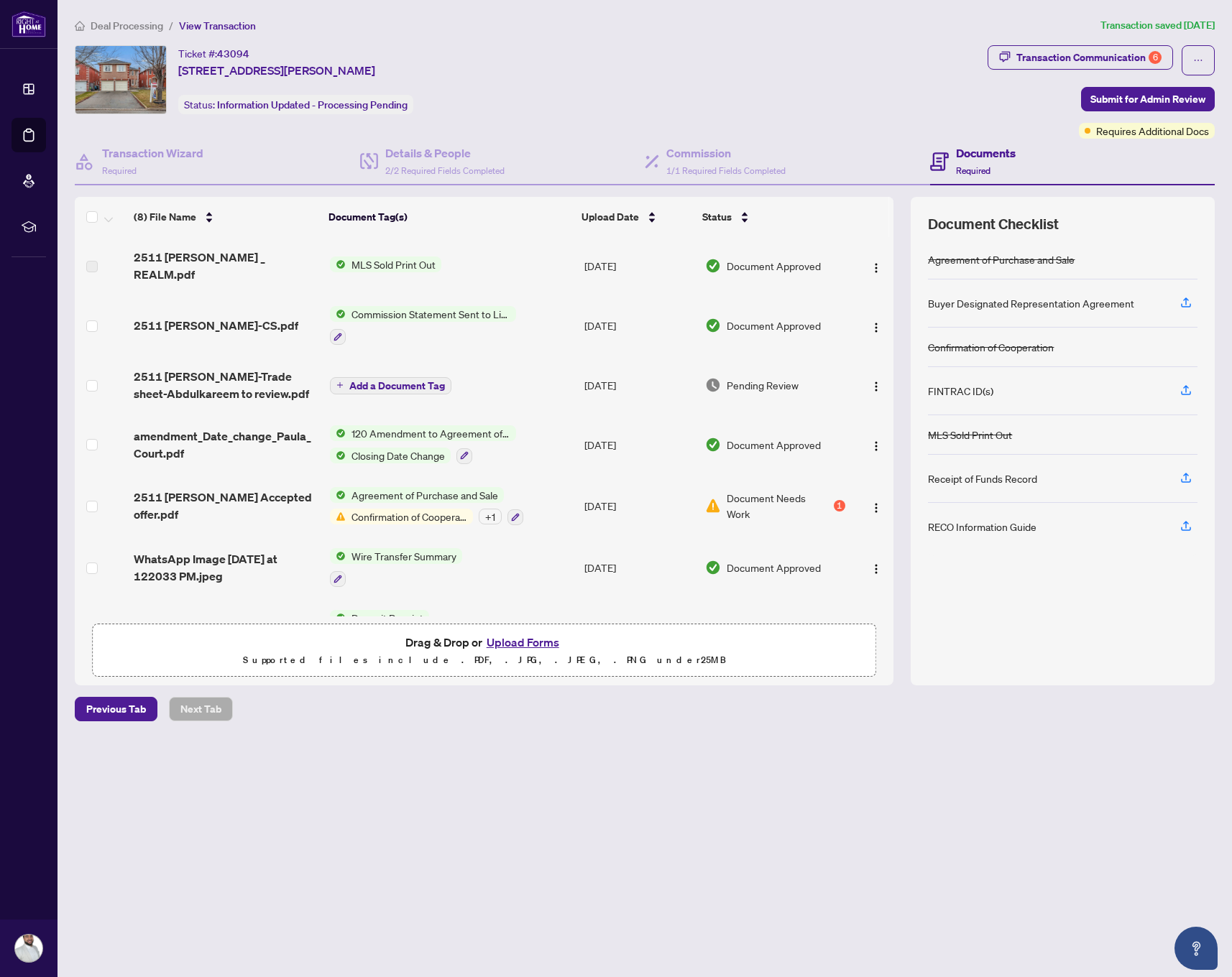
click at [533, 646] on button "Upload Forms" at bounding box center [522, 642] width 81 height 19
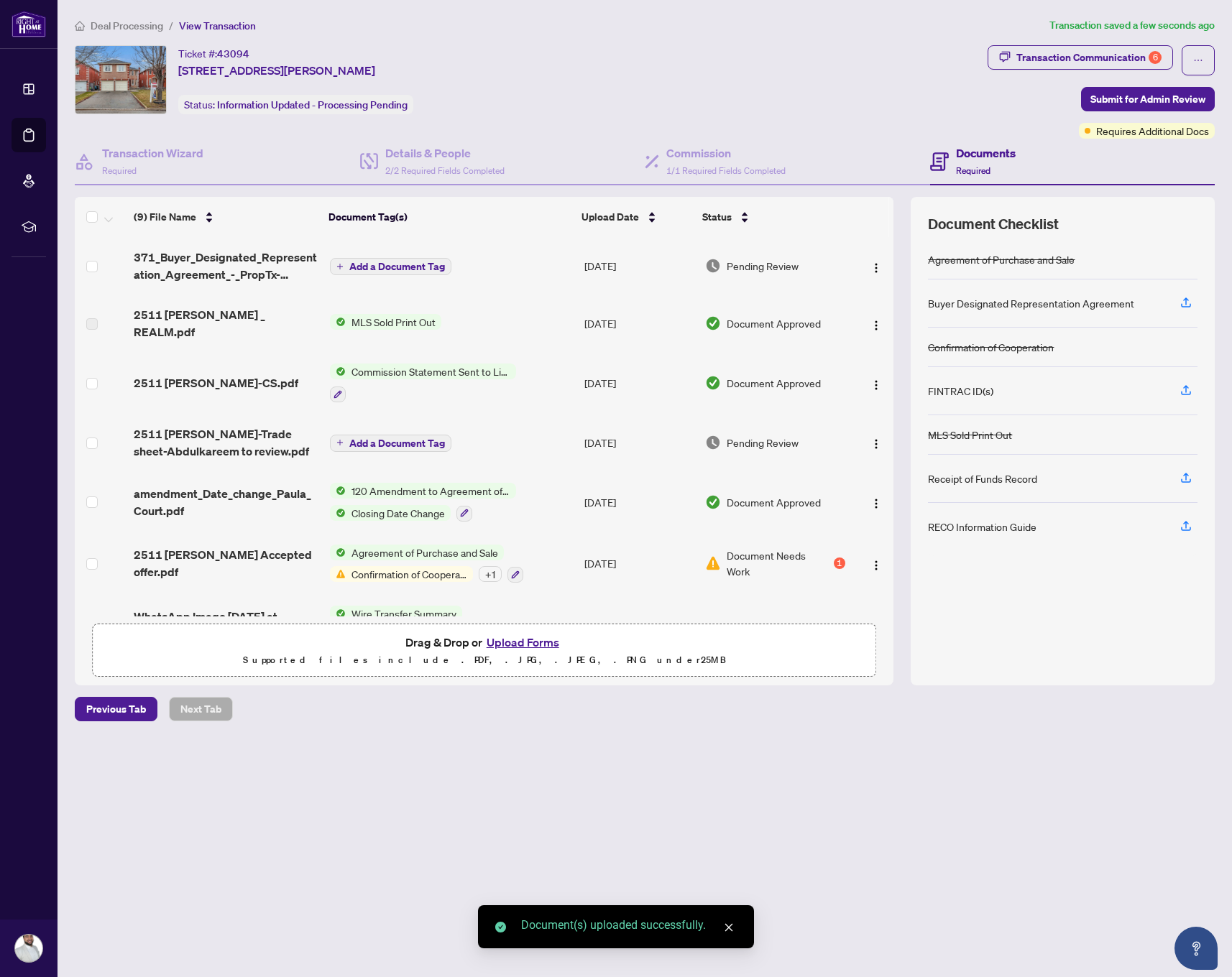
click at [377, 265] on span "Add a Document Tag" at bounding box center [397, 266] width 95 height 10
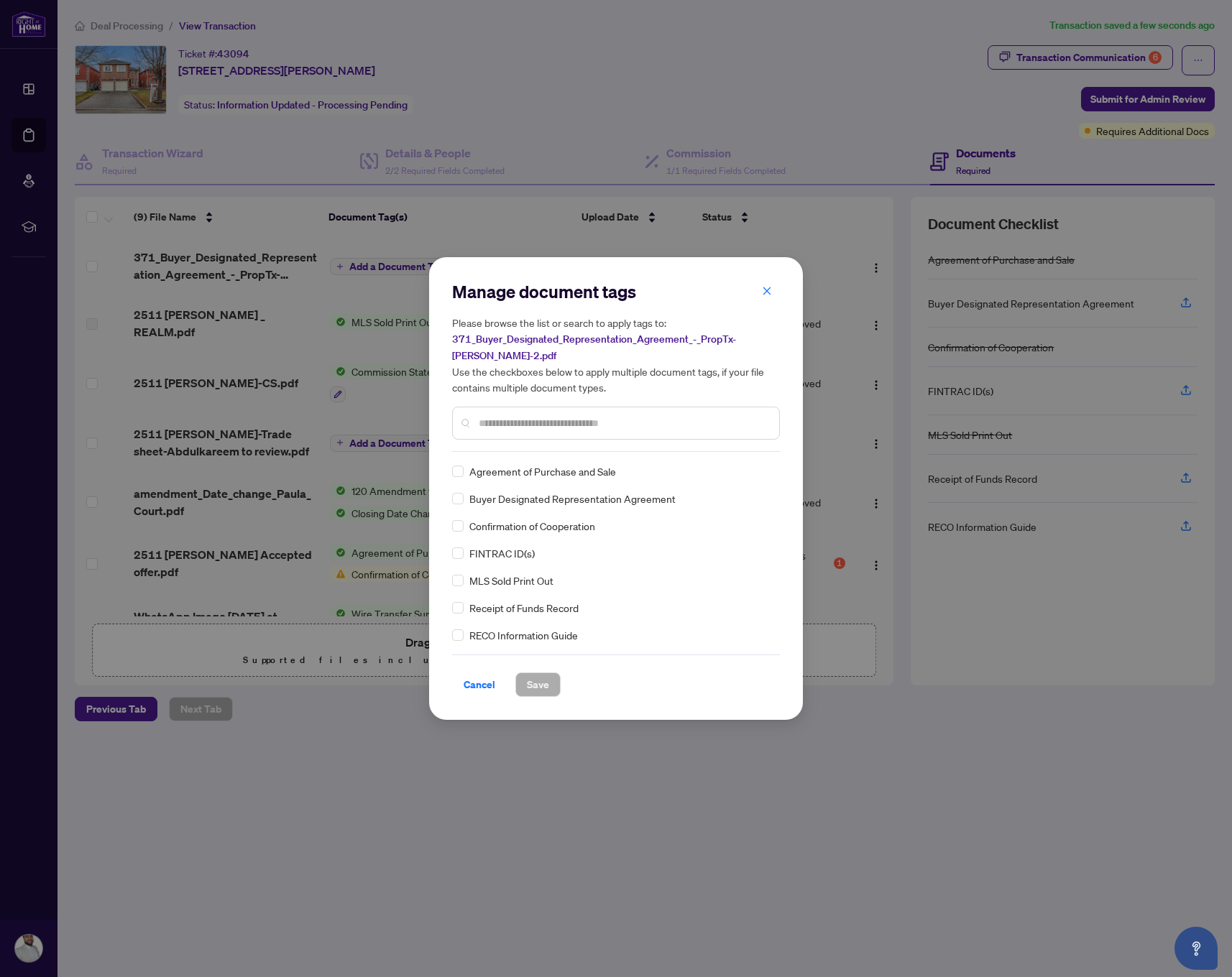
click at [545, 501] on span "Buyer Designated Representation Agreement" at bounding box center [572, 498] width 206 height 16
click at [462, 502] on span at bounding box center [458, 498] width 11 height 11
click at [551, 694] on button "Save" at bounding box center [538, 685] width 46 height 25
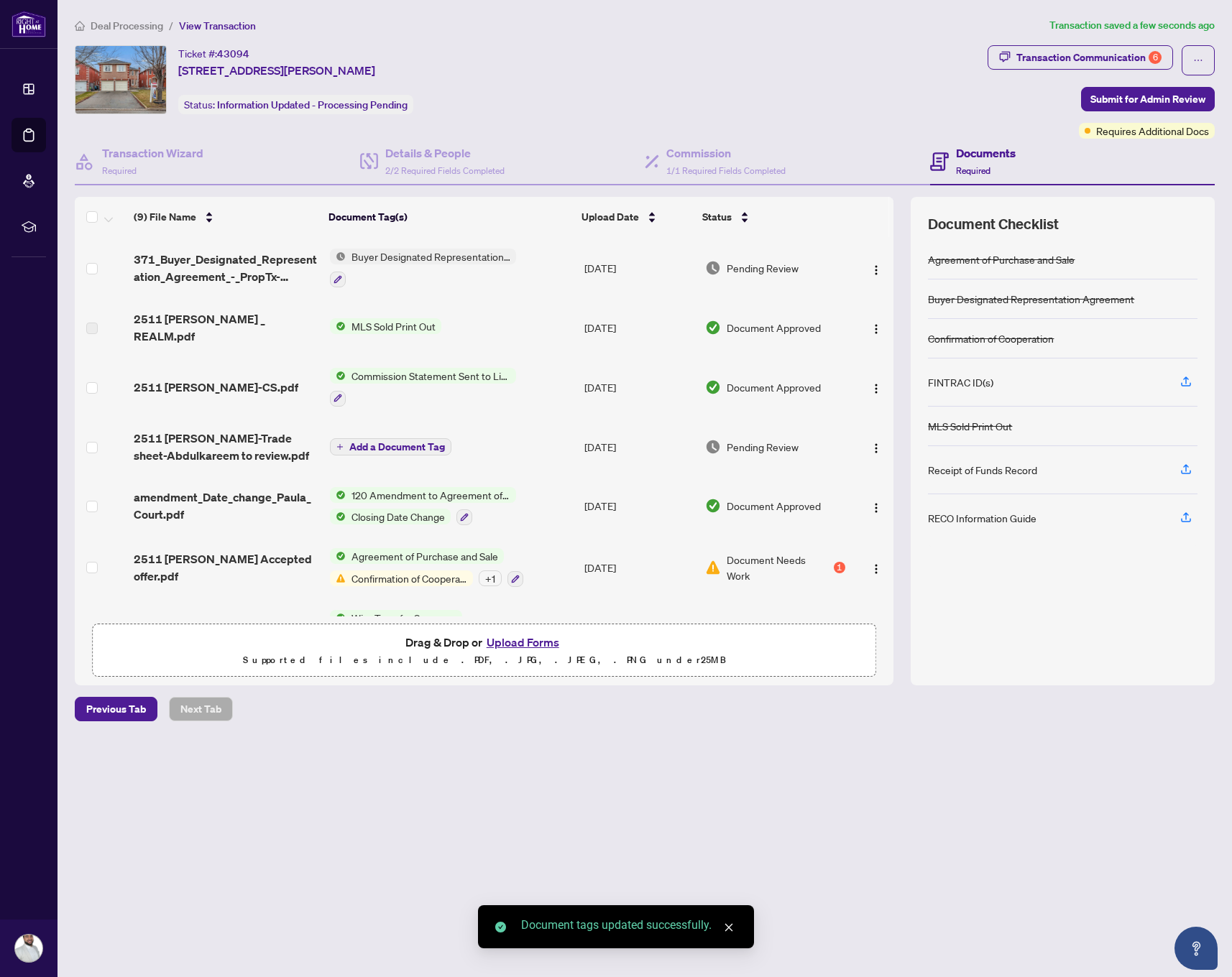
click at [513, 644] on button "Upload Forms" at bounding box center [522, 642] width 81 height 19
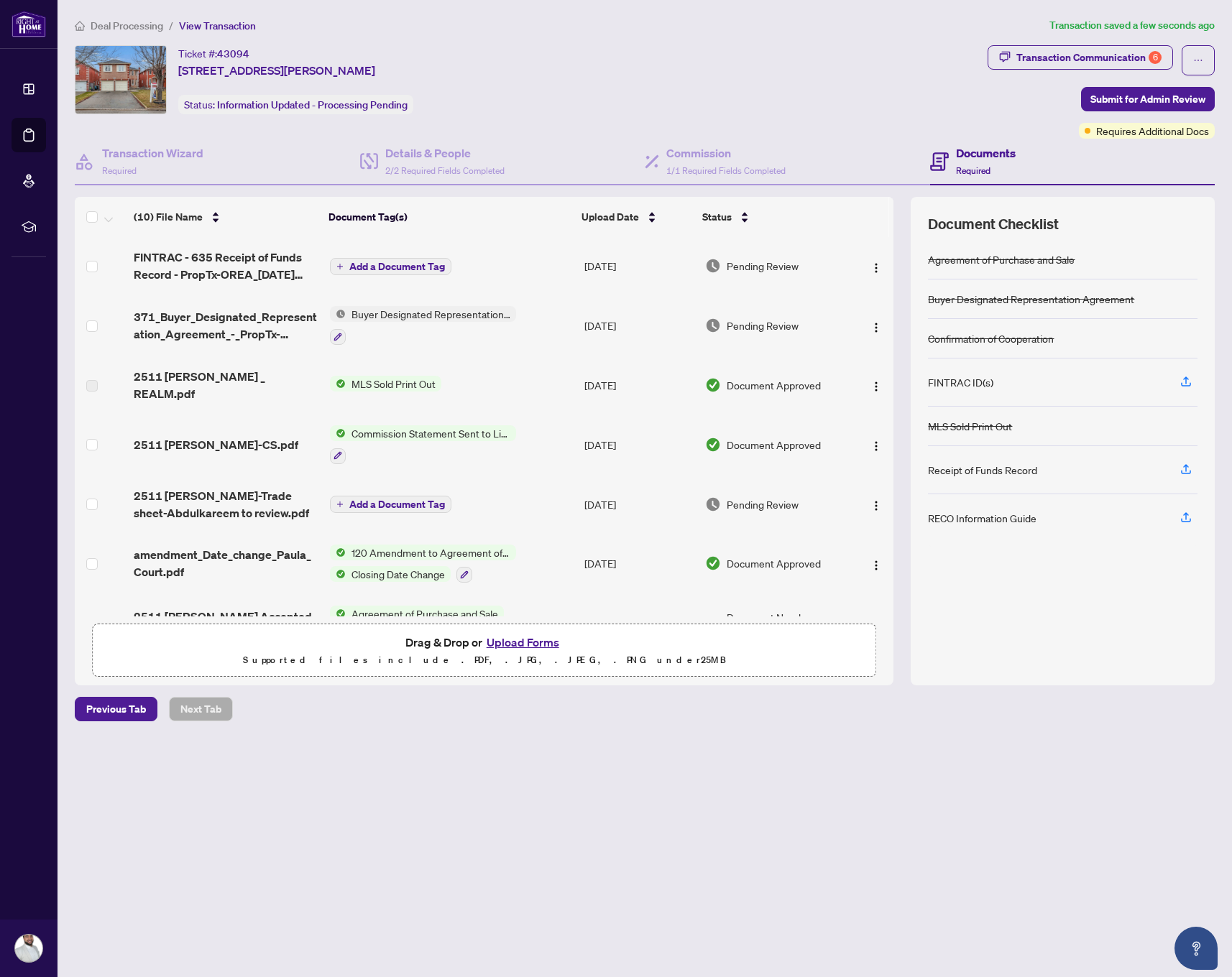
click at [390, 264] on span "Add a Document Tag" at bounding box center [397, 266] width 95 height 10
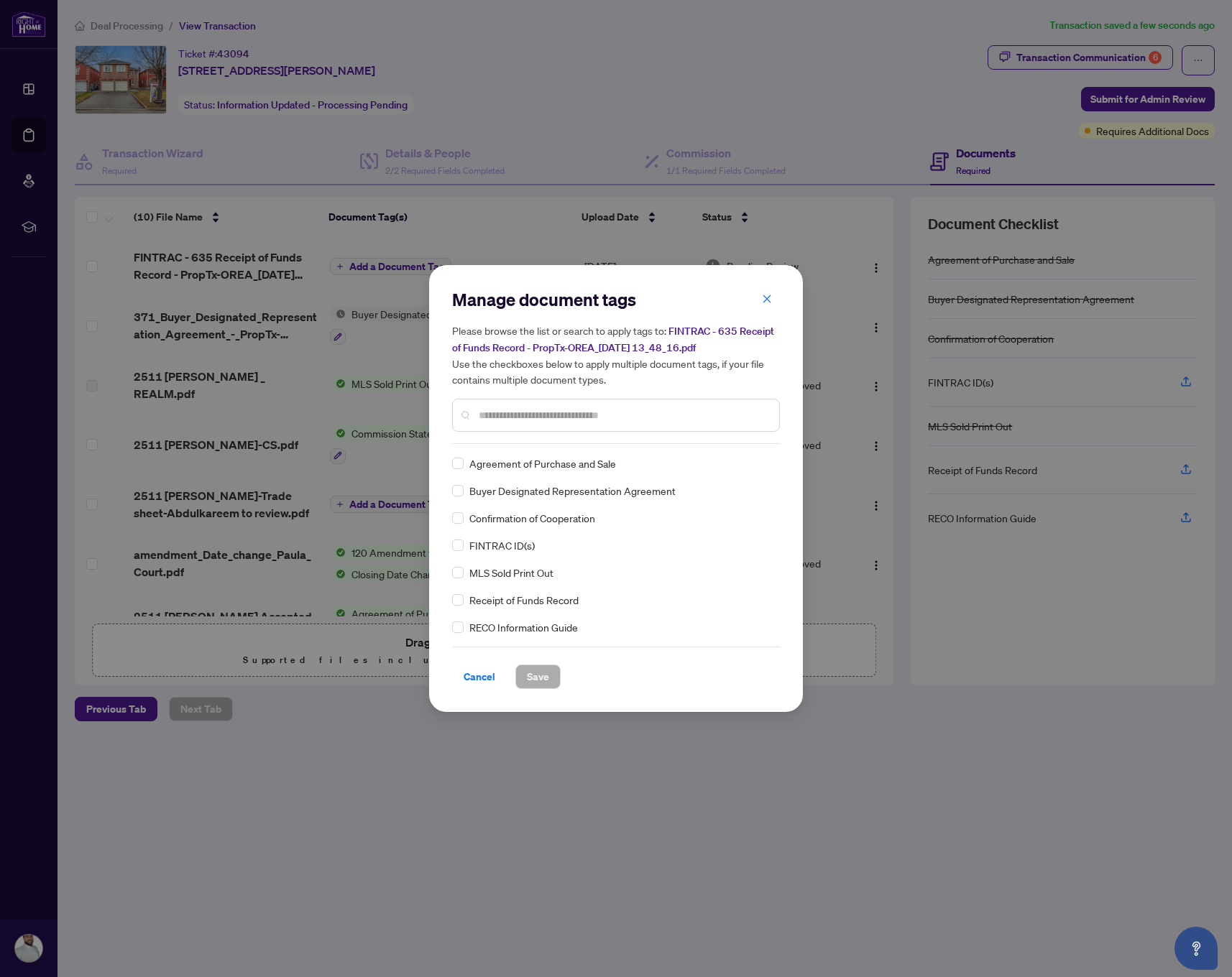
click at [597, 418] on input "text" at bounding box center [623, 415] width 289 height 16
type input "*"
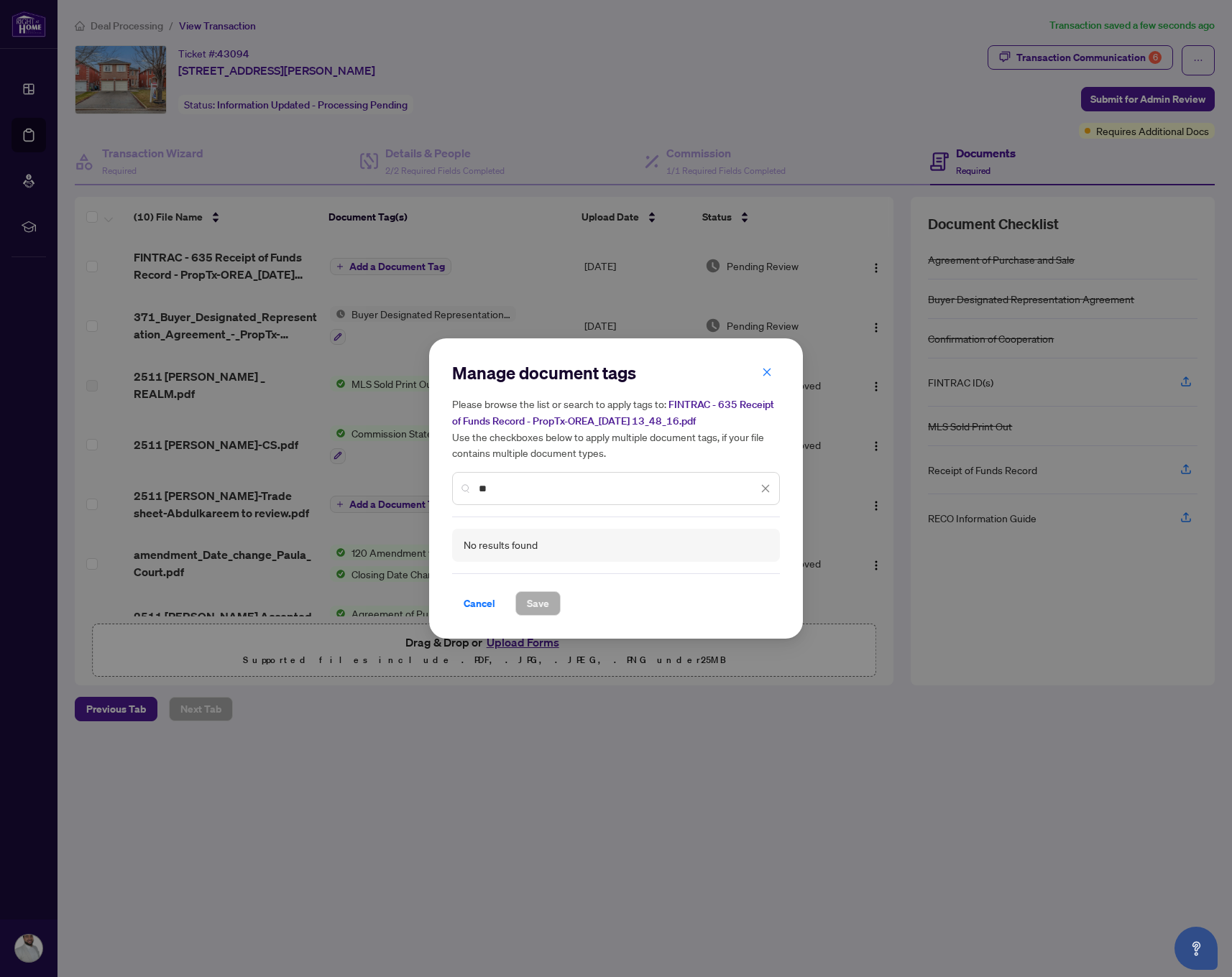
type input "*"
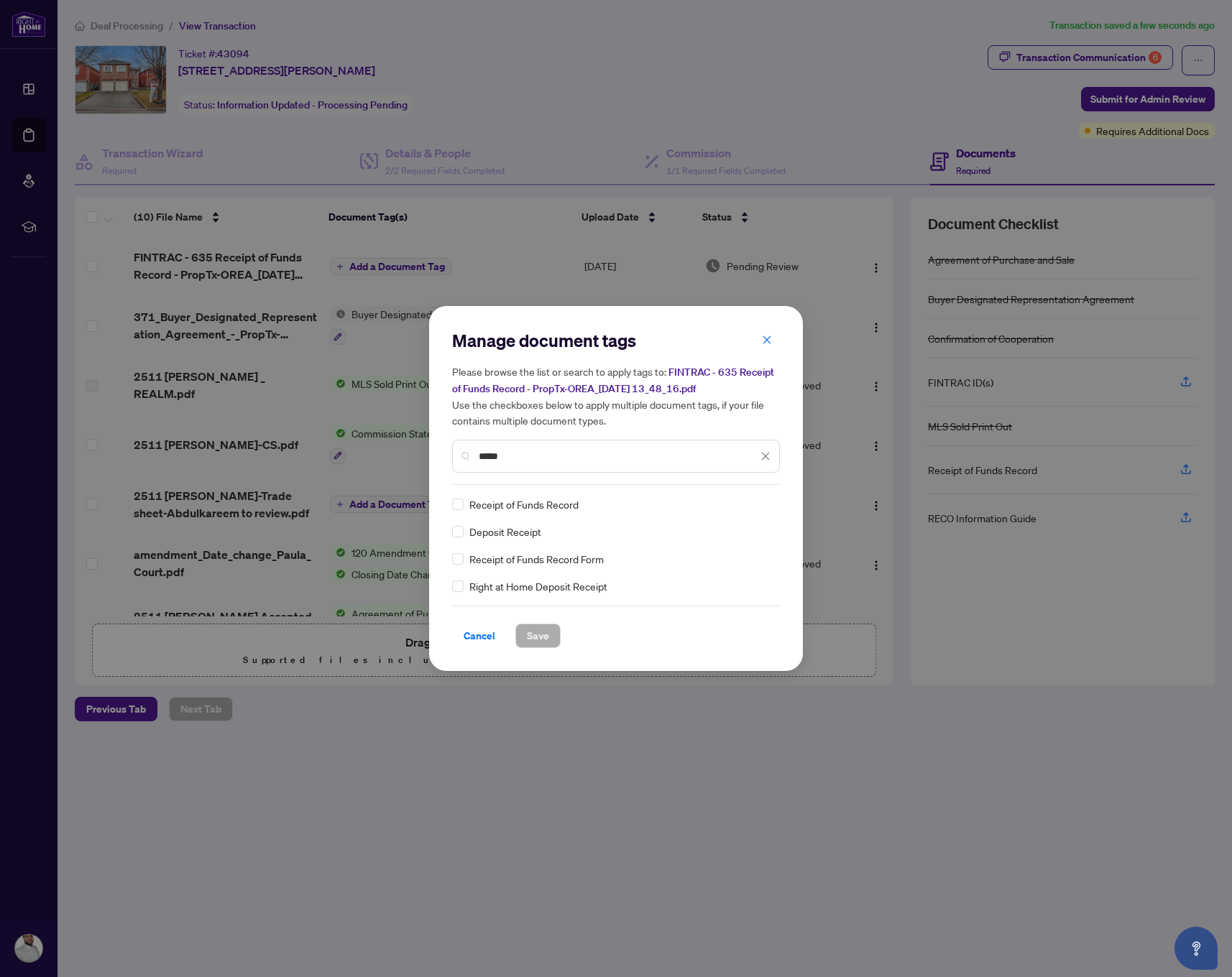
type input "*****"
drag, startPoint x: 509, startPoint y: 525, endPoint x: 538, endPoint y: 504, distance: 35.8
click at [538, 504] on span "Receipt of Funds Record" at bounding box center [523, 504] width 109 height 16
click at [486, 504] on span "Receipt of Funds Record" at bounding box center [523, 504] width 109 height 16
click at [463, 501] on div "Receipt of Funds Record" at bounding box center [611, 504] width 319 height 16
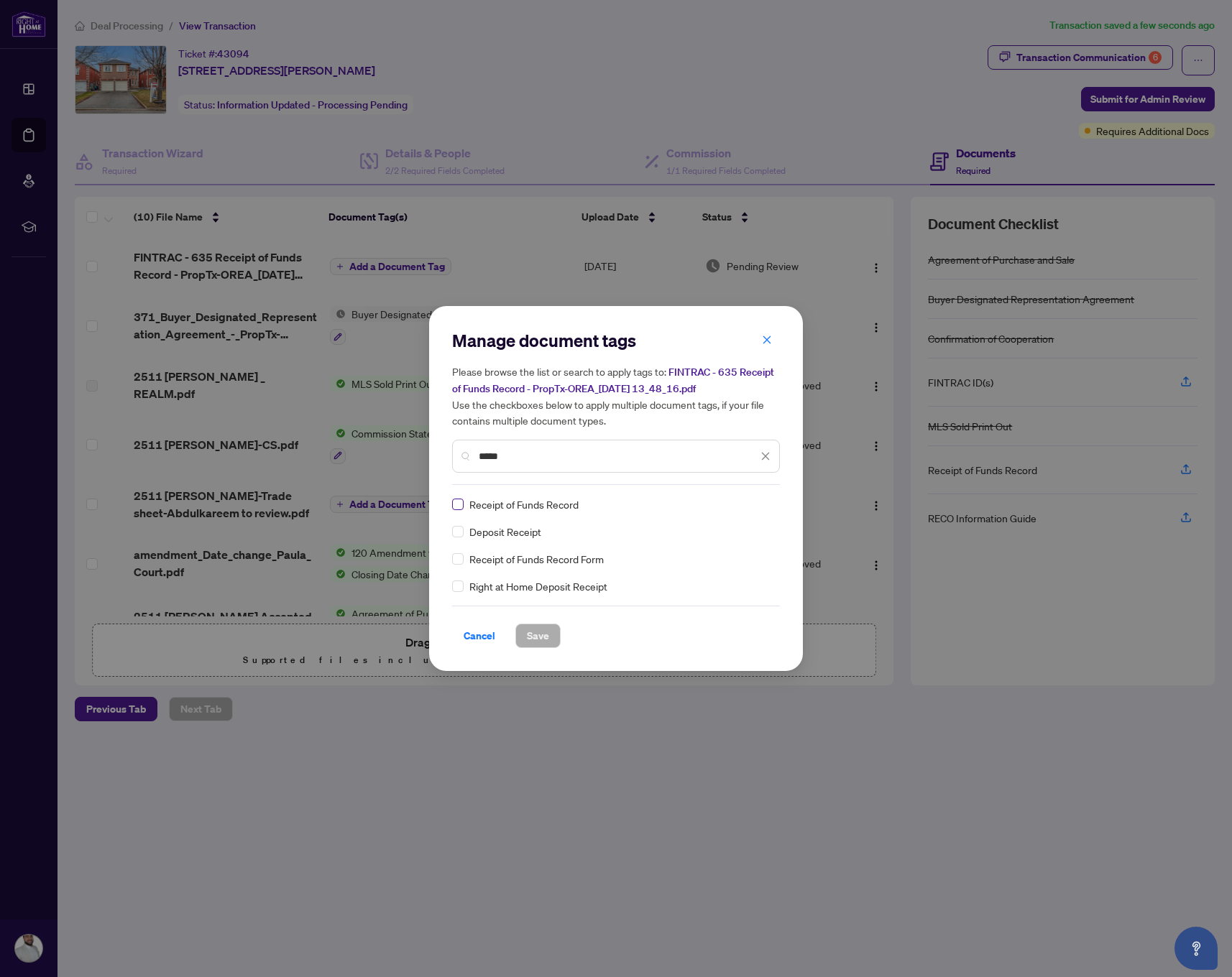
click at [459, 506] on span at bounding box center [458, 504] width 11 height 11
click at [540, 626] on span "Save" at bounding box center [538, 635] width 22 height 23
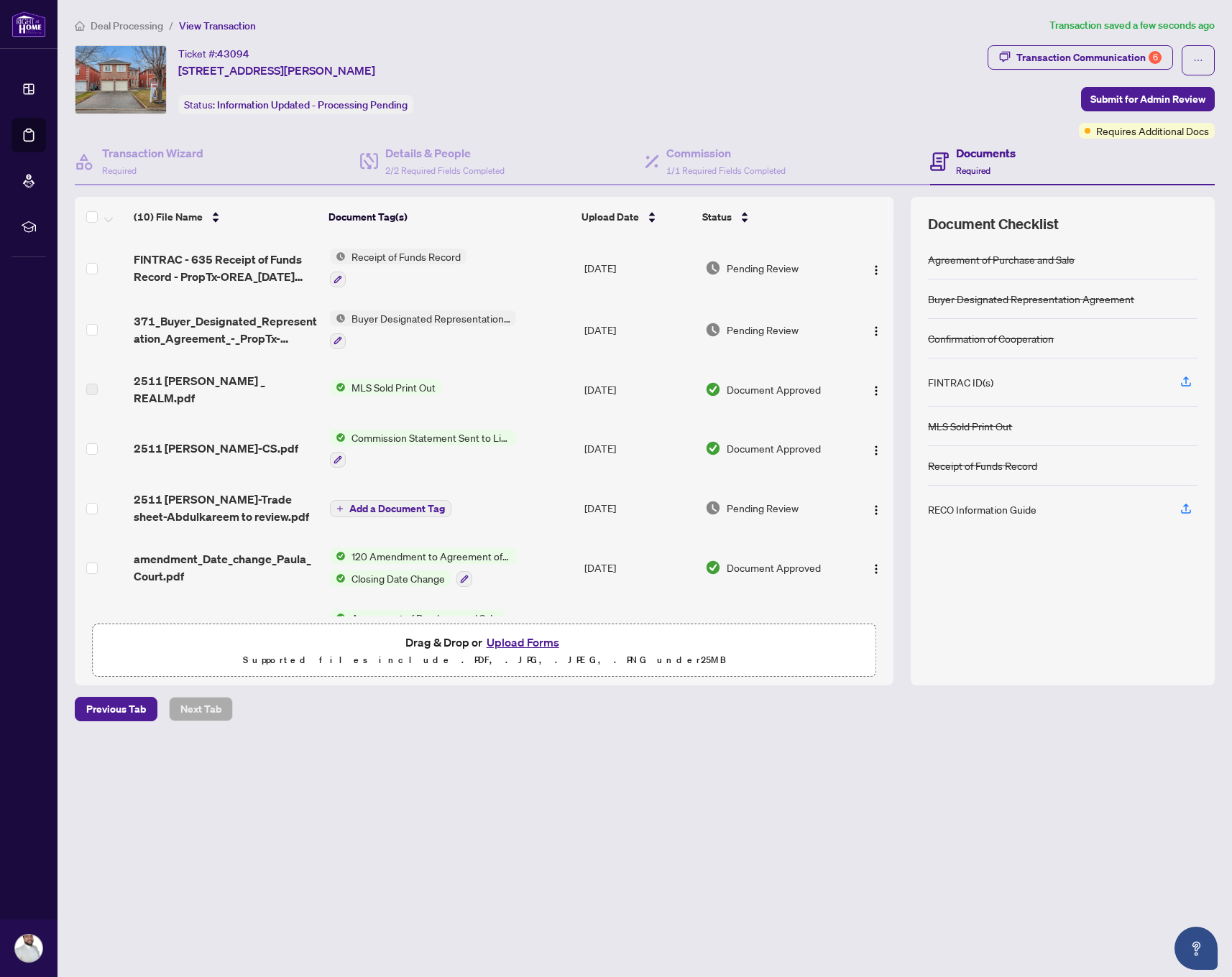
click at [505, 645] on button "Upload Forms" at bounding box center [522, 642] width 81 height 19
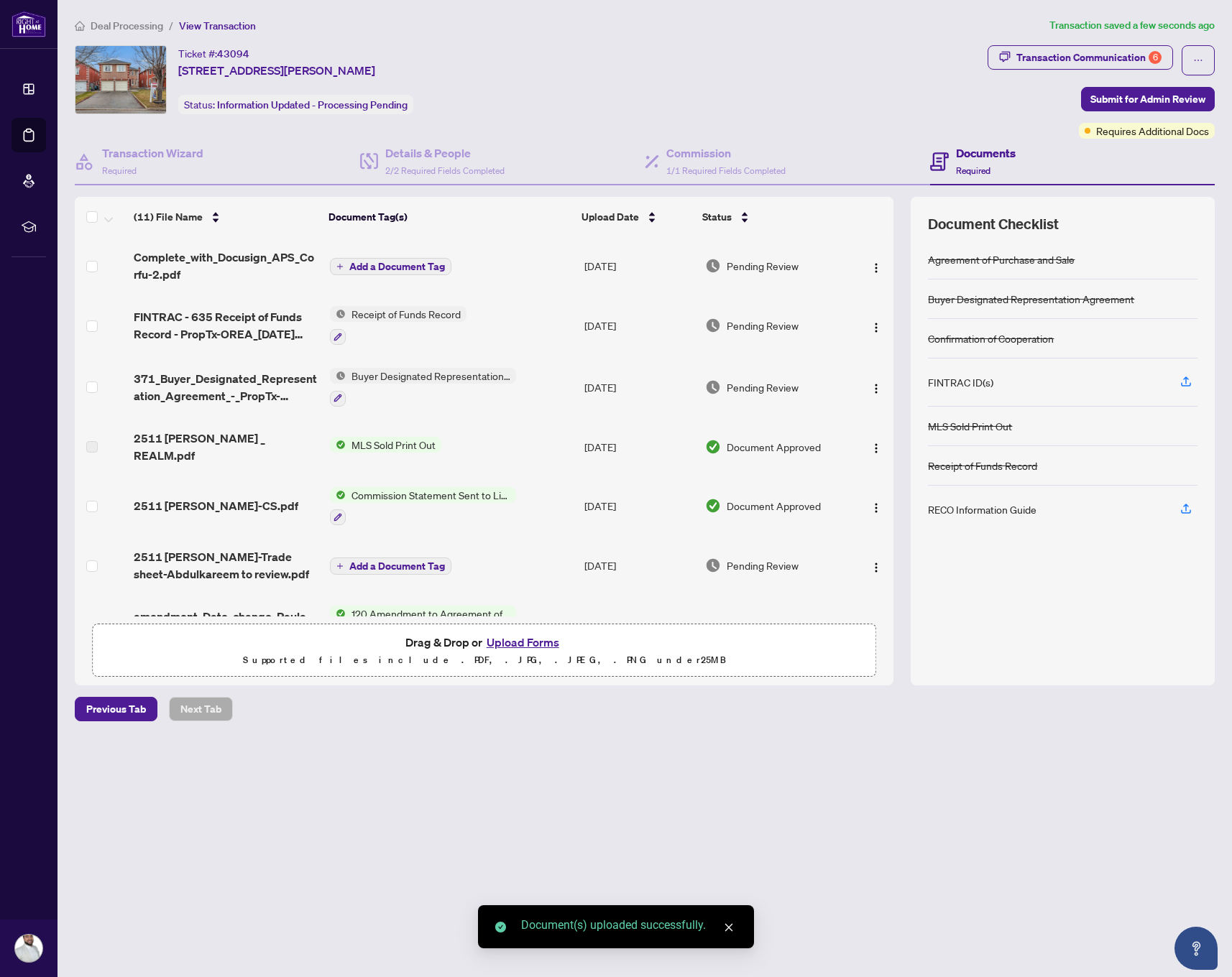
click at [388, 268] on span "Add a Document Tag" at bounding box center [397, 266] width 95 height 10
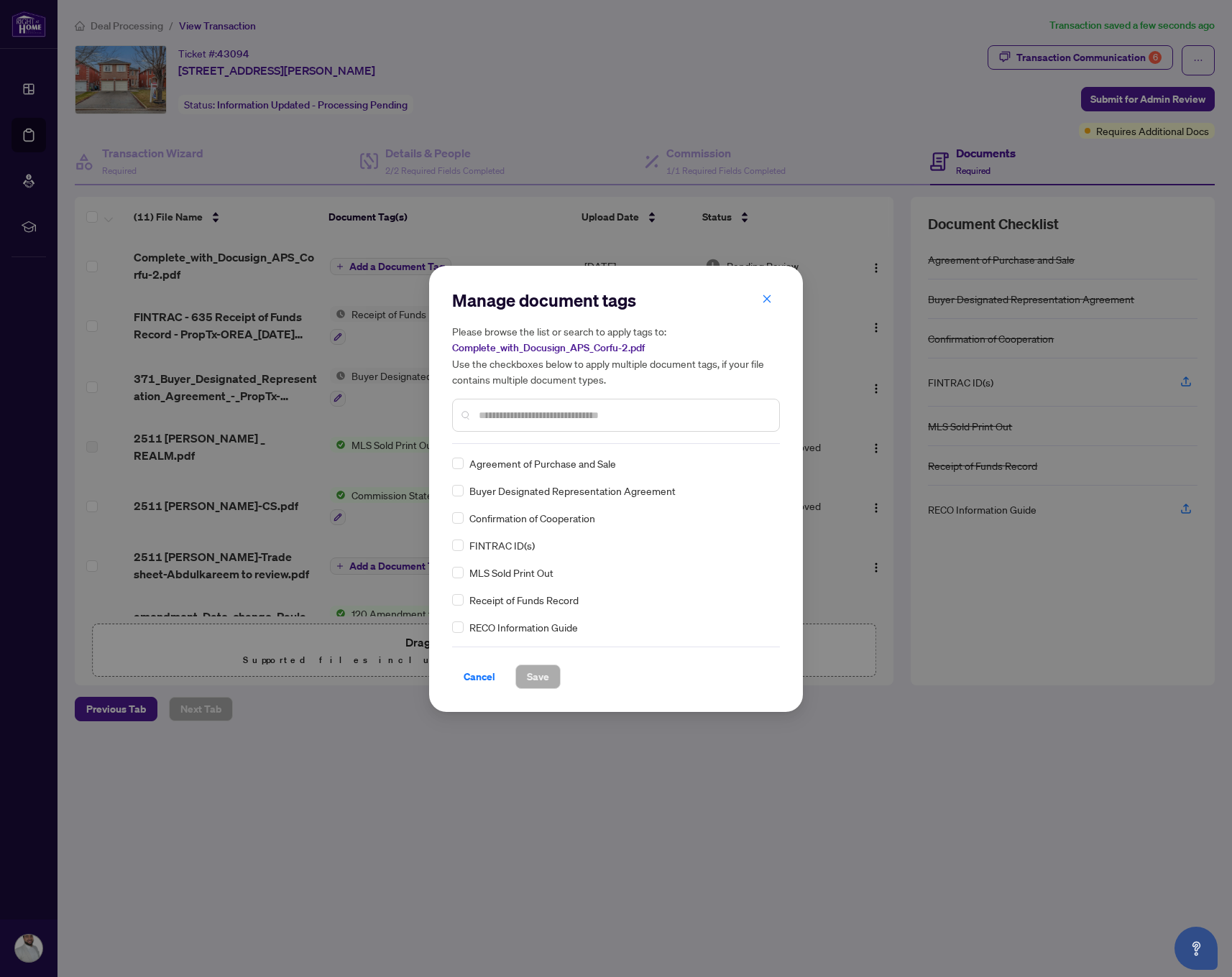
click at [555, 395] on div "Please browse the list or search to apply tags to: Complete_with_Docusign_APS_C…" at bounding box center [616, 378] width 327 height 108
click at [555, 416] on input "text" at bounding box center [623, 415] width 289 height 16
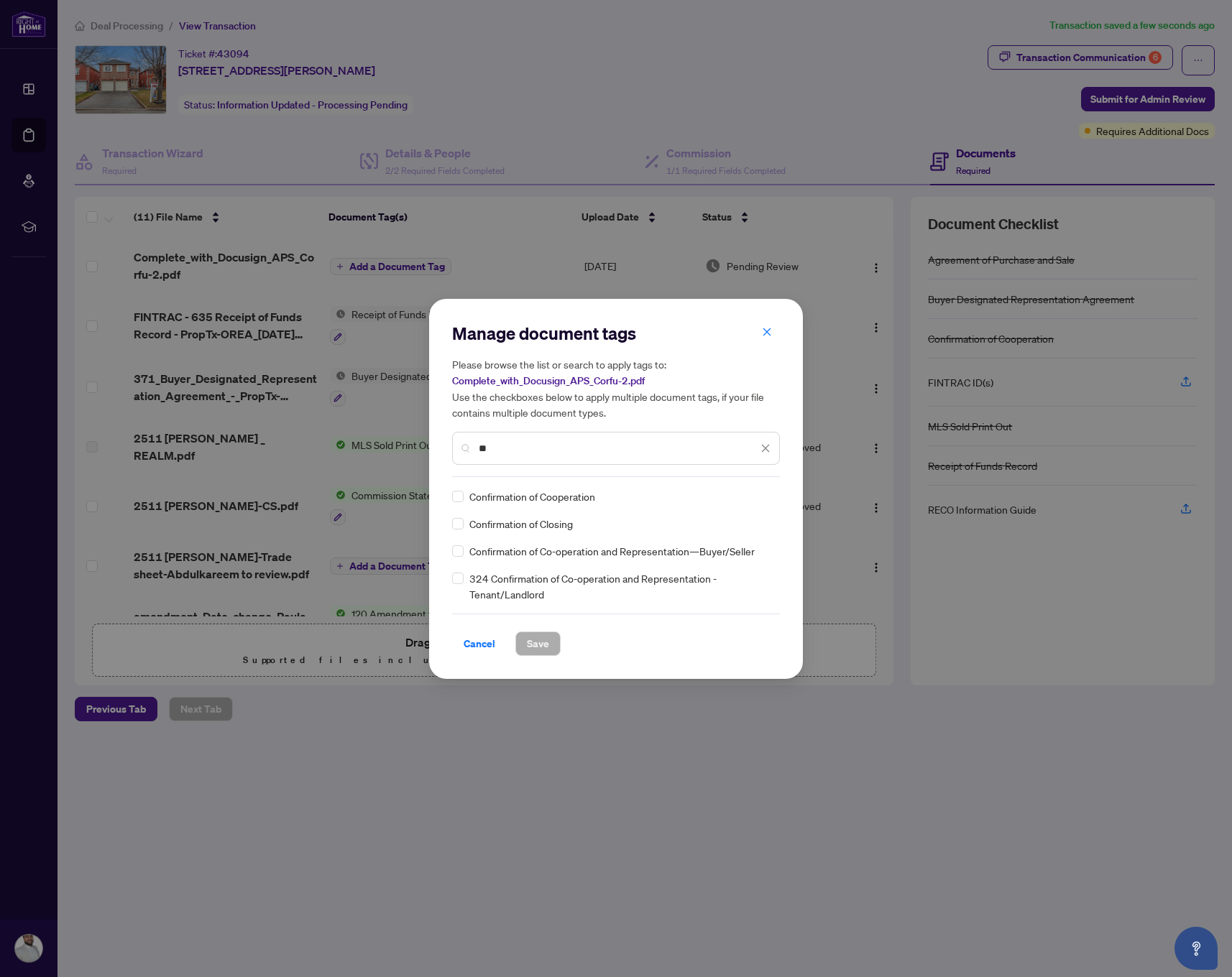
type input "*"
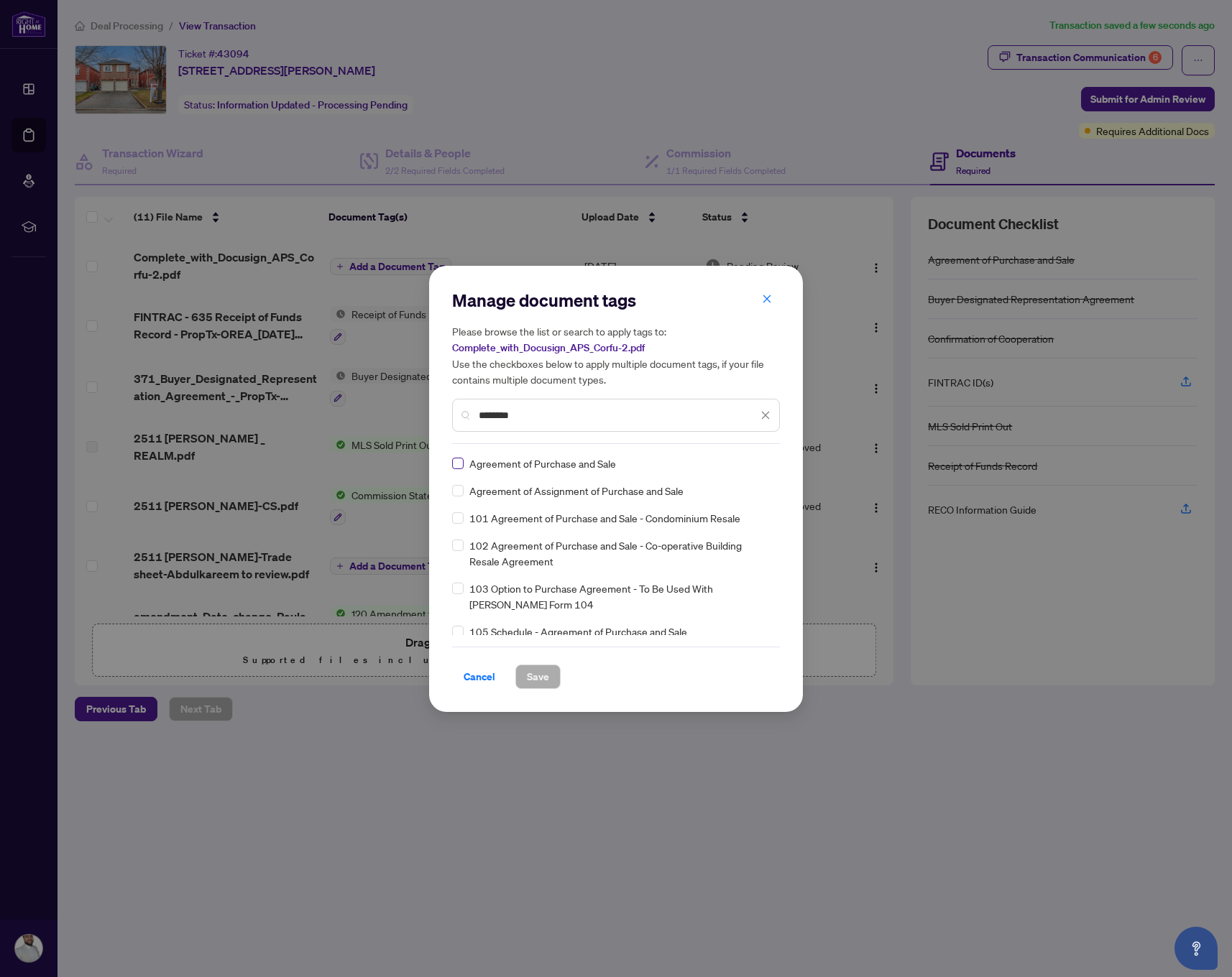
type input "********"
click at [549, 676] on button "Save" at bounding box center [538, 677] width 46 height 25
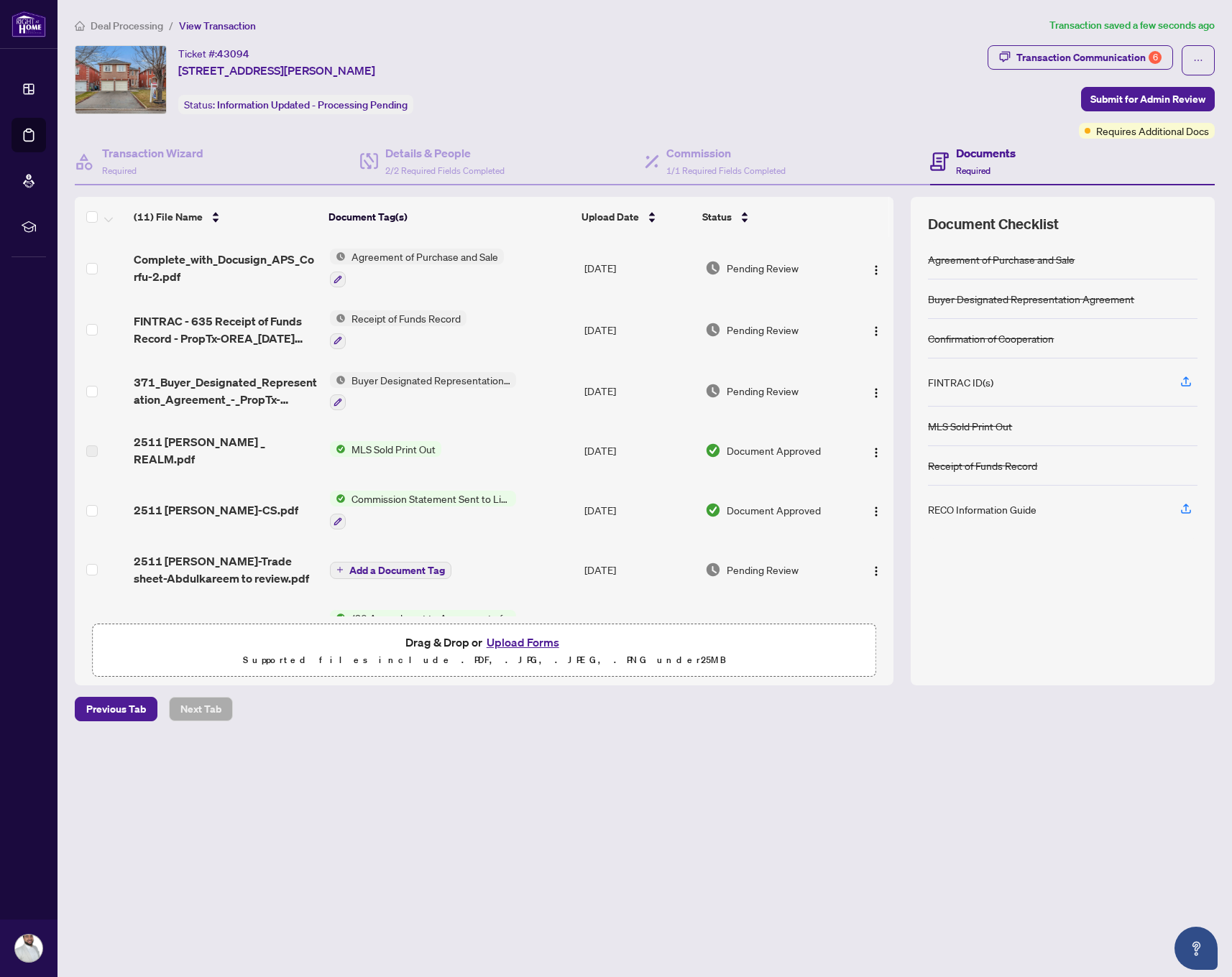
click at [535, 641] on button "Upload Forms" at bounding box center [522, 642] width 81 height 19
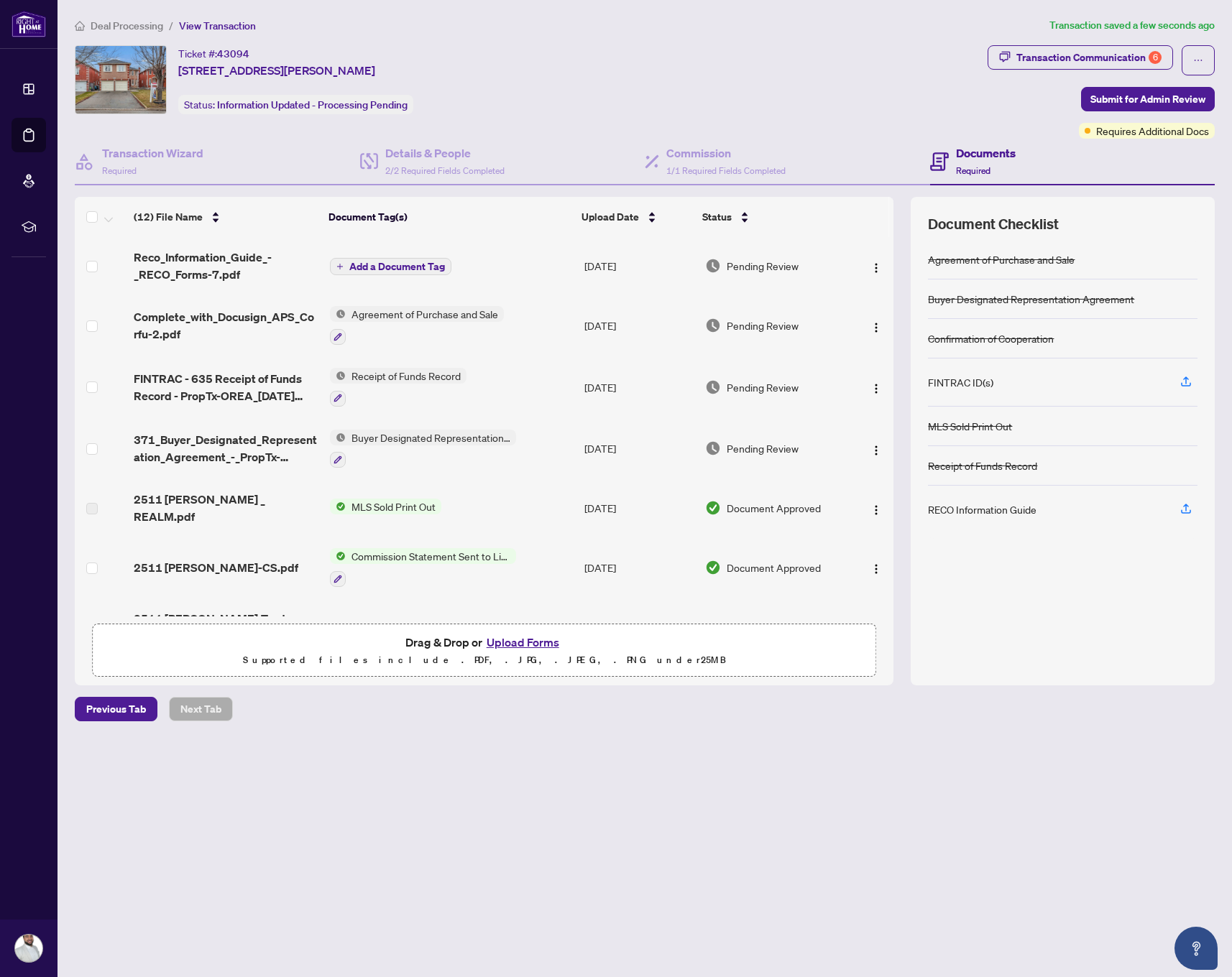
click at [394, 264] on span "Add a Document Tag" at bounding box center [397, 266] width 95 height 10
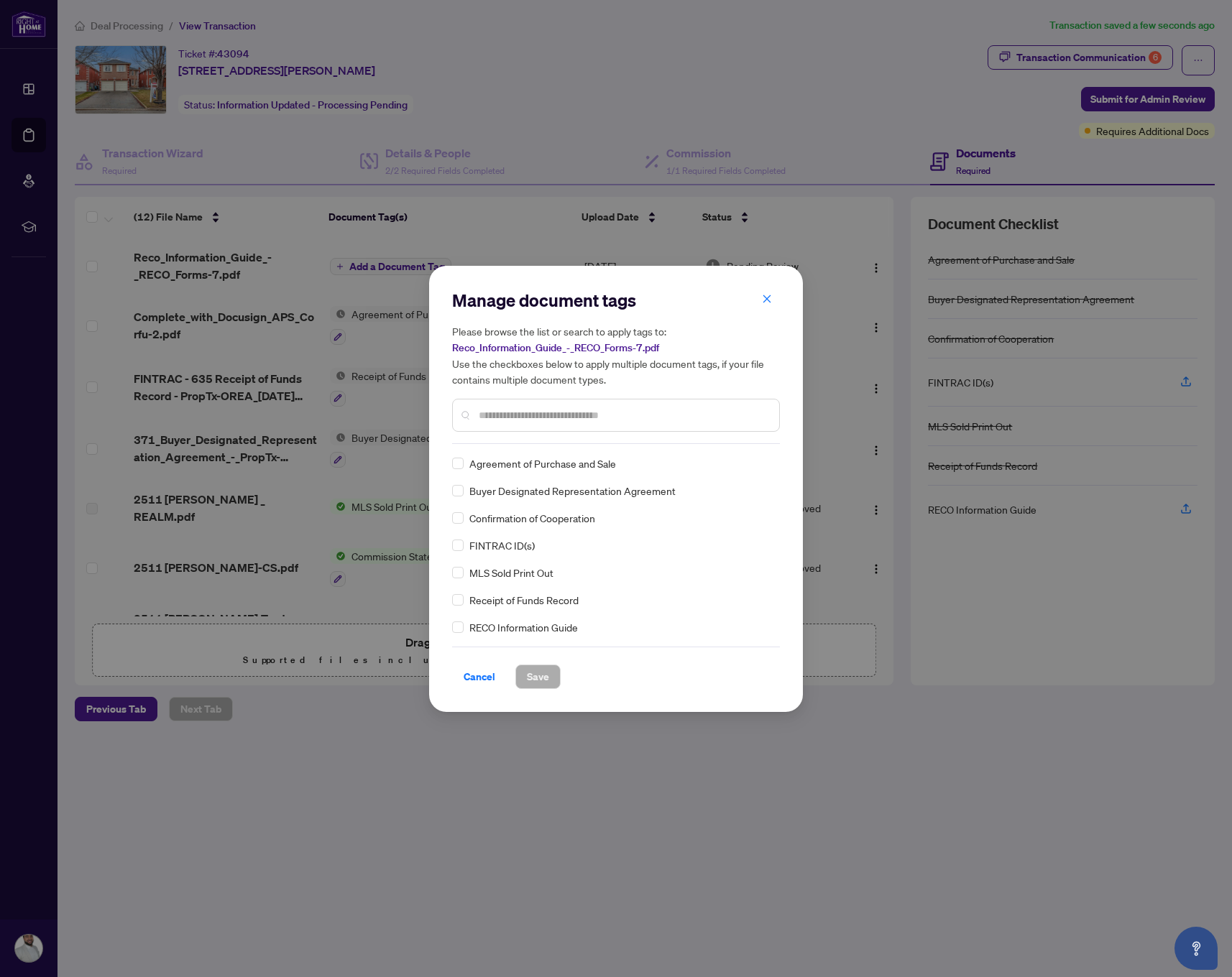
click at [548, 446] on div "Manage document tags Please browse the list or search to apply tags to: Reco_In…" at bounding box center [616, 489] width 327 height 401
click at [559, 420] on input "text" at bounding box center [623, 415] width 289 height 16
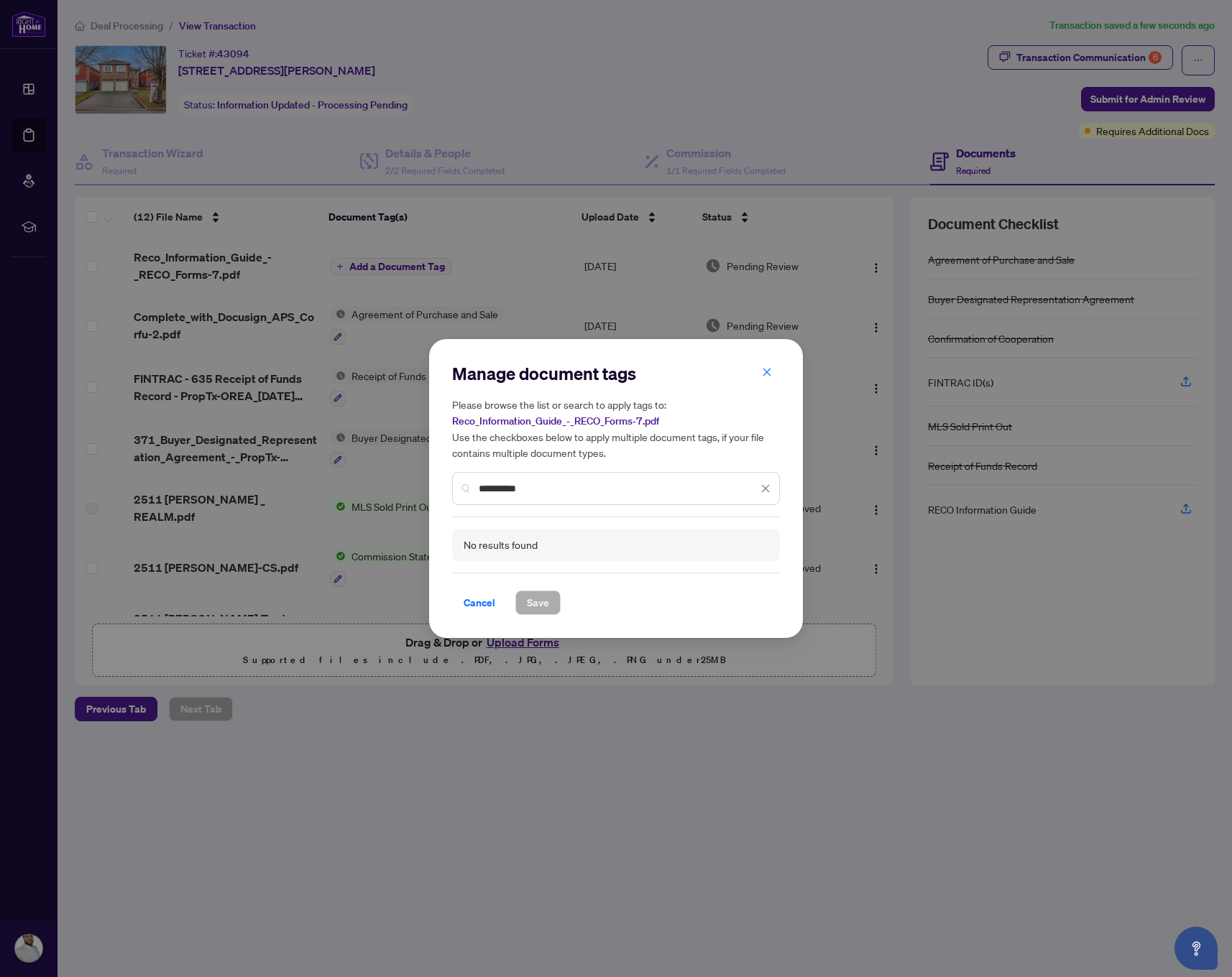
drag, startPoint x: 569, startPoint y: 425, endPoint x: 537, endPoint y: 495, distance: 77.0
click at [537, 495] on input "*********" at bounding box center [617, 488] width 279 height 16
click at [533, 495] on input "*********" at bounding box center [617, 488] width 279 height 16
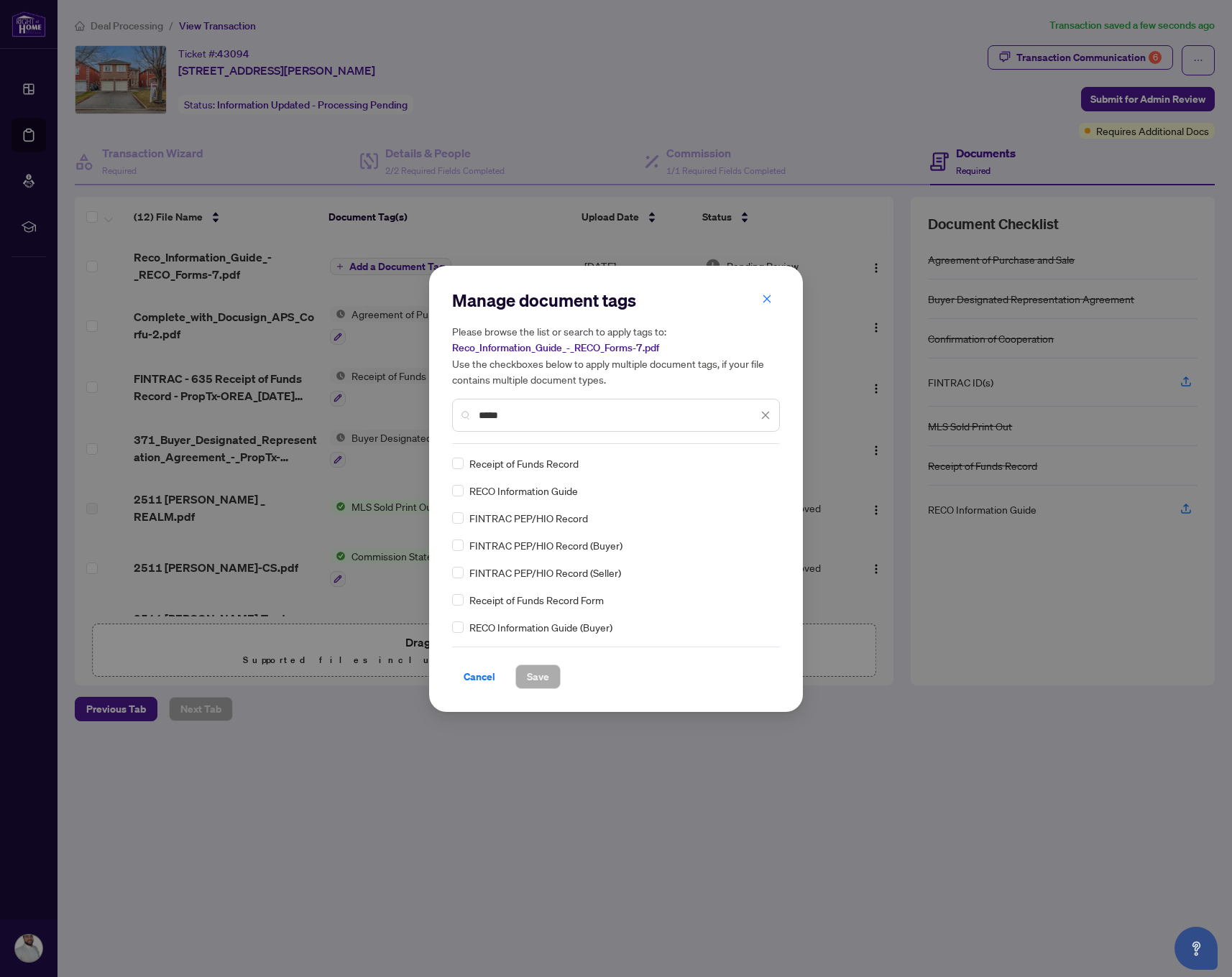
type input "****"
click at [550, 676] on button "Save" at bounding box center [538, 677] width 46 height 25
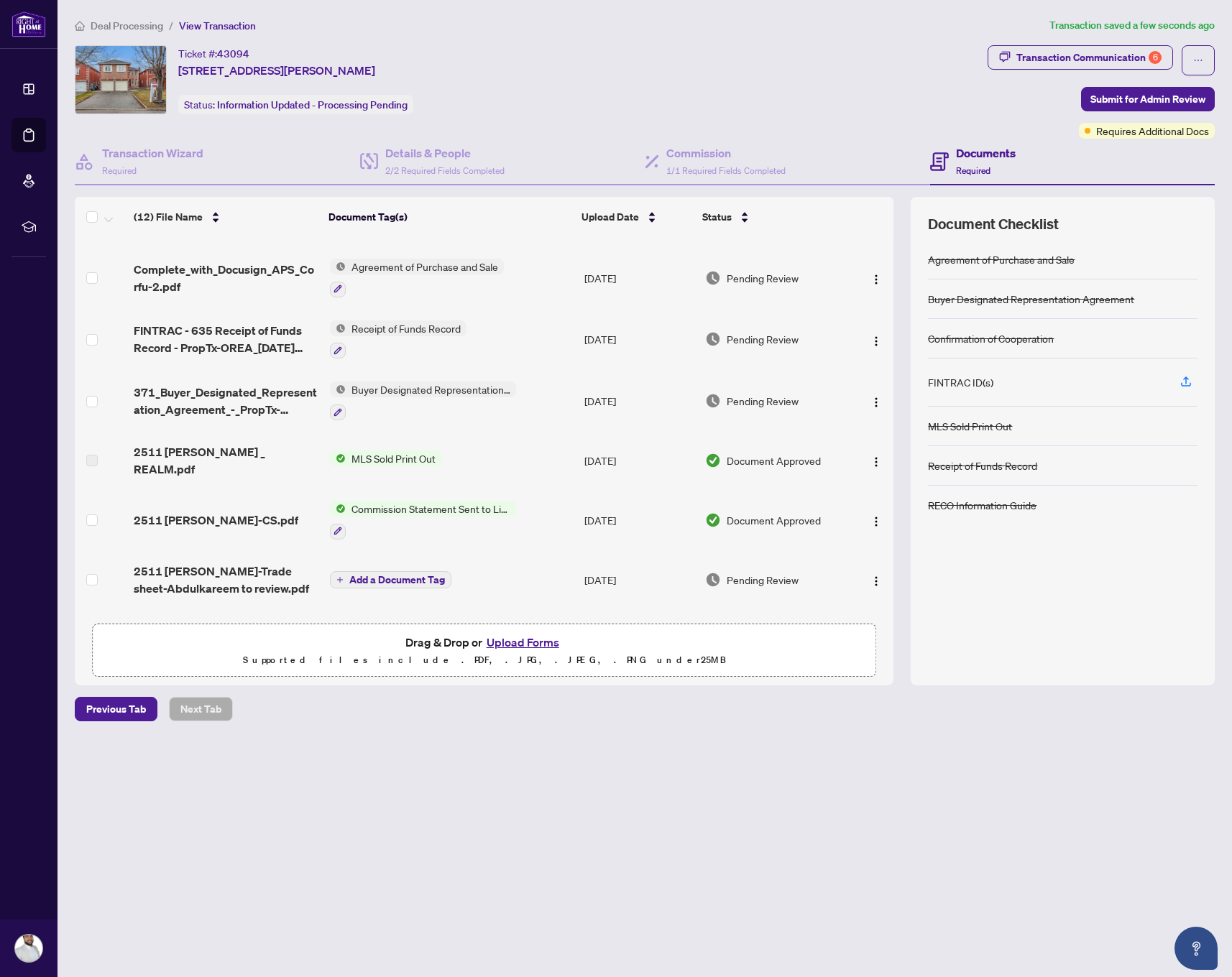
scroll to position [73, 0]
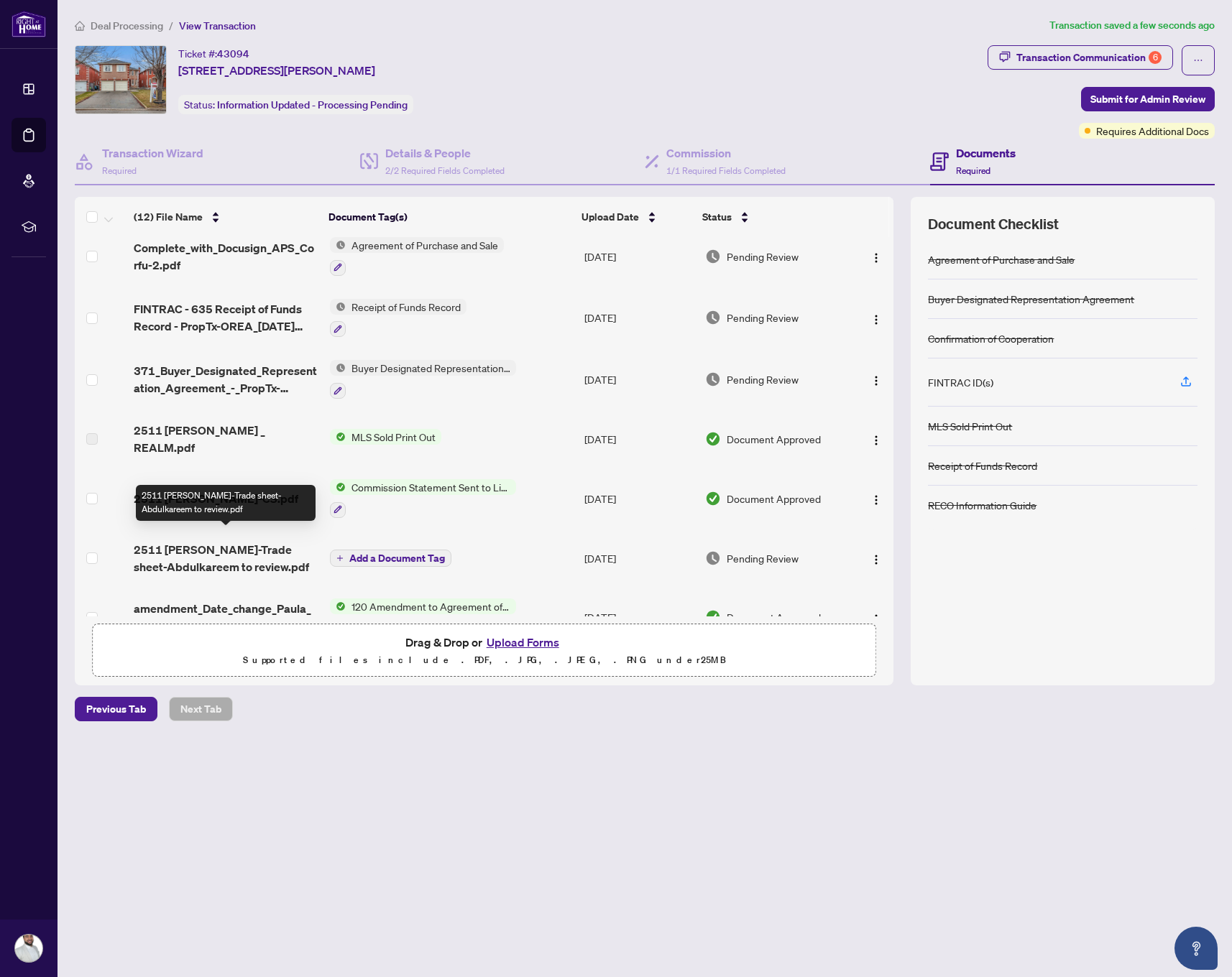
click at [234, 541] on span "2511 [PERSON_NAME]-Trade sheet-Abdulkareem to review.pdf" at bounding box center [225, 558] width 185 height 34
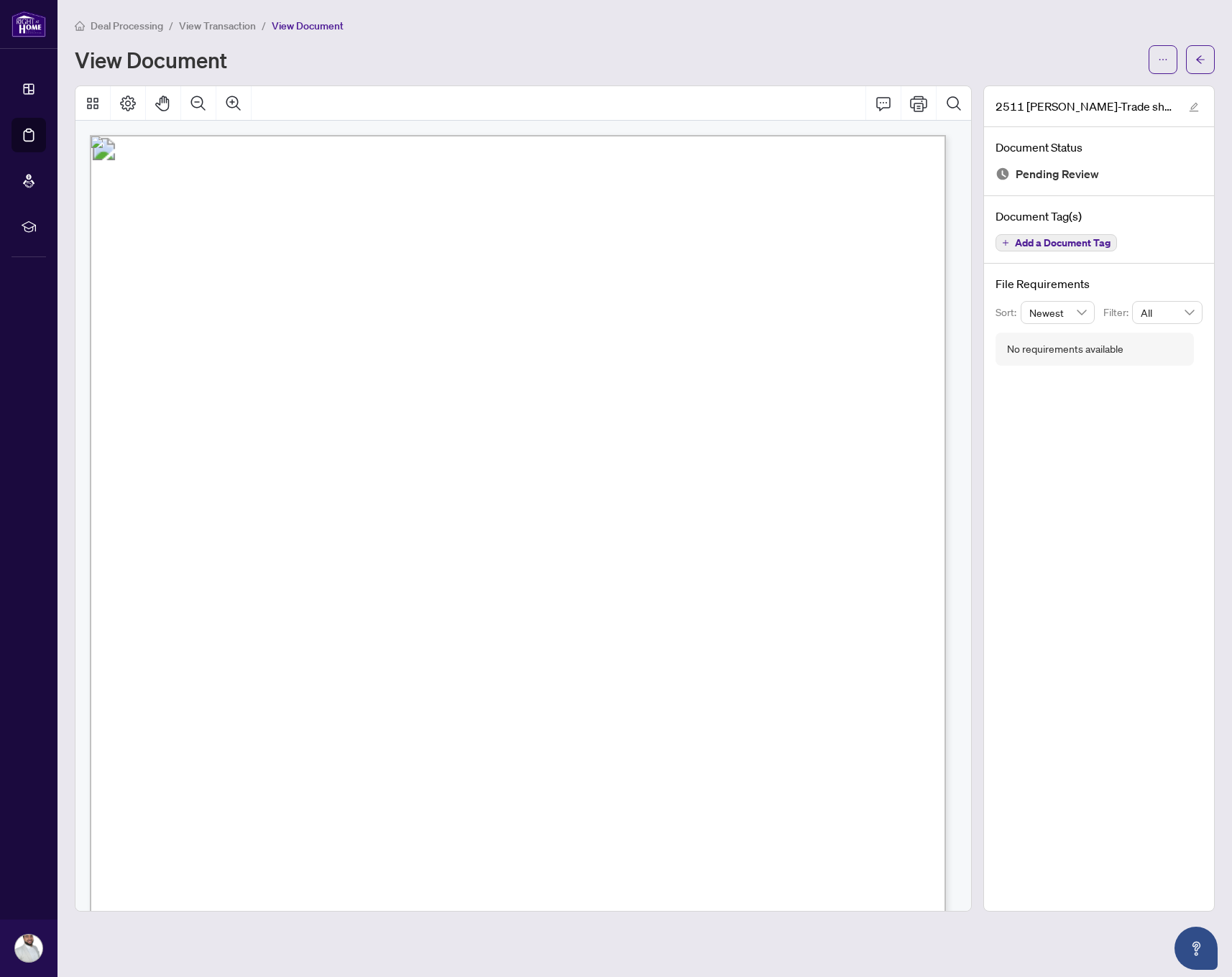
click at [196, 26] on span "View Transaction" at bounding box center [217, 26] width 77 height 13
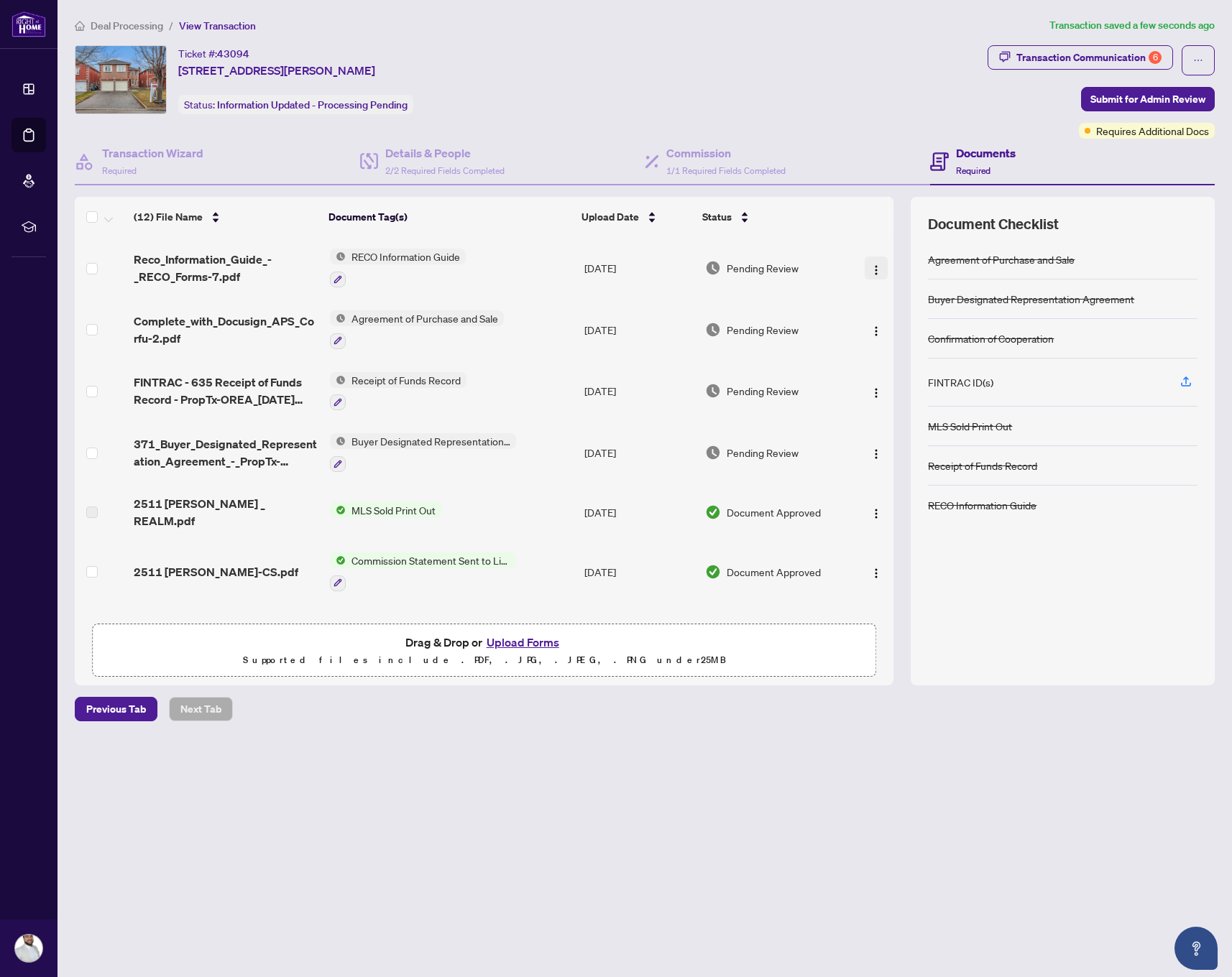
click at [871, 264] on img "button" at bounding box center [876, 270] width 11 height 11
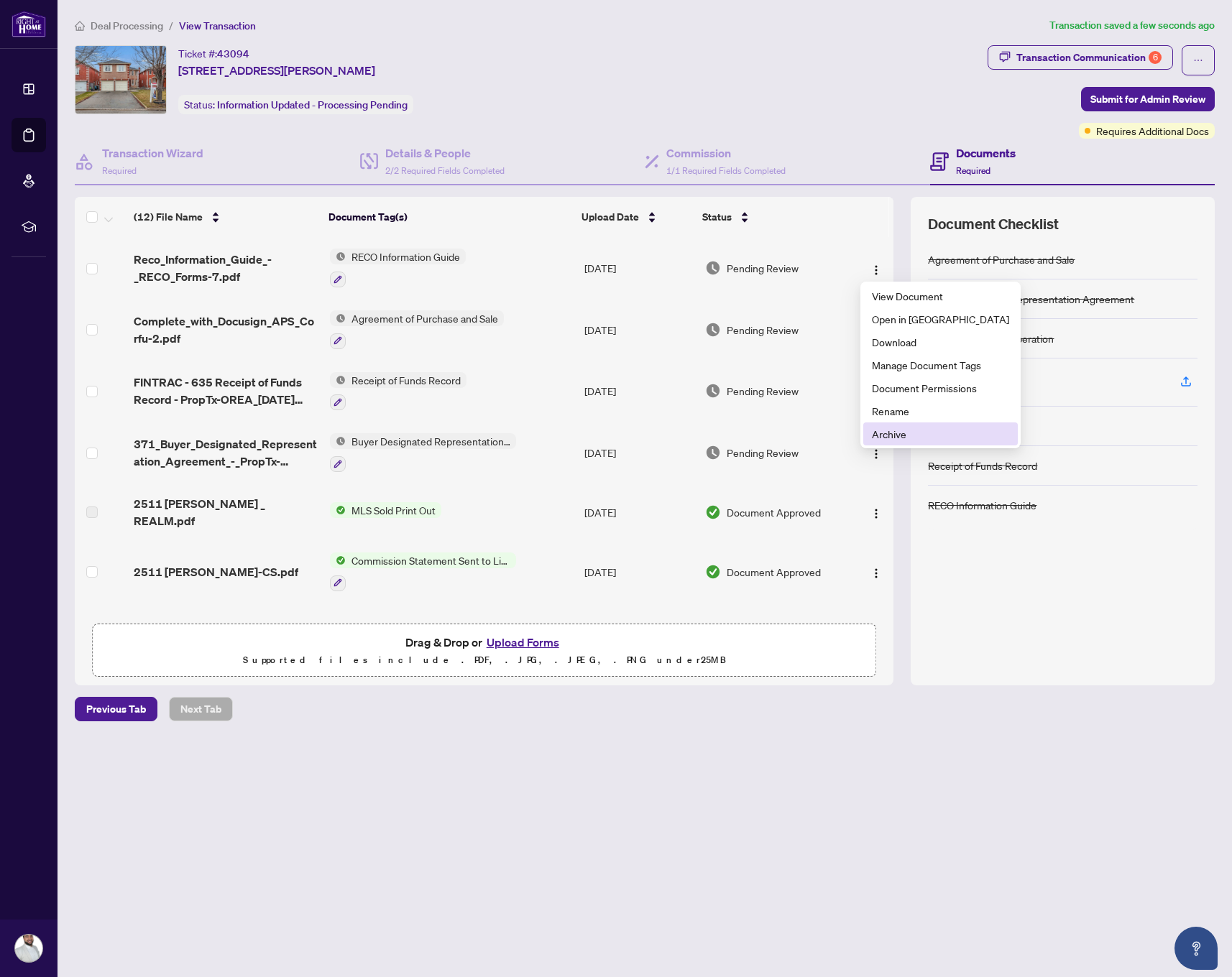
click at [897, 430] on span "Archive" at bounding box center [940, 434] width 137 height 16
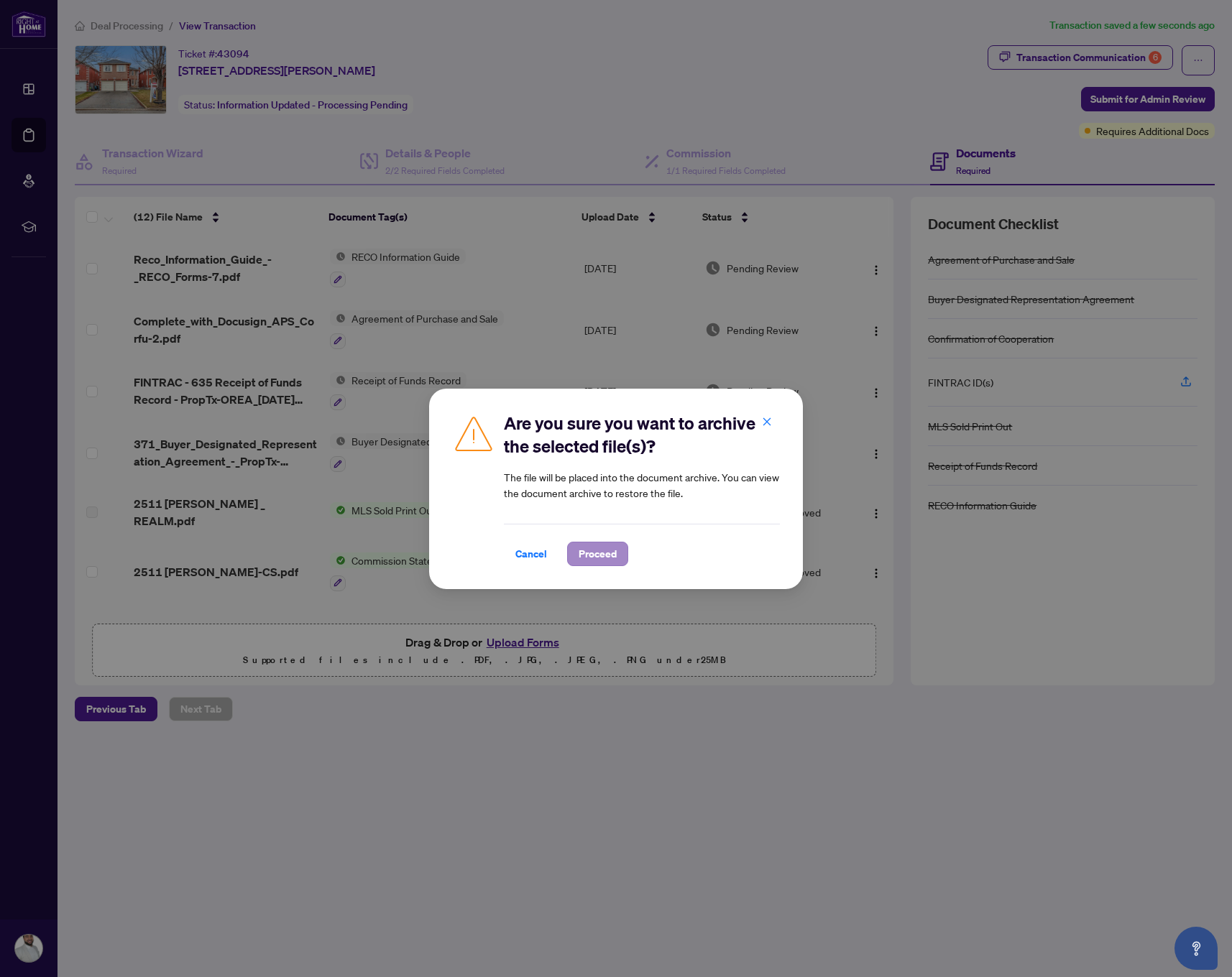
click at [580, 558] on span "Proceed" at bounding box center [597, 554] width 38 height 23
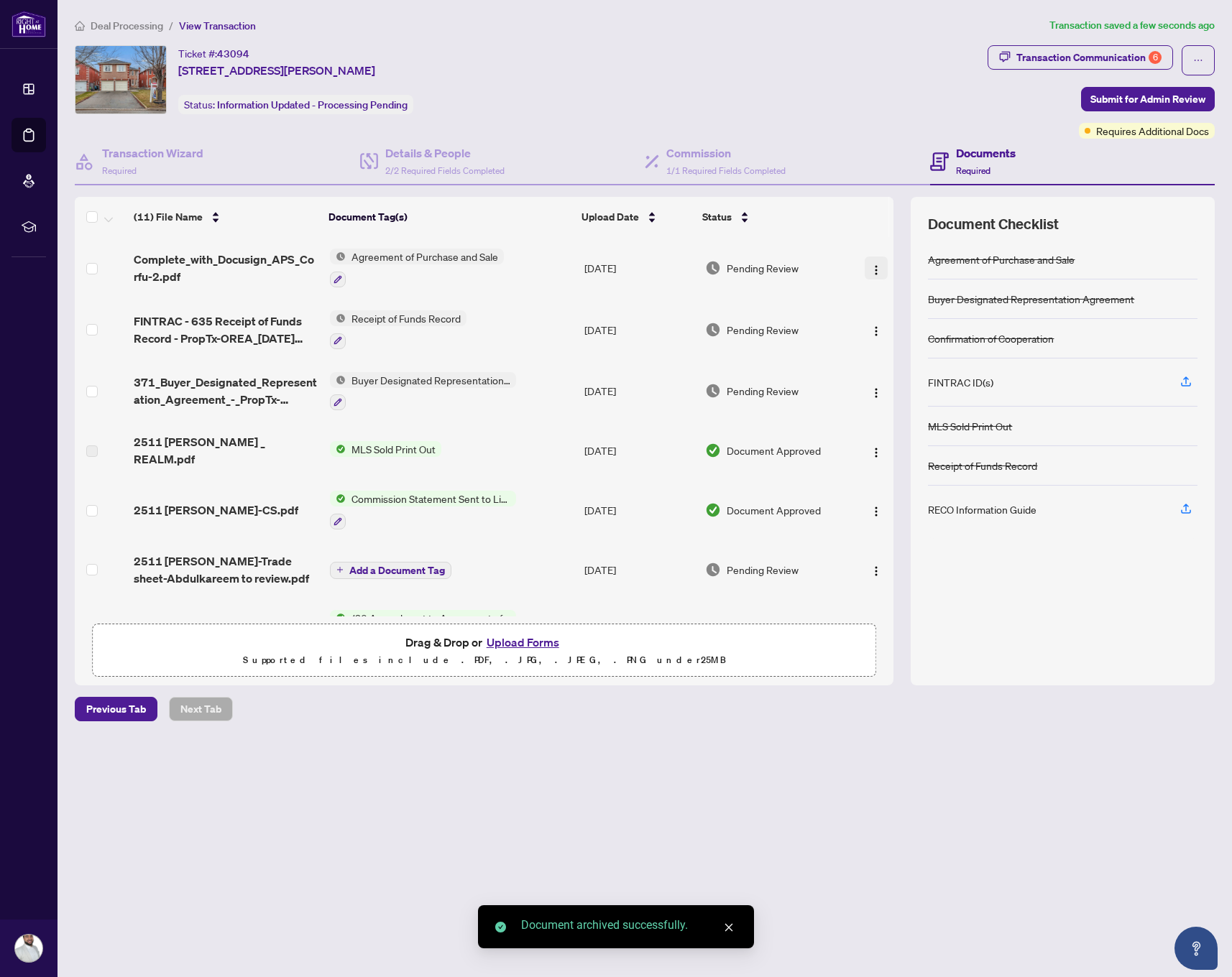
click at [870, 276] on button "button" at bounding box center [876, 268] width 23 height 23
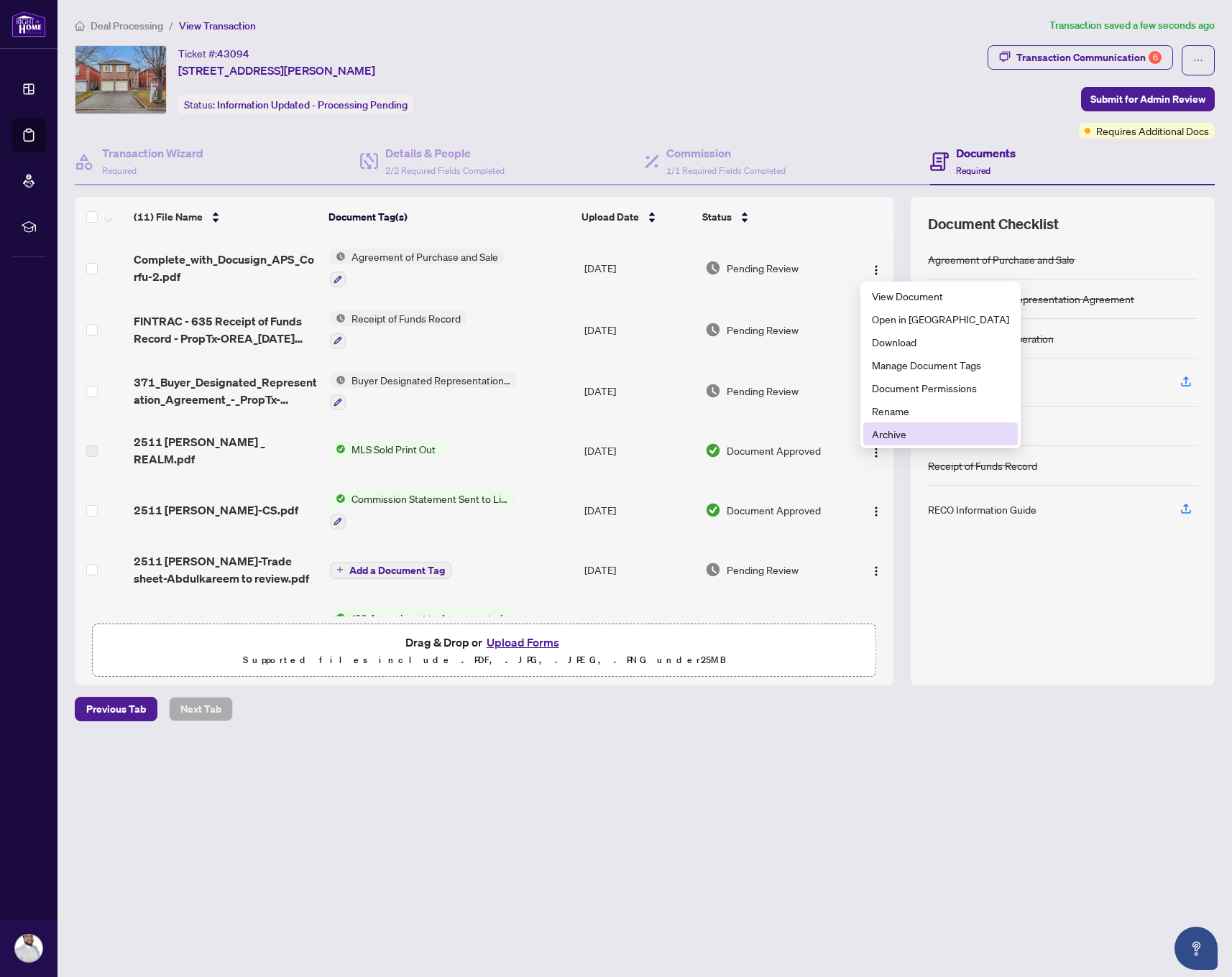
click at [897, 434] on span "Archive" at bounding box center [940, 434] width 137 height 16
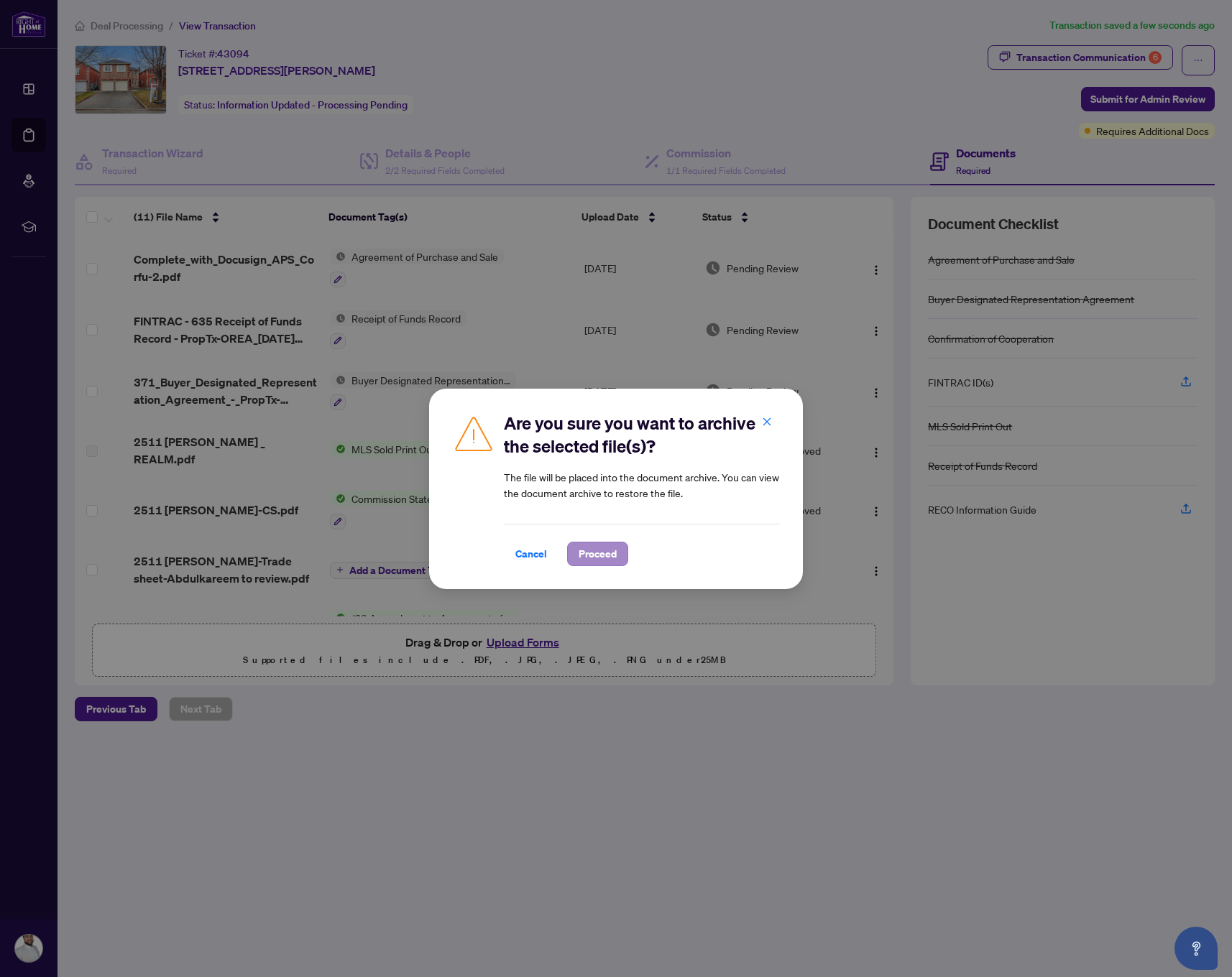
click at [612, 547] on span "Proceed" at bounding box center [597, 554] width 38 height 23
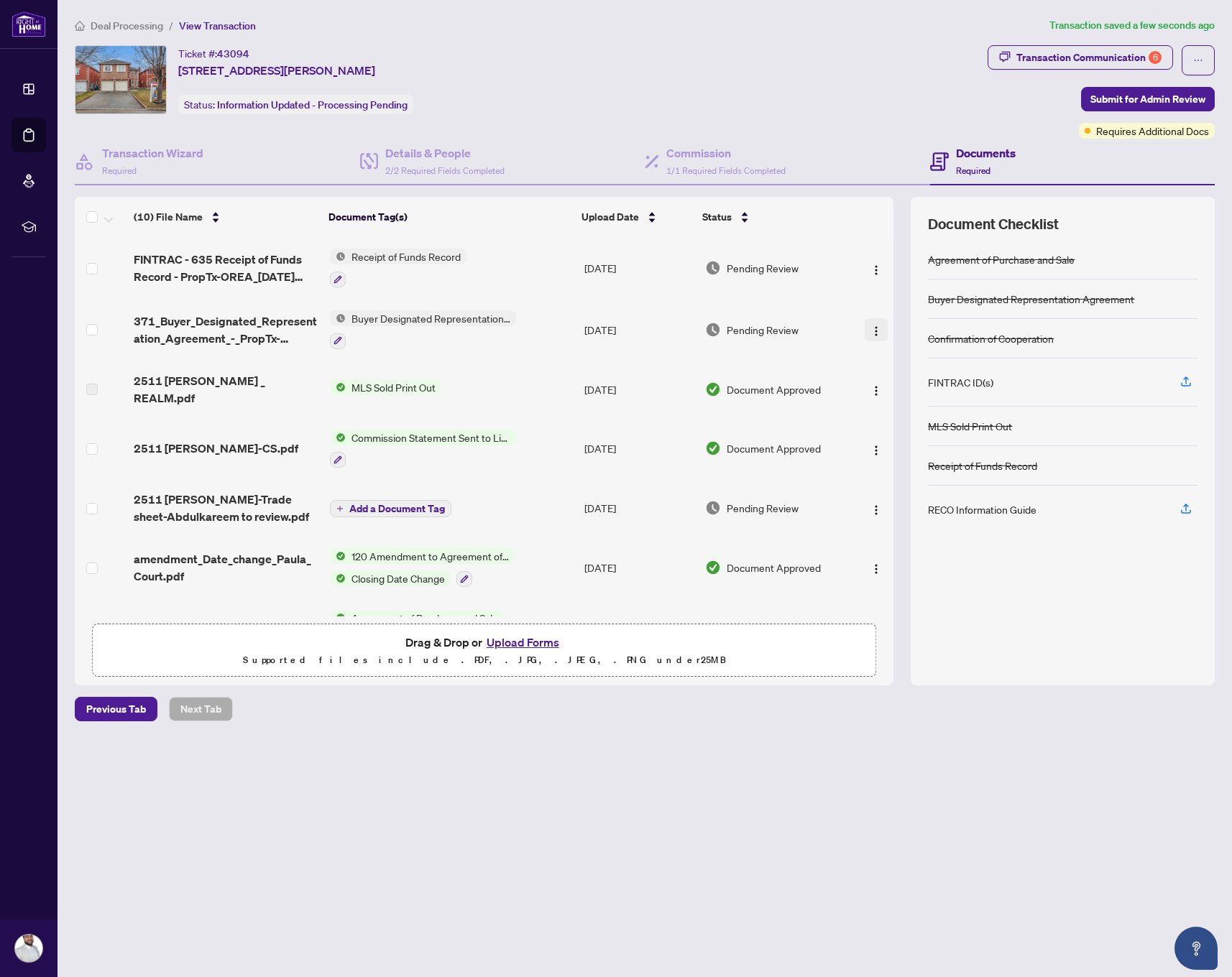
click at [870, 332] on img "button" at bounding box center [876, 331] width 11 height 11
click at [882, 498] on span "Archive" at bounding box center [940, 496] width 137 height 16
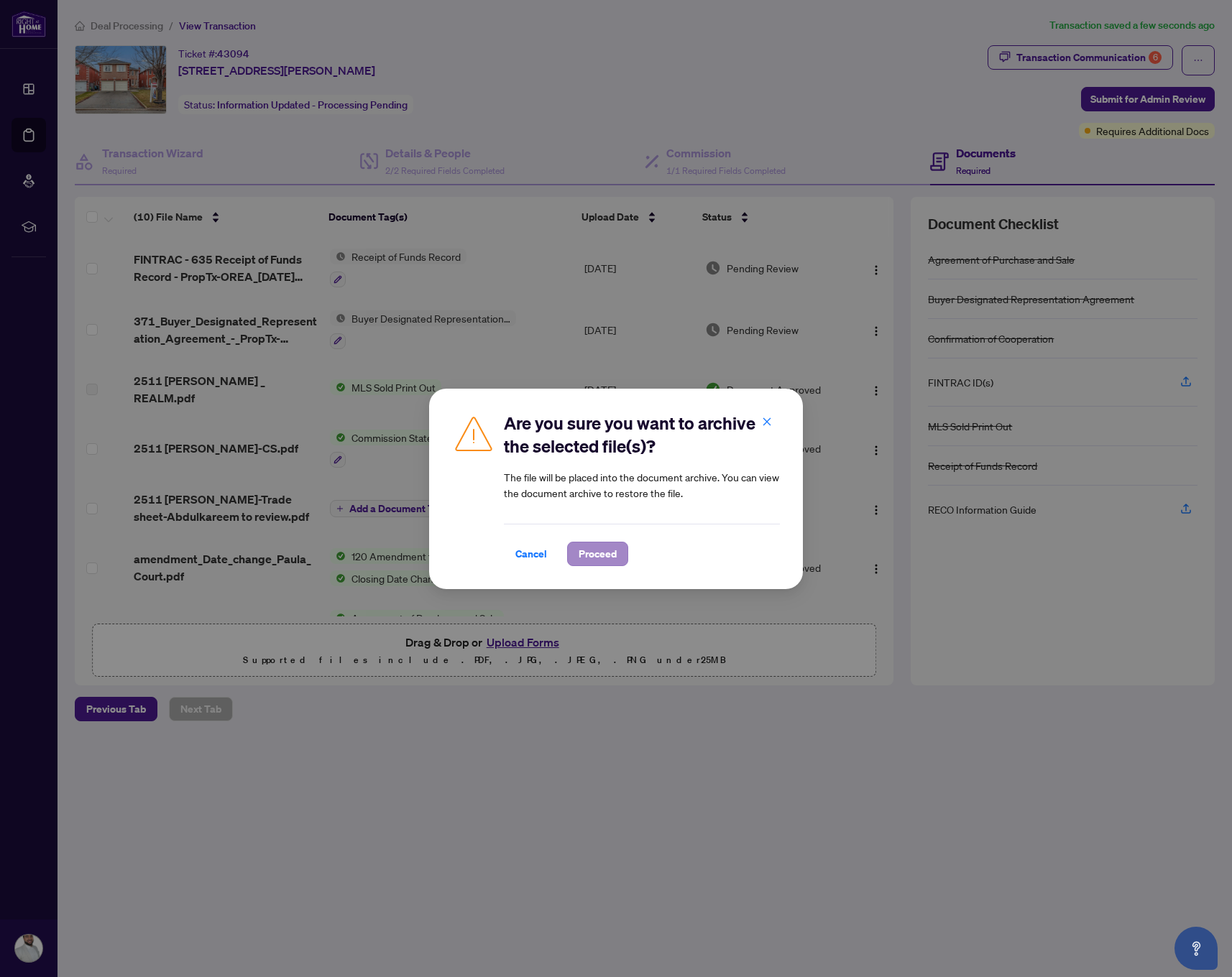
click at [593, 547] on span "Proceed" at bounding box center [597, 554] width 38 height 23
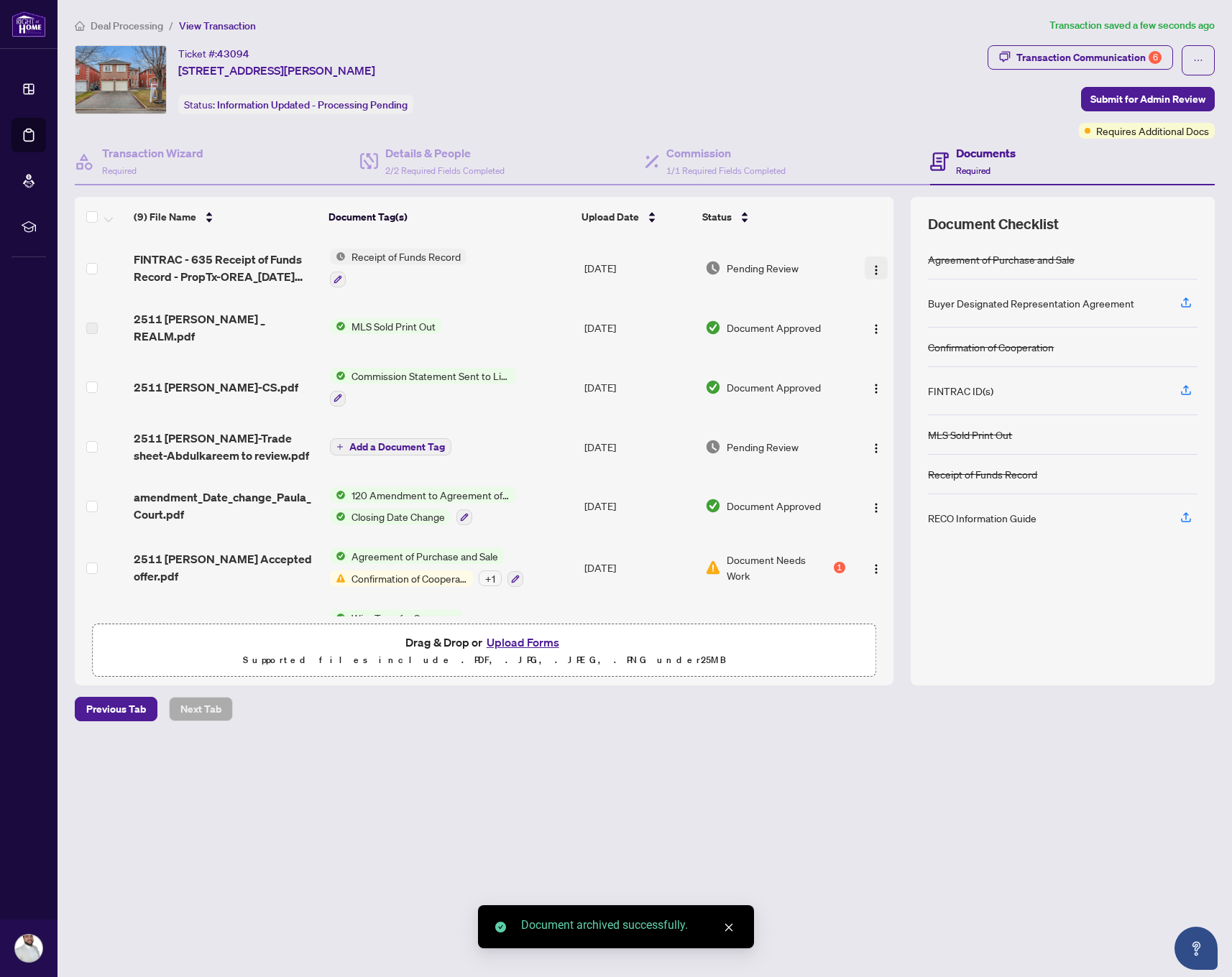
click at [876, 273] on img "button" at bounding box center [876, 270] width 11 height 11
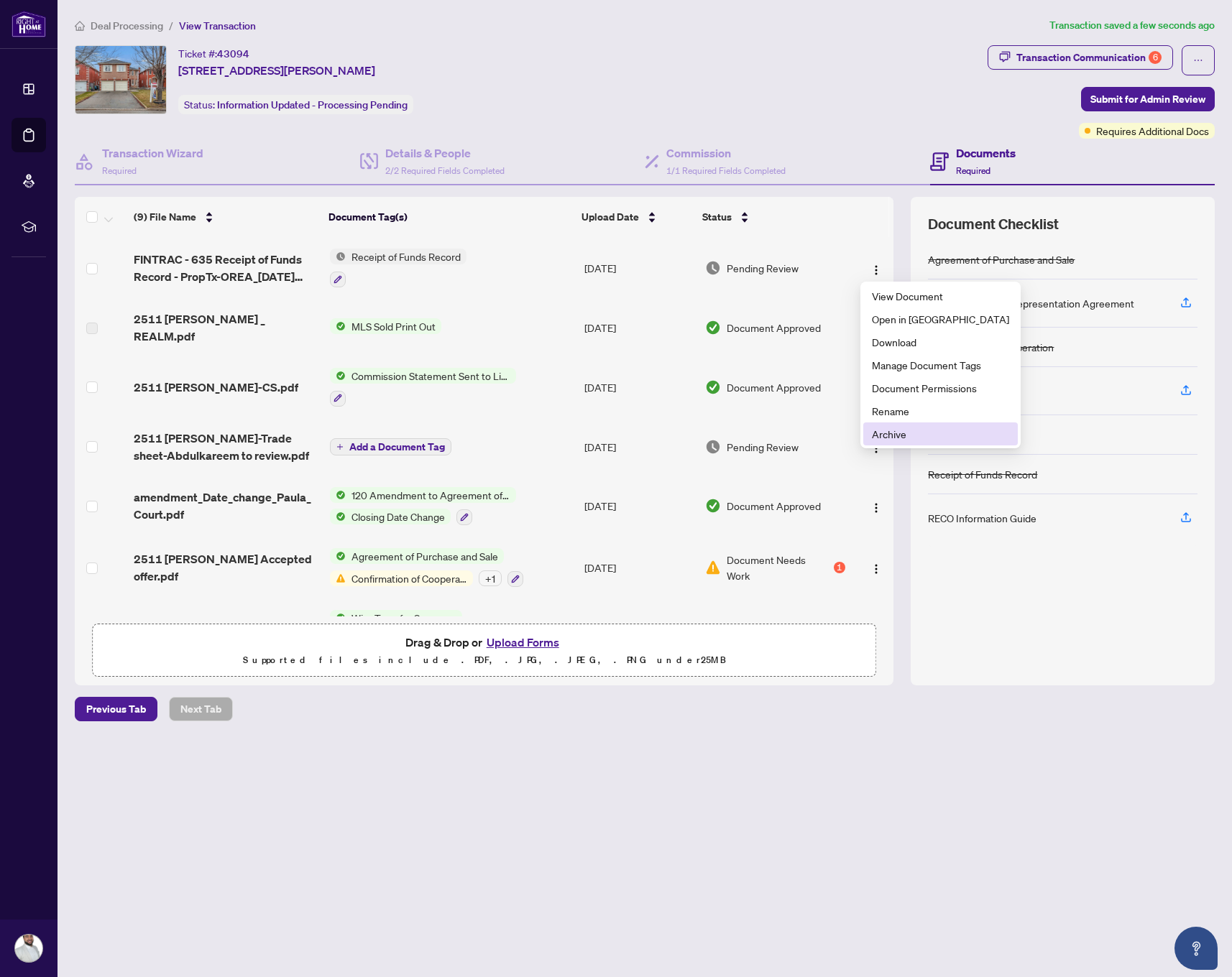
click at [882, 438] on span "Archive" at bounding box center [940, 434] width 137 height 16
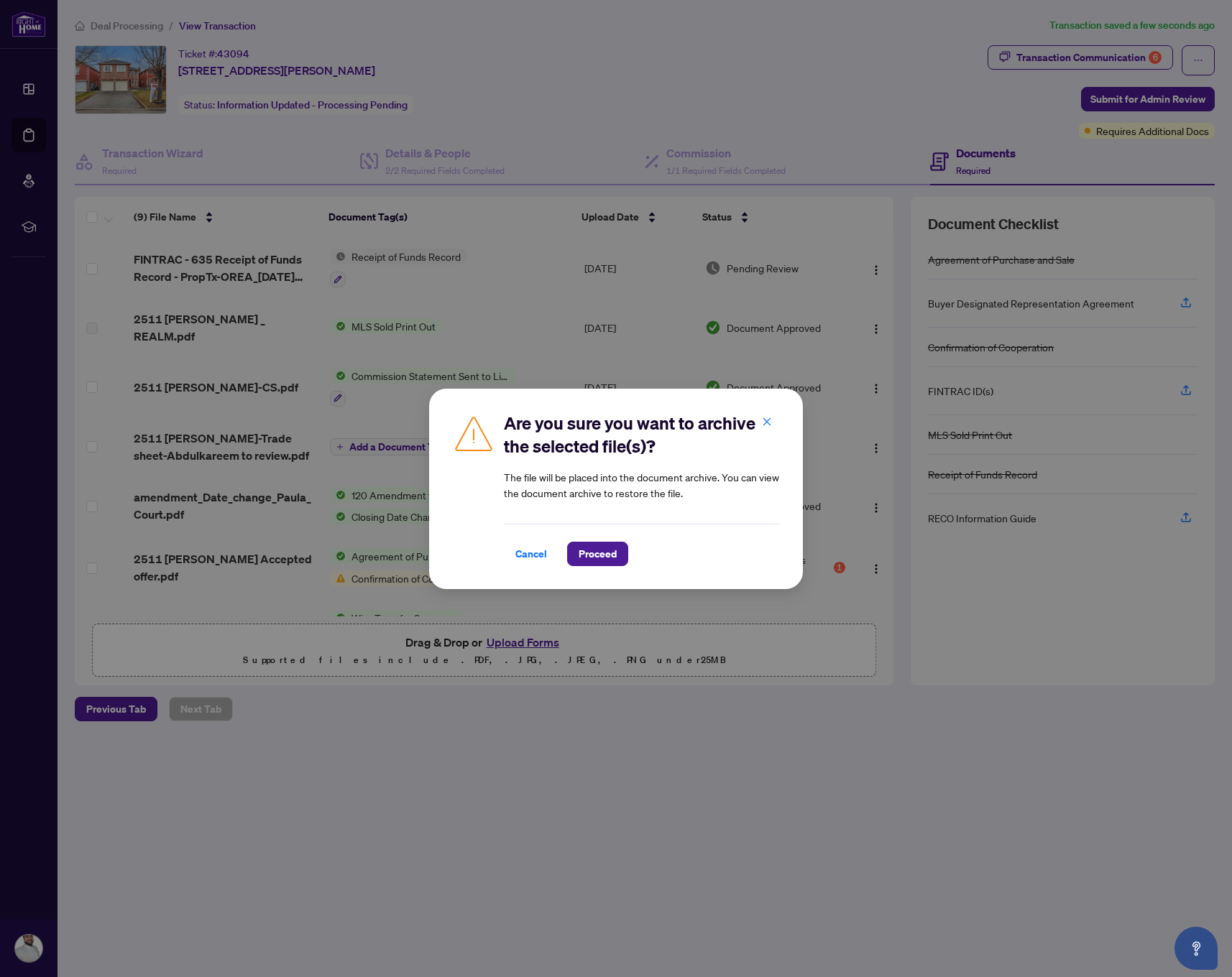
click at [612, 567] on div "Are you sure you want to archive the selected file(s)? The file will be placed …" at bounding box center [616, 489] width 374 height 201
click at [608, 560] on span "Proceed" at bounding box center [597, 554] width 38 height 23
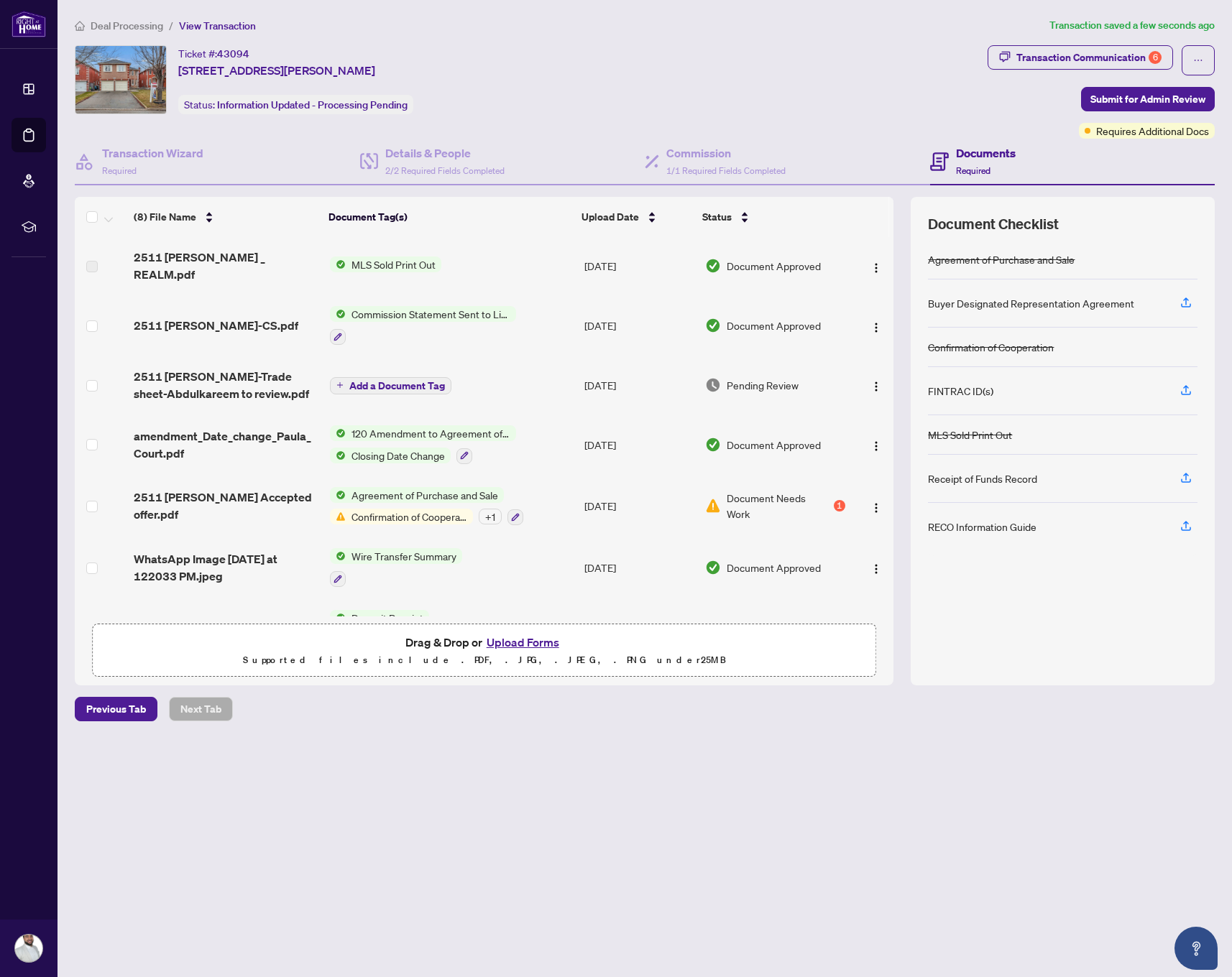
click at [140, 26] on span "Deal Processing" at bounding box center [127, 26] width 72 height 13
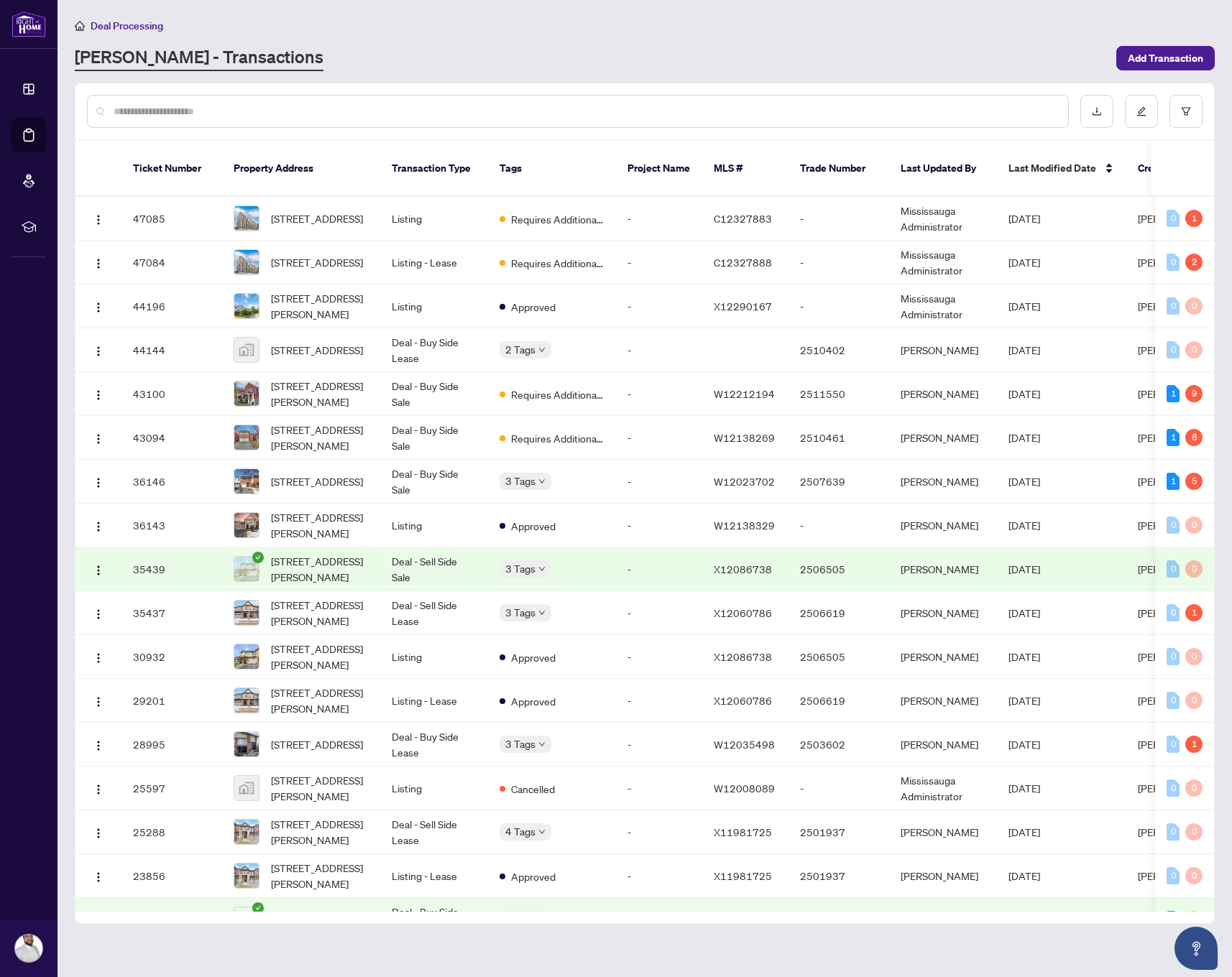
click at [453, 111] on input "text" at bounding box center [584, 111] width 943 height 16
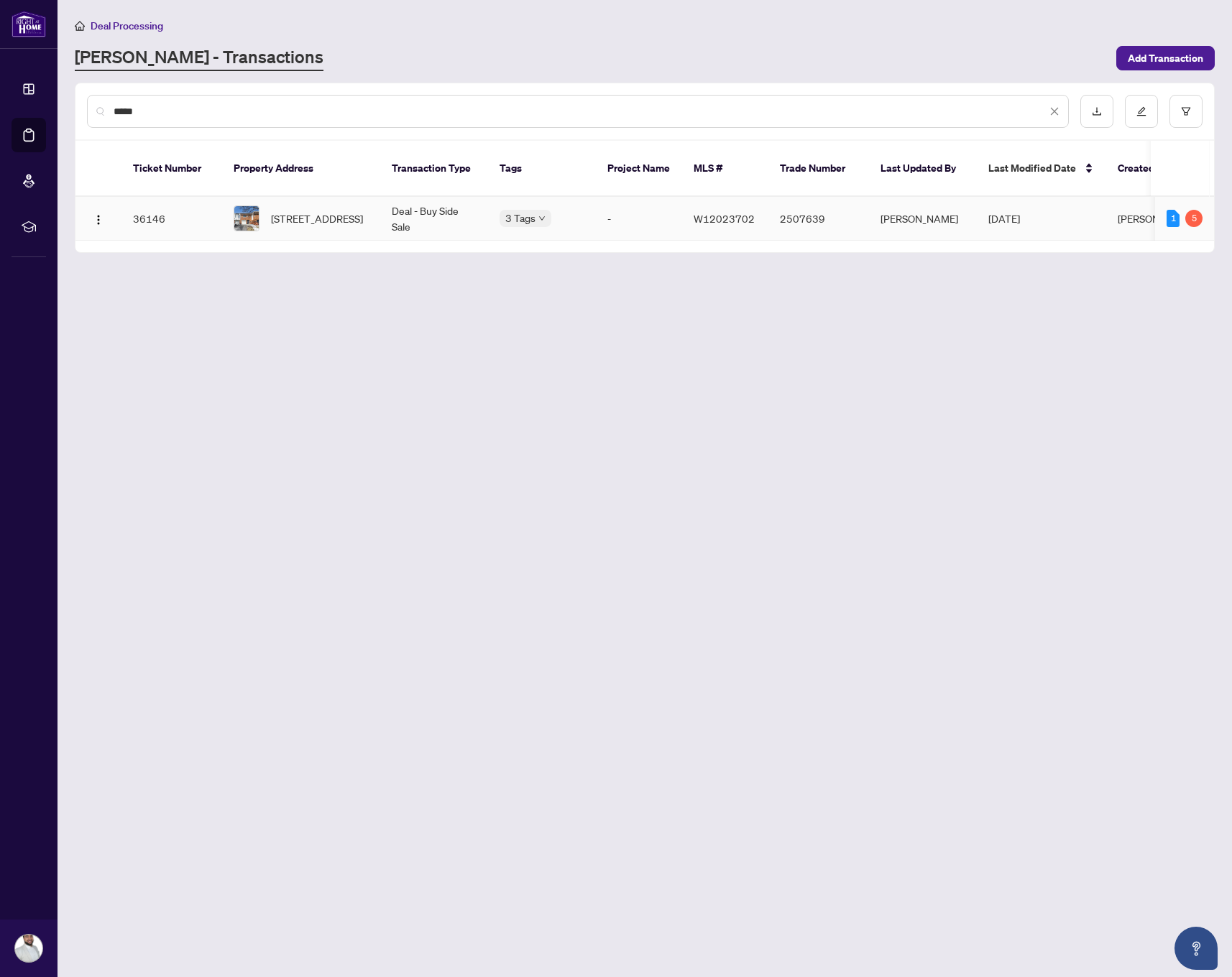
type input "*****"
click at [342, 210] on span "[STREET_ADDRESS]" at bounding box center [317, 218] width 92 height 16
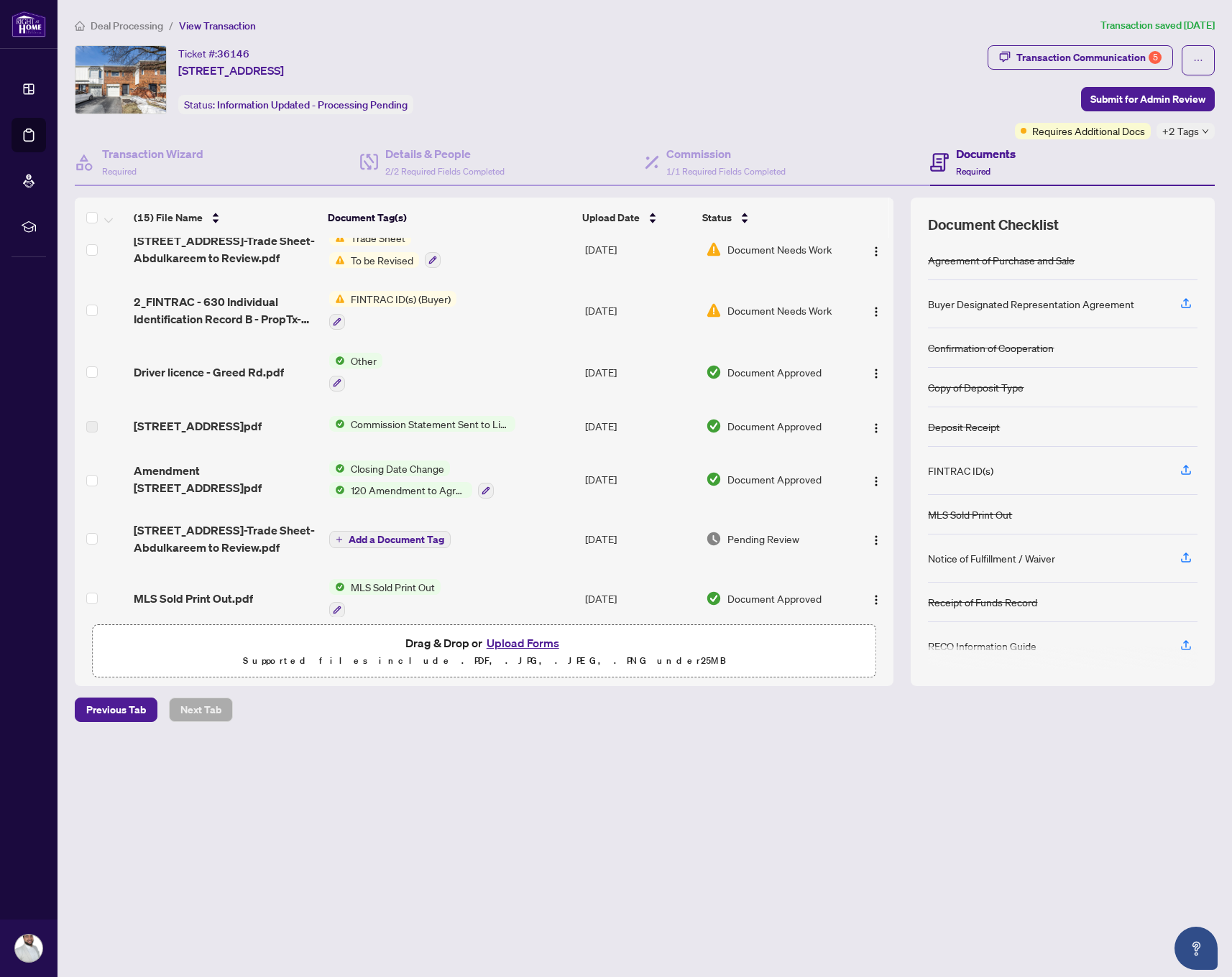
scroll to position [544, 0]
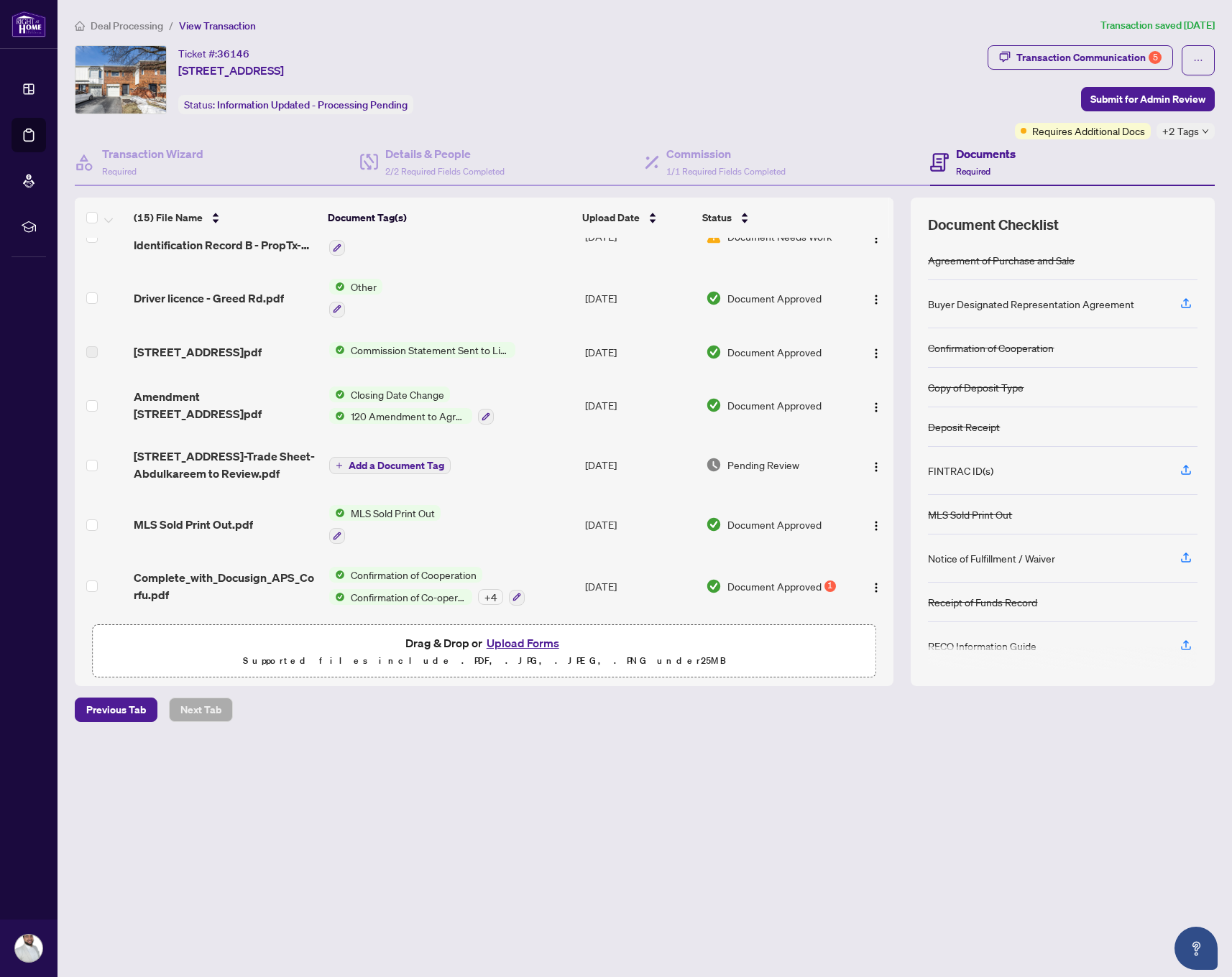
click at [516, 640] on button "Upload Forms" at bounding box center [522, 643] width 81 height 19
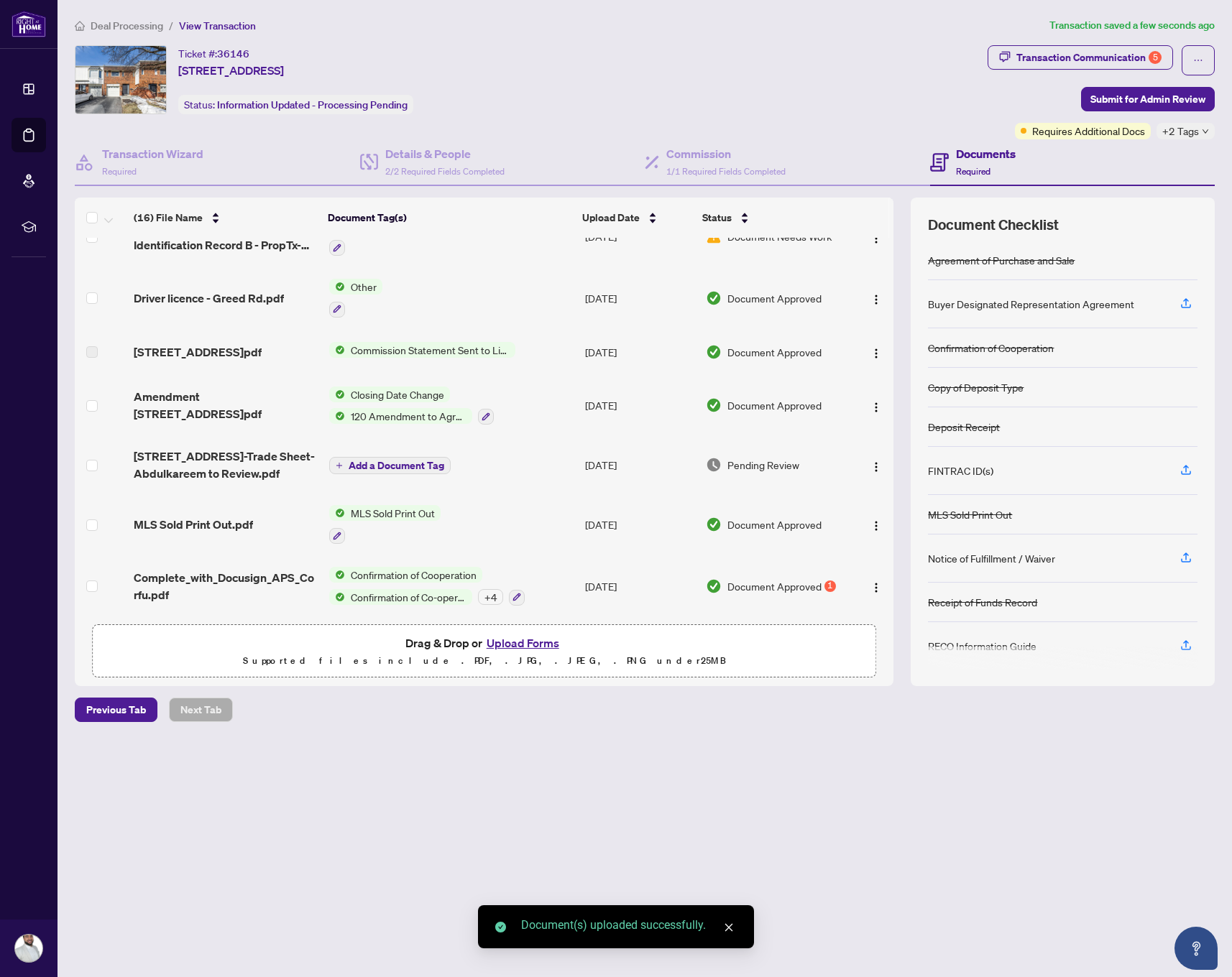
scroll to position [0, 0]
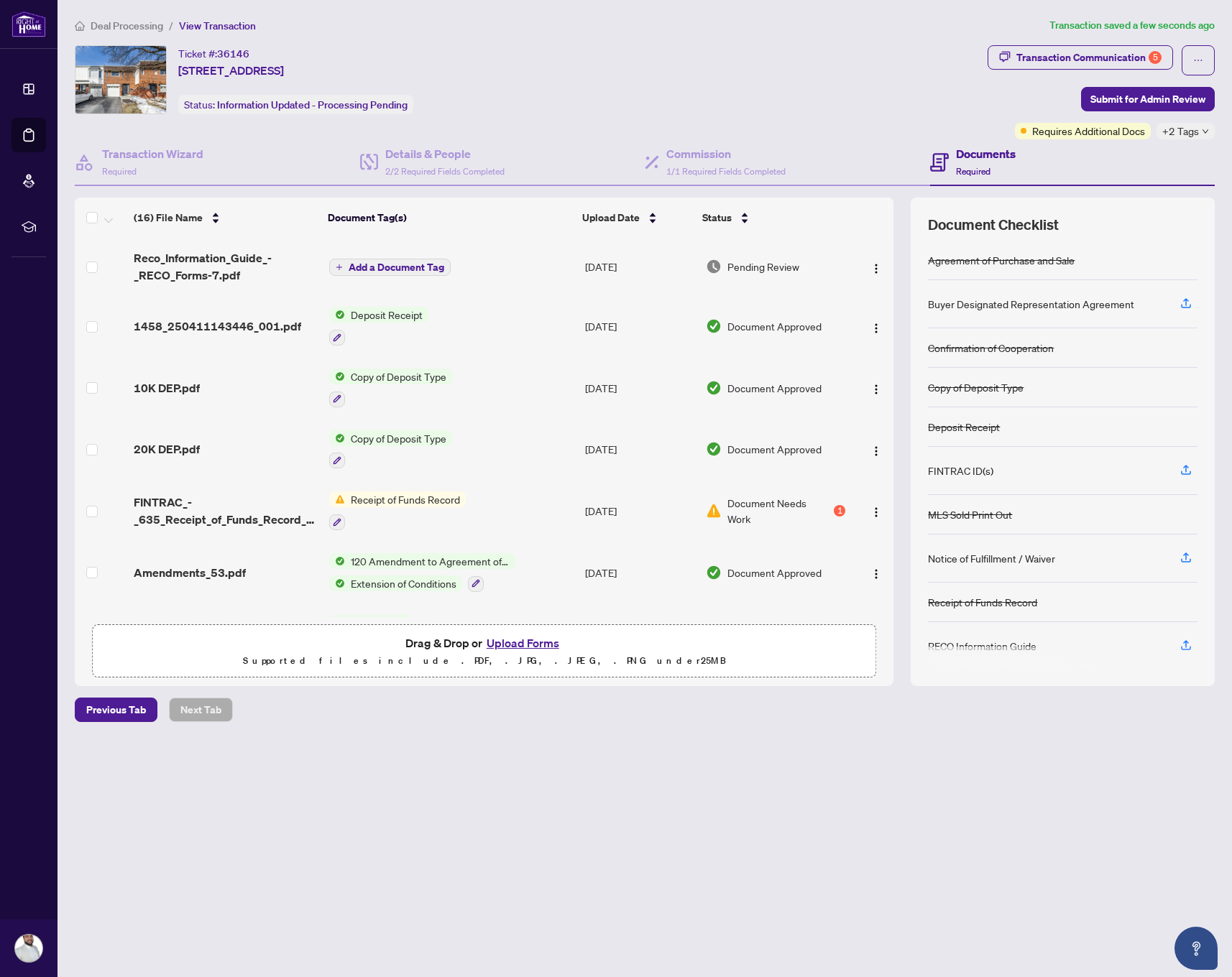
click at [387, 264] on span "Add a Document Tag" at bounding box center [396, 267] width 95 height 10
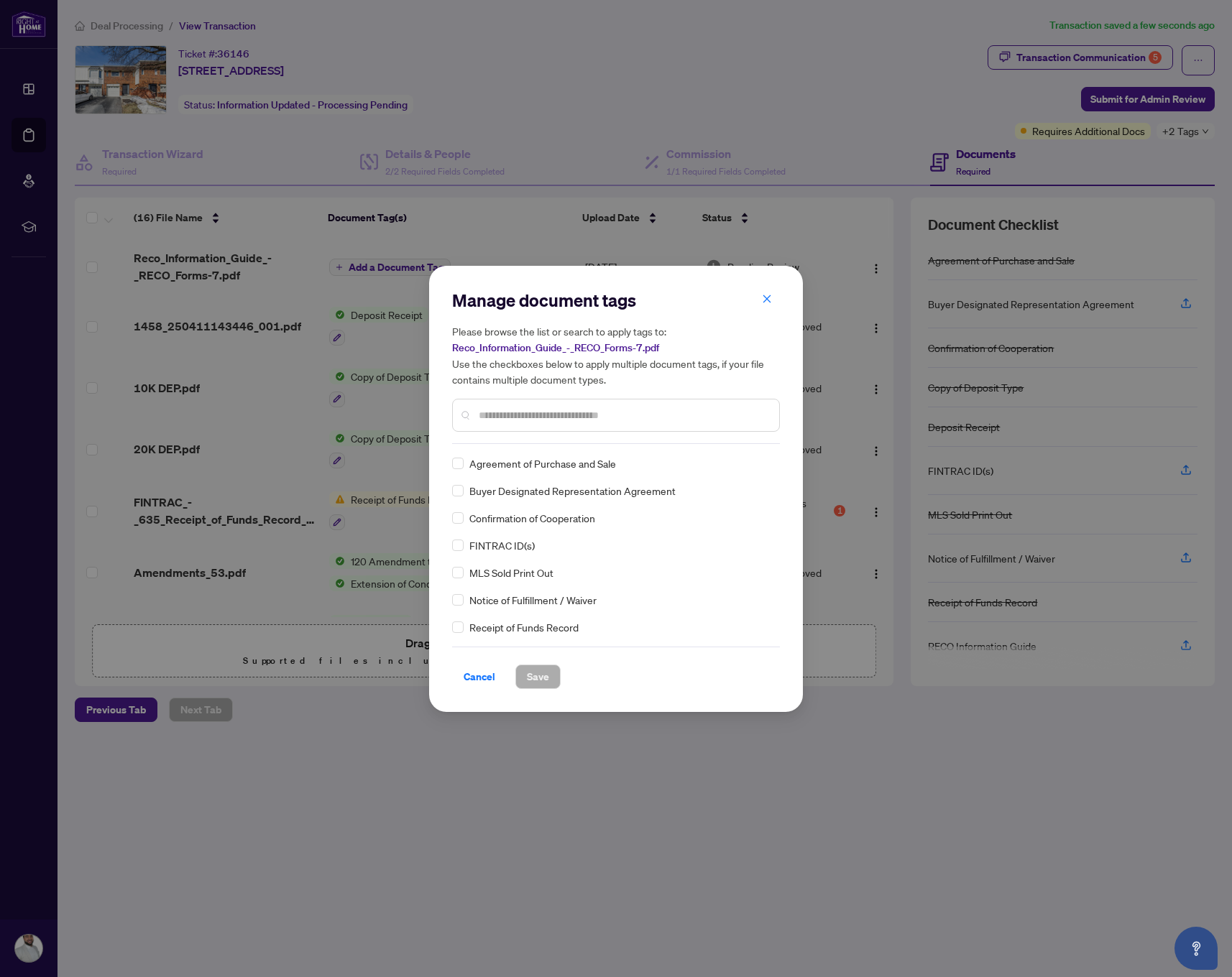
click at [567, 414] on input "text" at bounding box center [623, 415] width 289 height 16
type input "****"
click at [460, 489] on span at bounding box center [458, 491] width 11 height 11
click at [552, 677] on button "Save" at bounding box center [538, 677] width 46 height 25
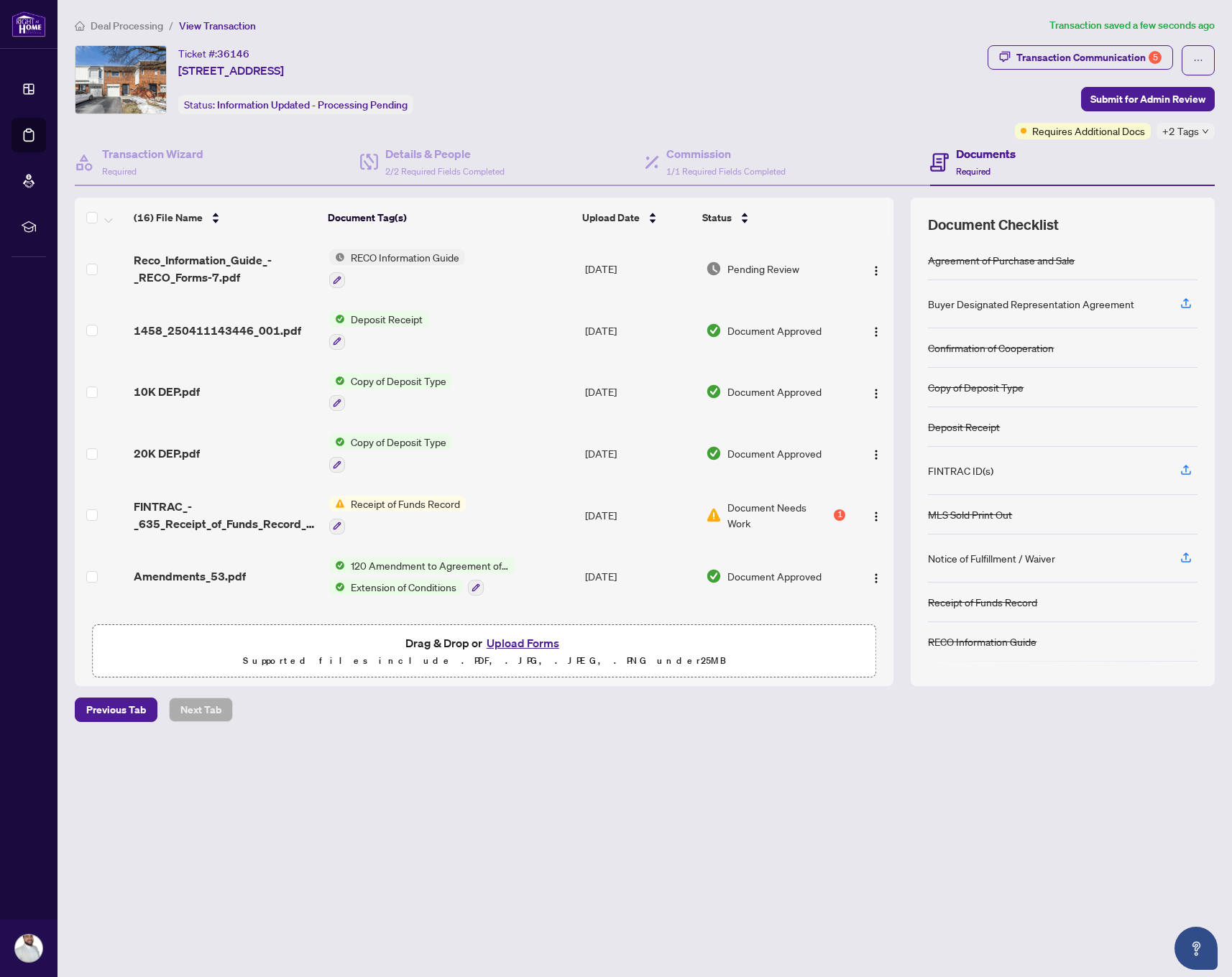
click at [541, 646] on button "Upload Forms" at bounding box center [522, 643] width 81 height 19
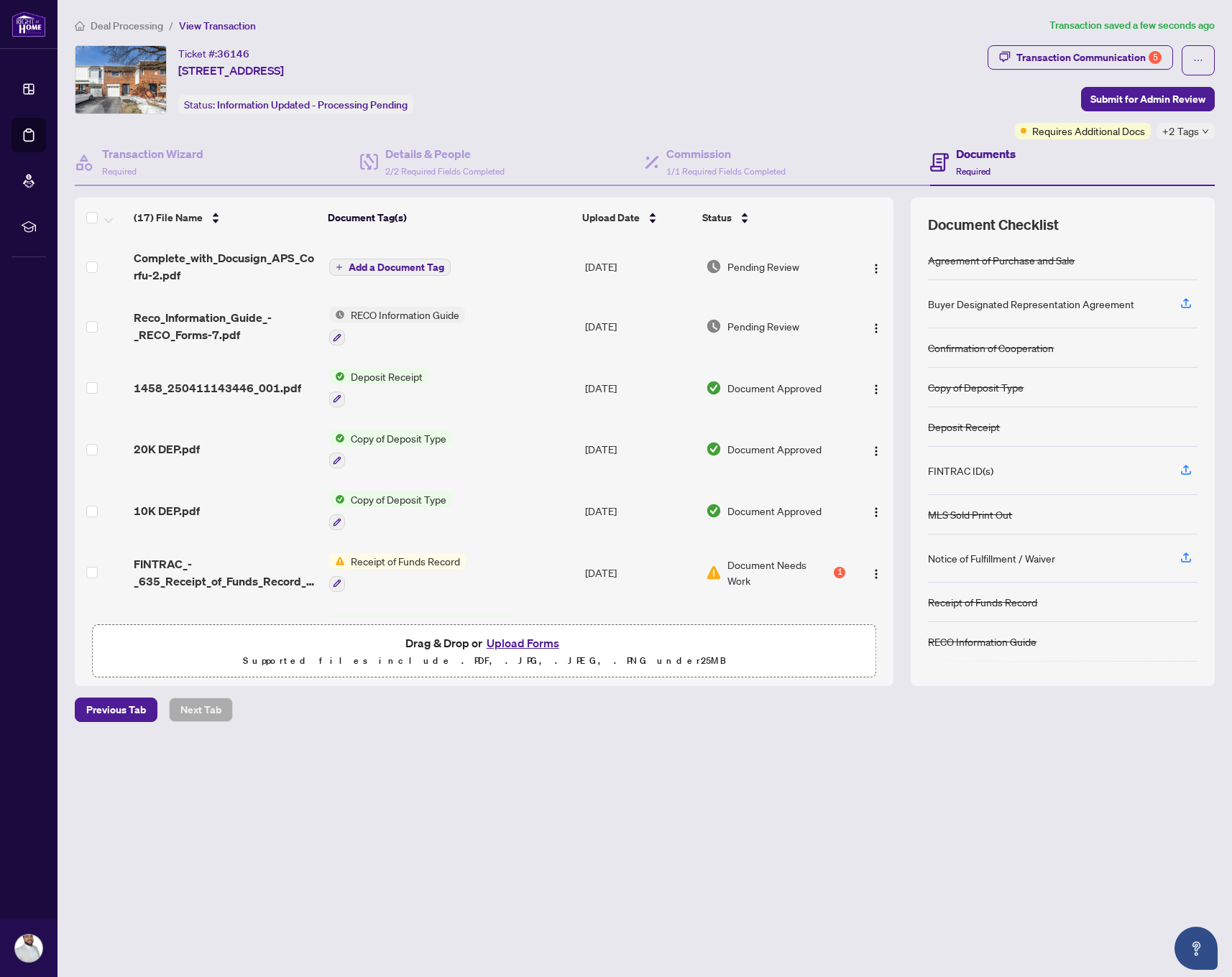
click at [395, 271] on span "Add a Document Tag" at bounding box center [396, 267] width 95 height 10
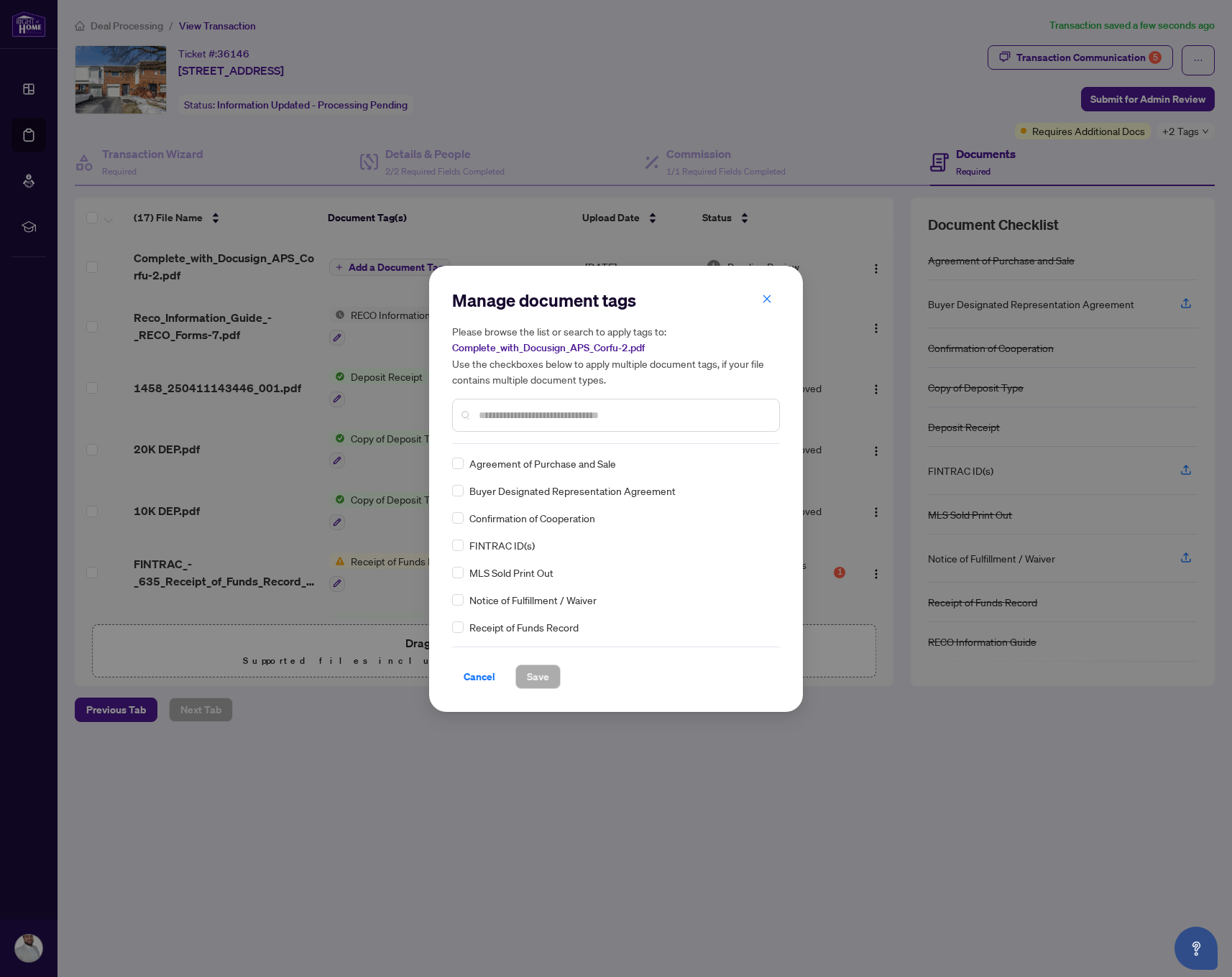
click at [552, 421] on input "text" at bounding box center [623, 415] width 289 height 16
type input "*"
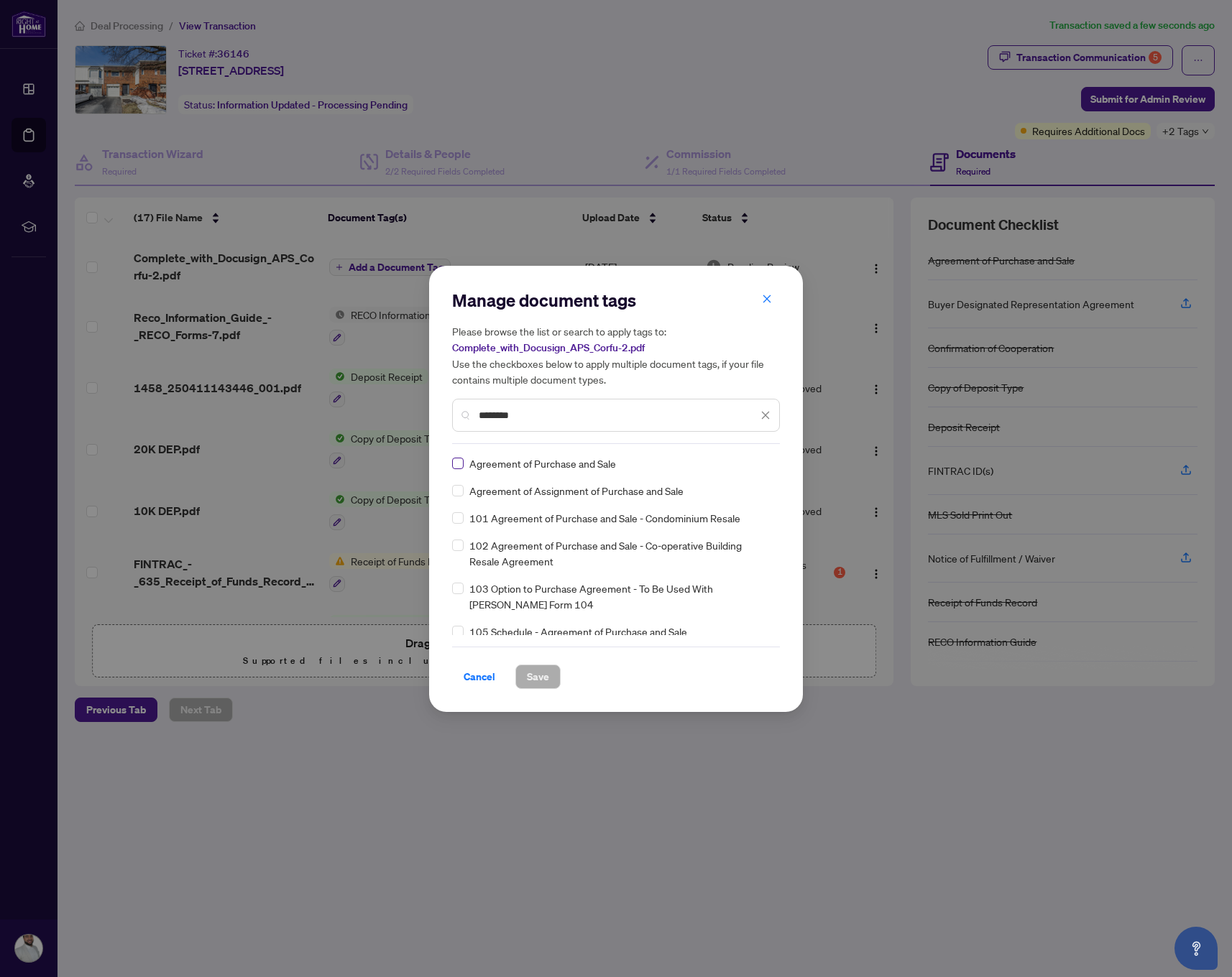
type input "********"
click at [462, 461] on span at bounding box center [458, 463] width 11 height 11
click at [551, 672] on button "Save" at bounding box center [538, 677] width 46 height 25
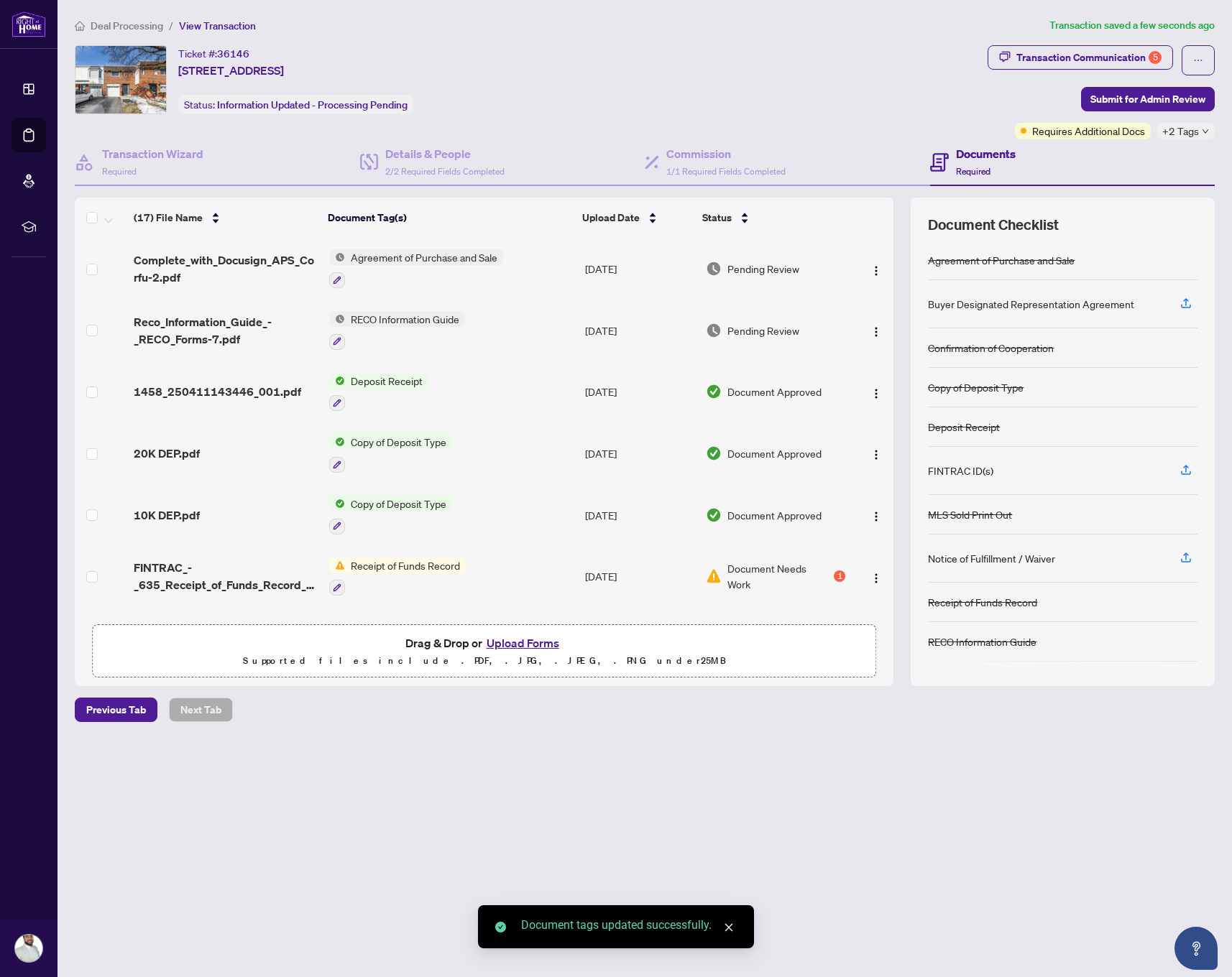
click at [538, 644] on button "Upload Forms" at bounding box center [522, 643] width 81 height 19
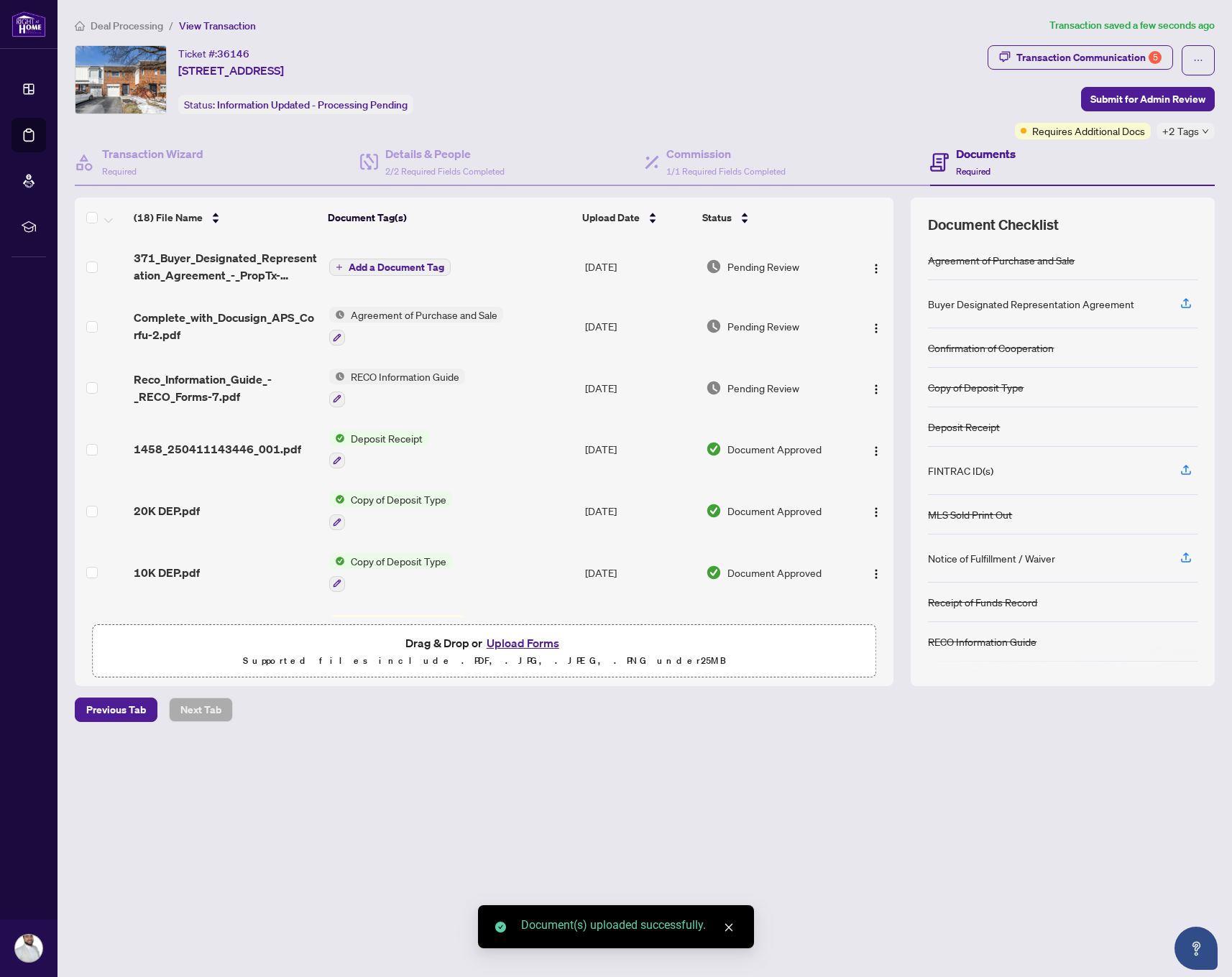
click at [381, 264] on span "Add a Document Tag" at bounding box center [396, 267] width 95 height 10
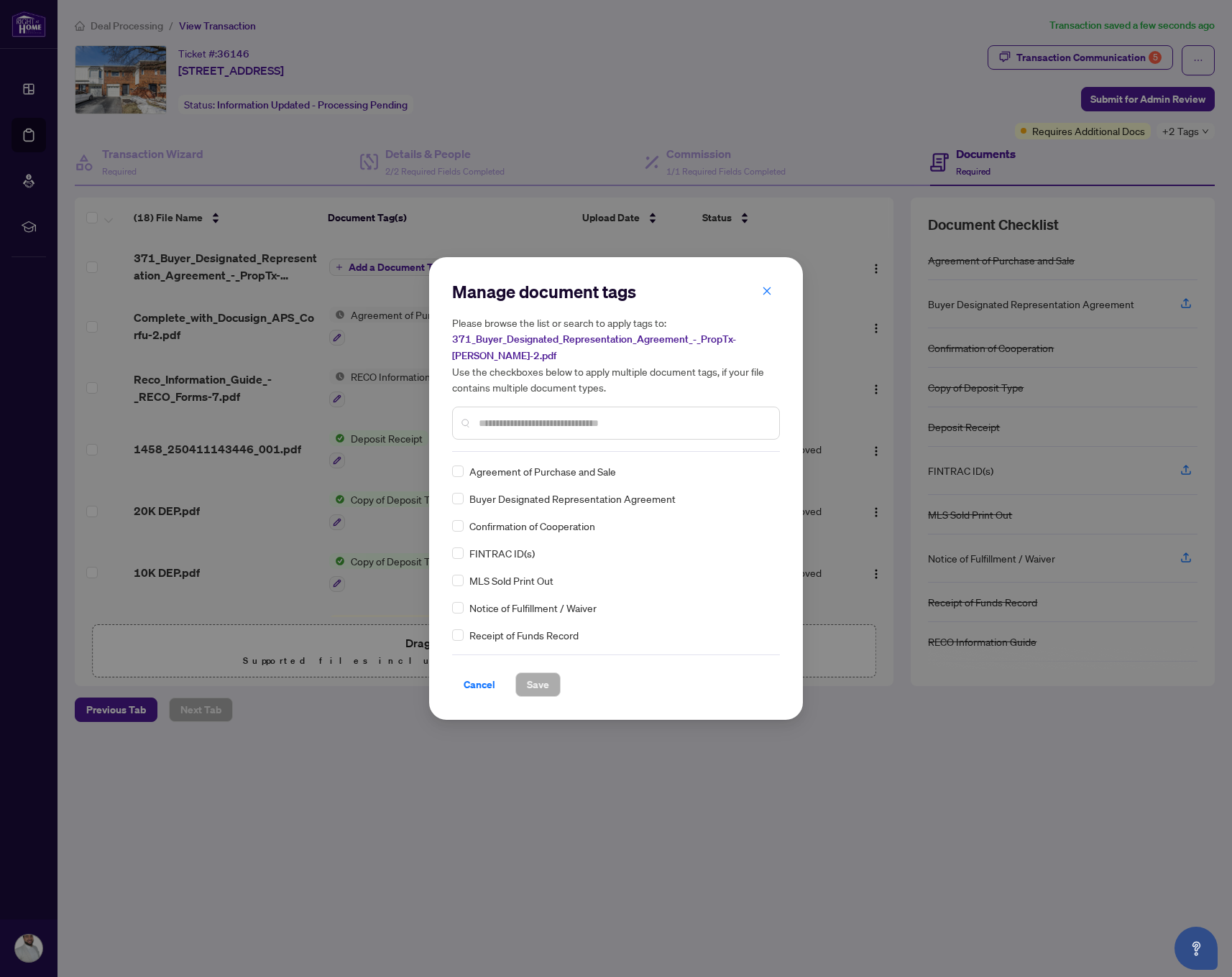
click at [560, 418] on input "text" at bounding box center [623, 423] width 289 height 16
type input "*"
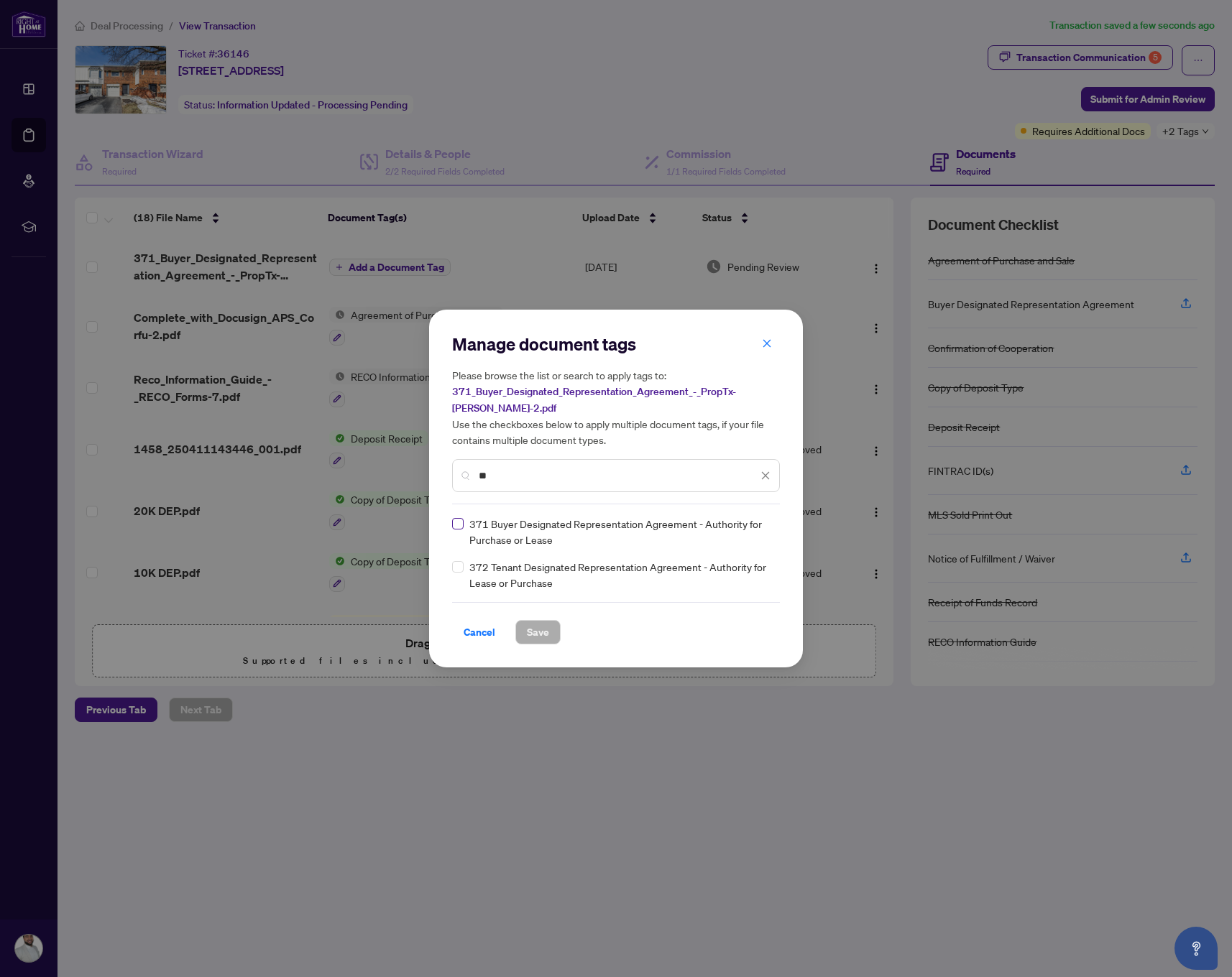
type input "**"
click at [461, 523] on span at bounding box center [458, 524] width 11 height 11
click at [549, 630] on button "Save" at bounding box center [538, 633] width 46 height 25
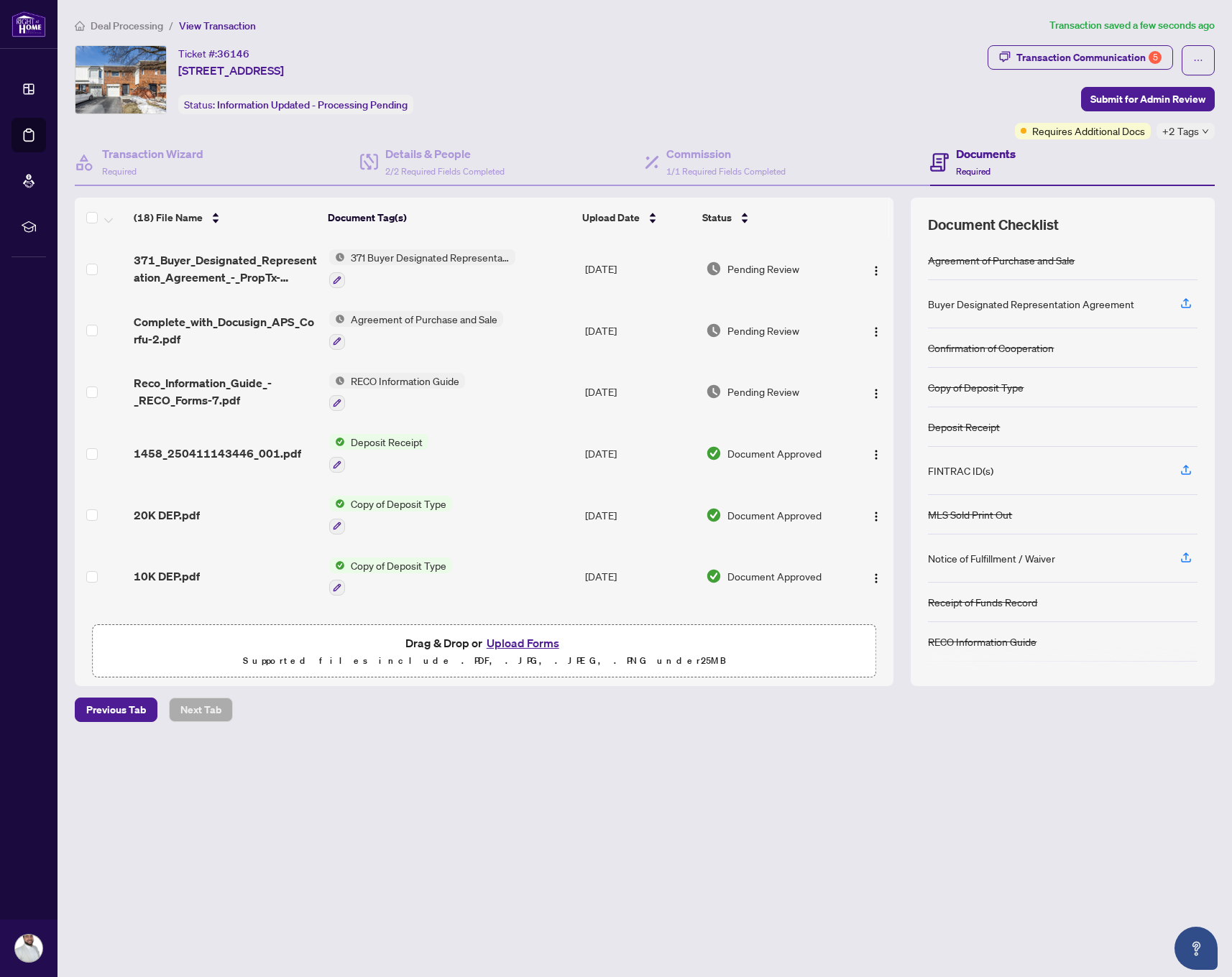
click at [527, 646] on button "Upload Forms" at bounding box center [522, 643] width 81 height 19
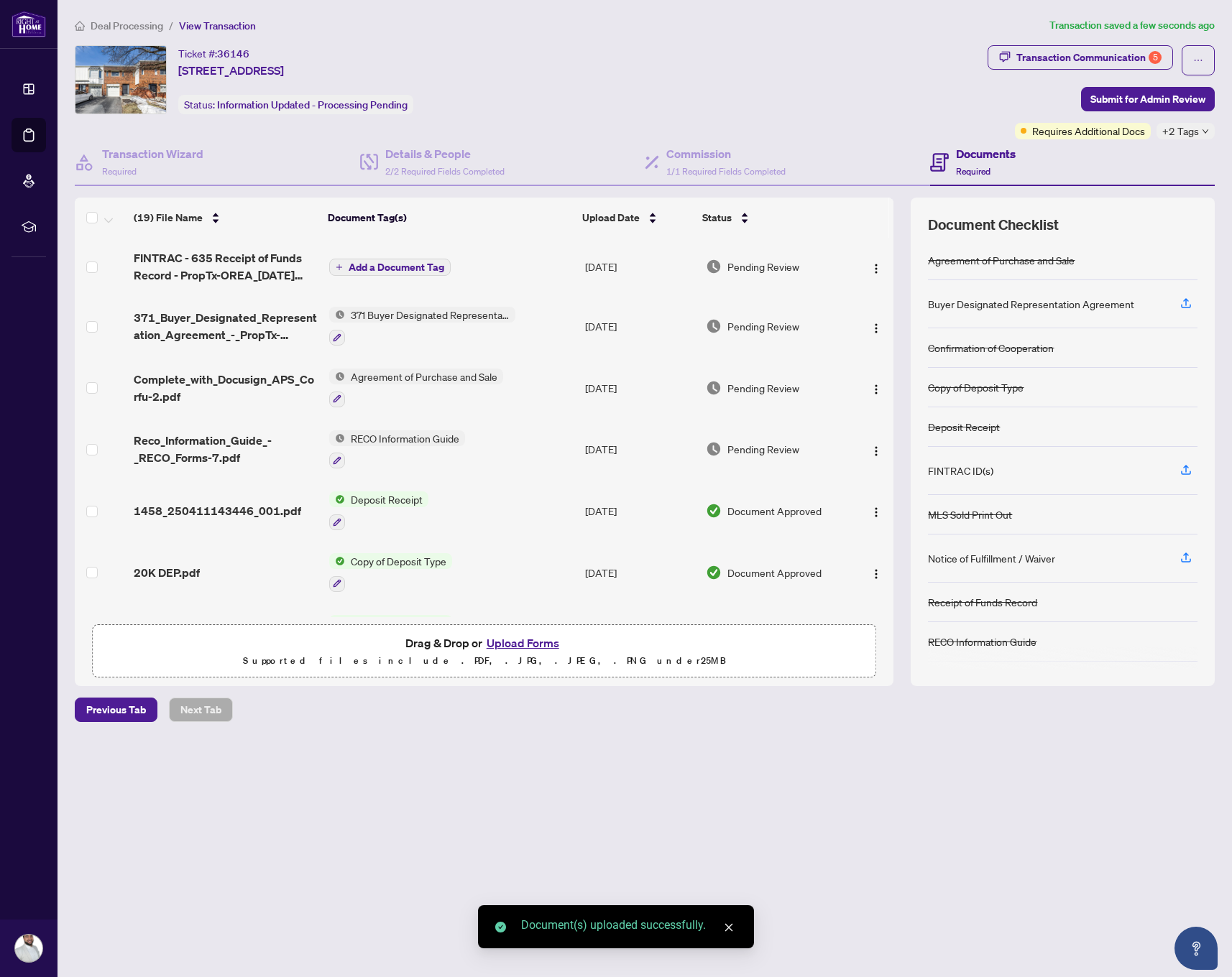
click at [392, 267] on span "Add a Document Tag" at bounding box center [396, 267] width 95 height 10
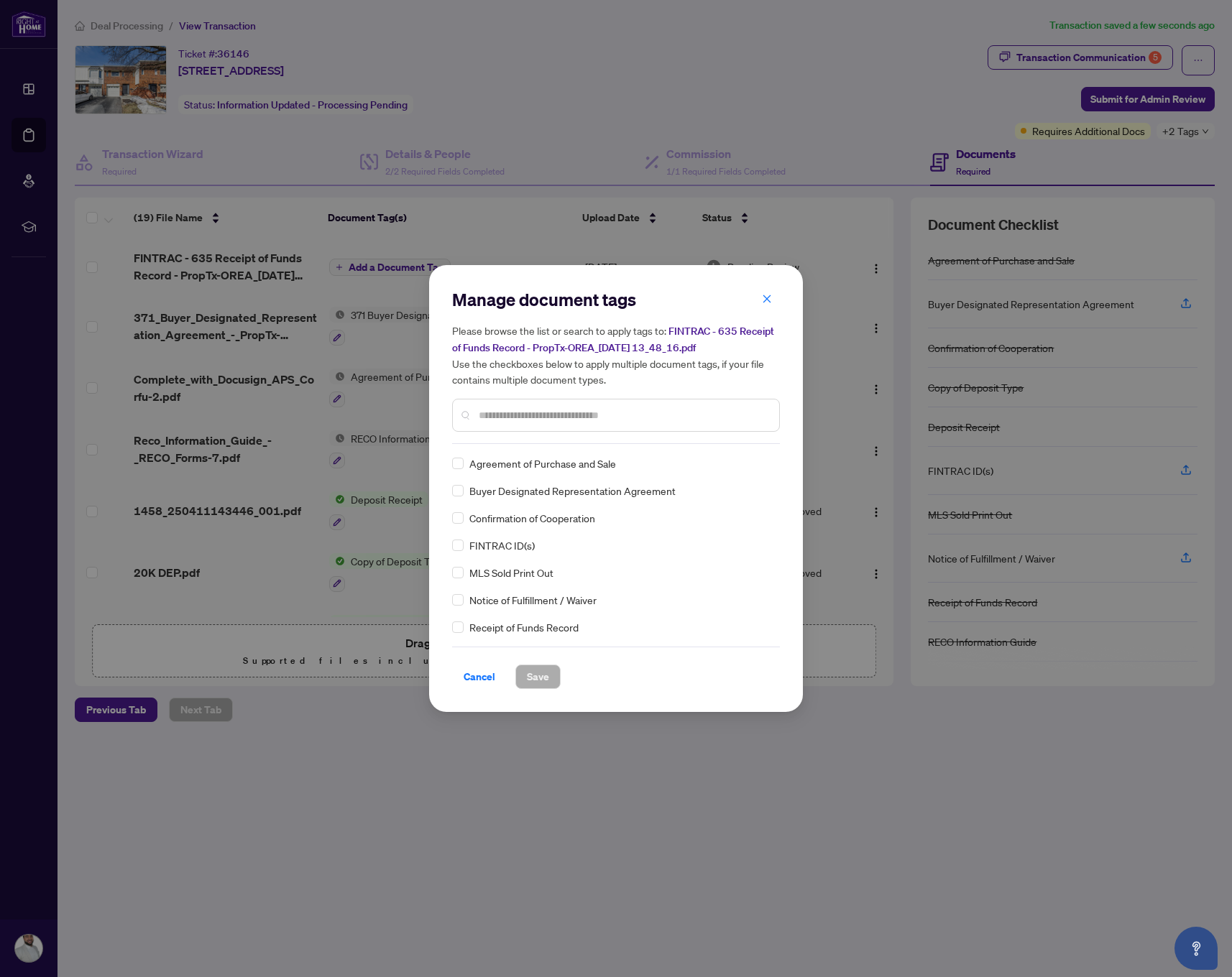
click at [534, 437] on div "Manage document tags Please browse the list or search to apply tags to: FINTRAC…" at bounding box center [616, 366] width 327 height 156
click at [547, 418] on input "text" at bounding box center [623, 415] width 289 height 16
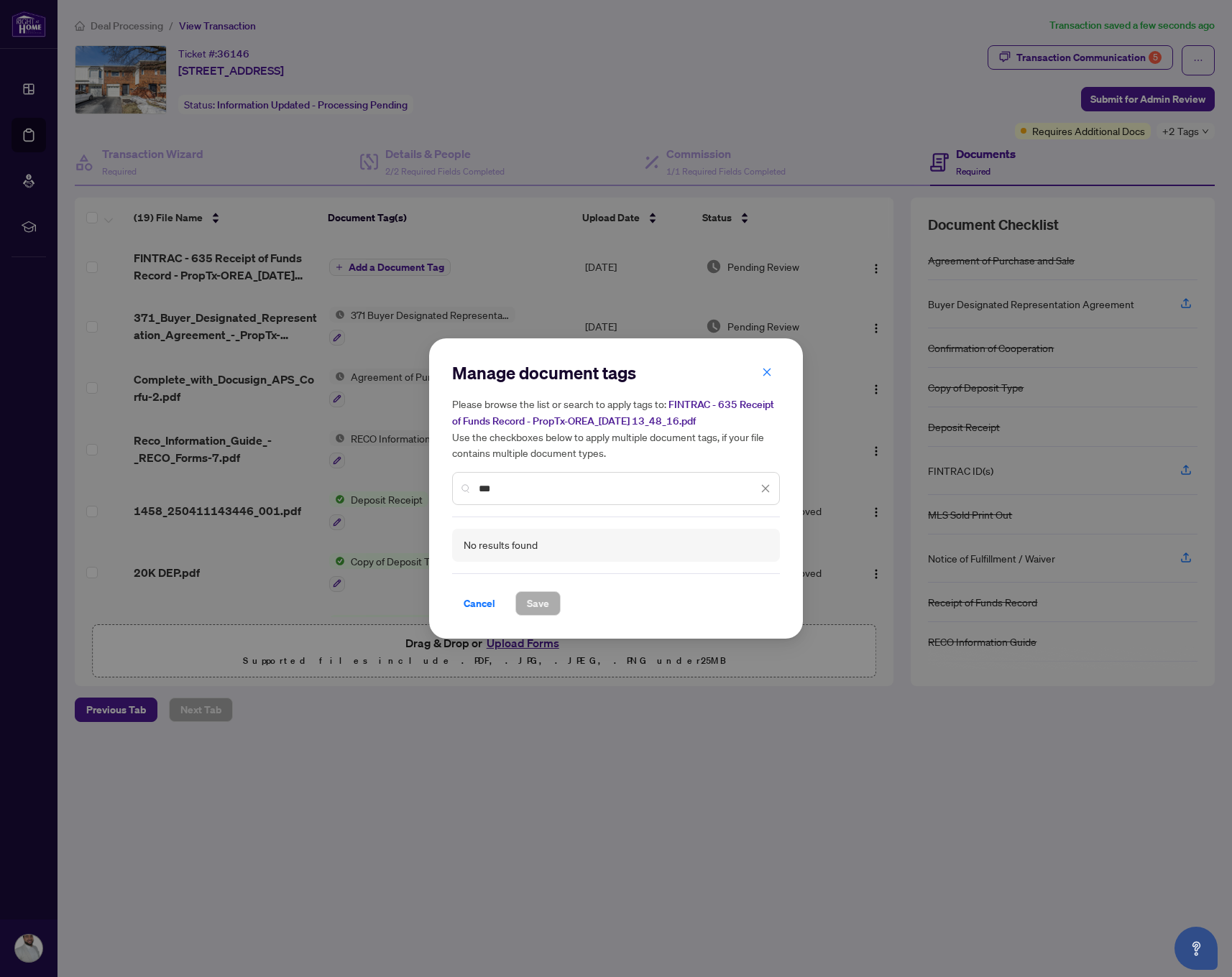
click at [524, 480] on input "***" at bounding box center [617, 488] width 279 height 16
click at [524, 484] on input "***" at bounding box center [617, 488] width 279 height 16
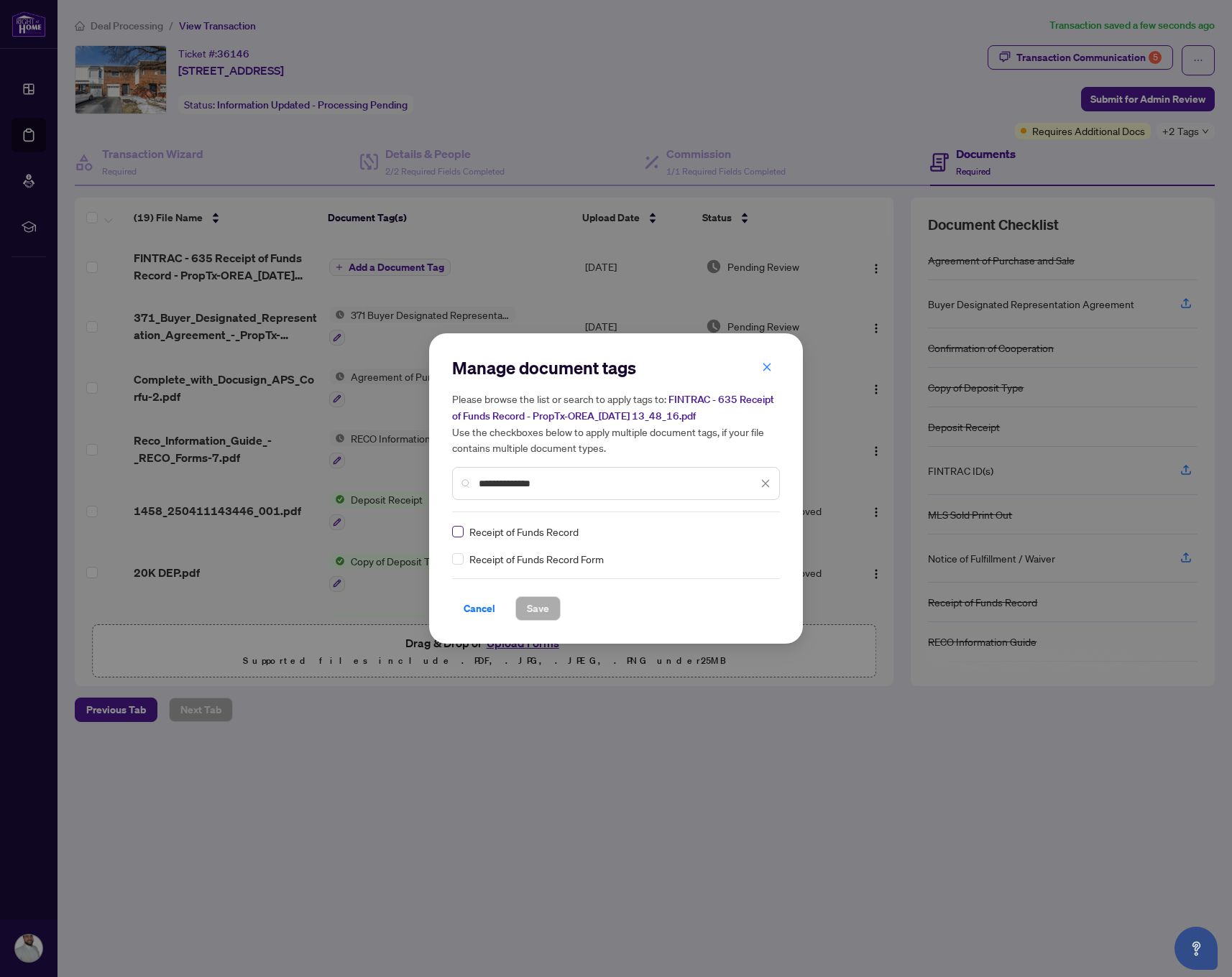
type input "**********"
click at [460, 536] on span at bounding box center [458, 532] width 11 height 11
click at [551, 601] on button "Save" at bounding box center [538, 609] width 46 height 25
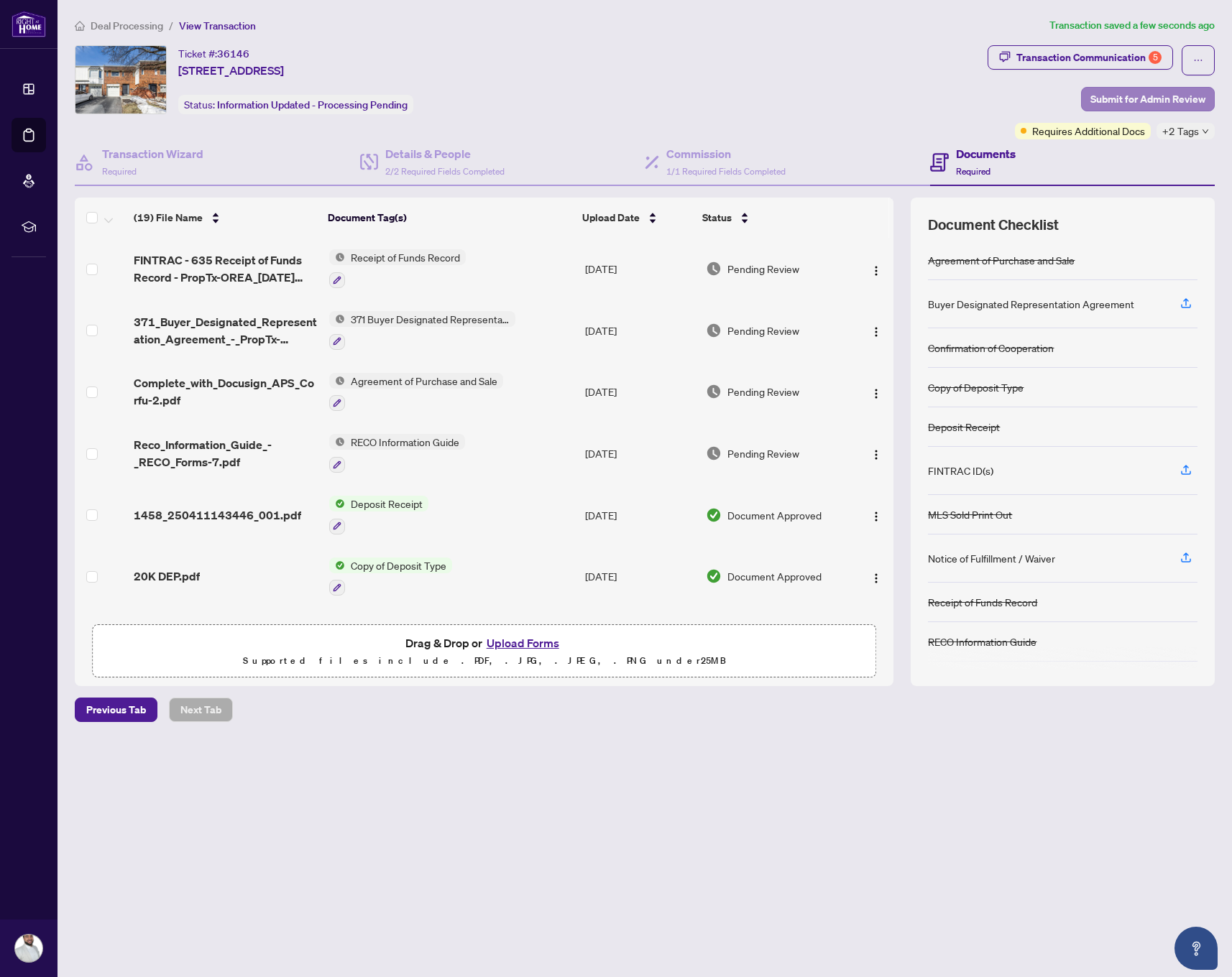
click at [1155, 99] on span "Submit for Admin Review" at bounding box center [1147, 99] width 115 height 23
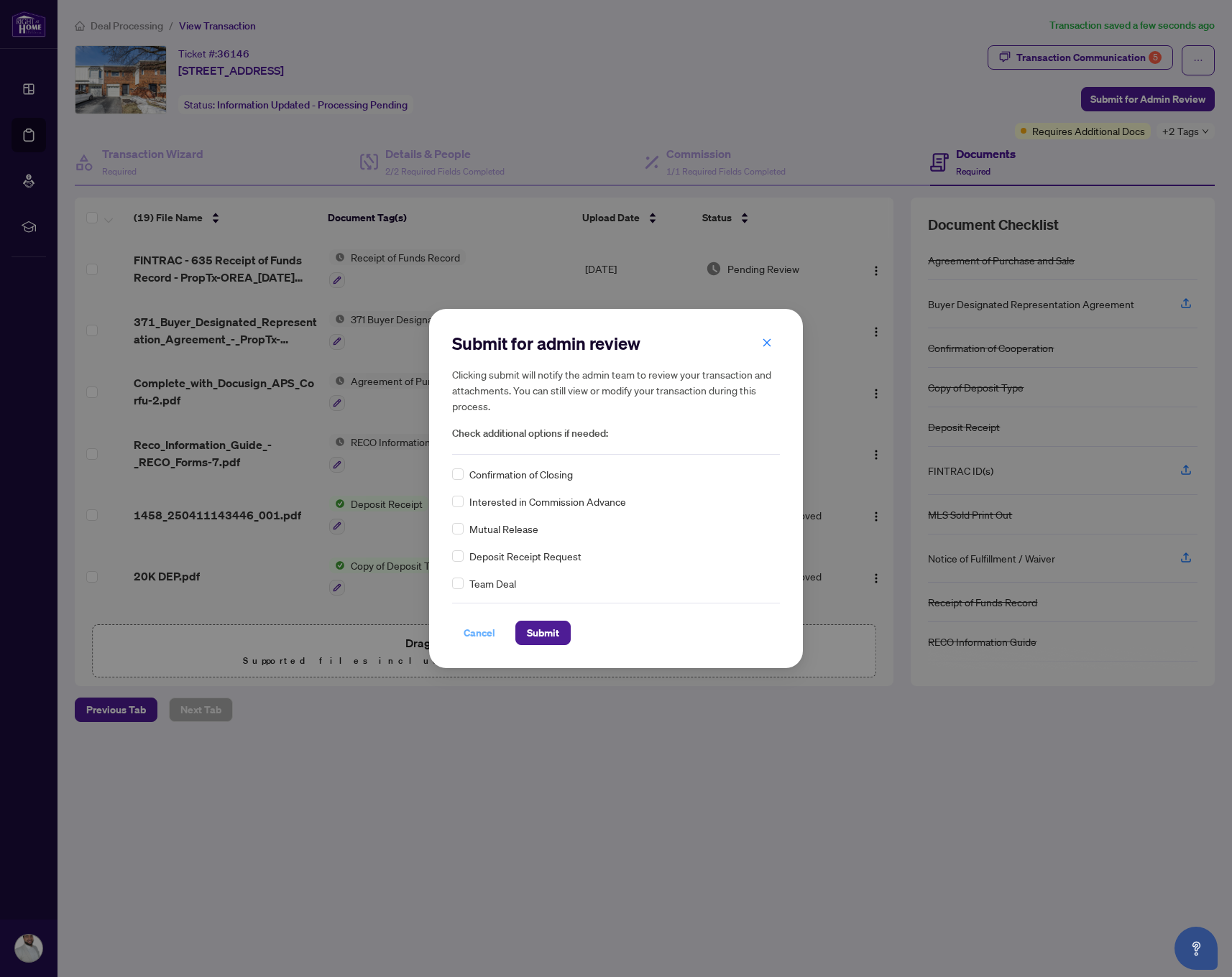
click at [489, 635] on span "Cancel" at bounding box center [479, 633] width 31 height 23
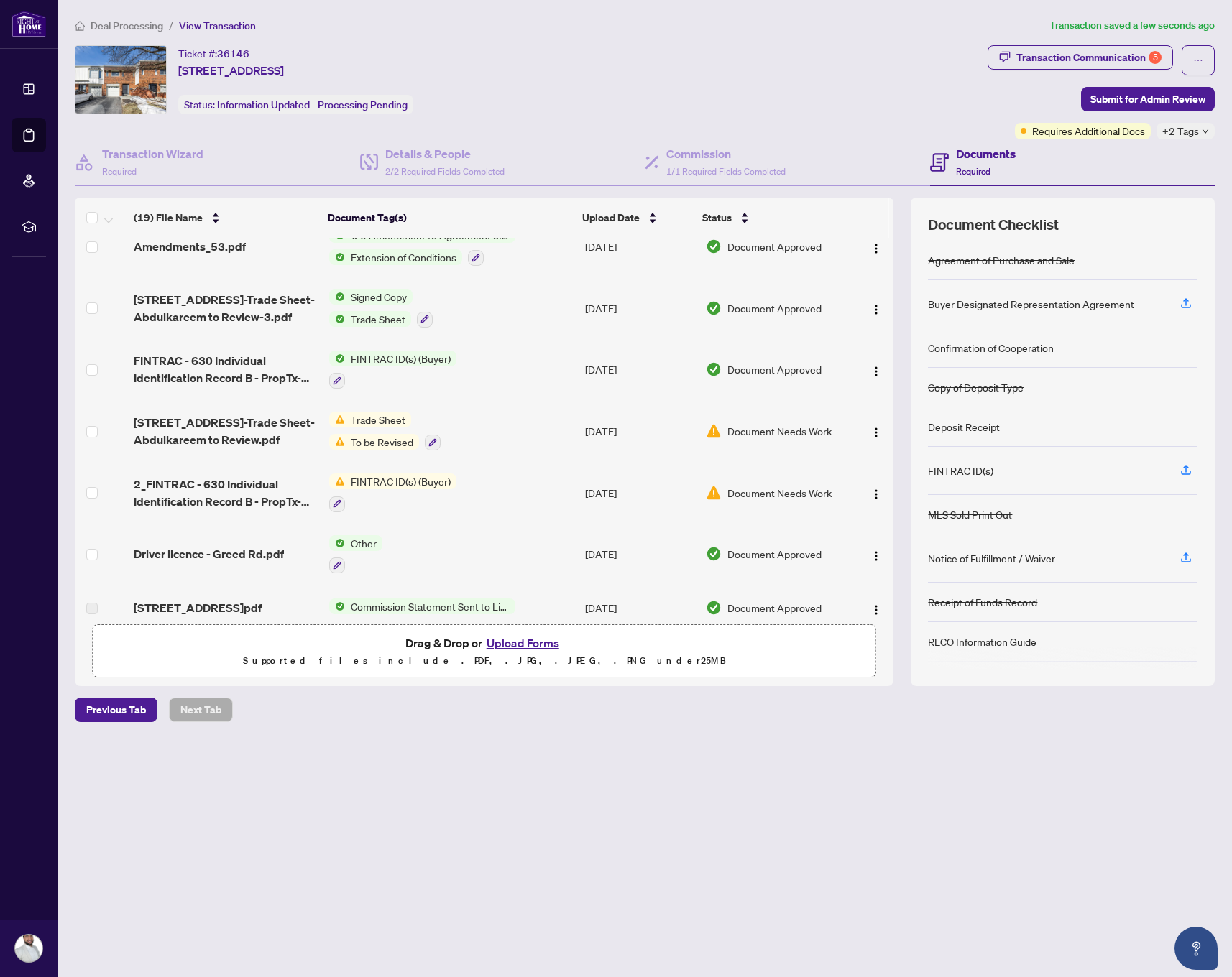
scroll to position [619, 0]
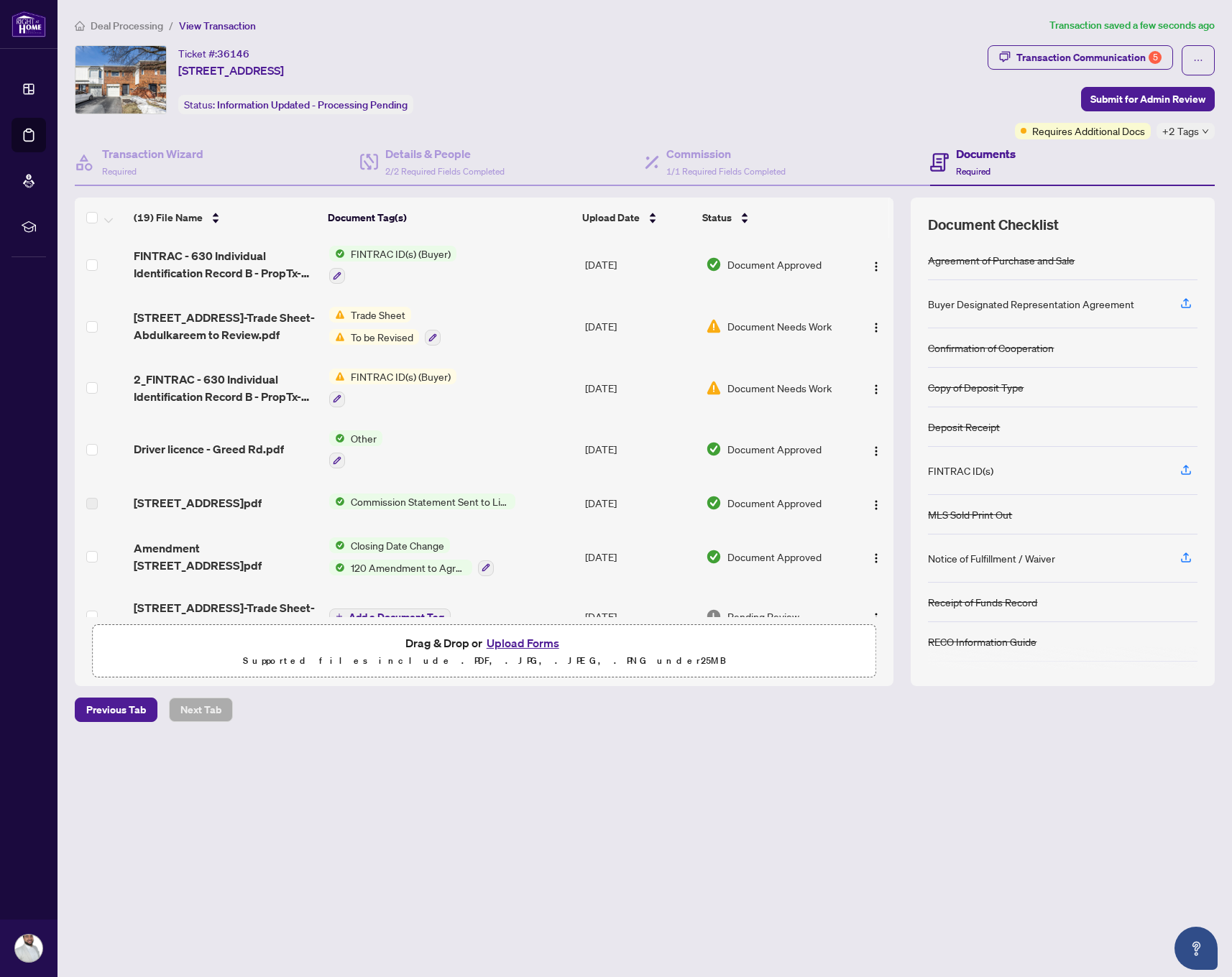
click at [471, 375] on td "FINTRAC ID(s) (Buyer)" at bounding box center [451, 387] width 256 height 62
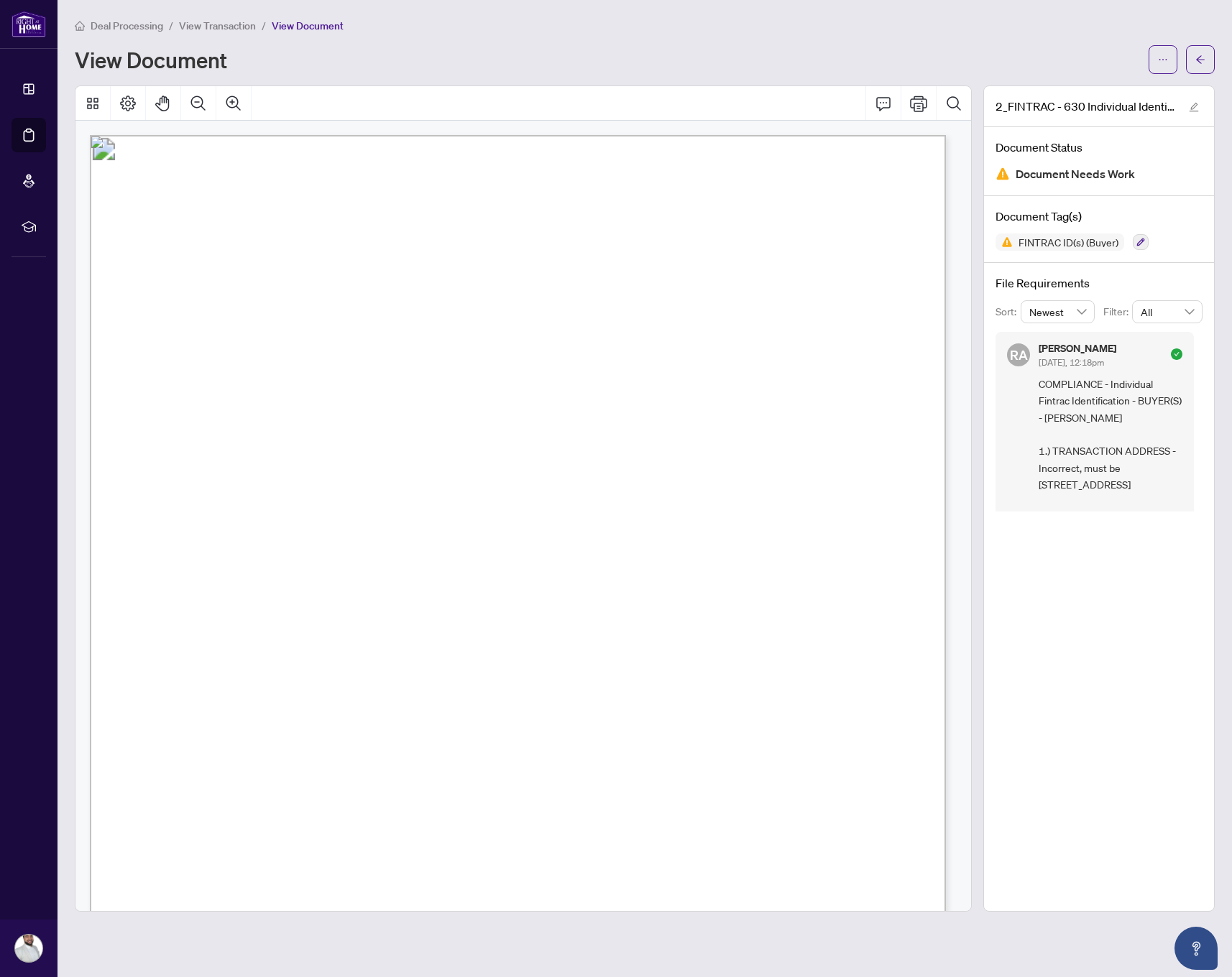
click at [227, 30] on span "View Transaction" at bounding box center [217, 26] width 77 height 13
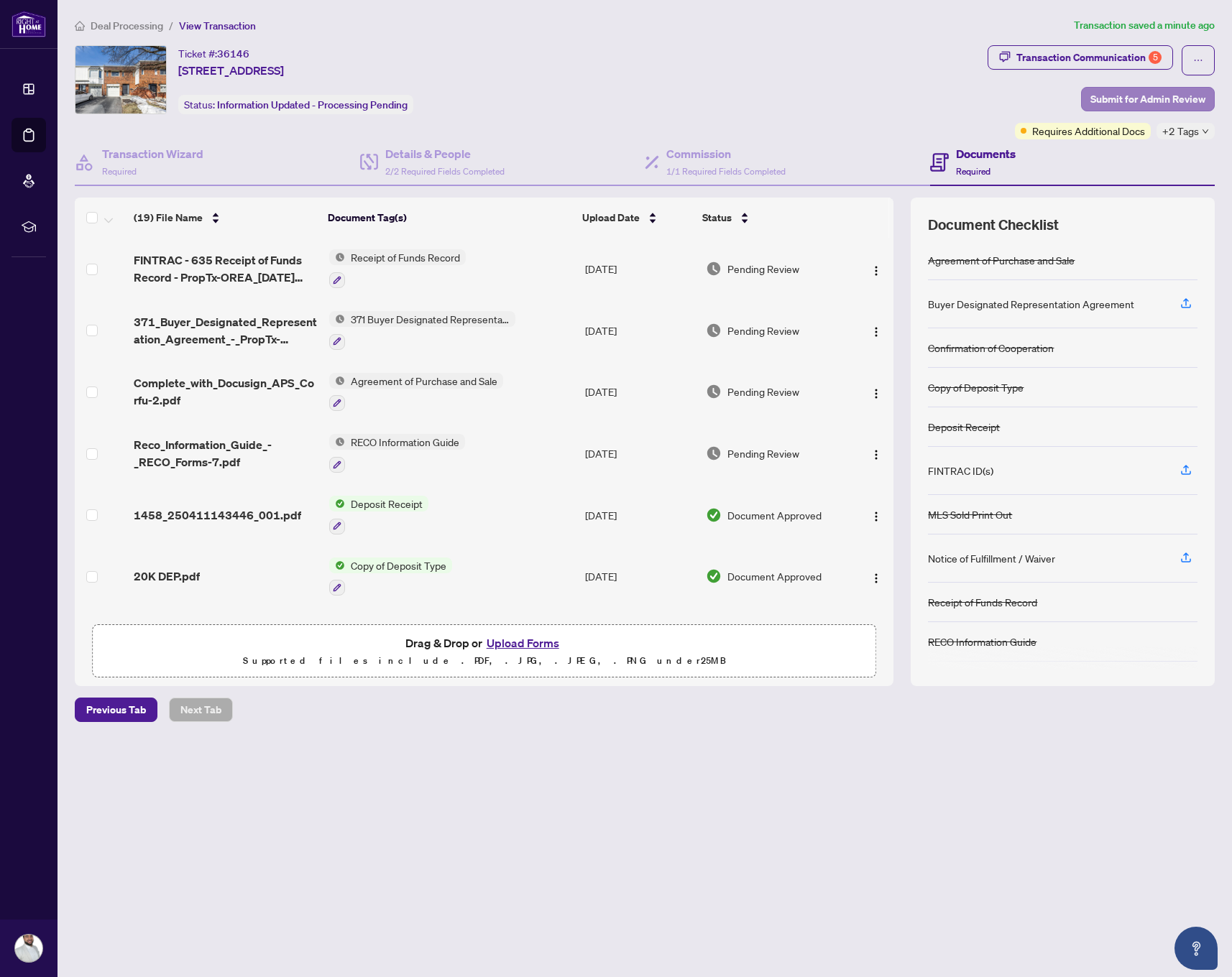
click at [1157, 93] on span "Submit for Admin Review" at bounding box center [1147, 99] width 115 height 23
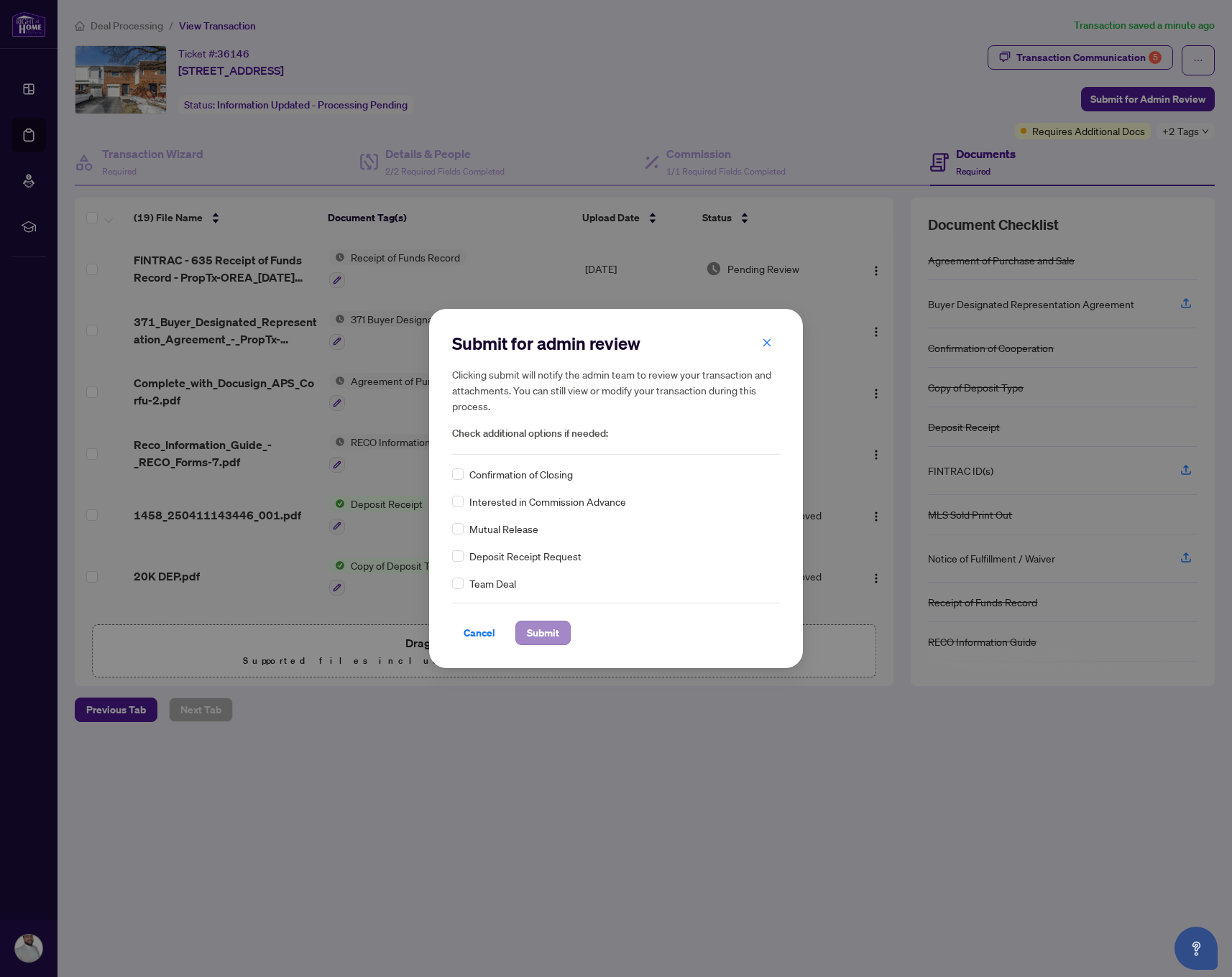
click at [527, 639] on span "Submit" at bounding box center [543, 633] width 32 height 23
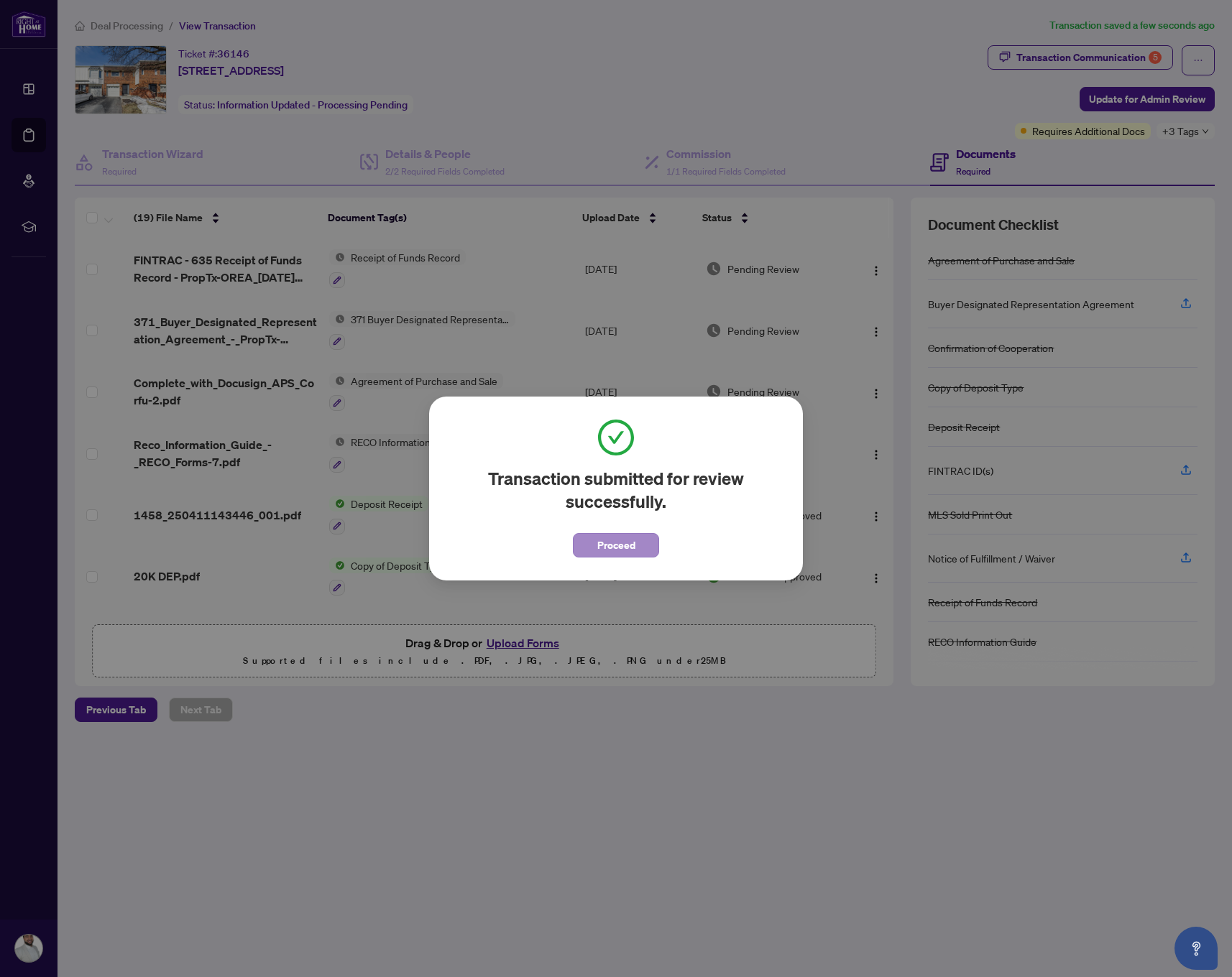
click at [617, 538] on span "Proceed" at bounding box center [616, 545] width 38 height 23
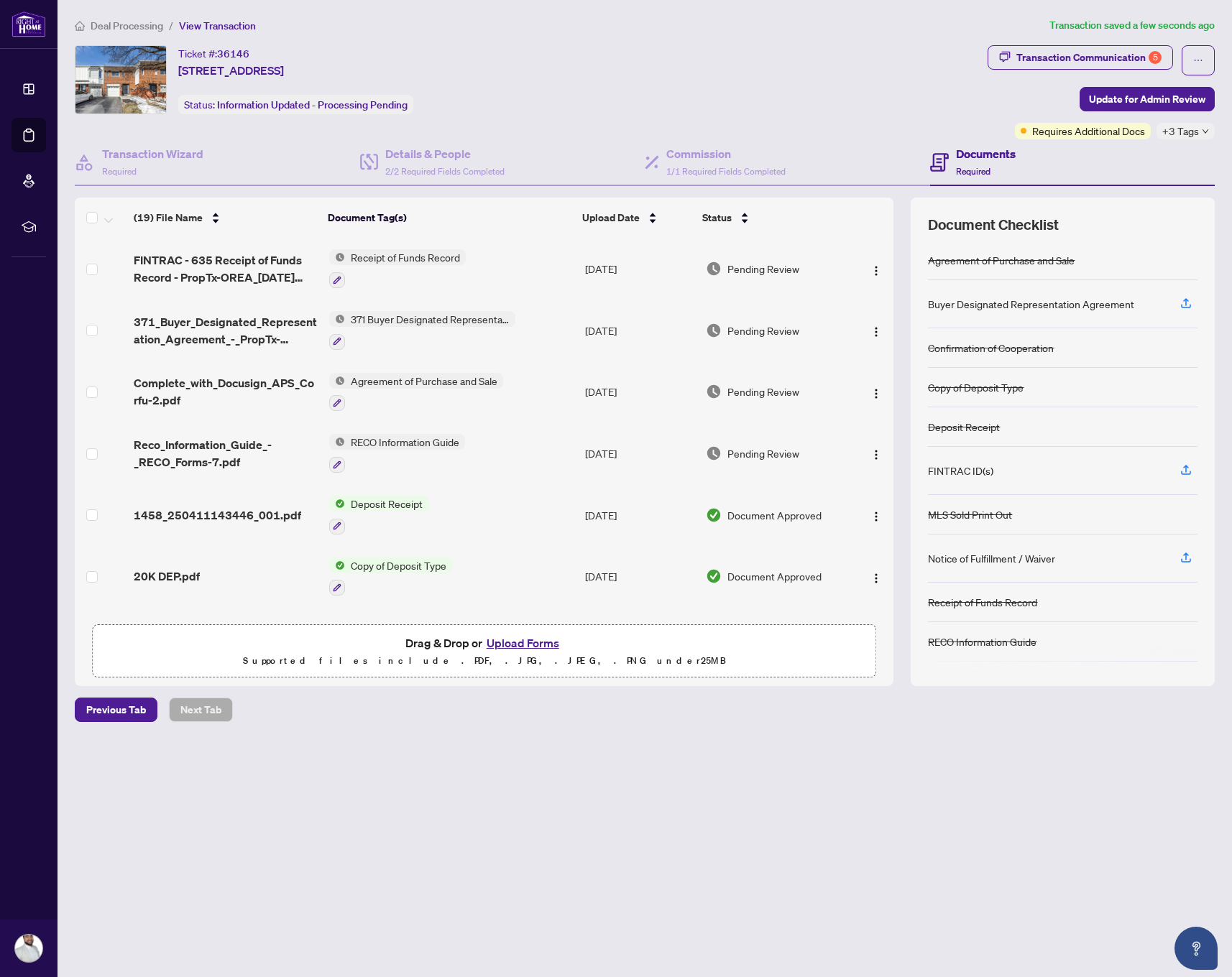
click at [124, 29] on span "Deal Processing" at bounding box center [127, 26] width 72 height 13
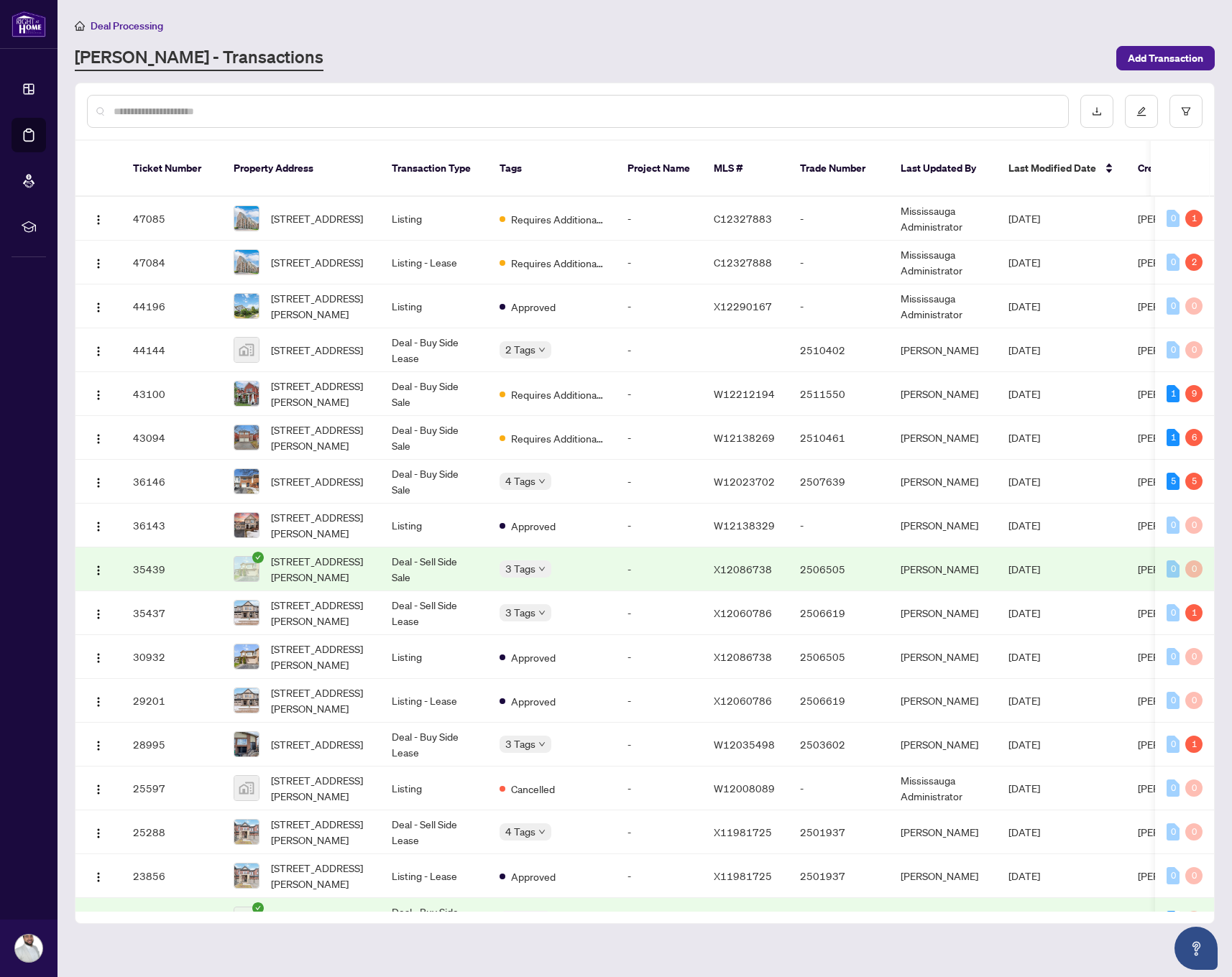
click at [433, 108] on input "text" at bounding box center [584, 111] width 943 height 16
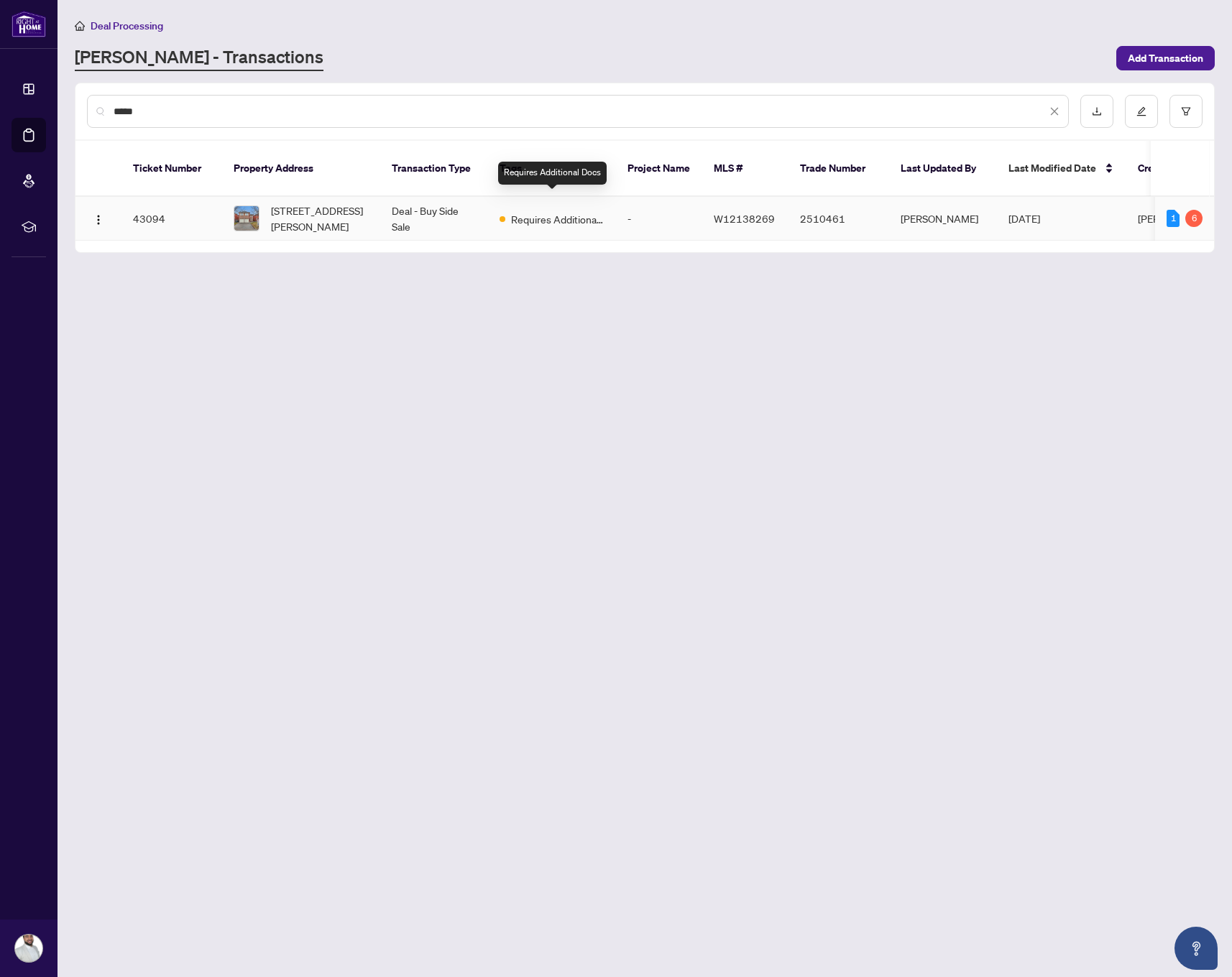
type input "*****"
click at [476, 218] on td "Deal - Buy Side Sale" at bounding box center [434, 219] width 108 height 44
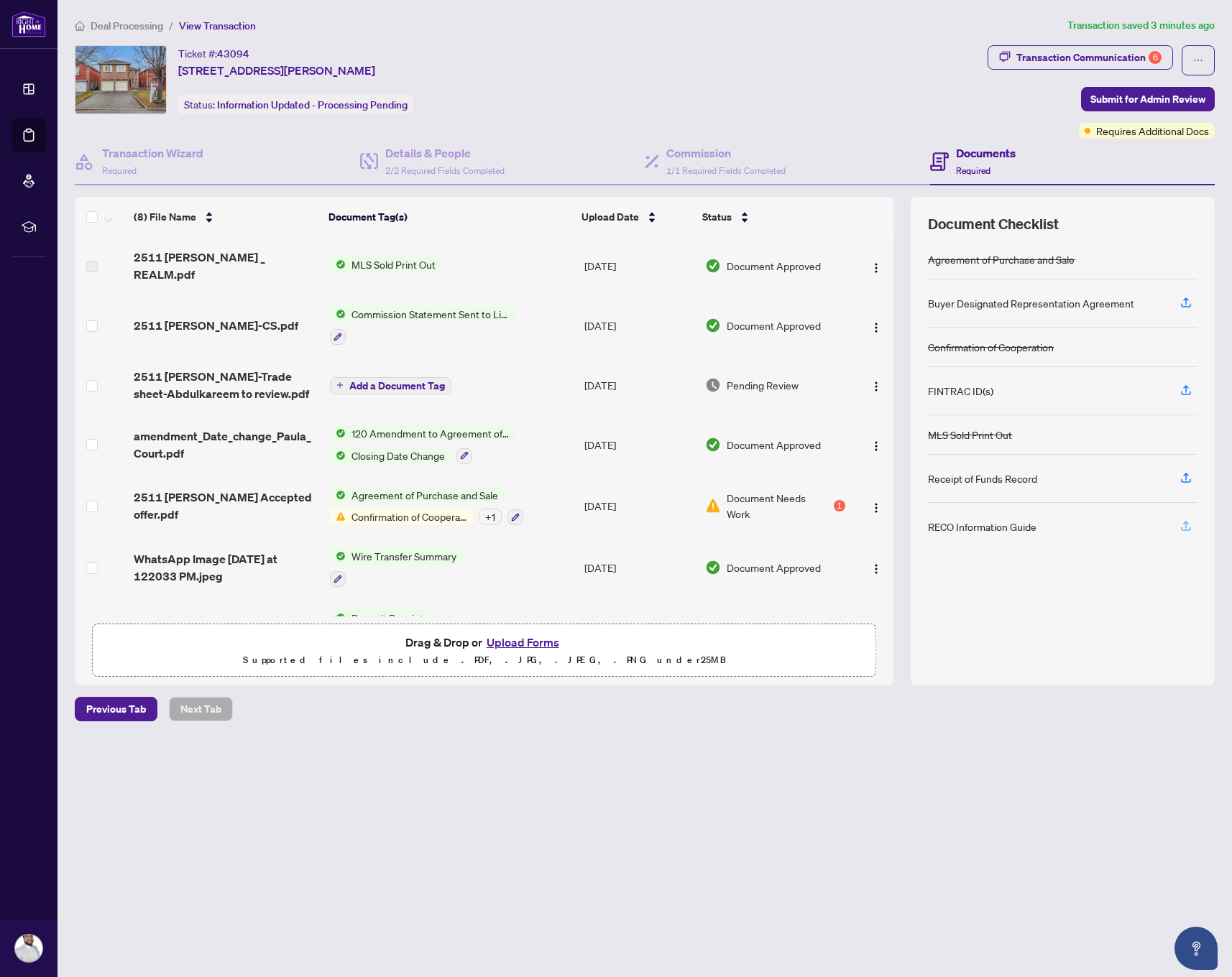
click at [1183, 525] on icon "button" at bounding box center [1185, 526] width 13 height 13
click at [1185, 528] on icon "button" at bounding box center [1185, 525] width 6 height 8
click at [1185, 527] on icon "button" at bounding box center [1185, 525] width 6 height 8
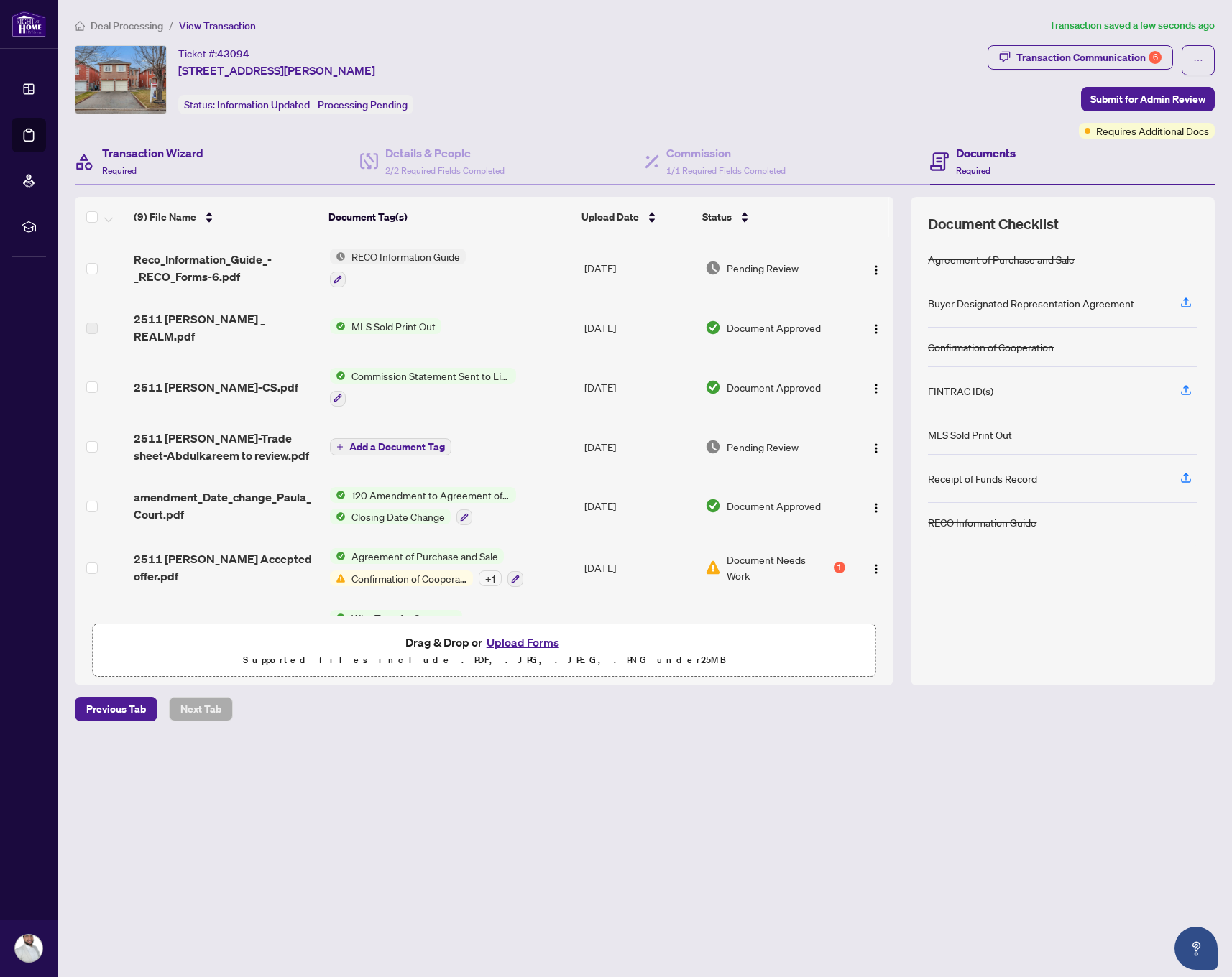
scroll to position [162, 0]
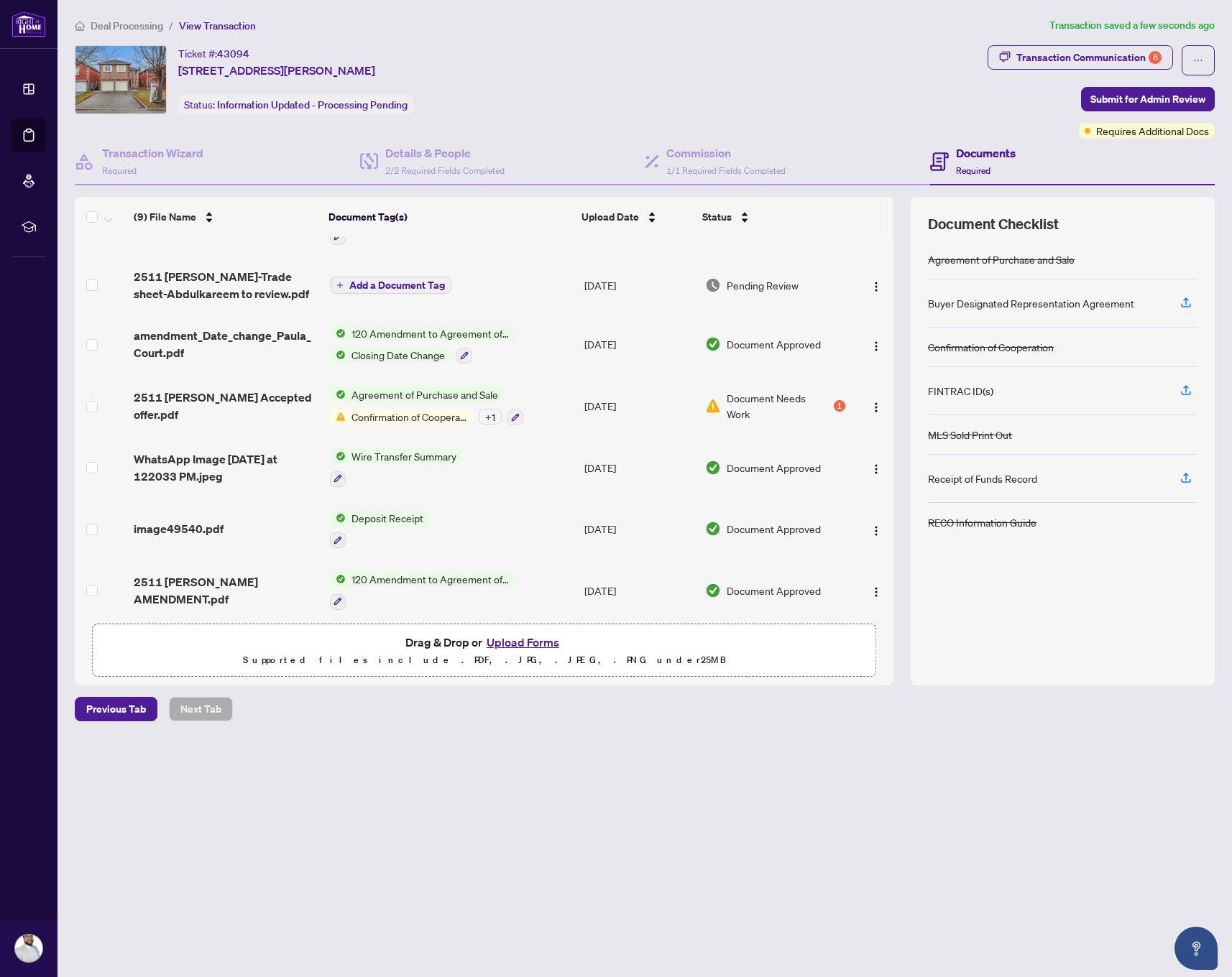
click at [235, 451] on span "WhatsApp Image [DATE] at 122033 PM.jpeg" at bounding box center [225, 468] width 185 height 34
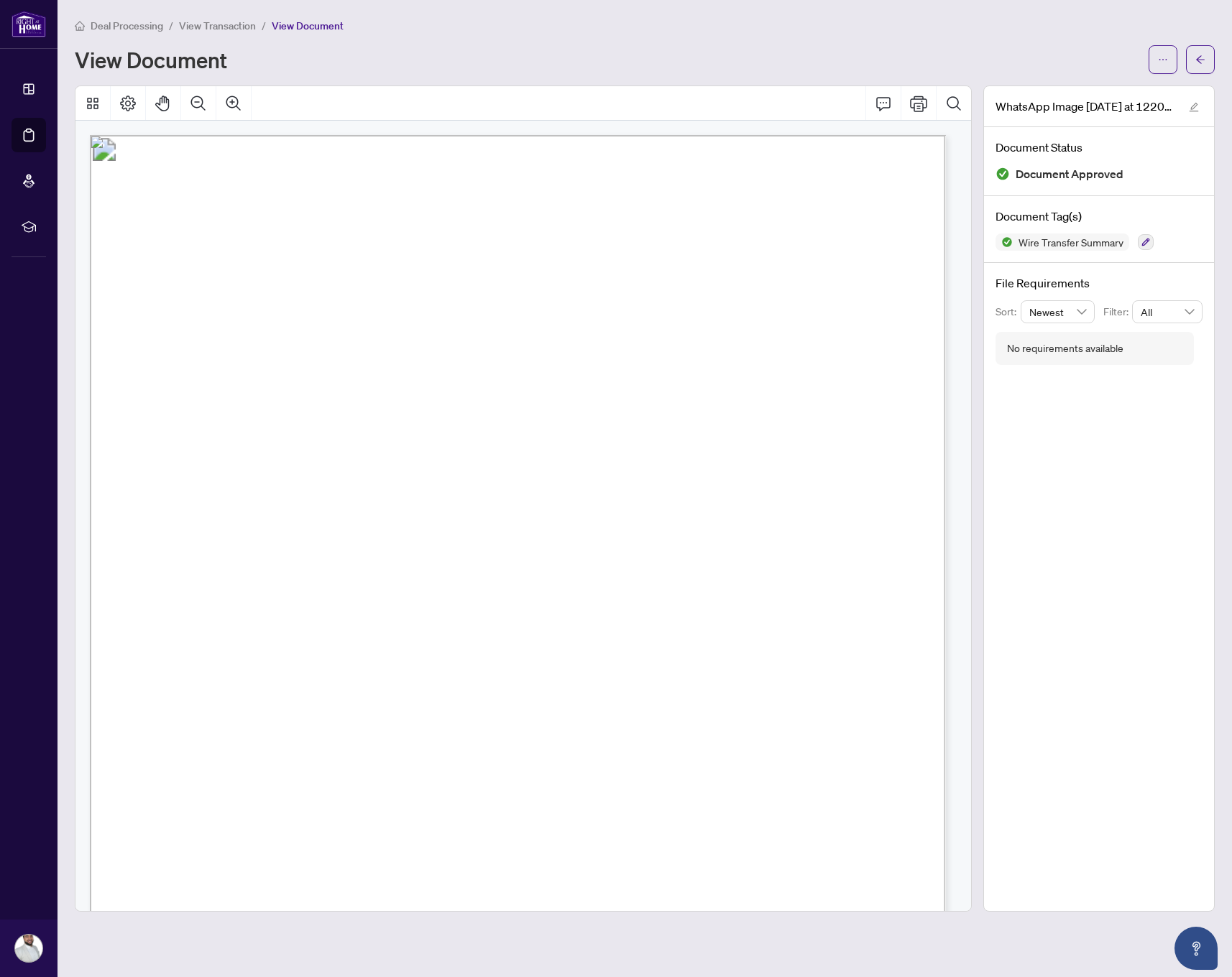
click at [208, 25] on span "View Transaction" at bounding box center [217, 26] width 77 height 13
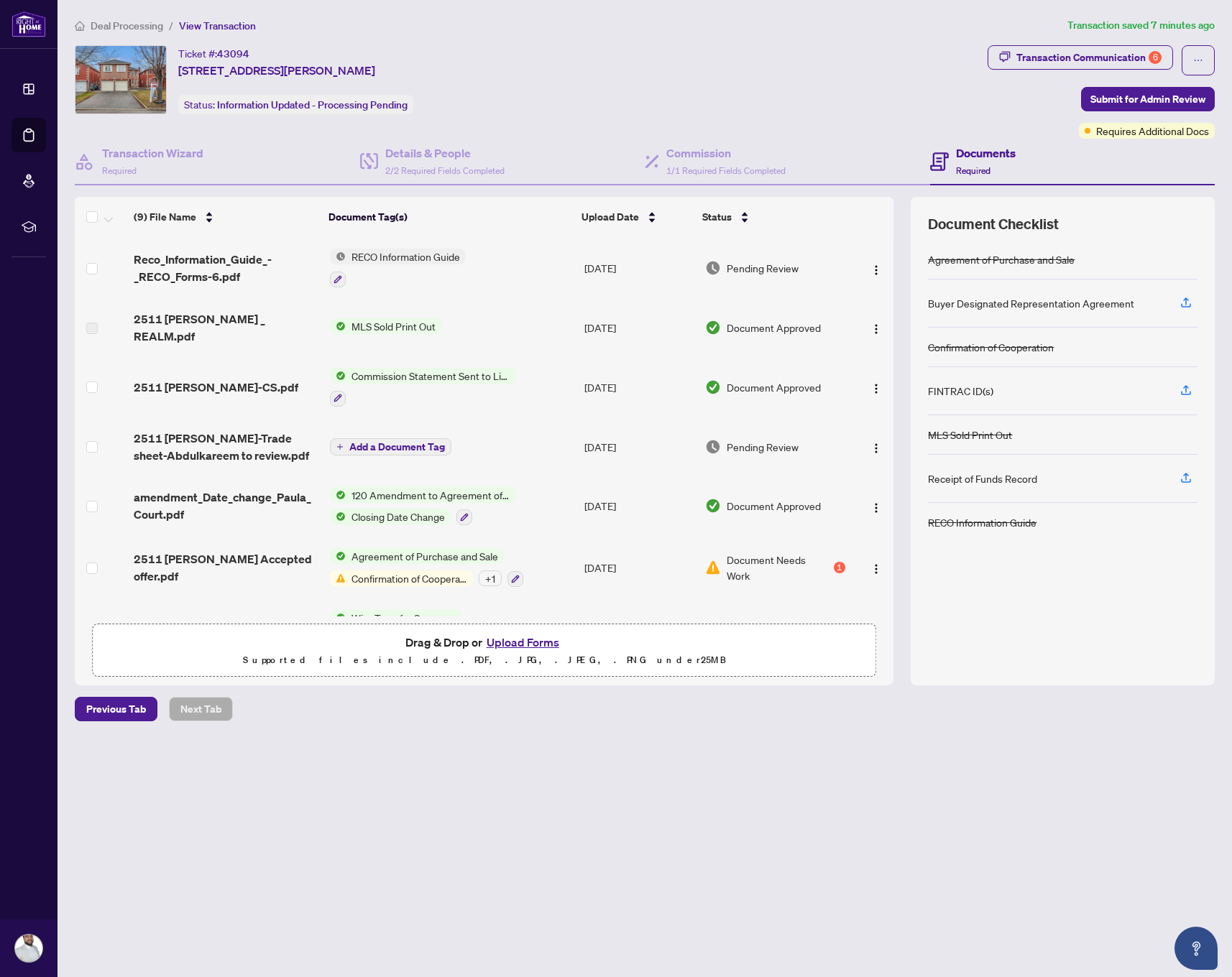
click at [518, 642] on button "Upload Forms" at bounding box center [522, 642] width 81 height 19
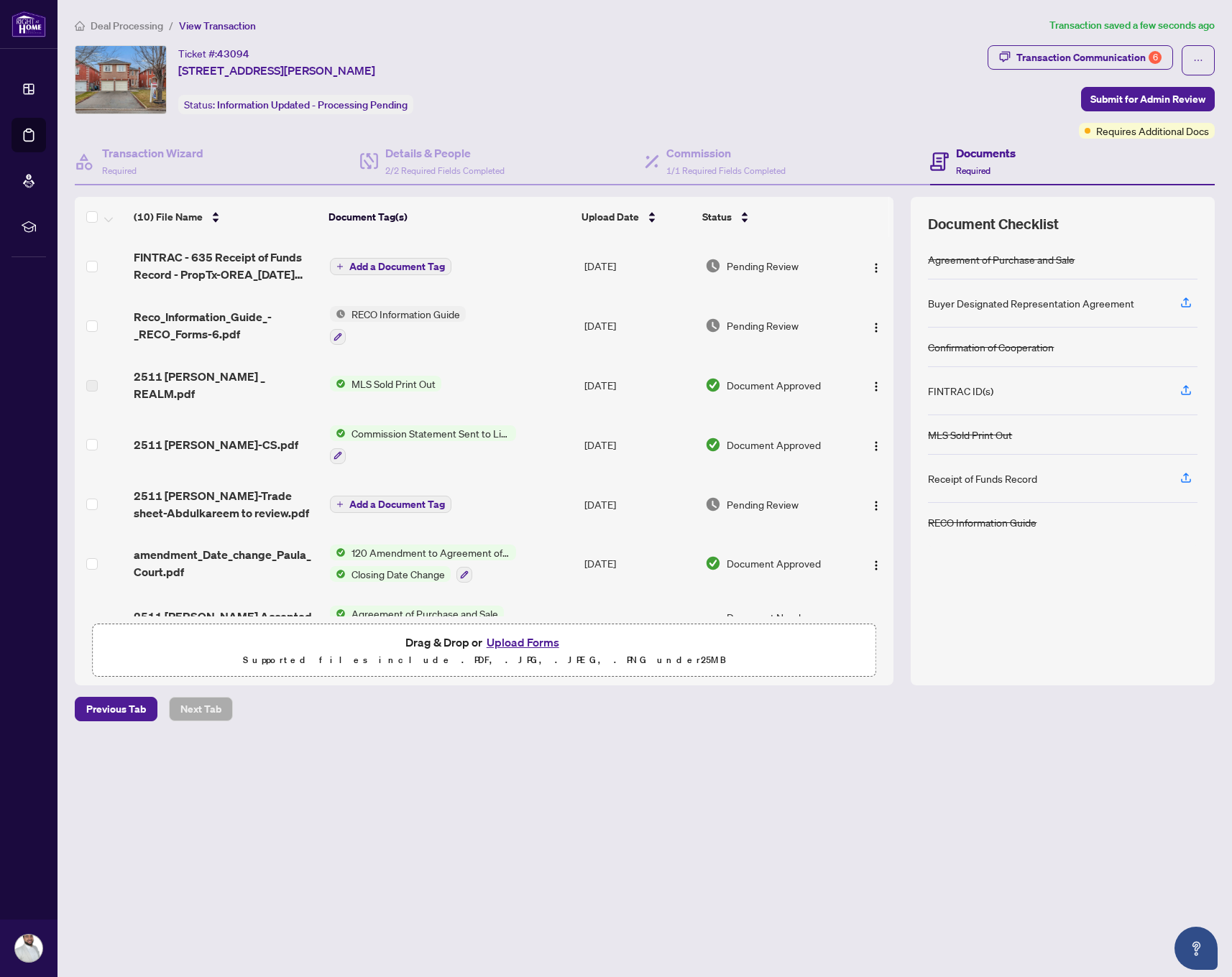
click at [389, 264] on span "Add a Document Tag" at bounding box center [397, 266] width 95 height 10
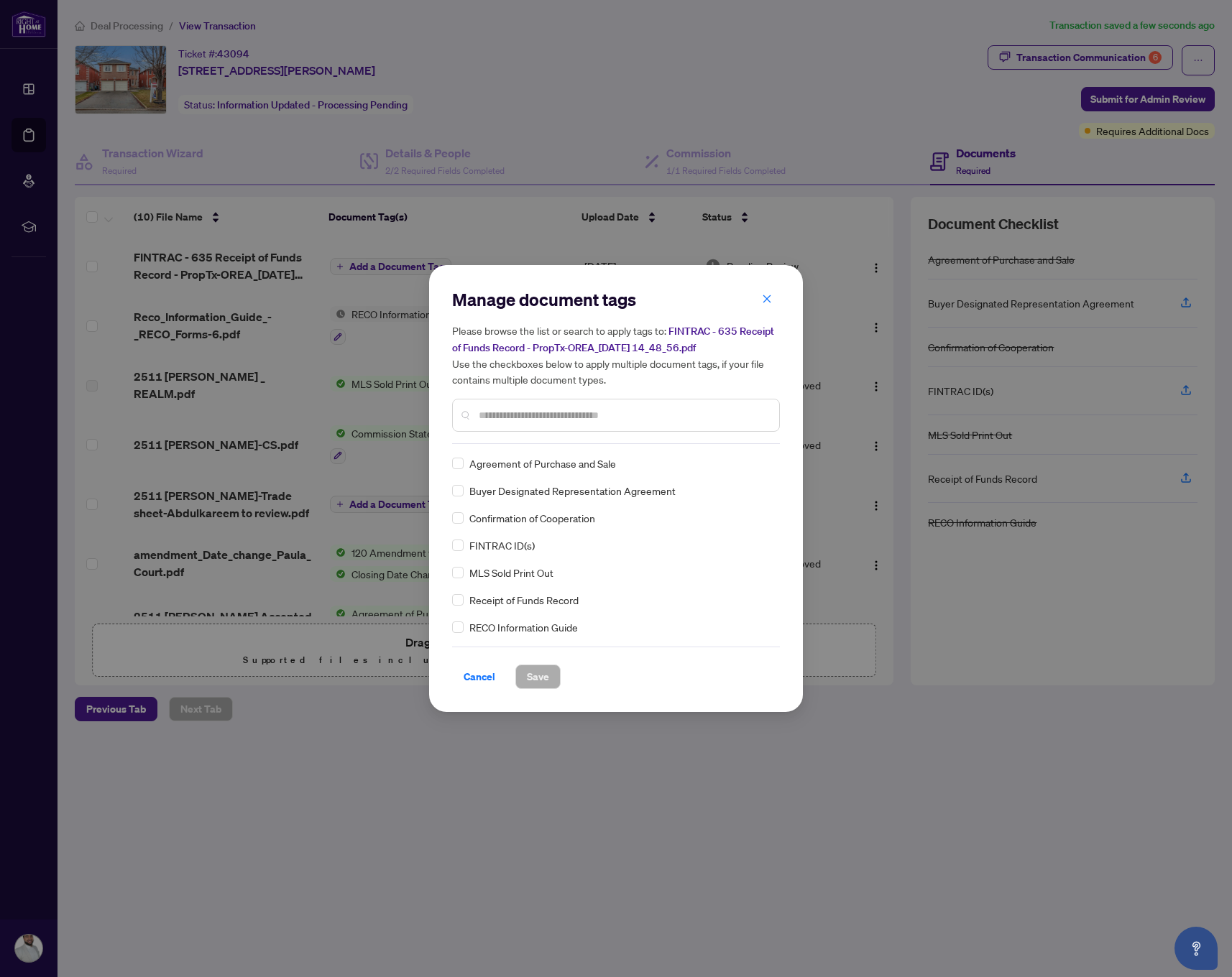
click at [584, 410] on input "text" at bounding box center [623, 415] width 289 height 16
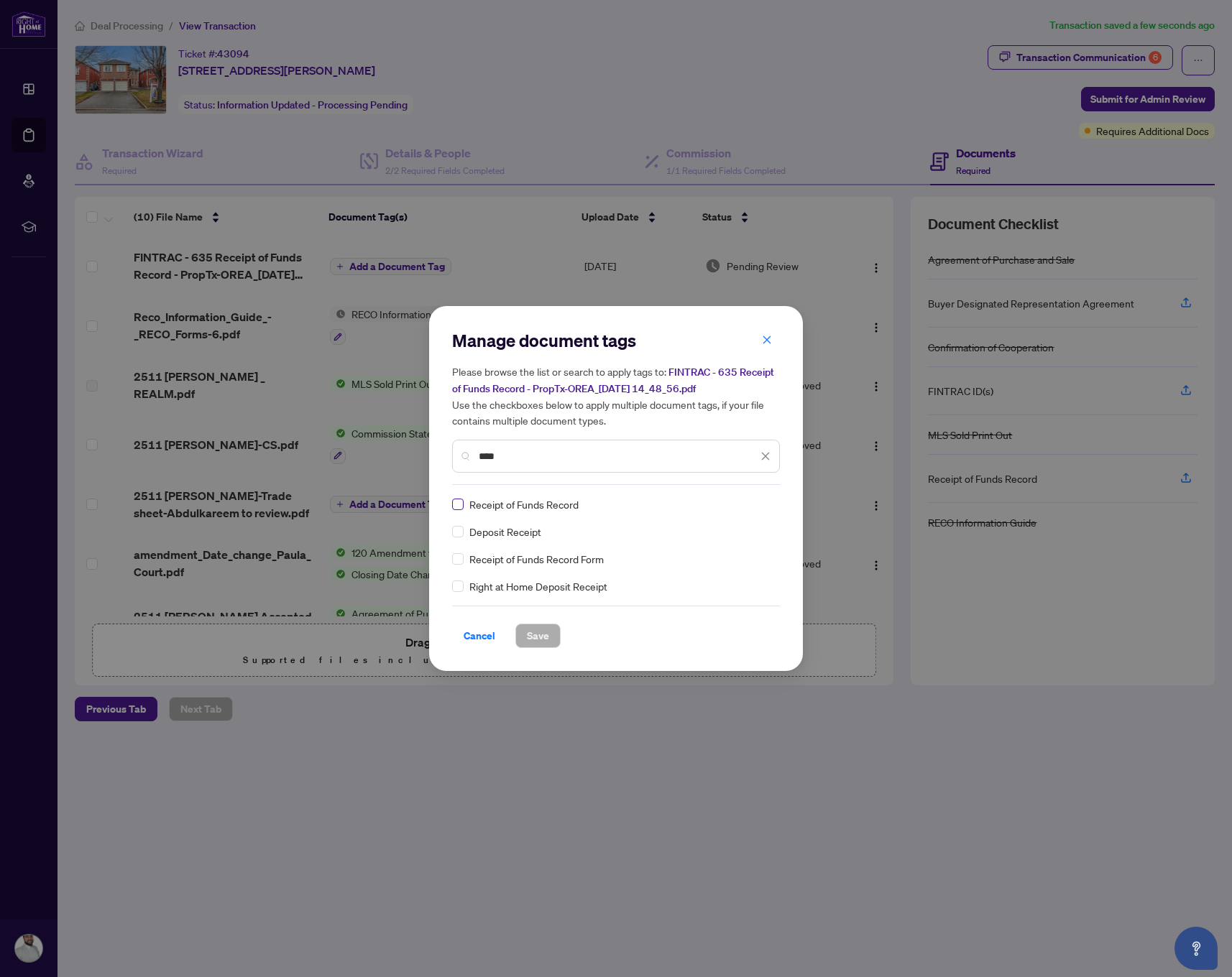
type input "****"
click at [454, 506] on span at bounding box center [458, 504] width 11 height 11
click at [544, 631] on span "Save" at bounding box center [538, 635] width 22 height 23
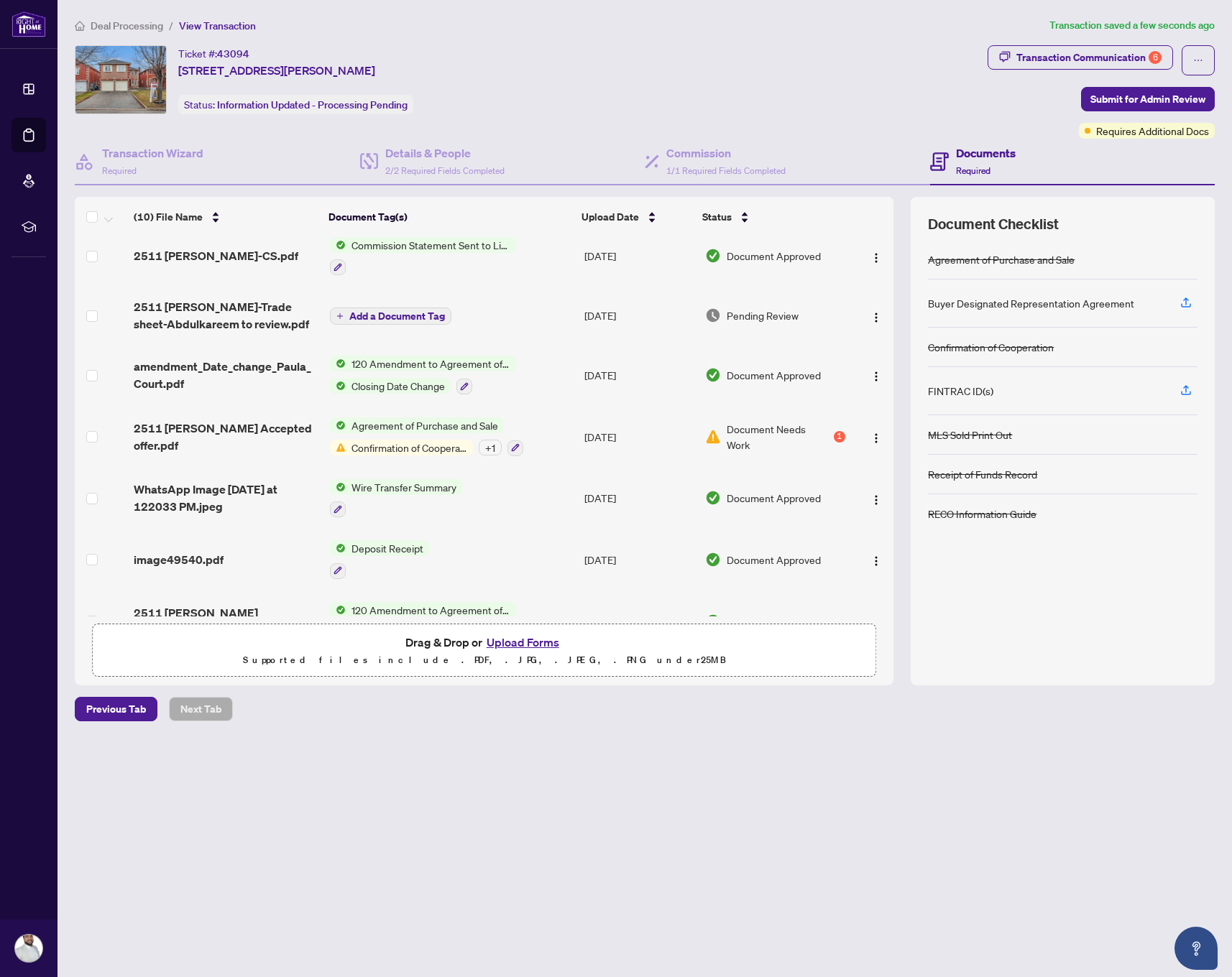
scroll to position [195, 0]
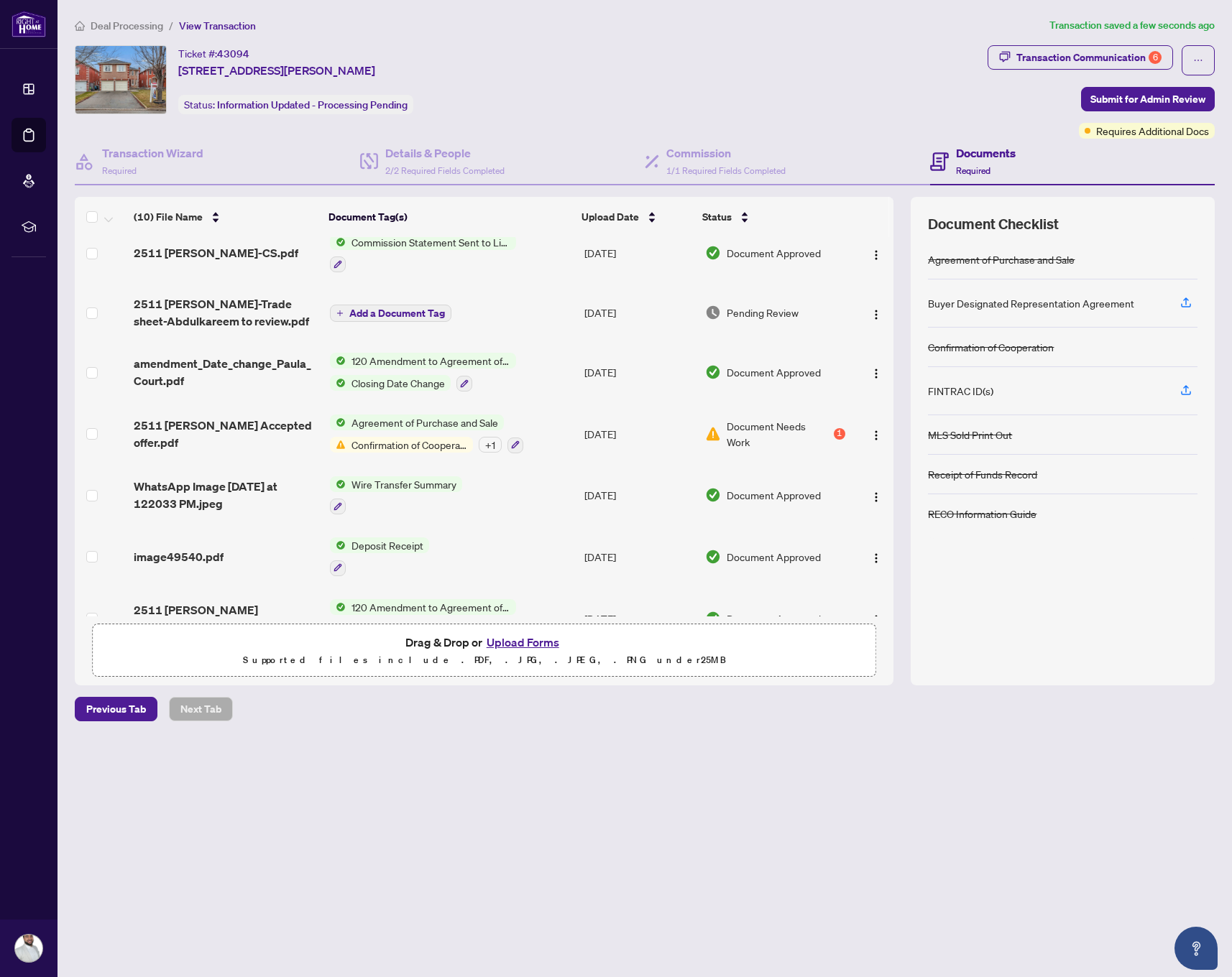
click at [521, 648] on button "Upload Forms" at bounding box center [522, 642] width 81 height 19
click at [533, 637] on button "Upload Forms" at bounding box center [522, 642] width 81 height 19
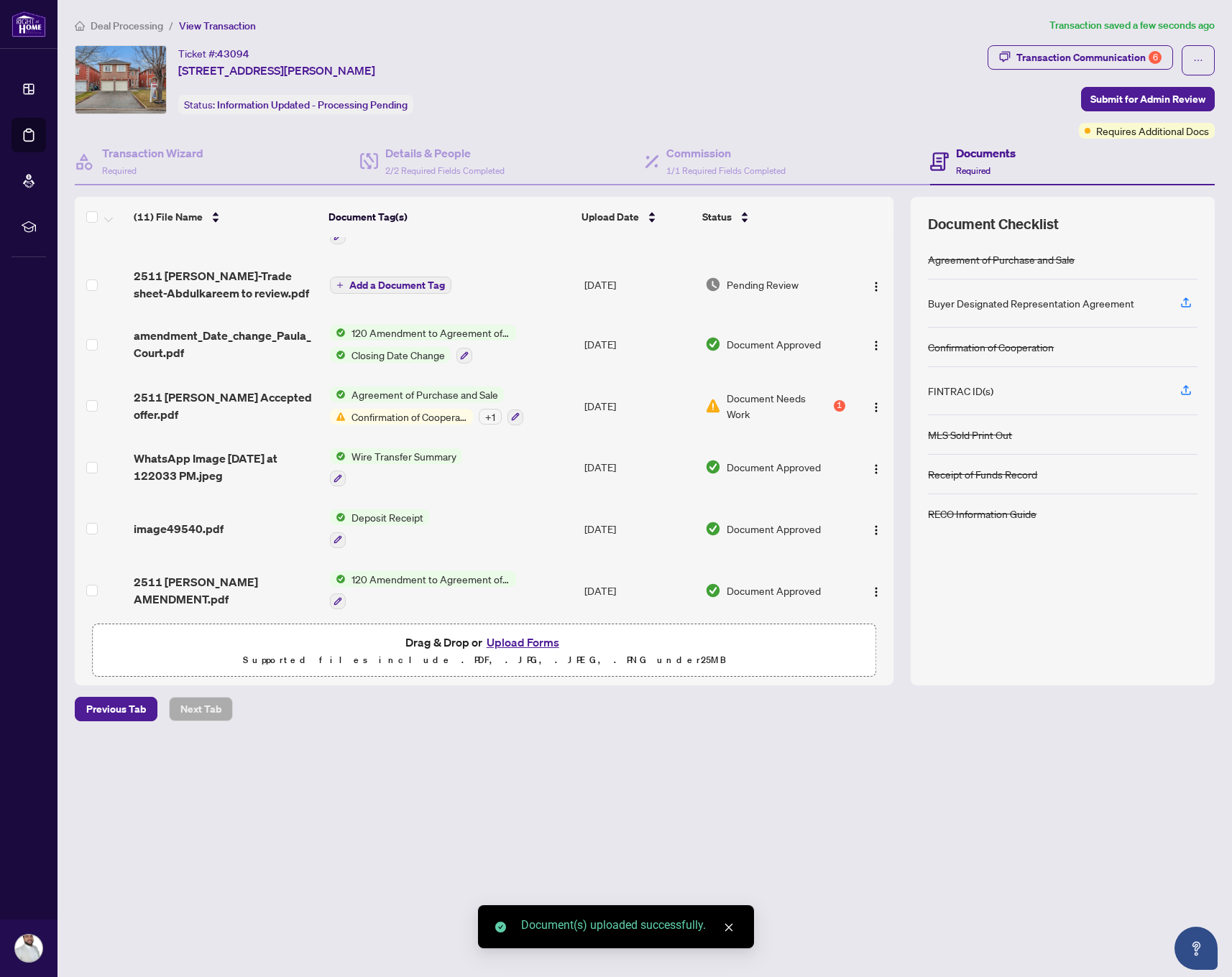
scroll to position [0, 0]
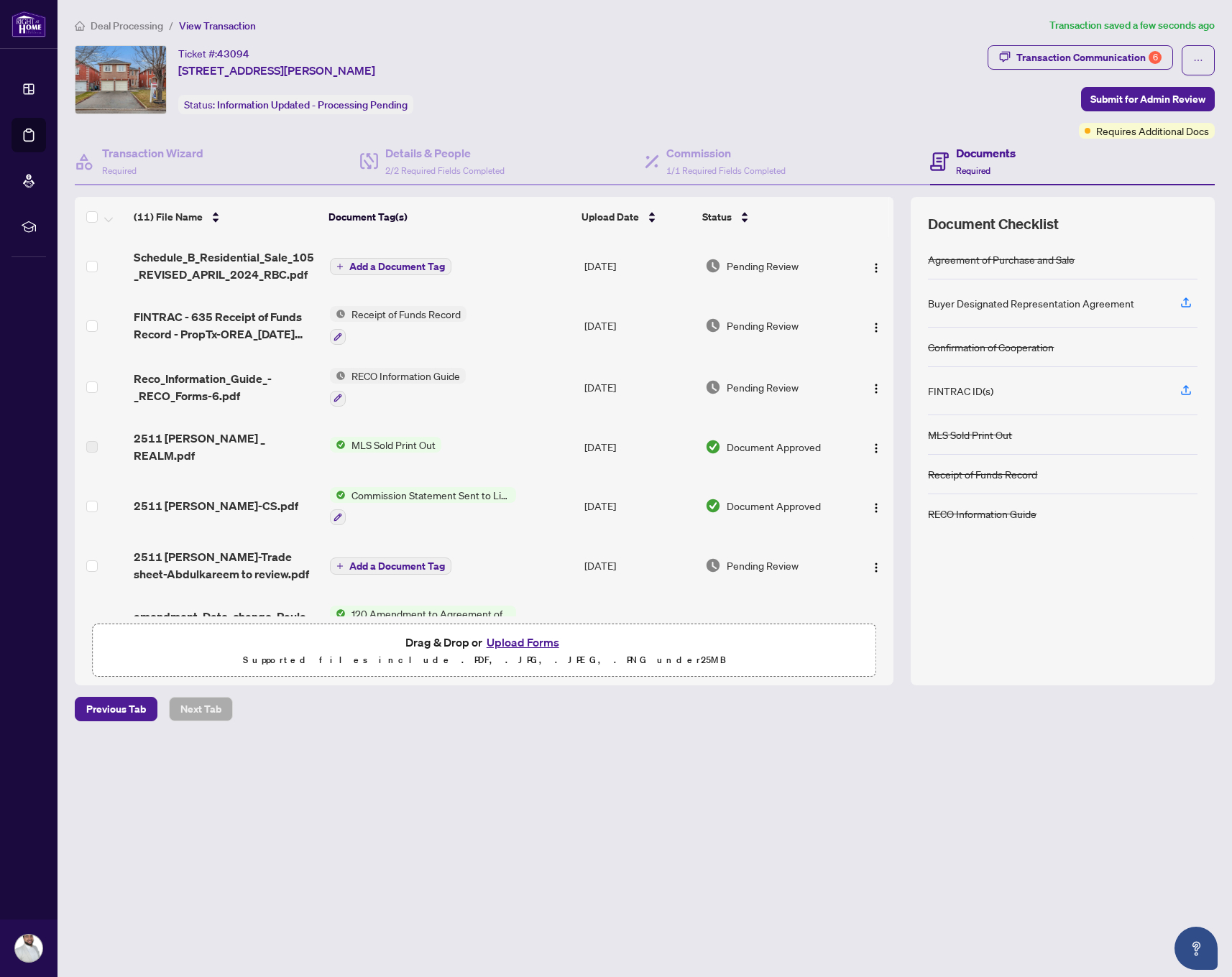
click at [362, 264] on span "Add a Document Tag" at bounding box center [397, 266] width 95 height 10
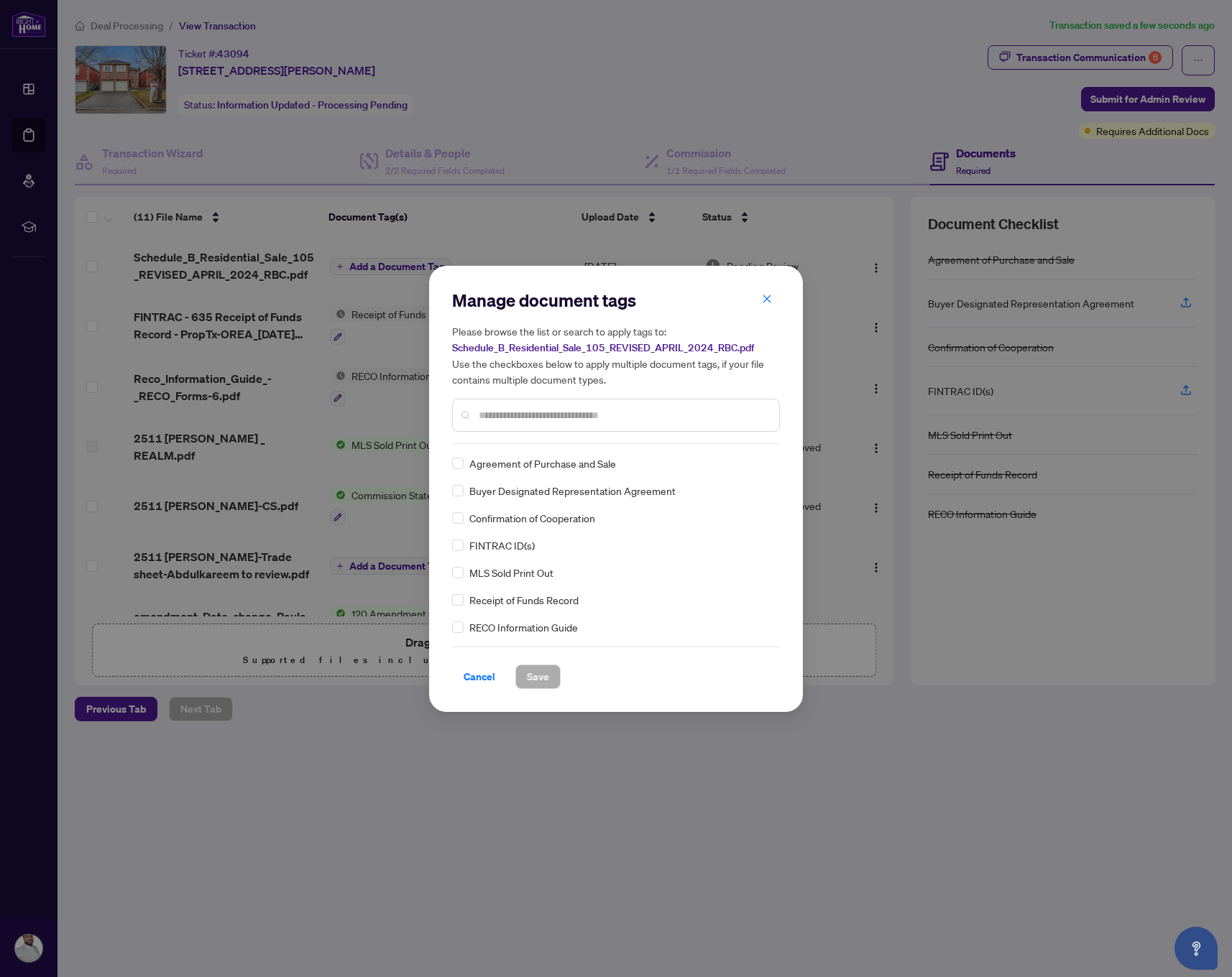
click at [550, 420] on input "text" at bounding box center [623, 415] width 289 height 16
type input "*****"
click at [534, 681] on span "Save" at bounding box center [538, 676] width 22 height 23
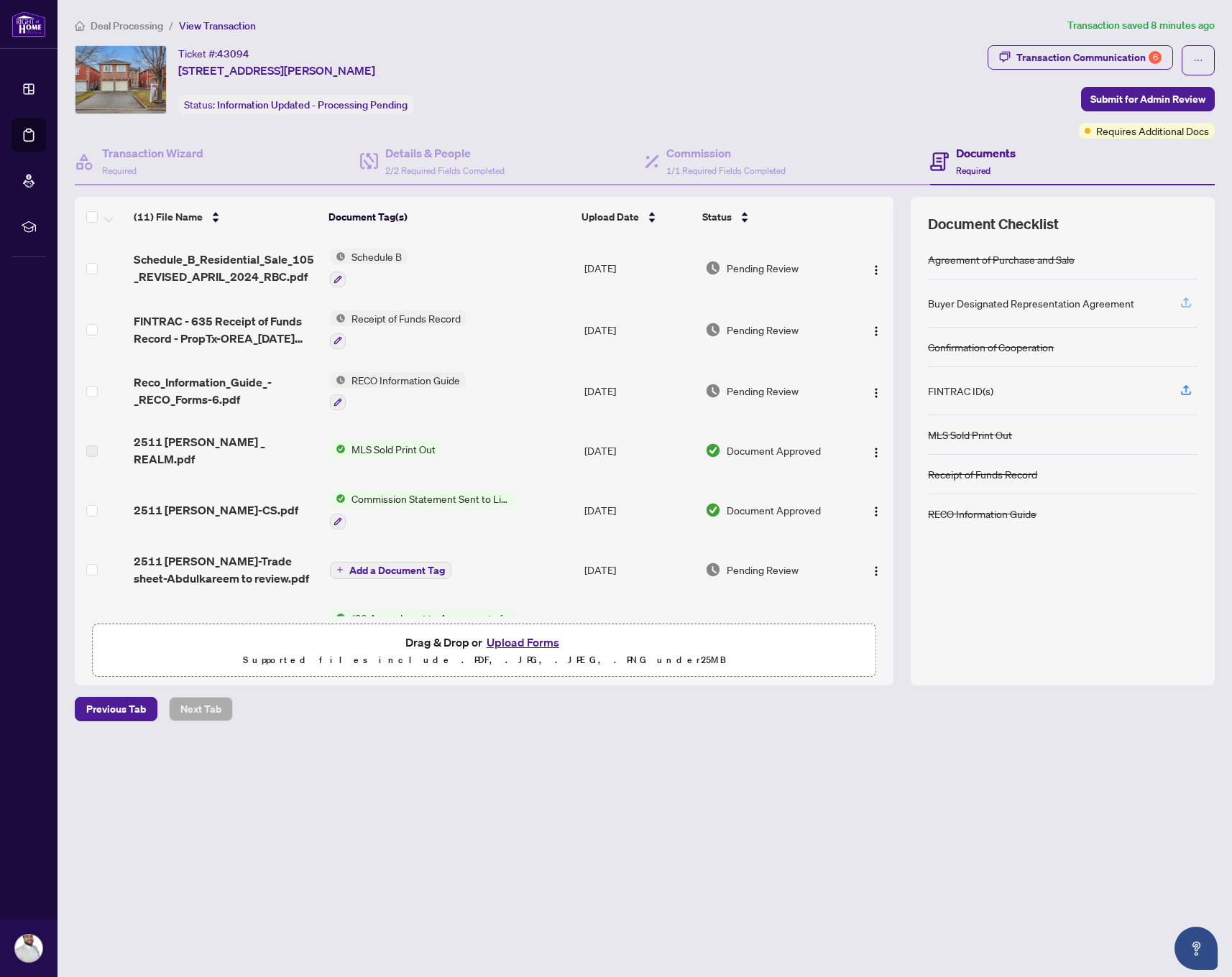
click at [1188, 301] on icon "button" at bounding box center [1185, 303] width 13 height 13
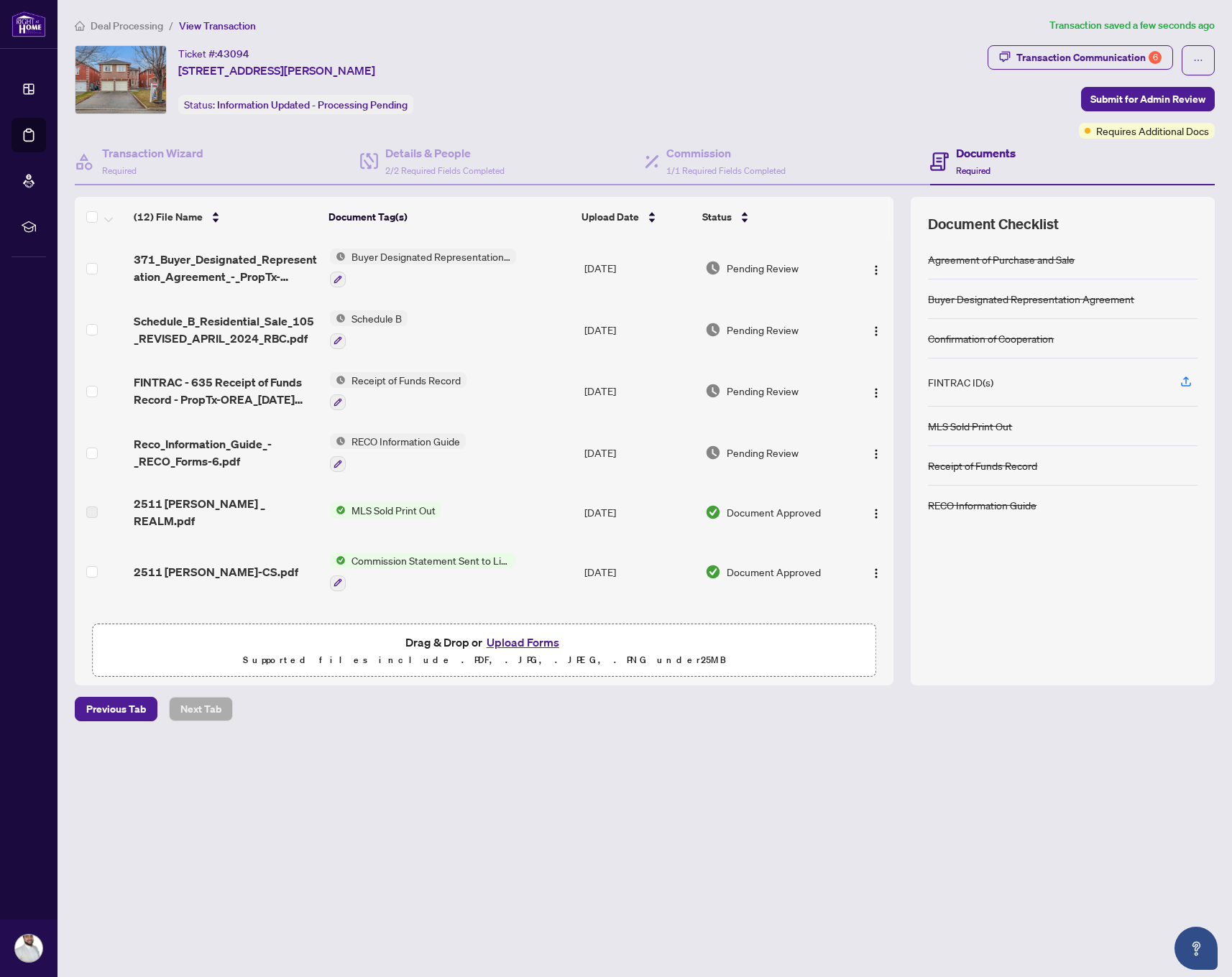
scroll to position [347, 0]
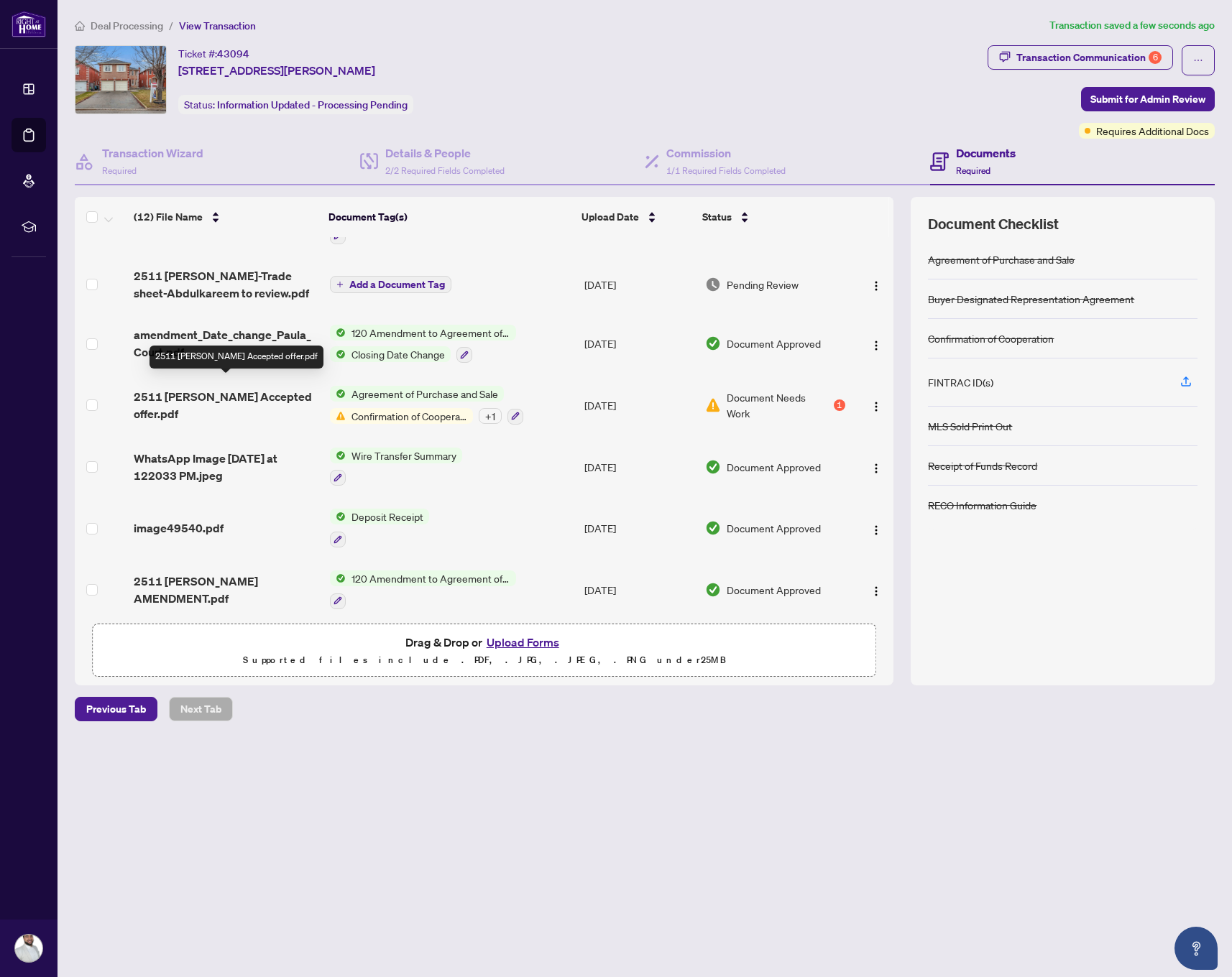
click at [231, 407] on span "2511 [PERSON_NAME] Accepted offer.pdf" at bounding box center [225, 405] width 185 height 34
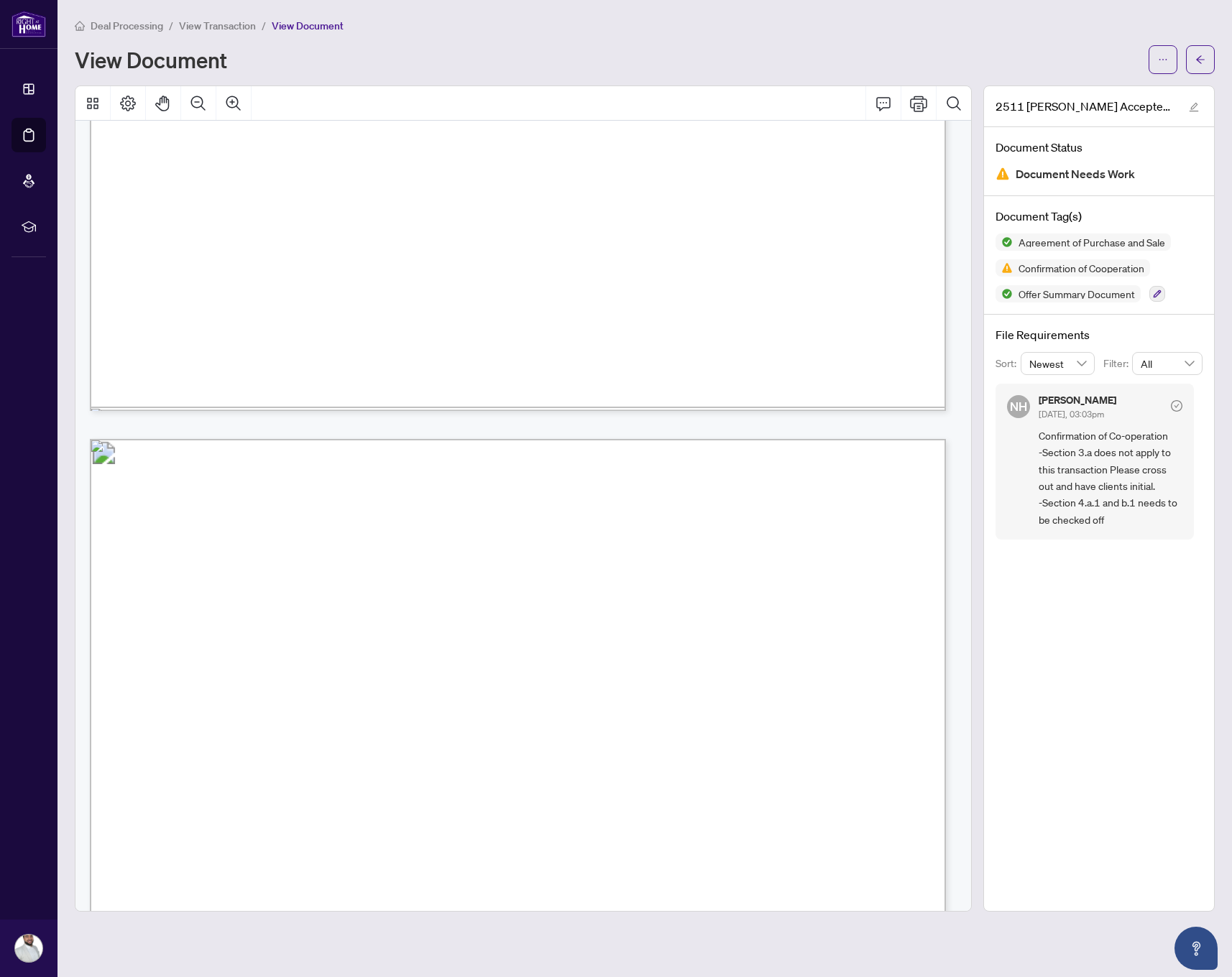
scroll to position [8961, 0]
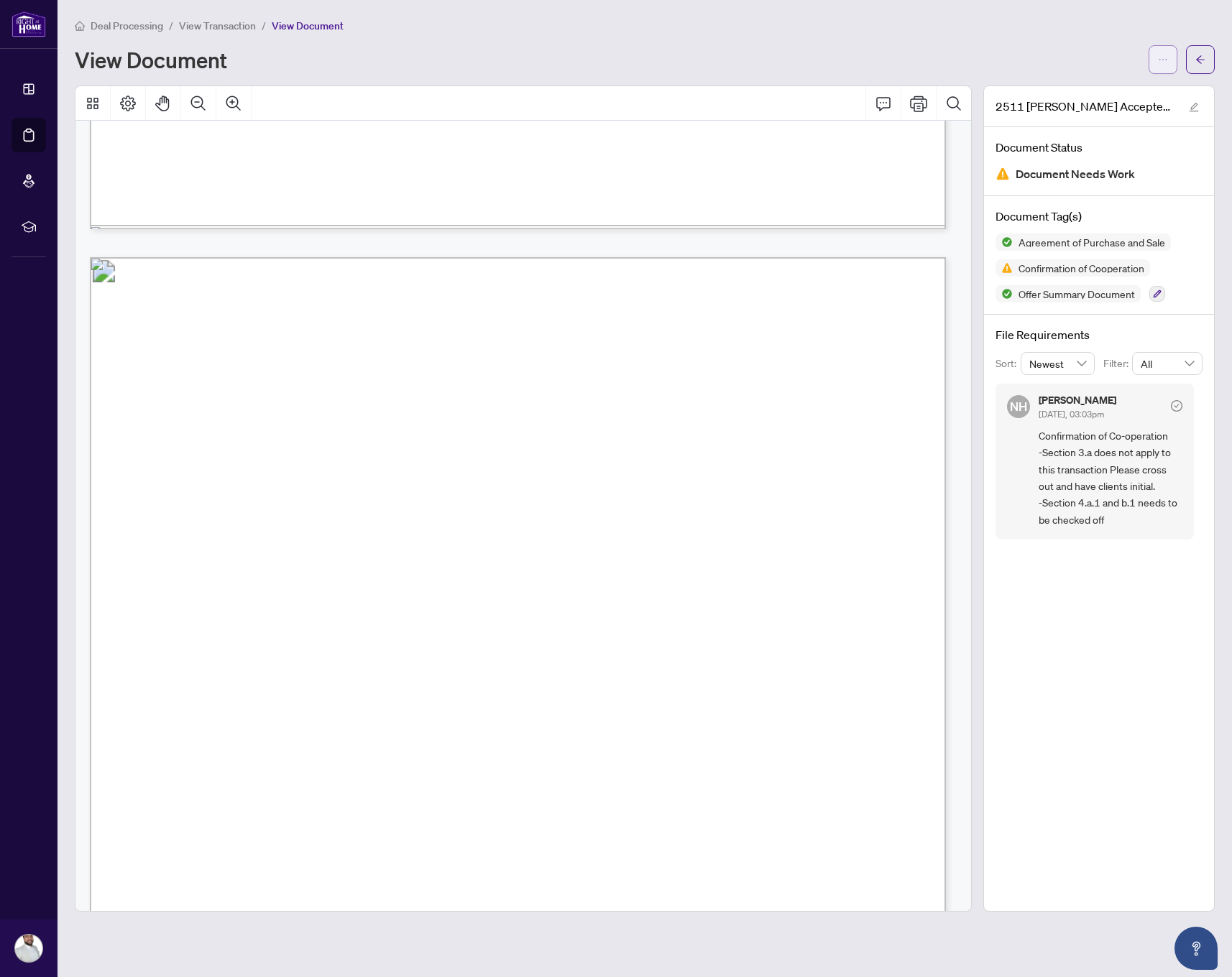
click at [1151, 61] on button "button" at bounding box center [1163, 60] width 29 height 29
click at [1100, 97] on span "Download" at bounding box center [1110, 90] width 109 height 16
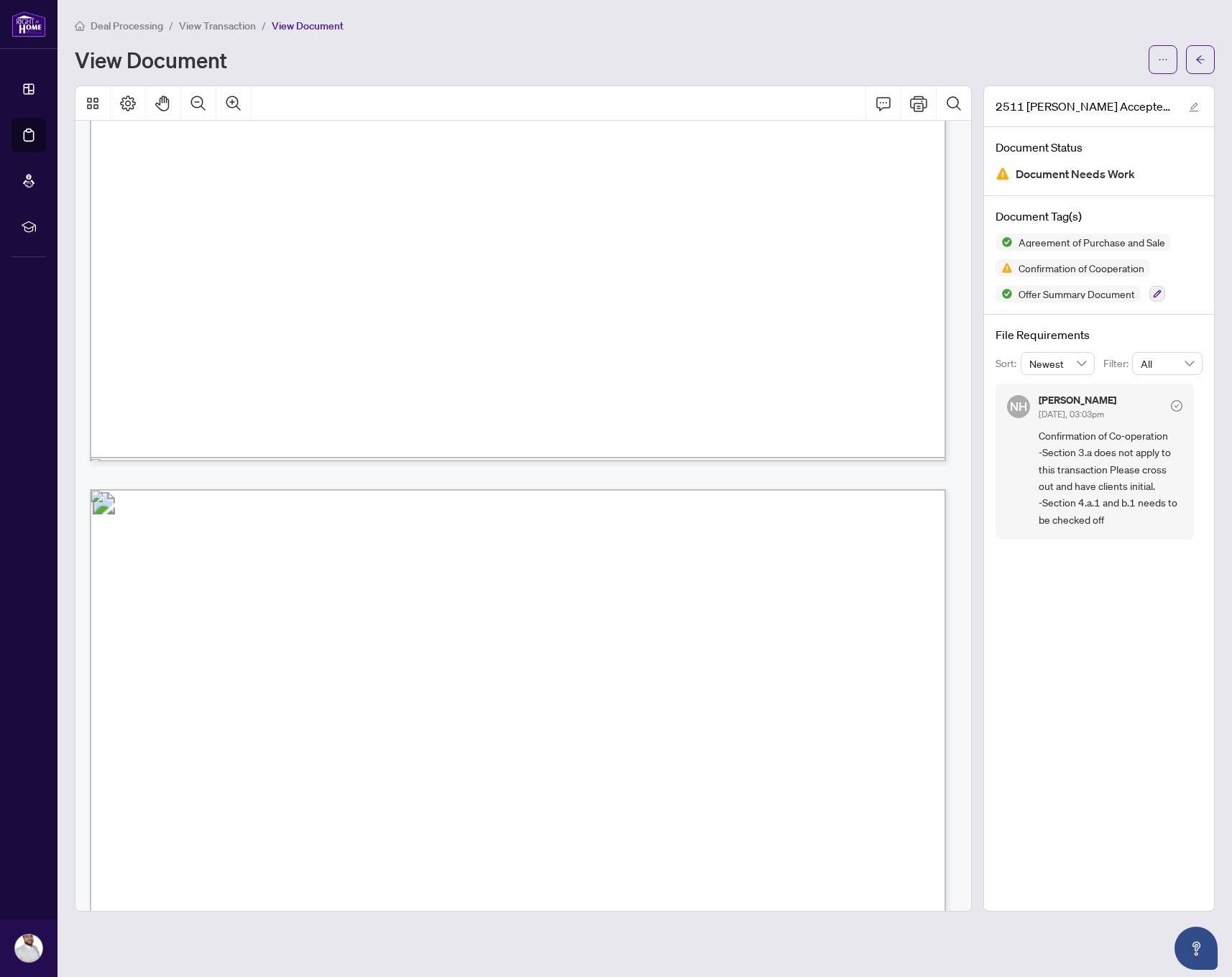
scroll to position [9893, 0]
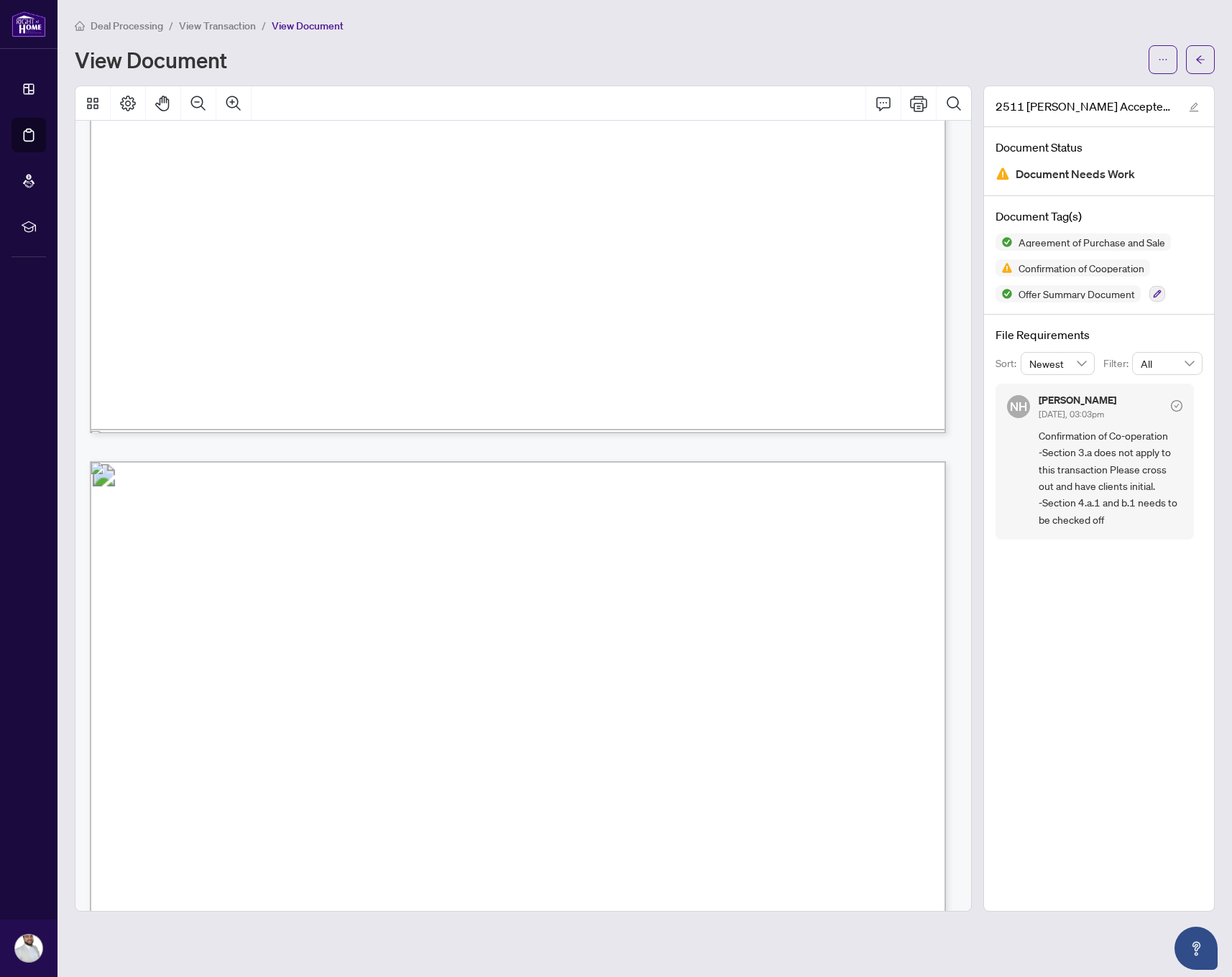
click at [213, 30] on span "View Transaction" at bounding box center [217, 26] width 77 height 13
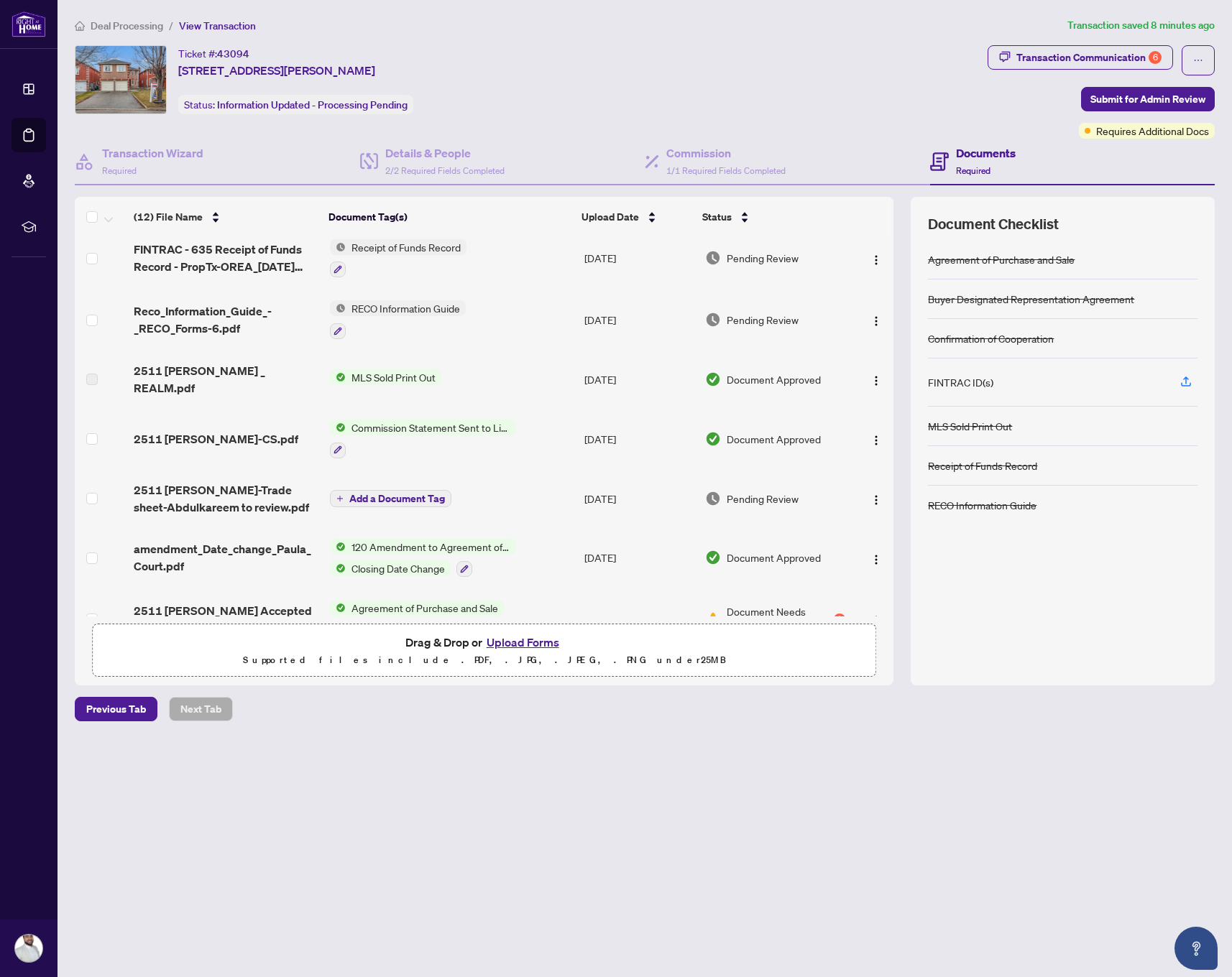
scroll to position [56, 0]
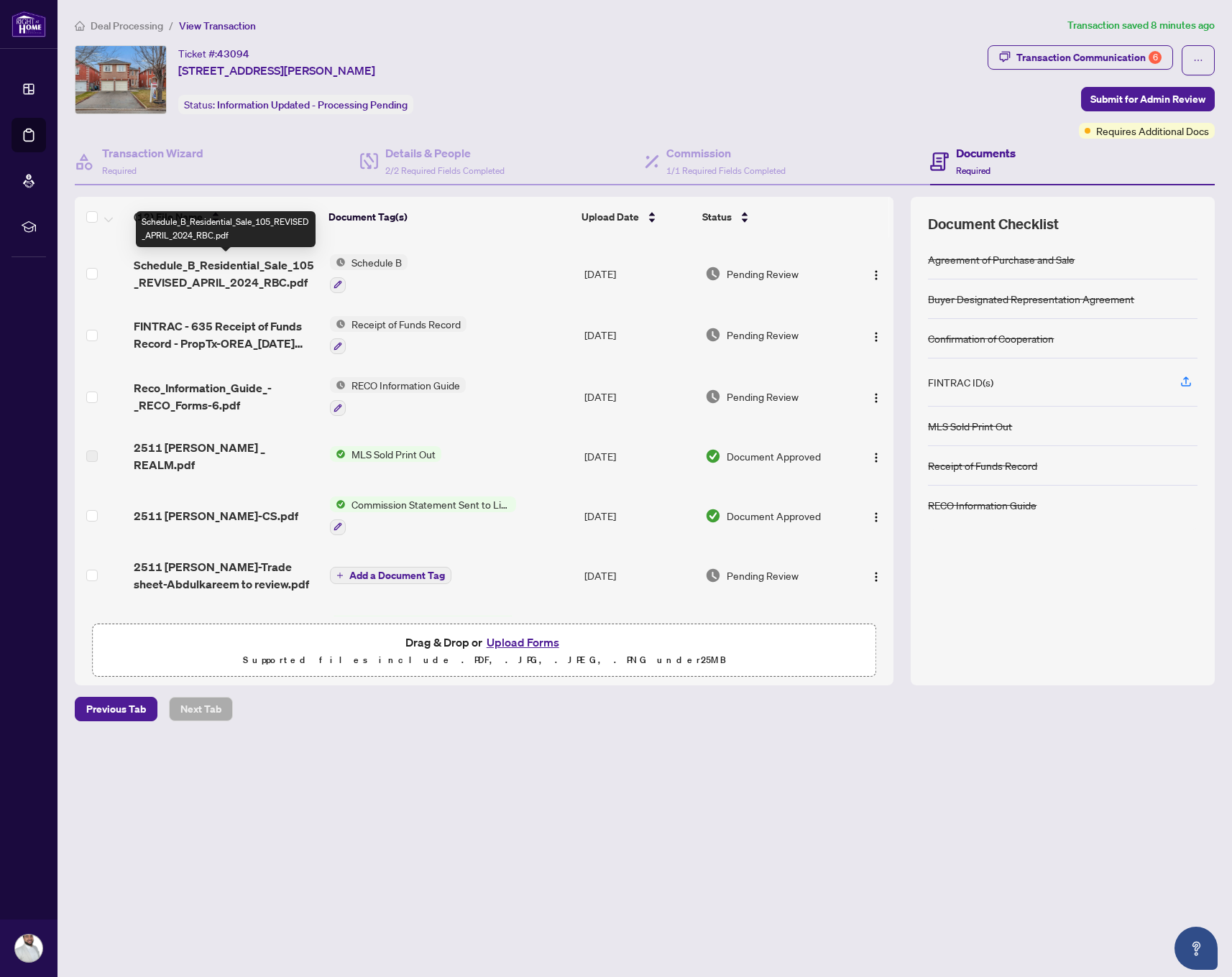
click at [199, 279] on span "Schedule_B_Residential_Sale_105_REVISED_APRIL_2024_RBC.pdf" at bounding box center [225, 274] width 185 height 34
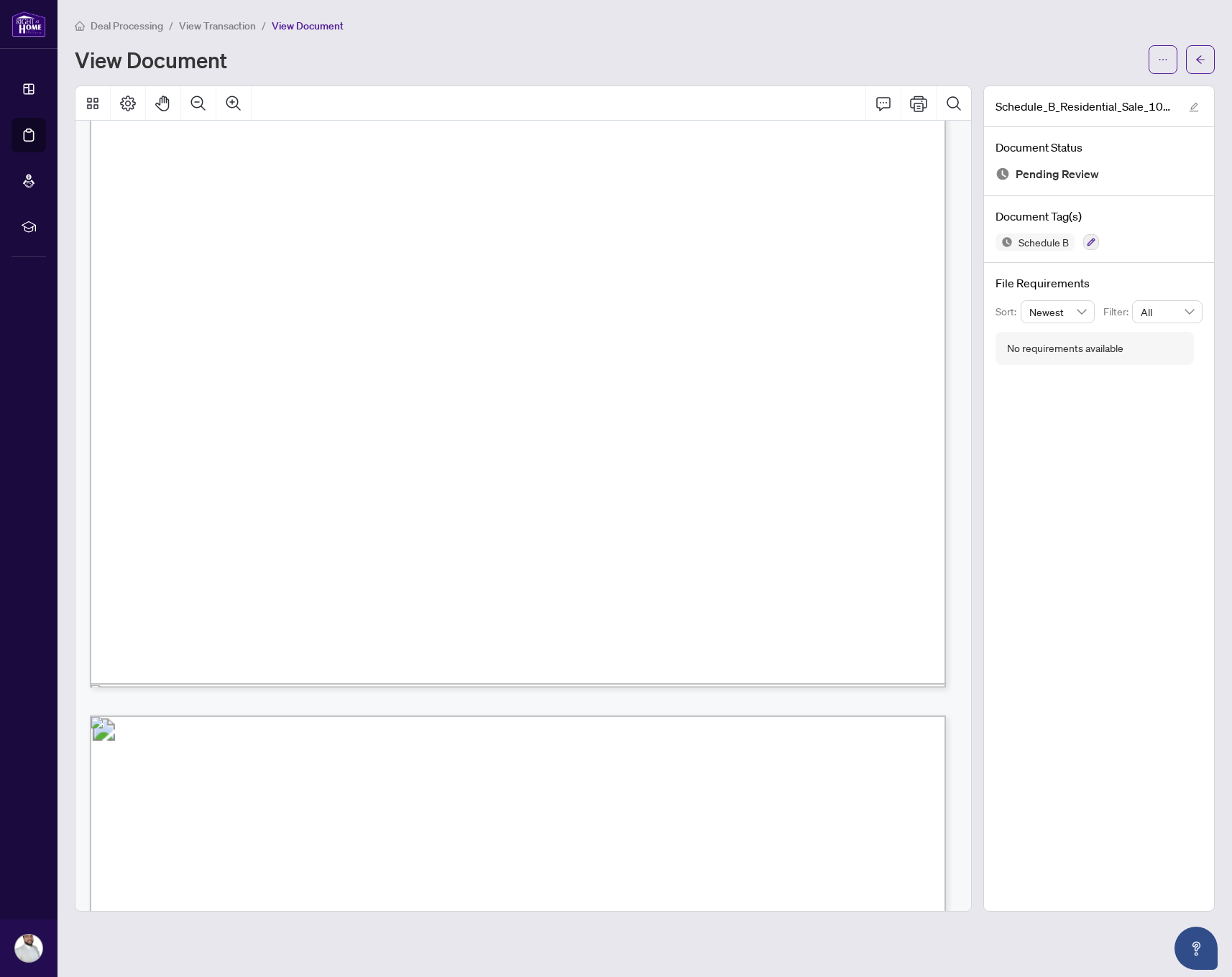
scroll to position [387, 0]
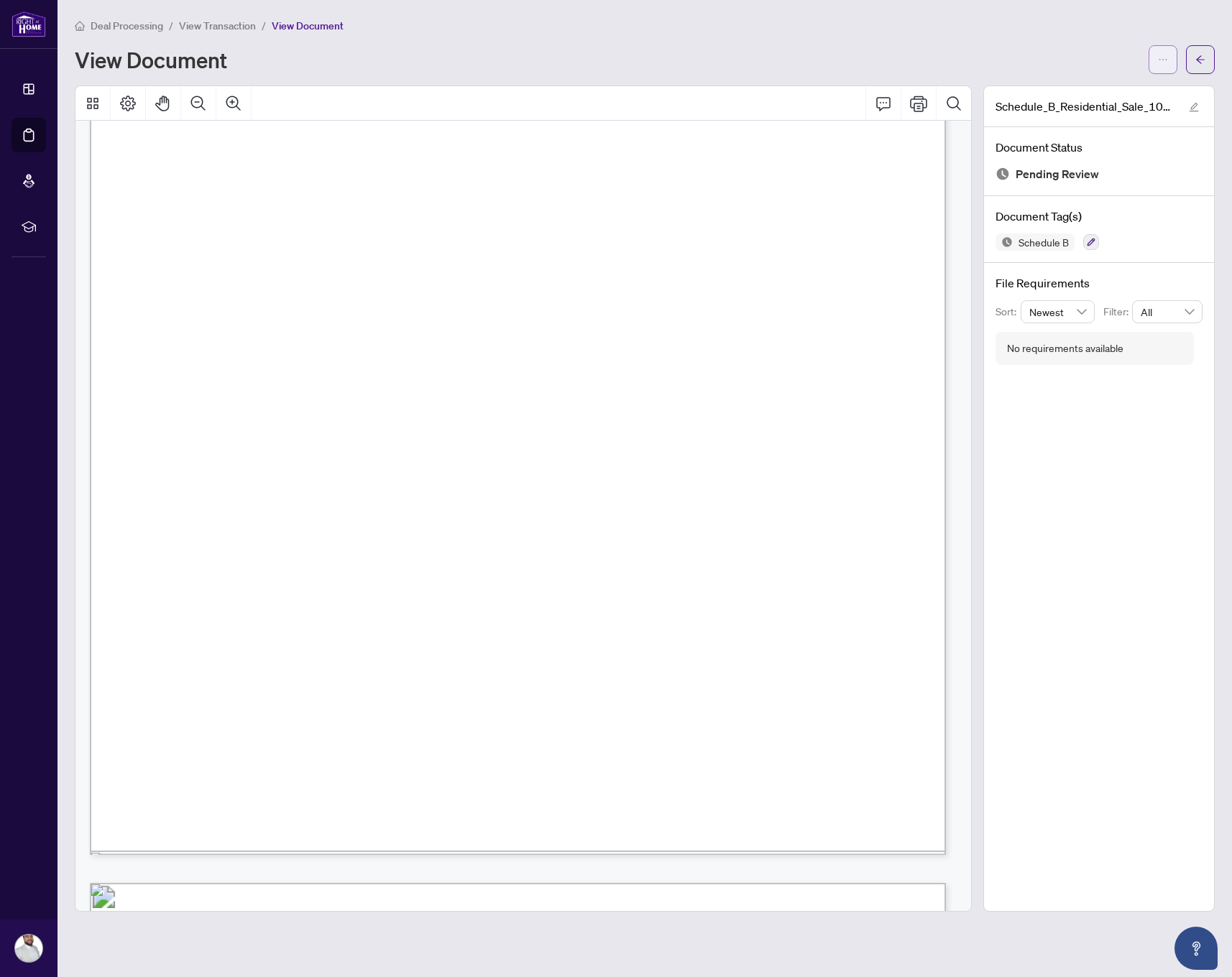
click at [1158, 65] on span "button" at bounding box center [1163, 60] width 10 height 23
click at [1087, 95] on span "Download" at bounding box center [1110, 90] width 109 height 16
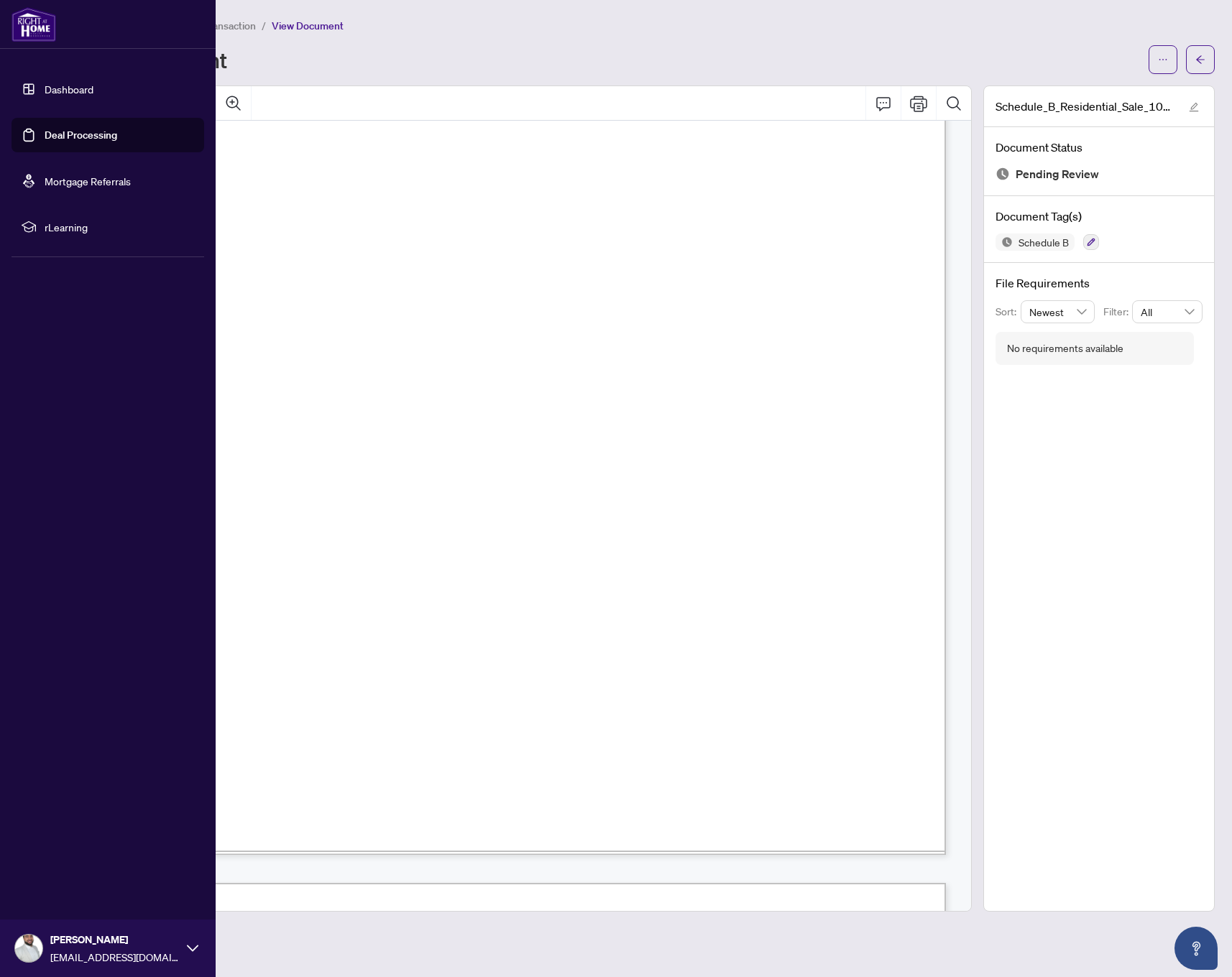
click at [69, 90] on link "Dashboard" at bounding box center [68, 89] width 49 height 13
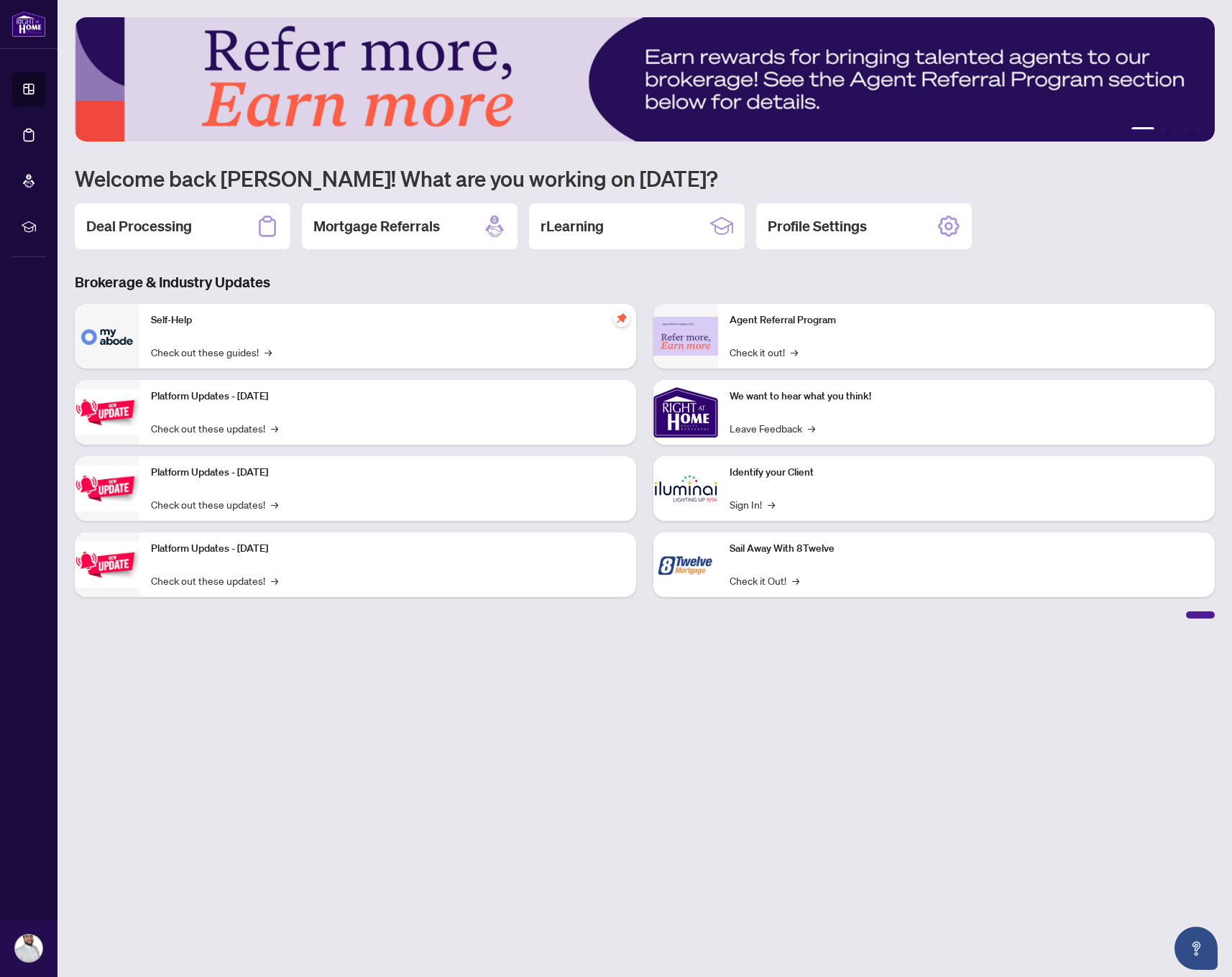
click at [324, 485] on div "Platform Updates - [DATE] Check out these updates! →" at bounding box center [388, 489] width 497 height 65
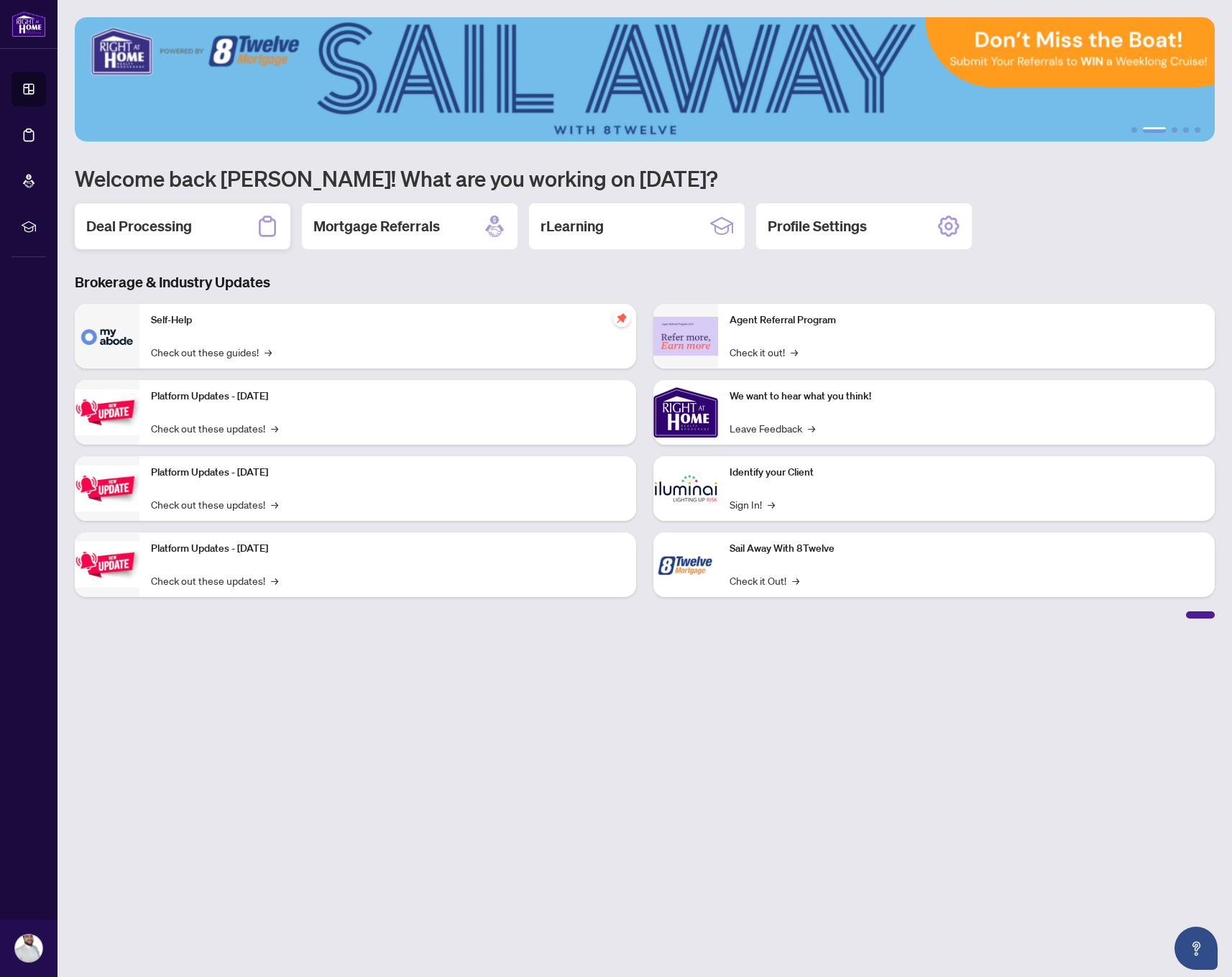
click at [202, 227] on div "Deal Processing" at bounding box center [183, 226] width 216 height 46
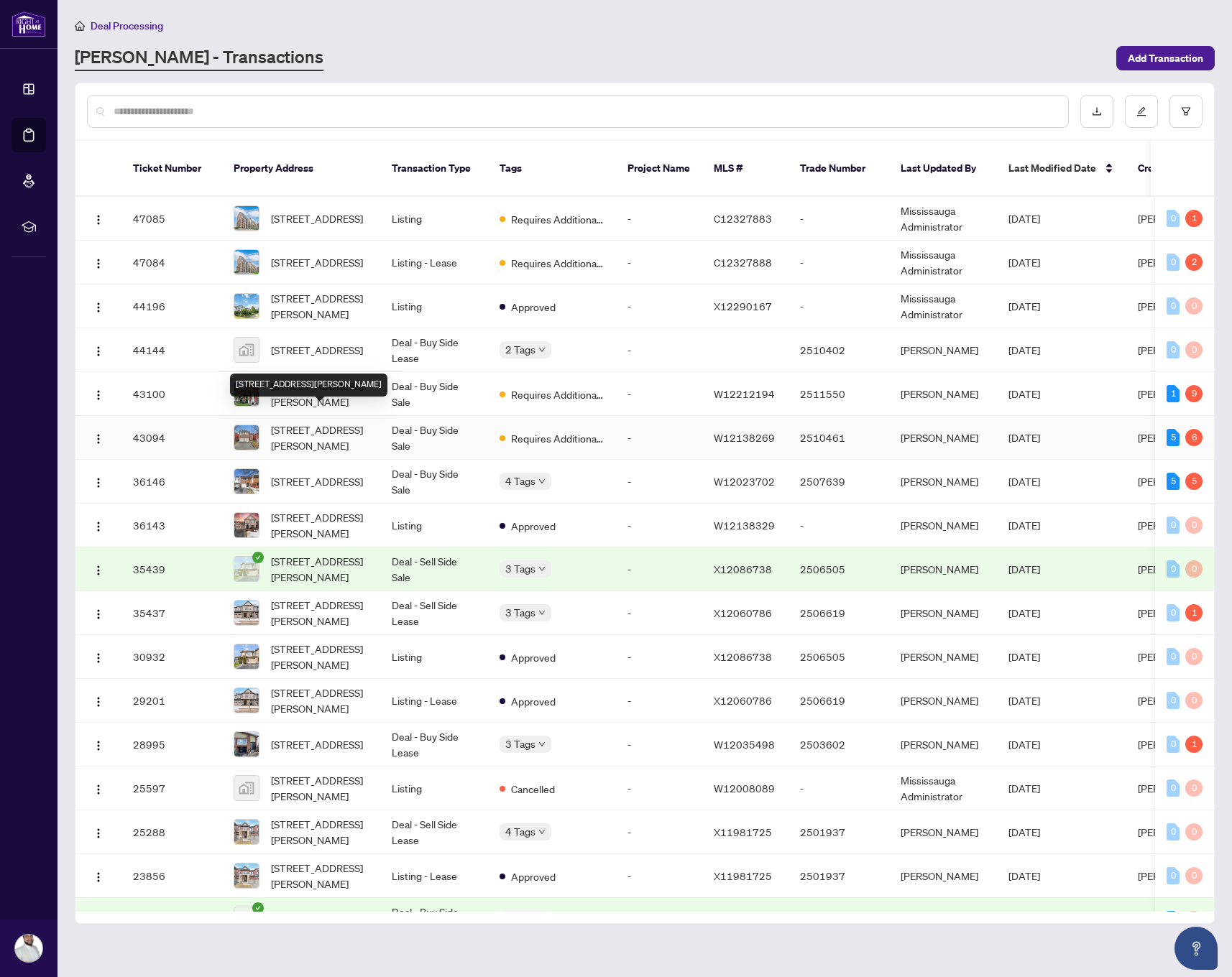
click at [317, 428] on span "[STREET_ADDRESS][PERSON_NAME]" at bounding box center [320, 437] width 98 height 31
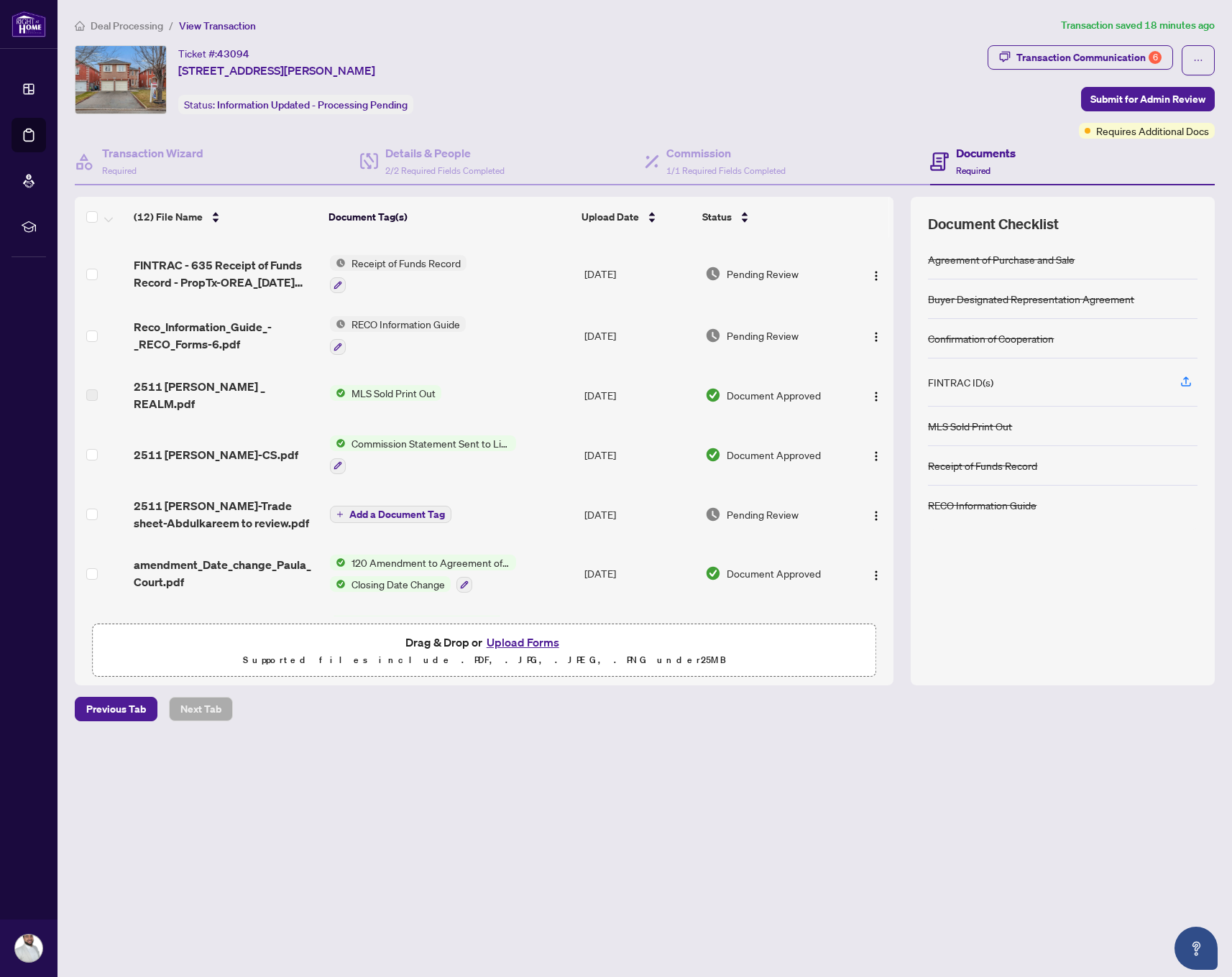
scroll to position [238, 0]
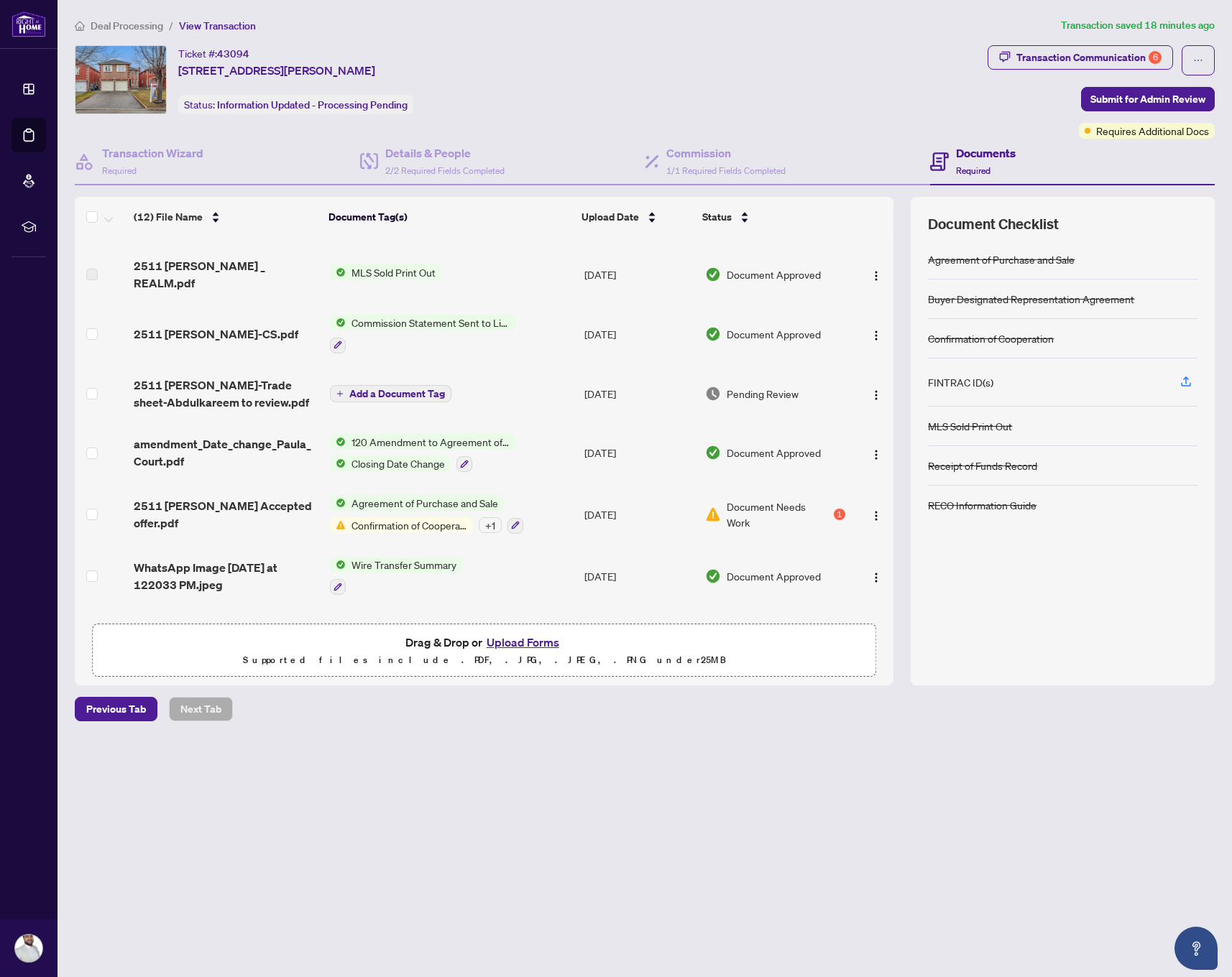
click at [228, 377] on span "2511 [PERSON_NAME]-Trade sheet-Abdulkareem to review.pdf" at bounding box center [225, 394] width 185 height 34
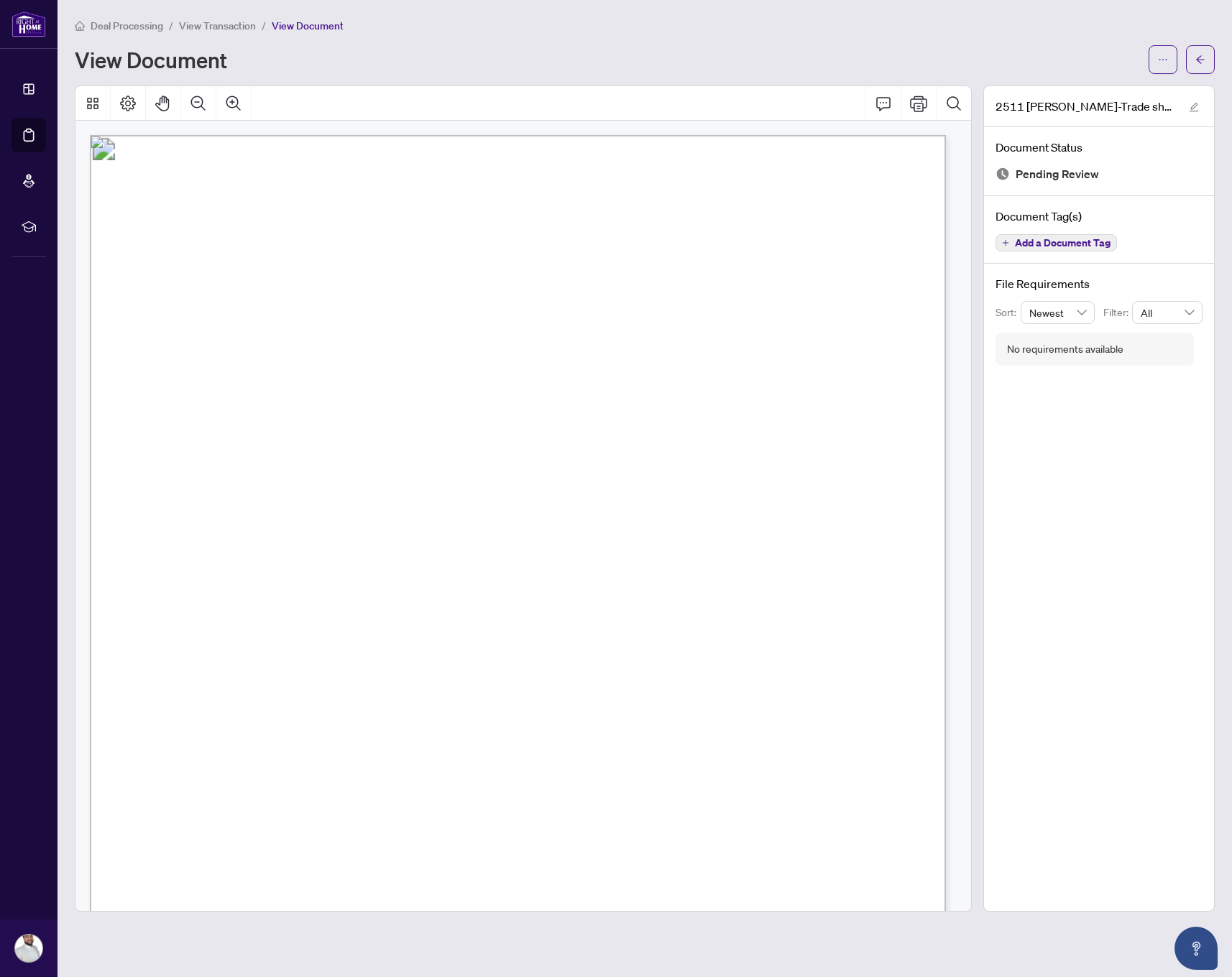
click at [212, 29] on span "View Transaction" at bounding box center [217, 26] width 77 height 13
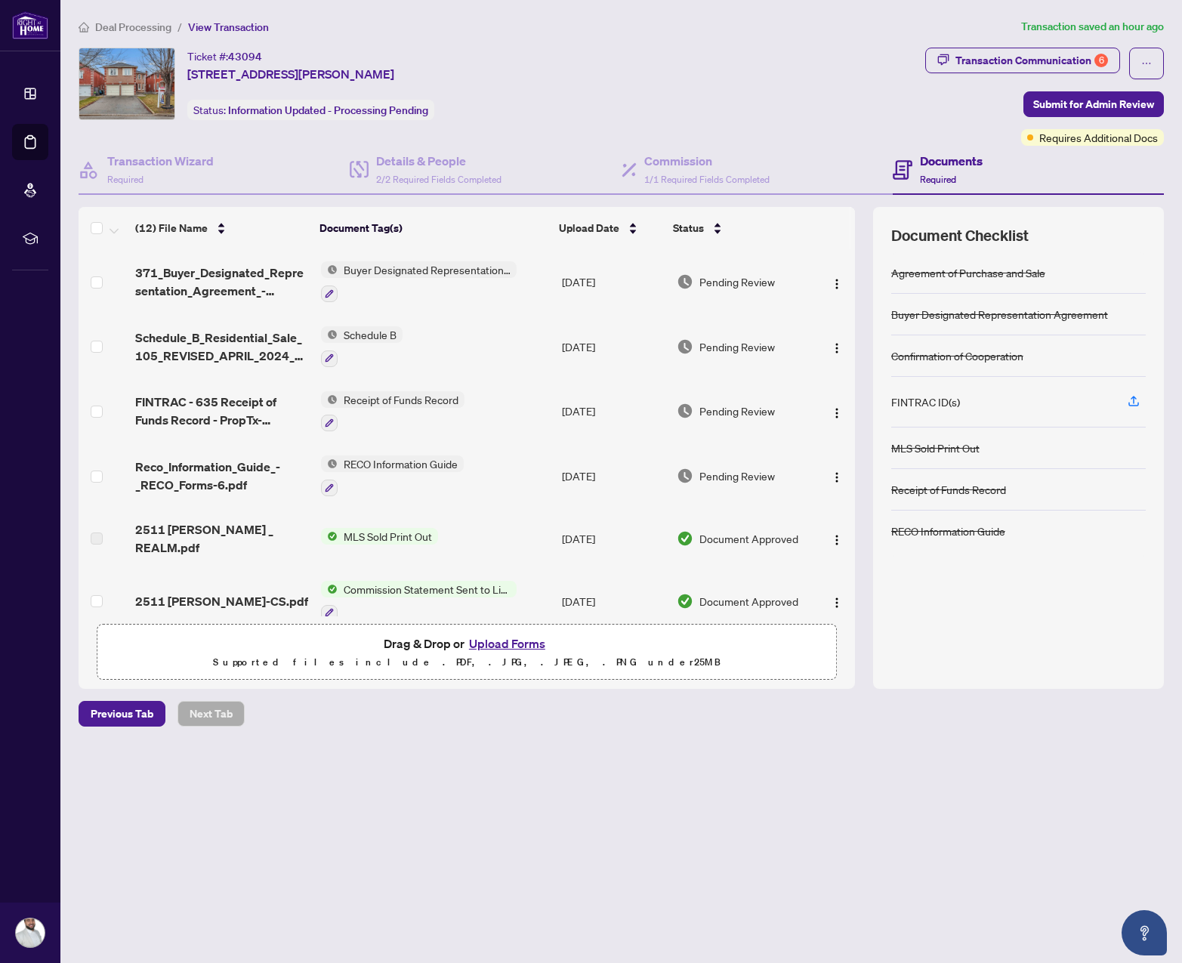
click at [142, 23] on span "Deal Processing" at bounding box center [133, 27] width 76 height 14
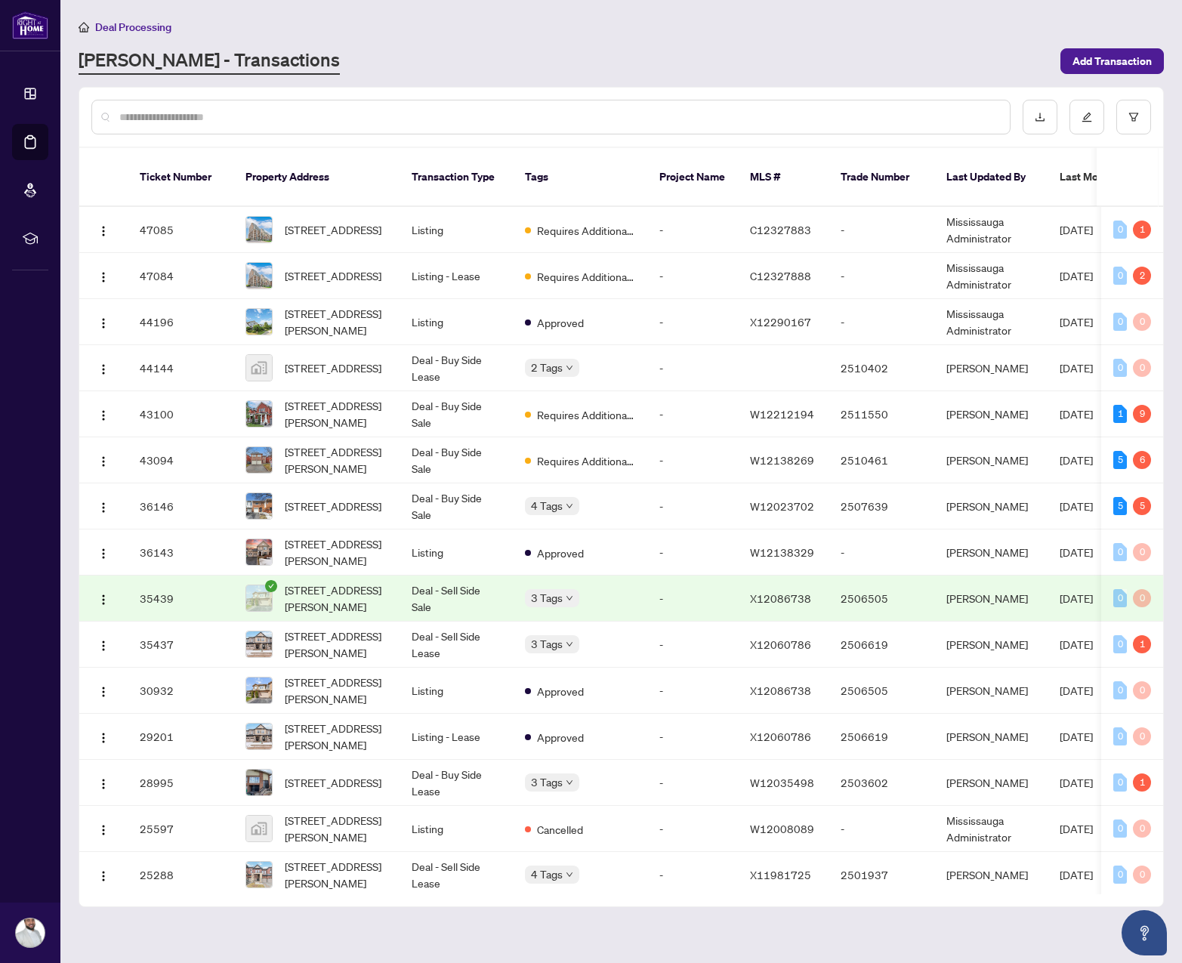
click at [610, 46] on div "Deal Processing [PERSON_NAME] - Transactions Add Transaction" at bounding box center [621, 46] width 1085 height 57
click at [349, 360] on span "[STREET_ADDRESS]" at bounding box center [333, 368] width 97 height 17
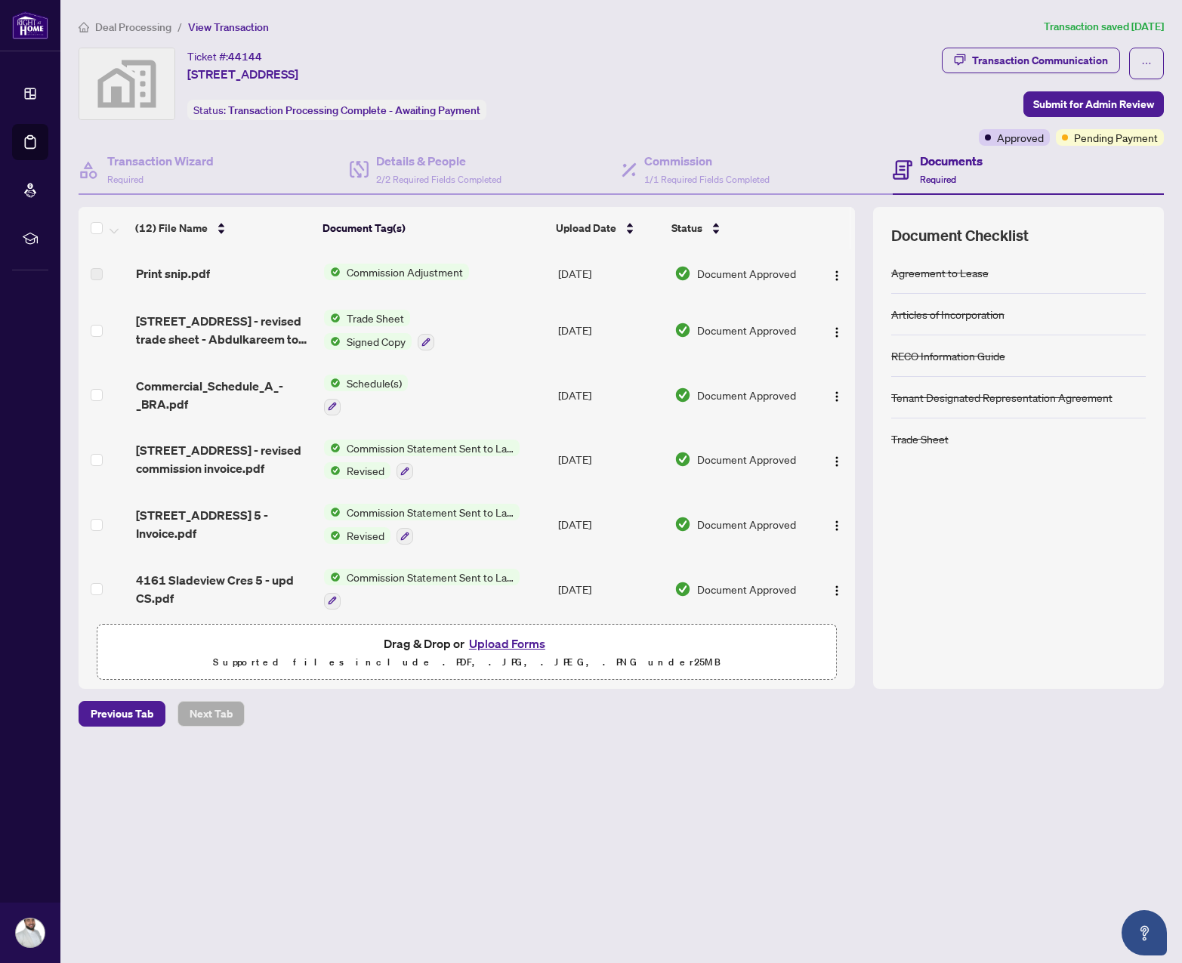
scroll to position [401, 0]
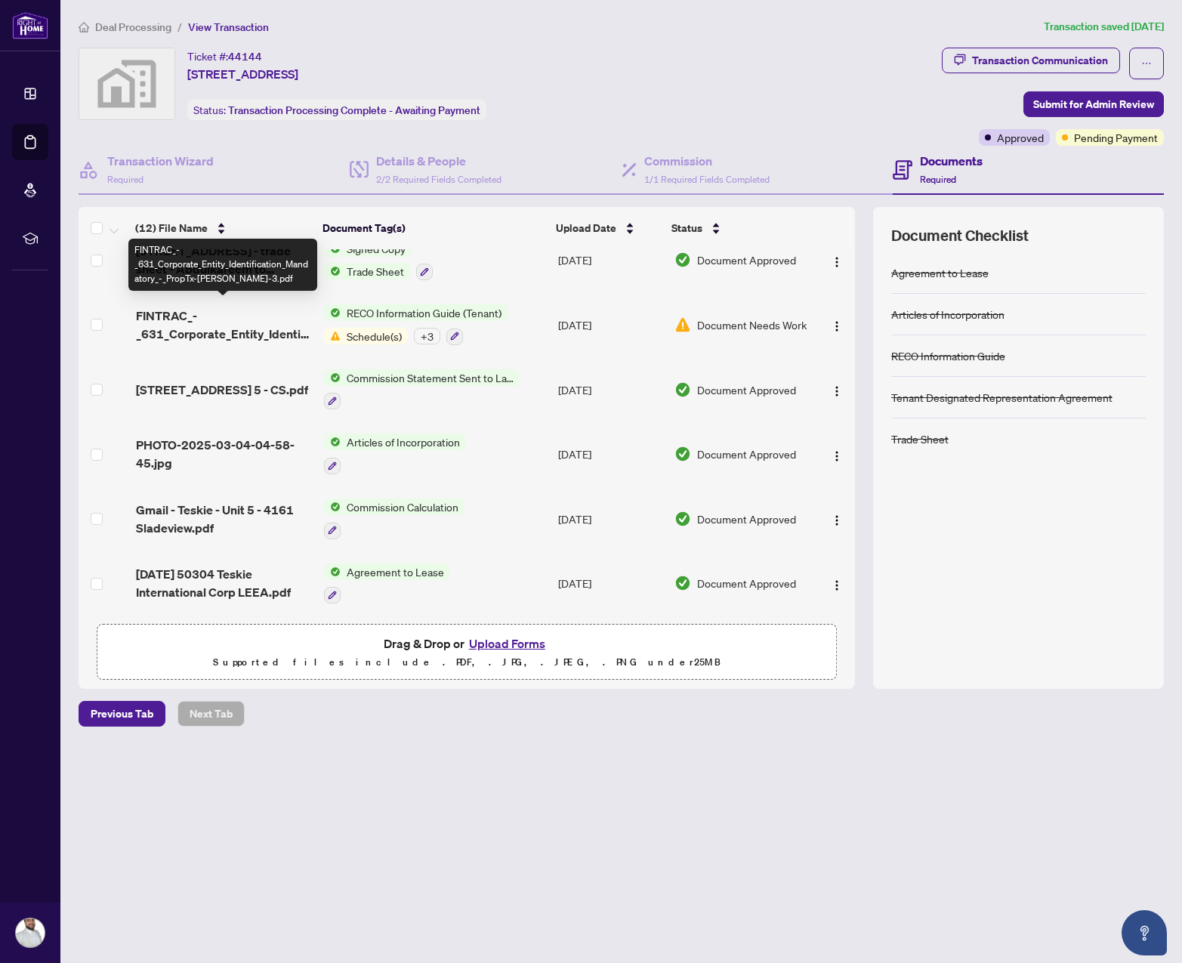
click at [204, 331] on span "FINTRAC_-_631_Corporate_Entity_Identification_Mandatory_-_PropTx-[PERSON_NAME]-…" at bounding box center [224, 325] width 176 height 36
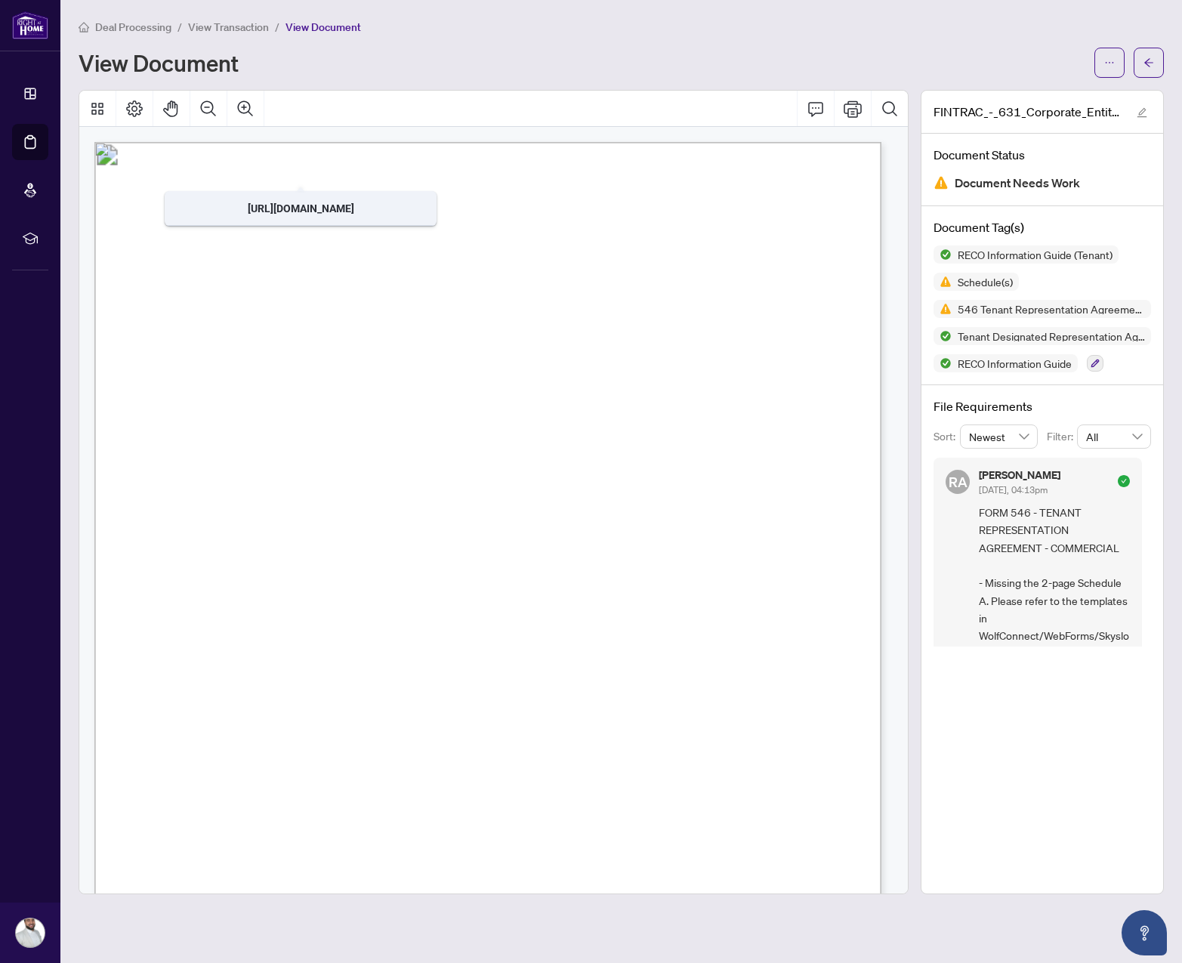
click at [235, 29] on span "View Transaction" at bounding box center [228, 27] width 81 height 14
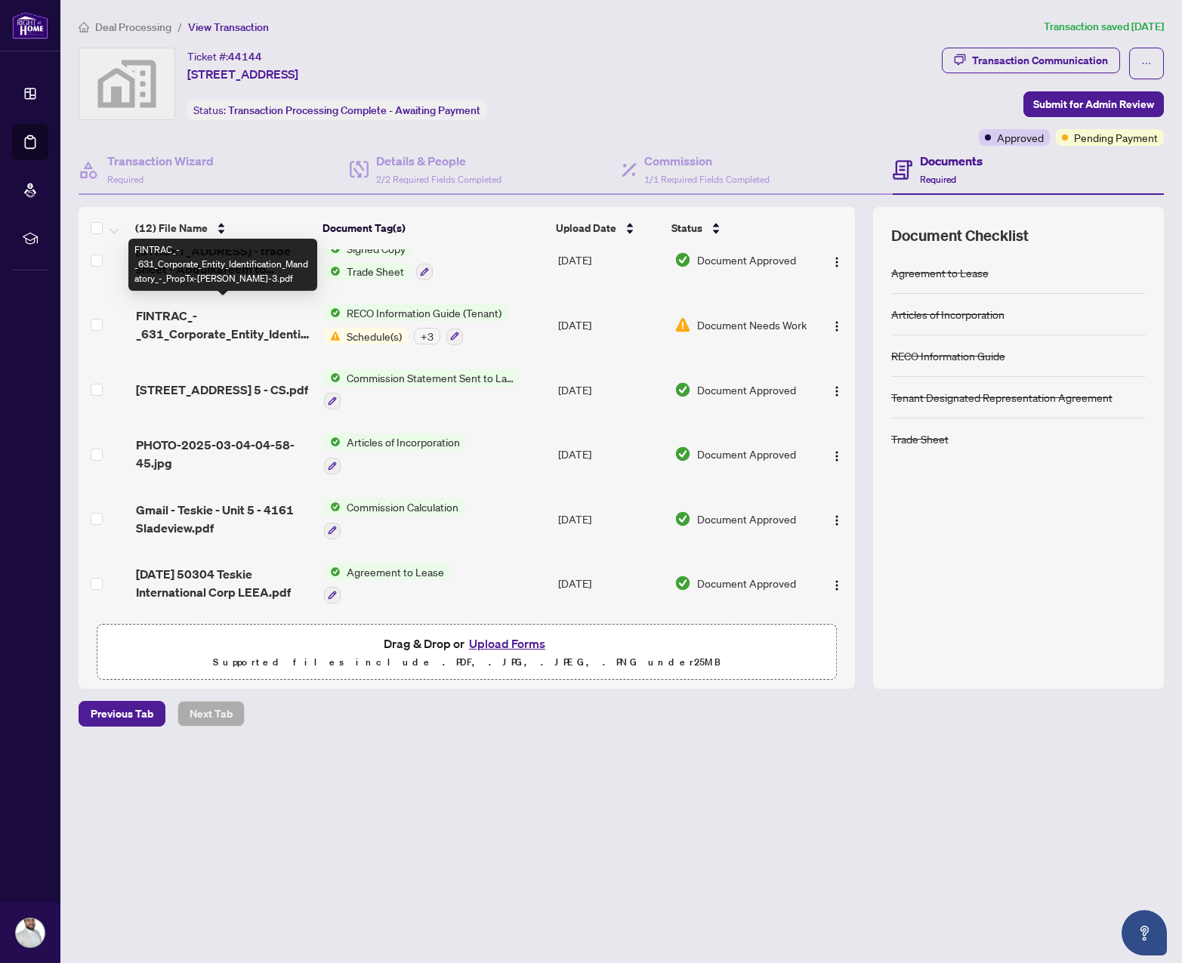
scroll to position [285, 0]
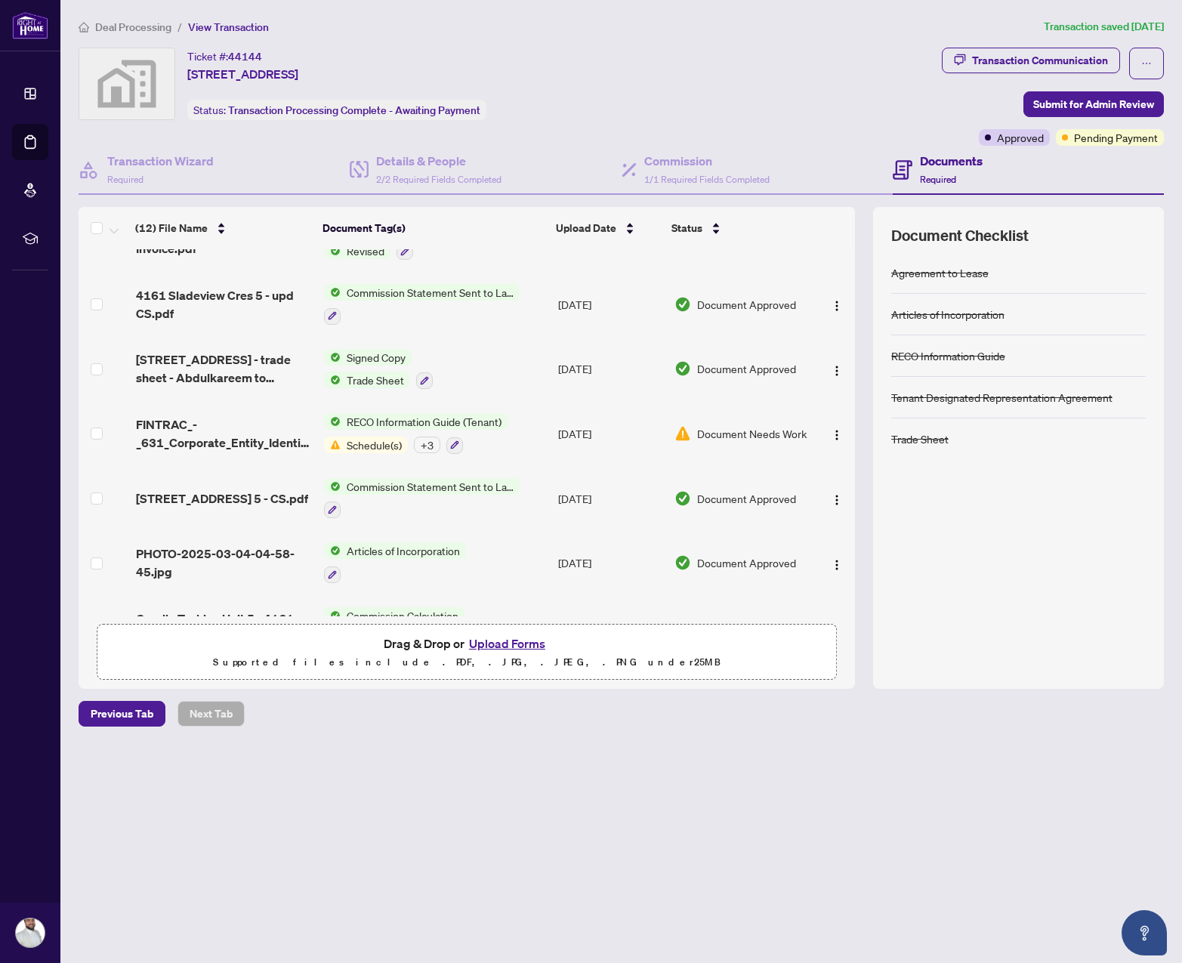
click at [483, 309] on div at bounding box center [422, 316] width 196 height 18
click at [239, 325] on td "4161 Sladeview Cres 5 - upd CS.pdf" at bounding box center [224, 304] width 188 height 65
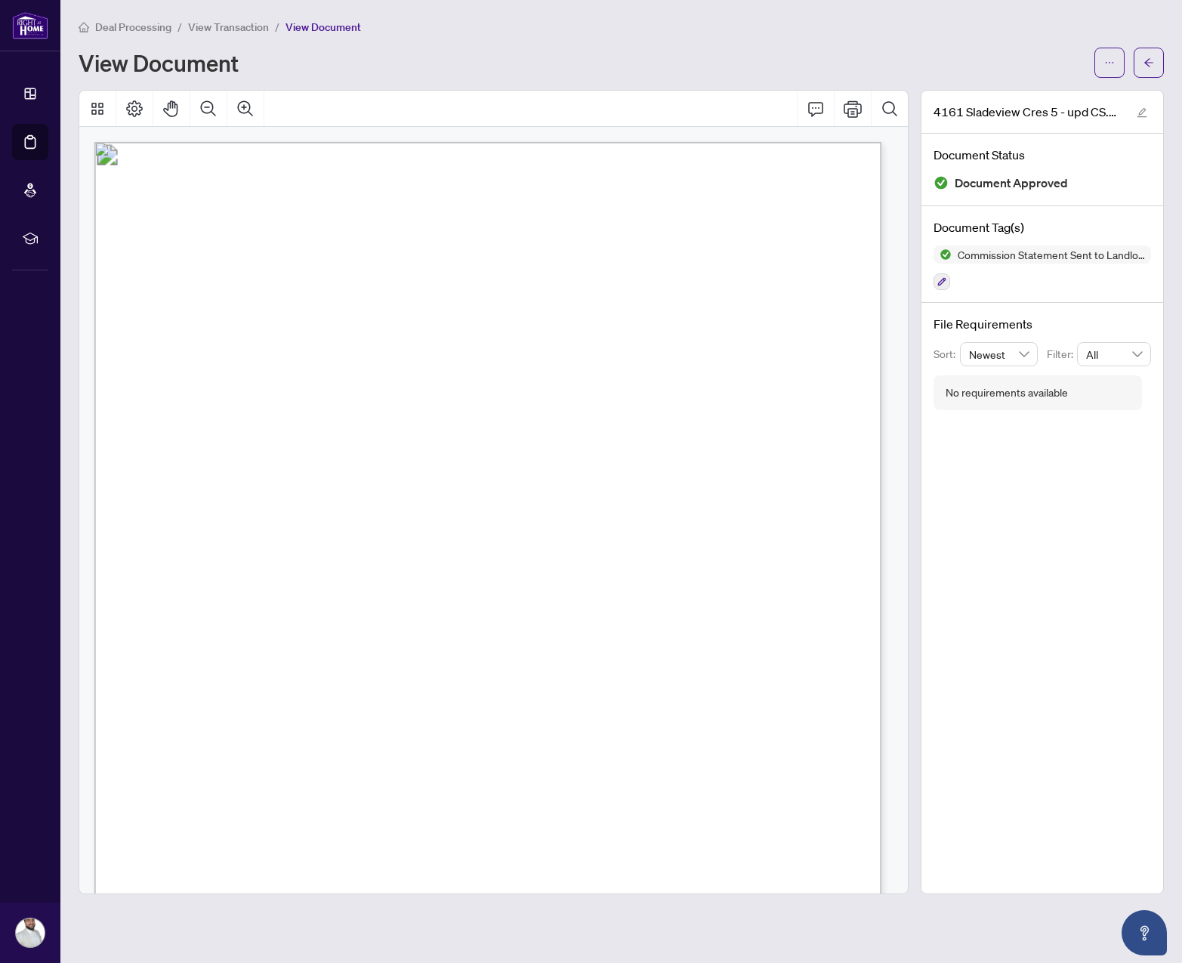
click at [246, 28] on span "View Transaction" at bounding box center [228, 27] width 81 height 14
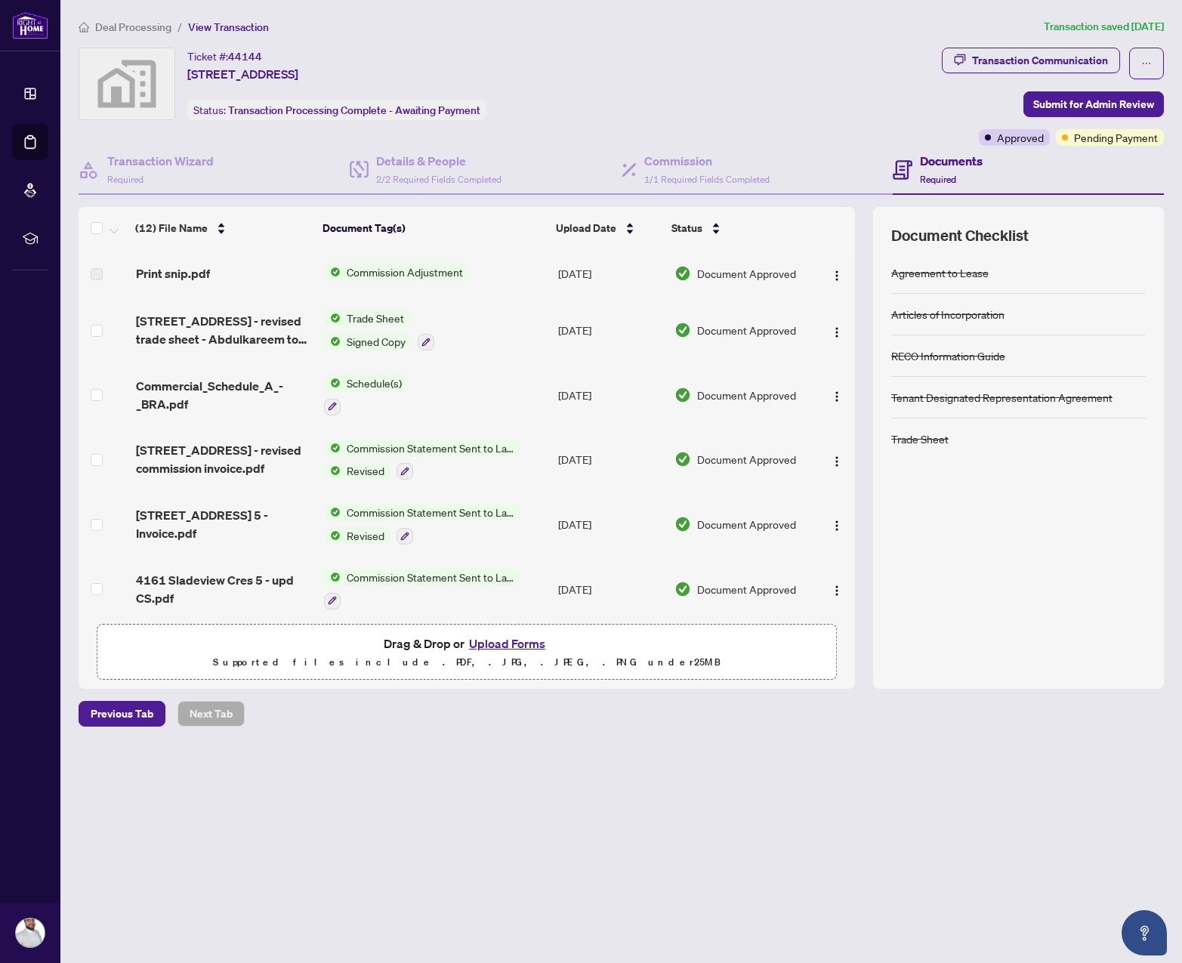
click at [242, 273] on div "Print snip.pdf" at bounding box center [224, 273] width 176 height 18
click at [204, 280] on span "Print snip.pdf" at bounding box center [173, 273] width 74 height 18
click at [190, 271] on span "Print snip.pdf" at bounding box center [173, 273] width 74 height 18
click at [273, 273] on div "Print snip.pdf" at bounding box center [224, 273] width 176 height 18
click at [380, 270] on span "Commission Adjustment" at bounding box center [405, 272] width 128 height 17
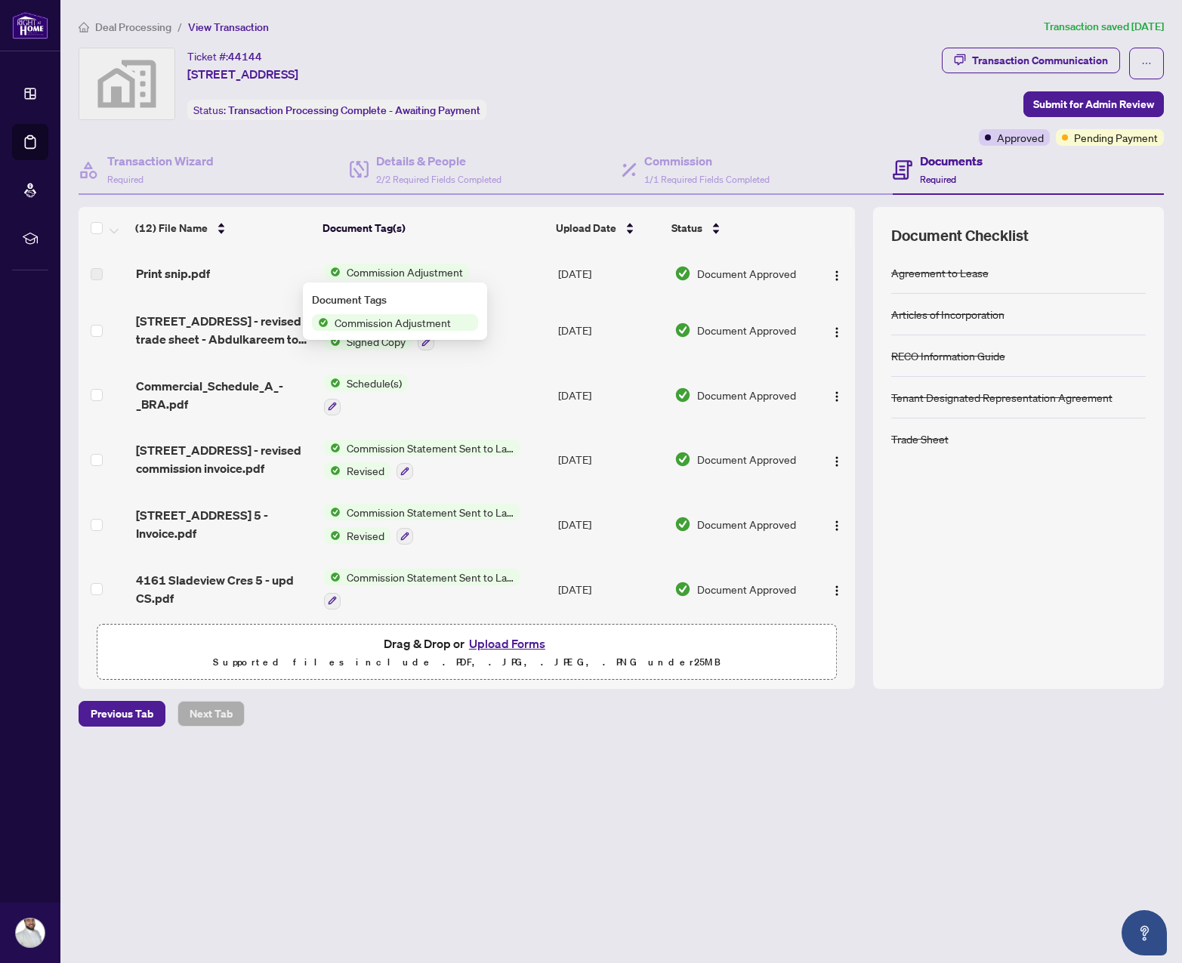
click at [205, 271] on span "Print snip.pdf" at bounding box center [173, 273] width 74 height 18
click at [161, 274] on span "Print snip.pdf" at bounding box center [173, 273] width 74 height 18
click at [456, 264] on span "Commission Adjustment" at bounding box center [405, 272] width 128 height 17
click at [507, 278] on td "Commission Adjustment" at bounding box center [435, 273] width 235 height 48
click at [507, 277] on td "Commission Adjustment" at bounding box center [435, 273] width 235 height 48
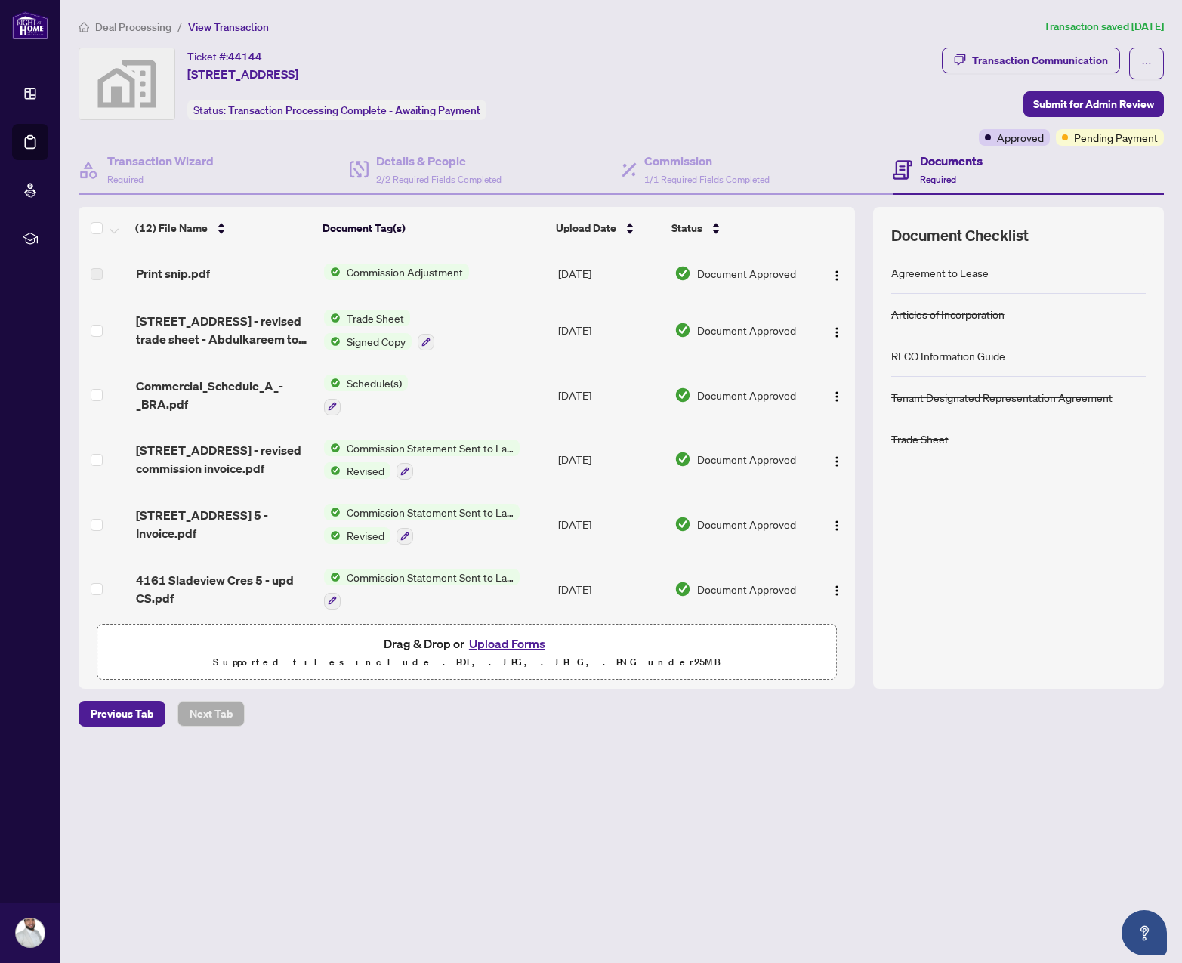
click at [97, 279] on label at bounding box center [97, 274] width 12 height 17
click at [182, 327] on span "[STREET_ADDRESS] - revised trade sheet - Abdulkareem to Review.pdf" at bounding box center [224, 330] width 176 height 36
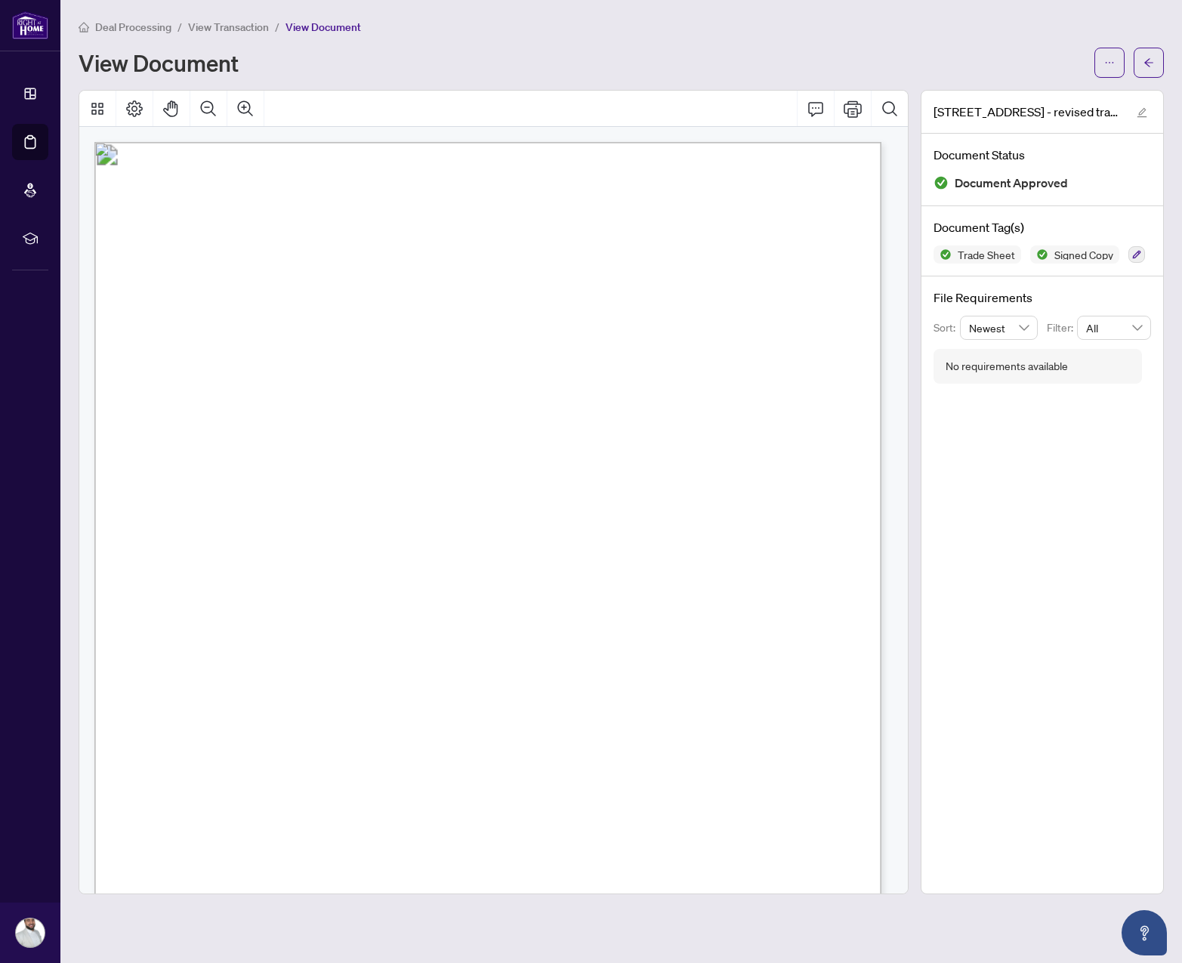
click at [238, 32] on span "View Transaction" at bounding box center [228, 27] width 81 height 14
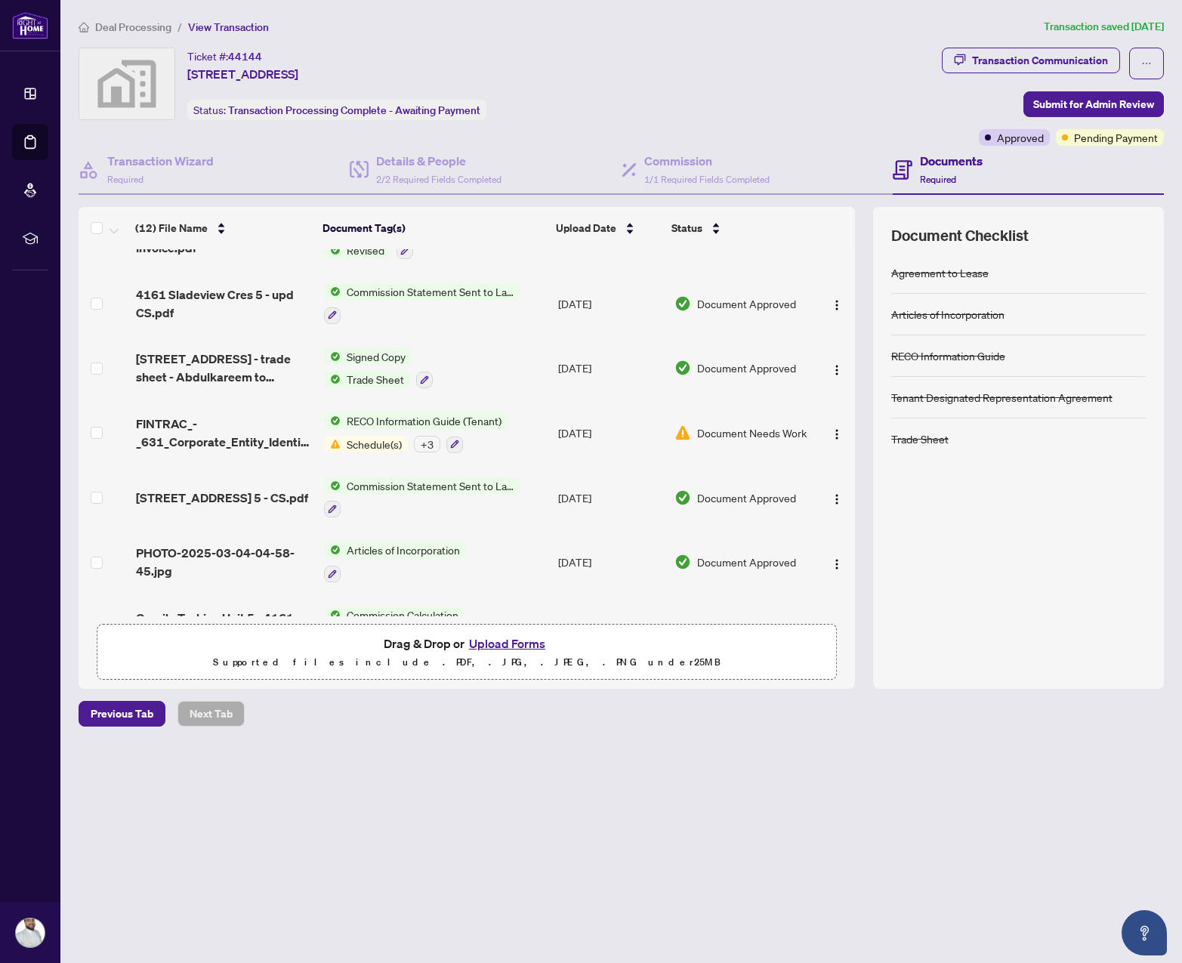
scroll to position [243, 0]
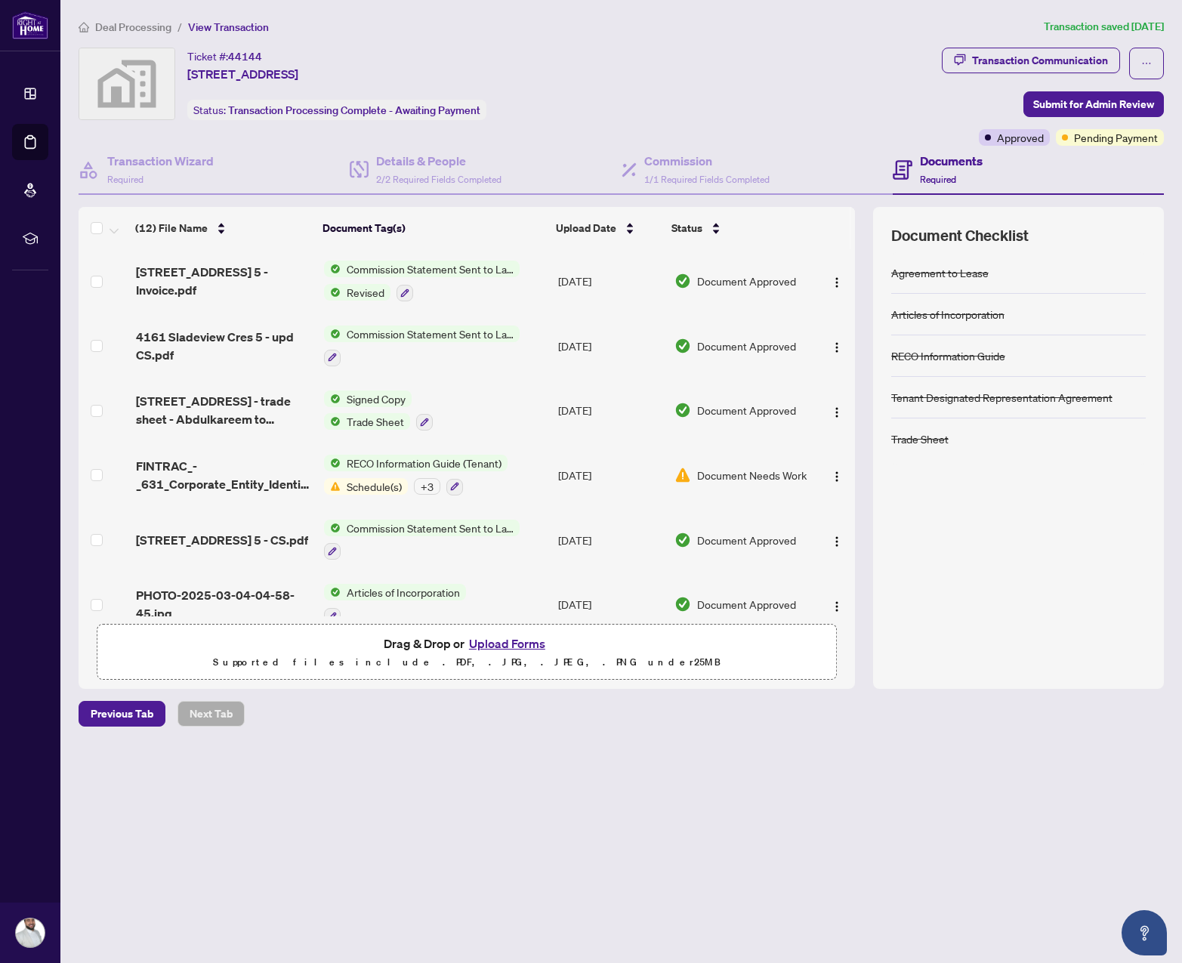
click at [512, 363] on div at bounding box center [422, 357] width 196 height 18
click at [414, 352] on div at bounding box center [422, 357] width 196 height 18
click at [230, 355] on span "4161 Sladeview Cres 5 - upd CS.pdf" at bounding box center [224, 346] width 176 height 36
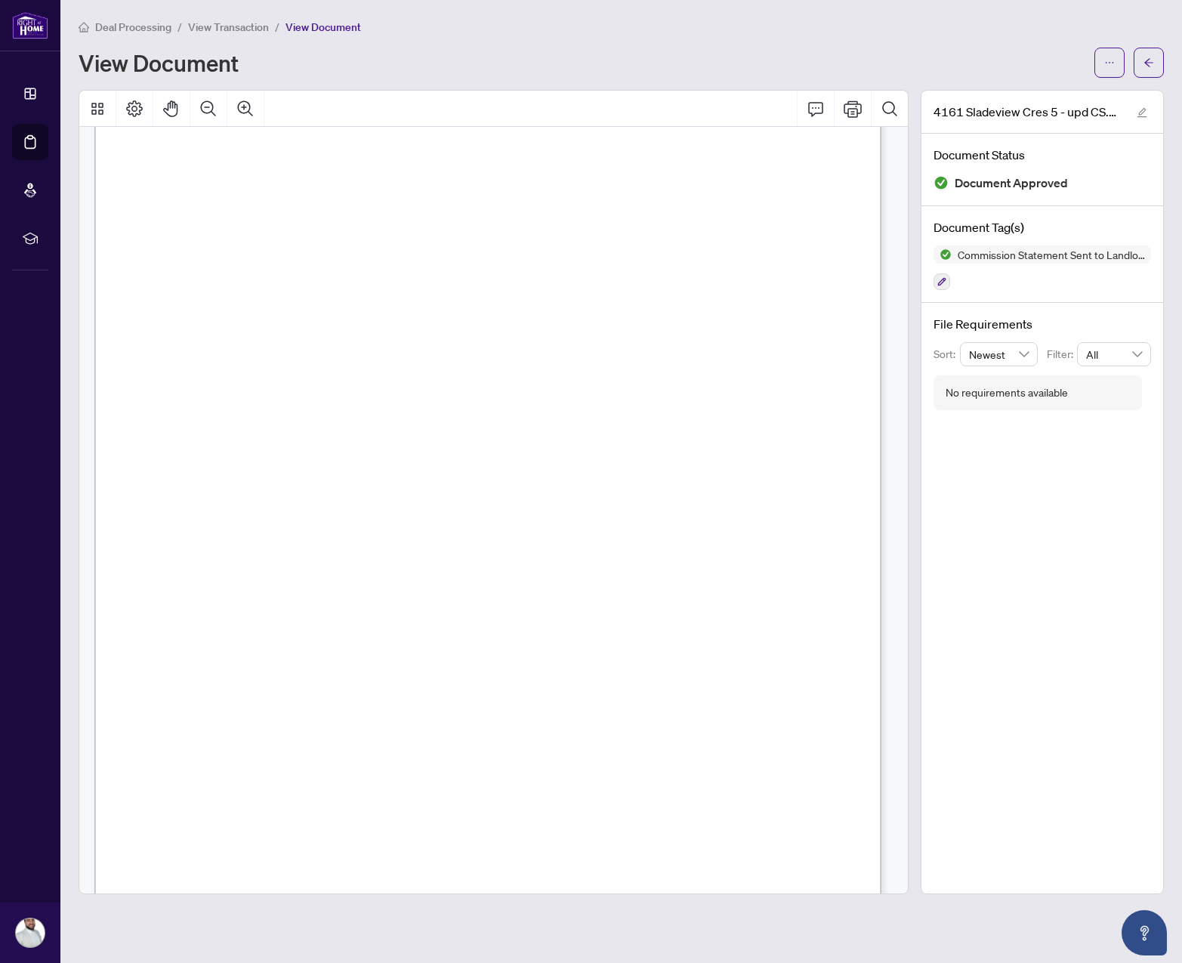
scroll to position [269, 0]
click at [254, 28] on span "View Transaction" at bounding box center [228, 27] width 81 height 14
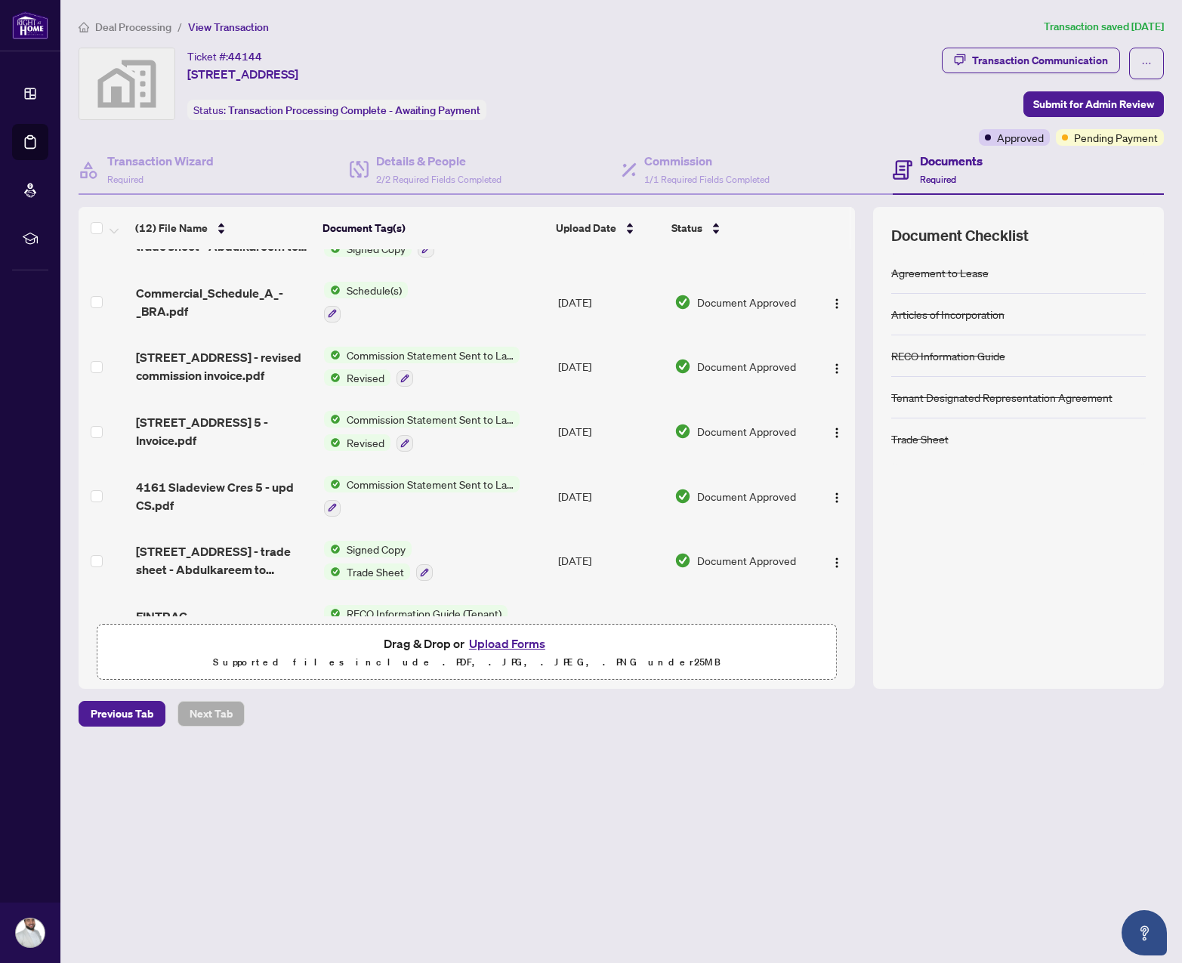
scroll to position [93, 0]
click at [238, 434] on span "[STREET_ADDRESS] 5 - Invoice.pdf" at bounding box center [224, 431] width 176 height 36
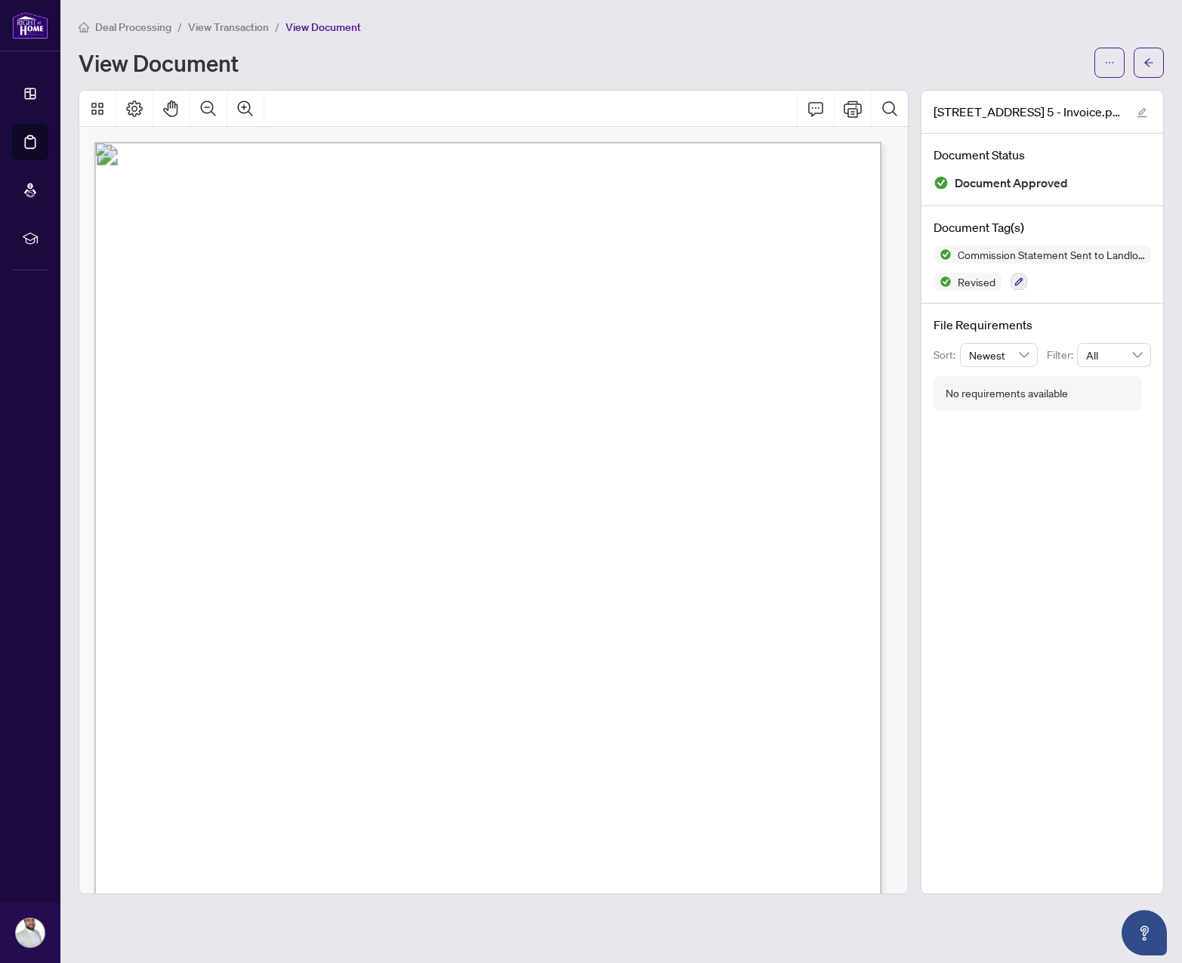
click at [213, 32] on span "View Transaction" at bounding box center [228, 27] width 81 height 14
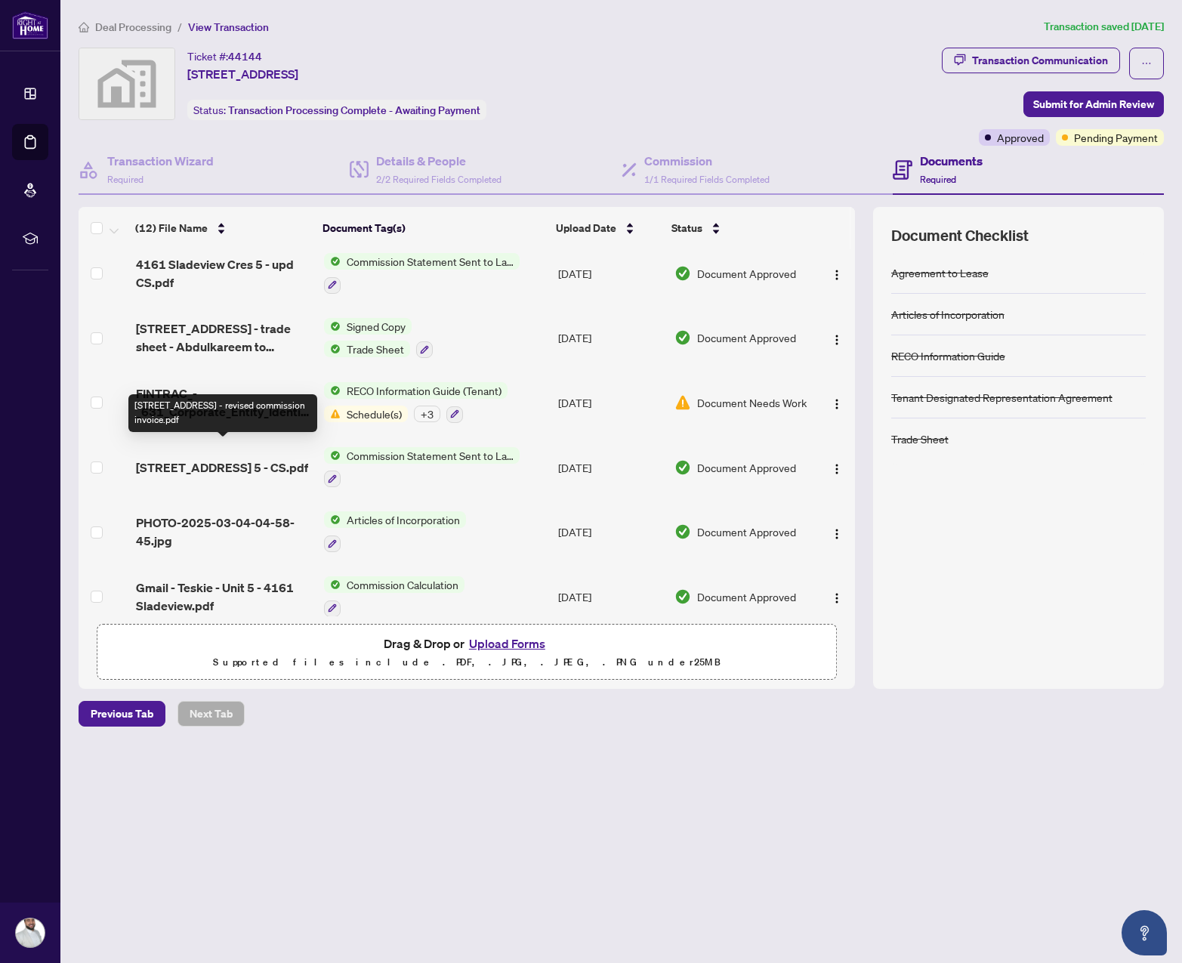
scroll to position [401, 0]
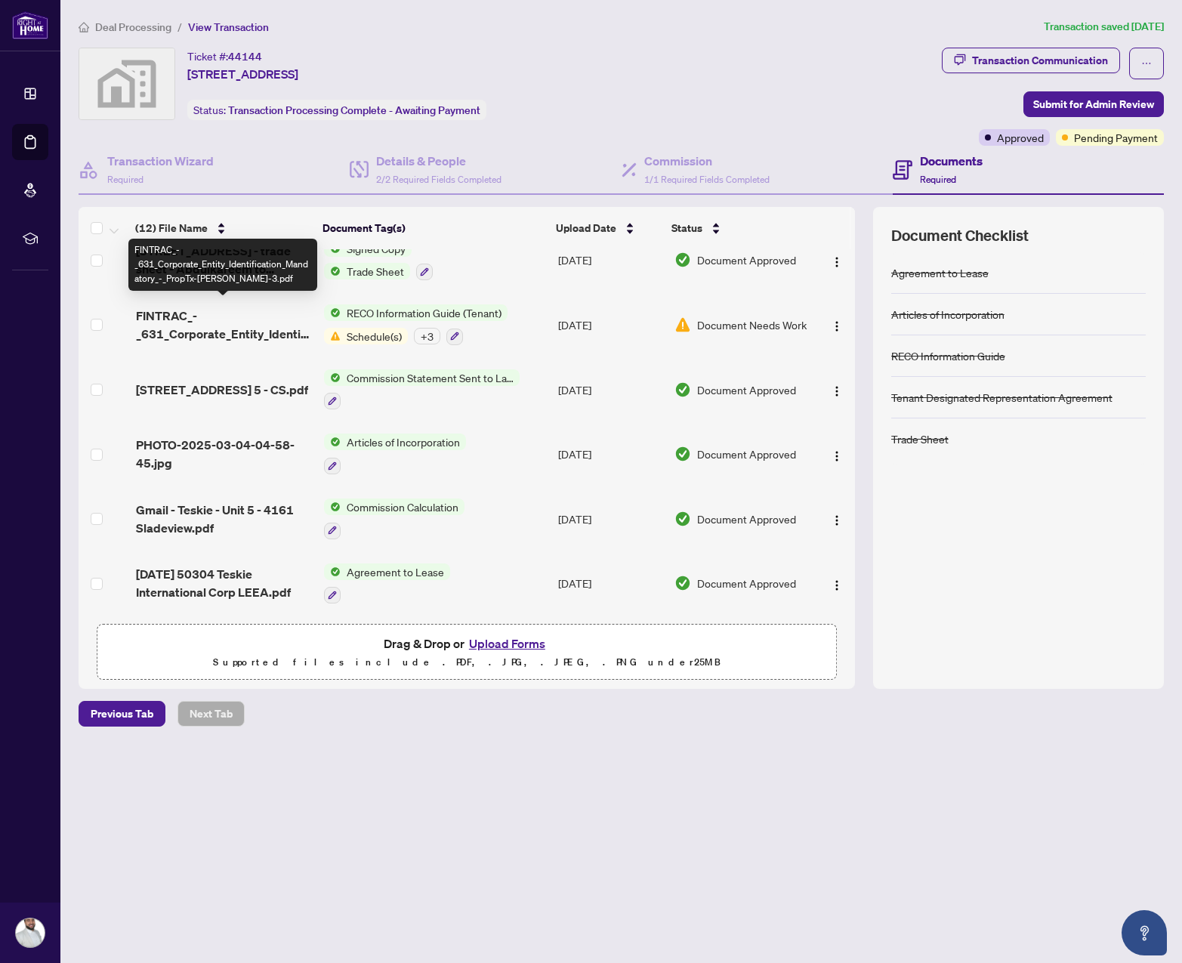
click at [215, 322] on span "FINTRAC_-_631_Corporate_Entity_Identification_Mandatory_-_PropTx-[PERSON_NAME]-…" at bounding box center [224, 325] width 176 height 36
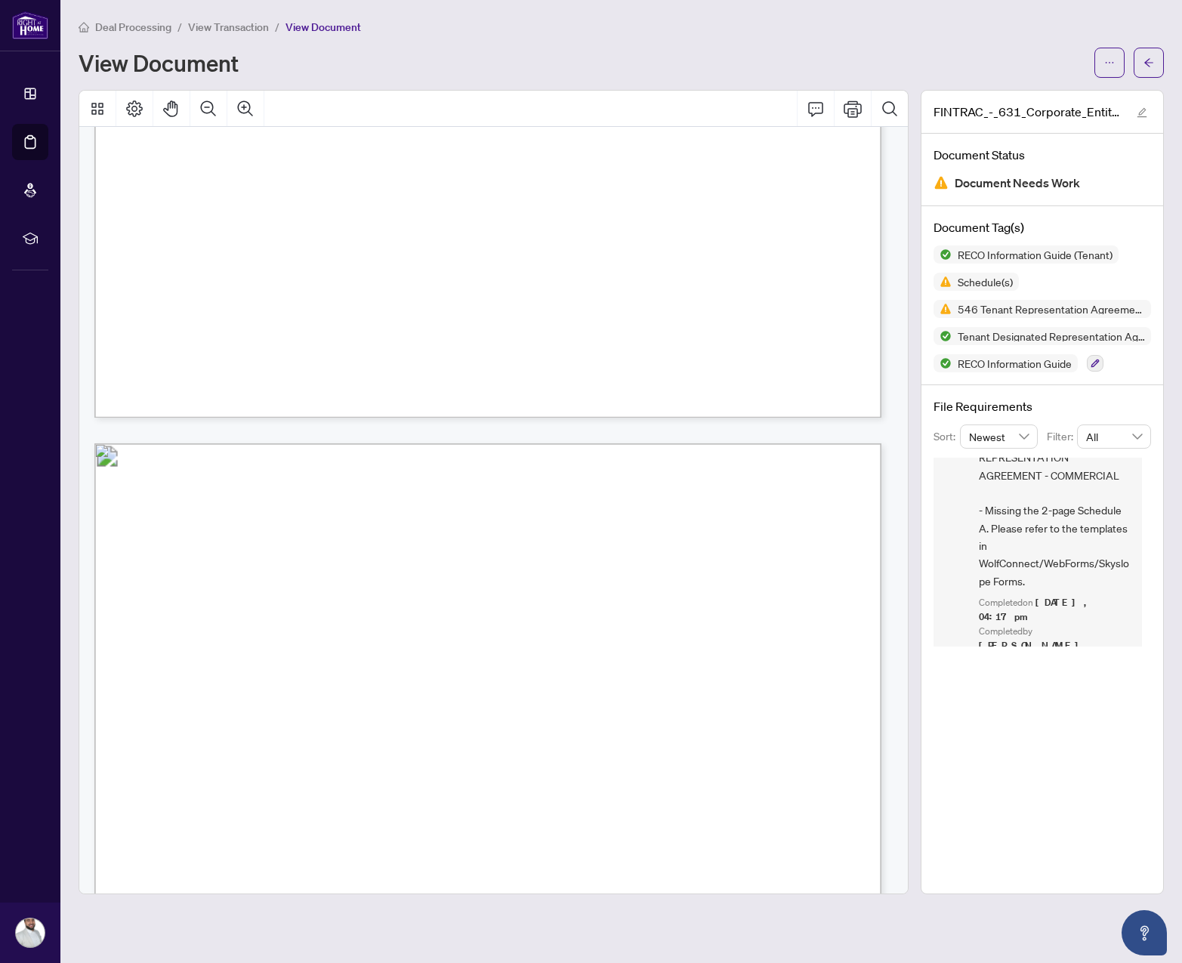
scroll to position [6477, 0]
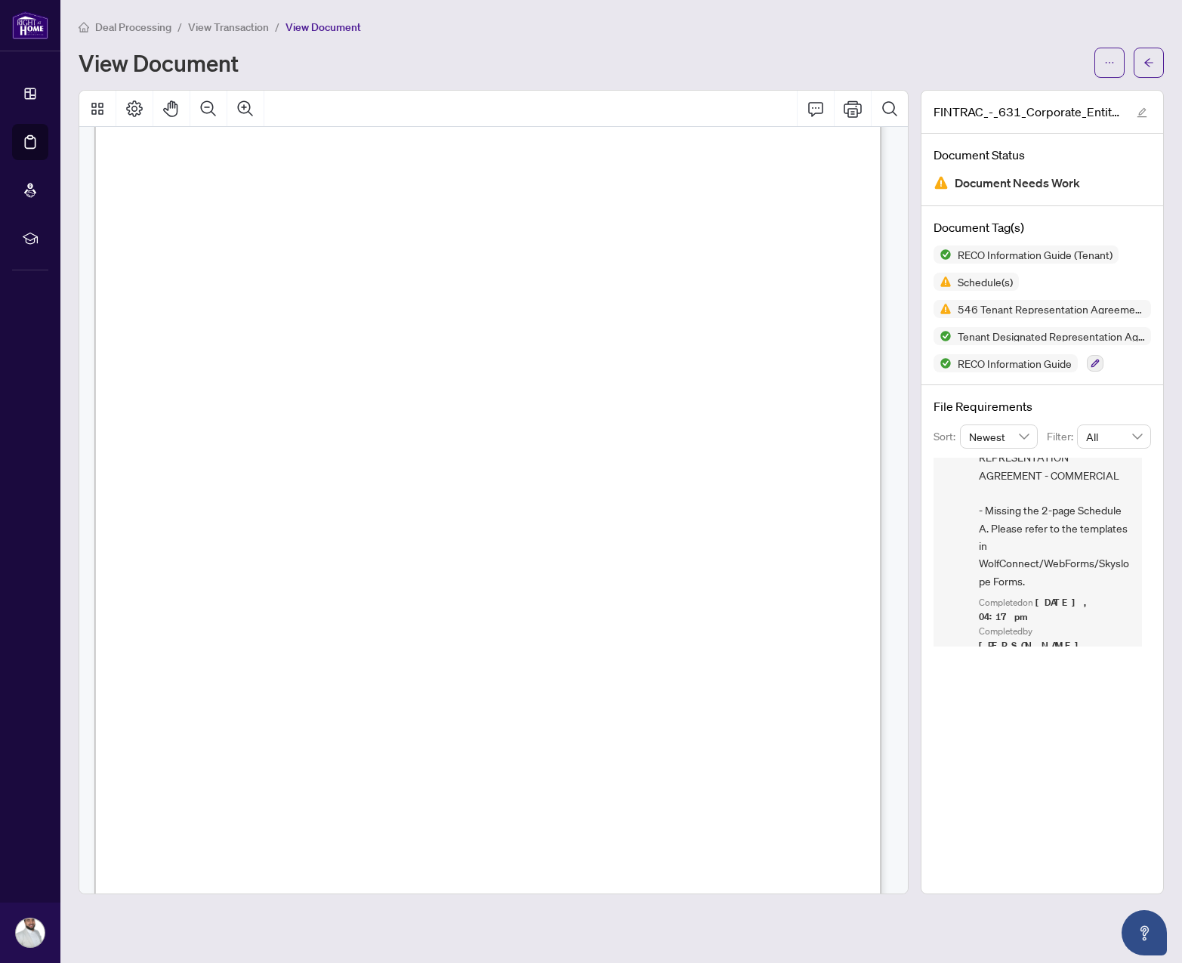
click at [221, 32] on span "View Transaction" at bounding box center [228, 27] width 81 height 14
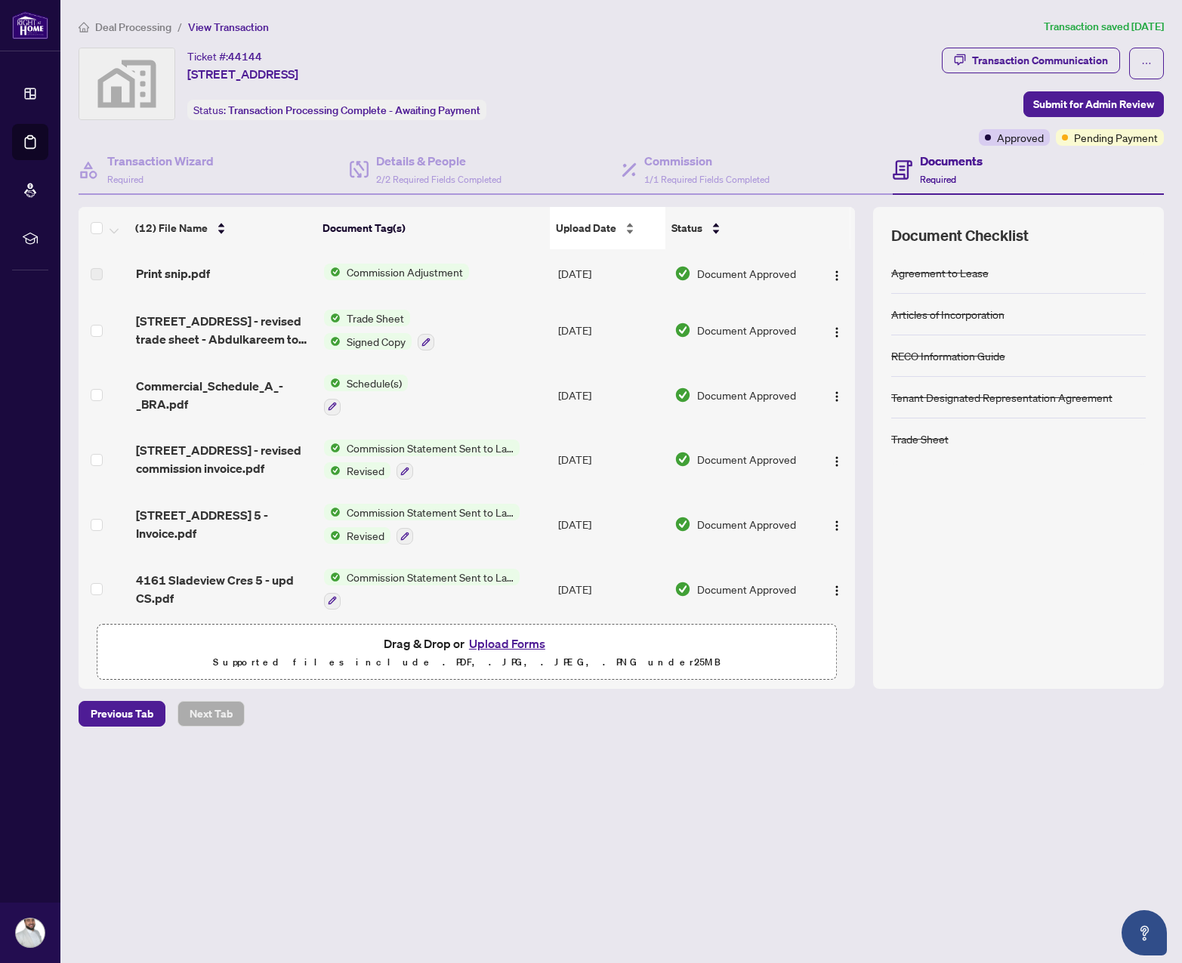
click at [610, 233] on span "Upload Date" at bounding box center [586, 228] width 60 height 17
click at [228, 385] on span "Commercial_Schedule_A_-_BRA.pdf" at bounding box center [224, 395] width 176 height 36
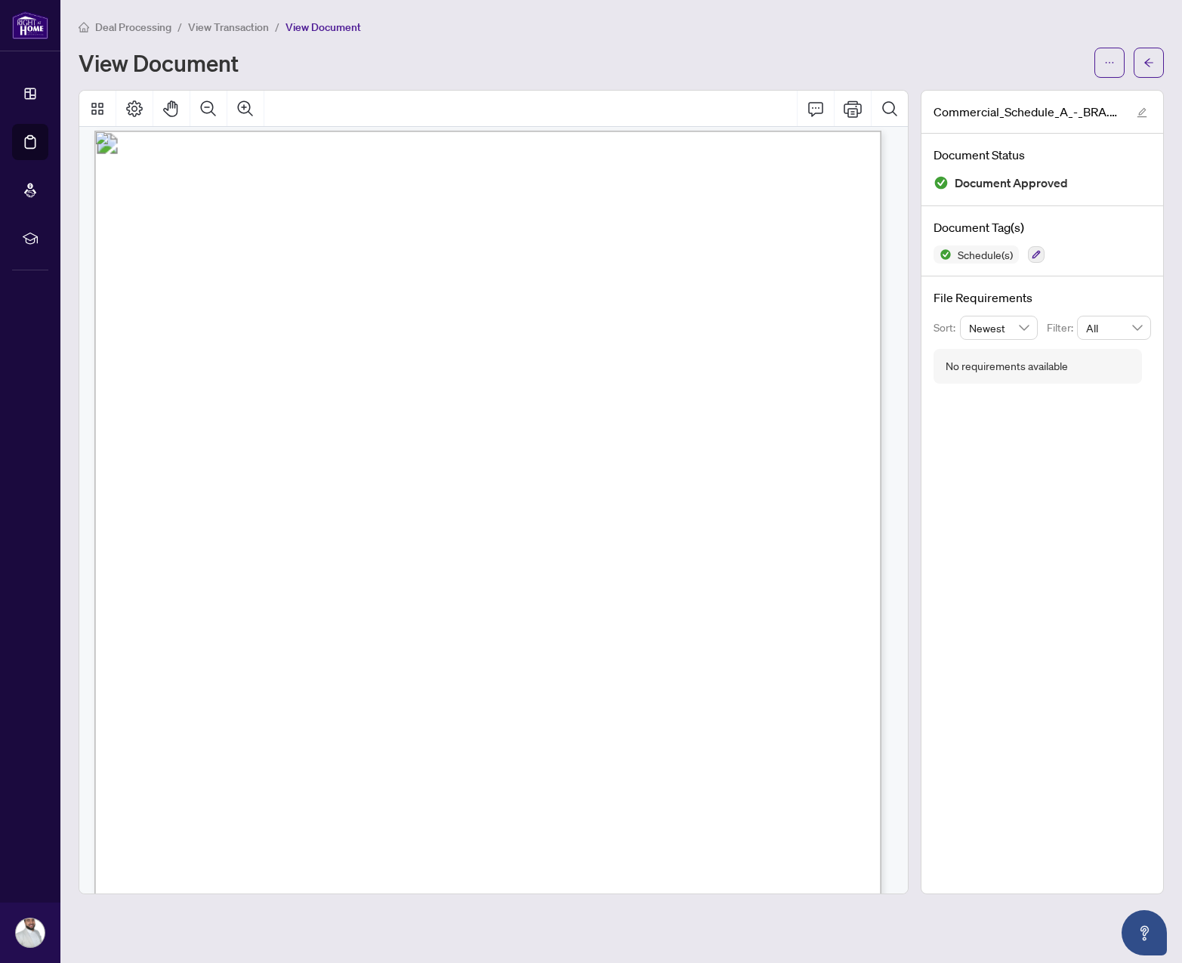
scroll to position [1326, 0]
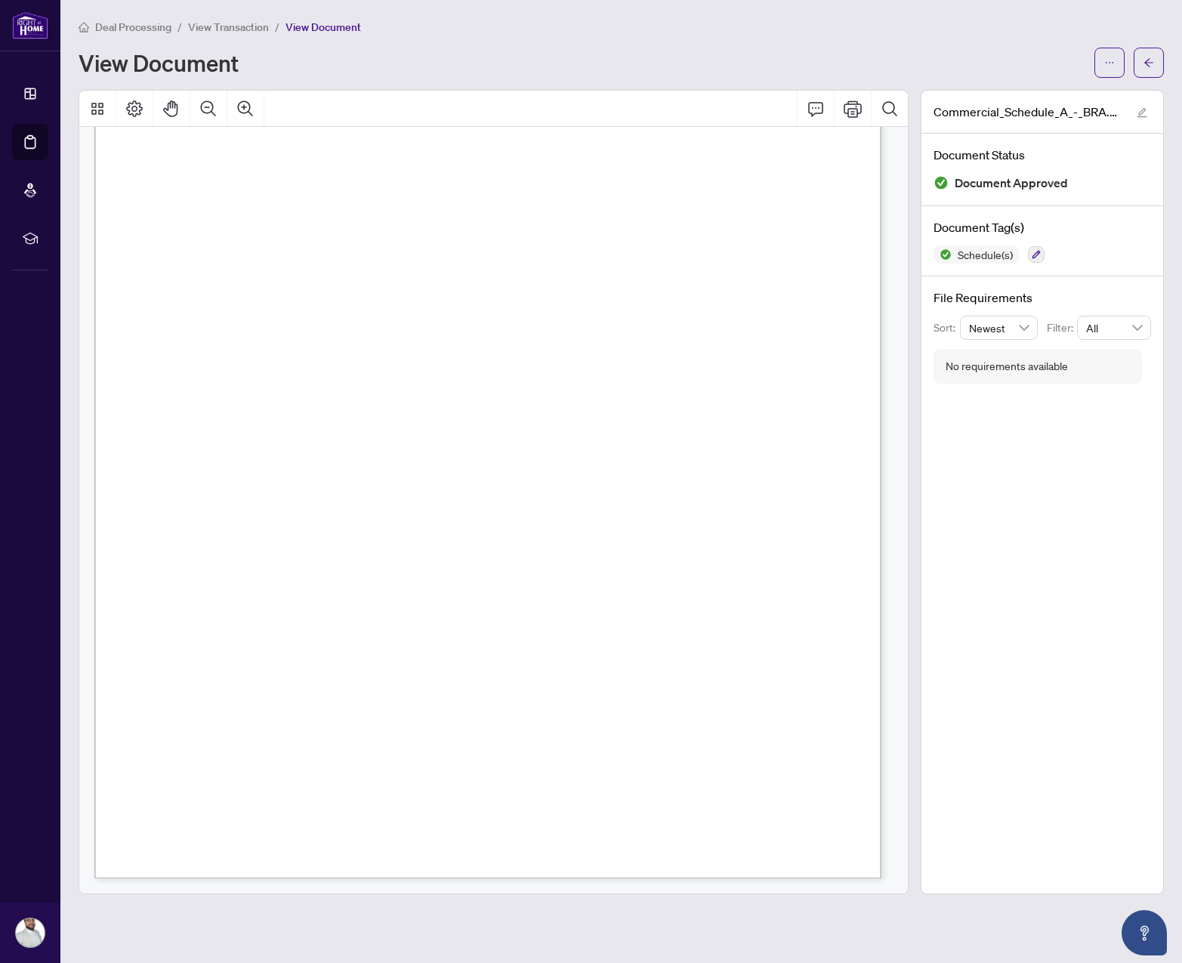
click at [242, 30] on span "View Transaction" at bounding box center [228, 27] width 81 height 14
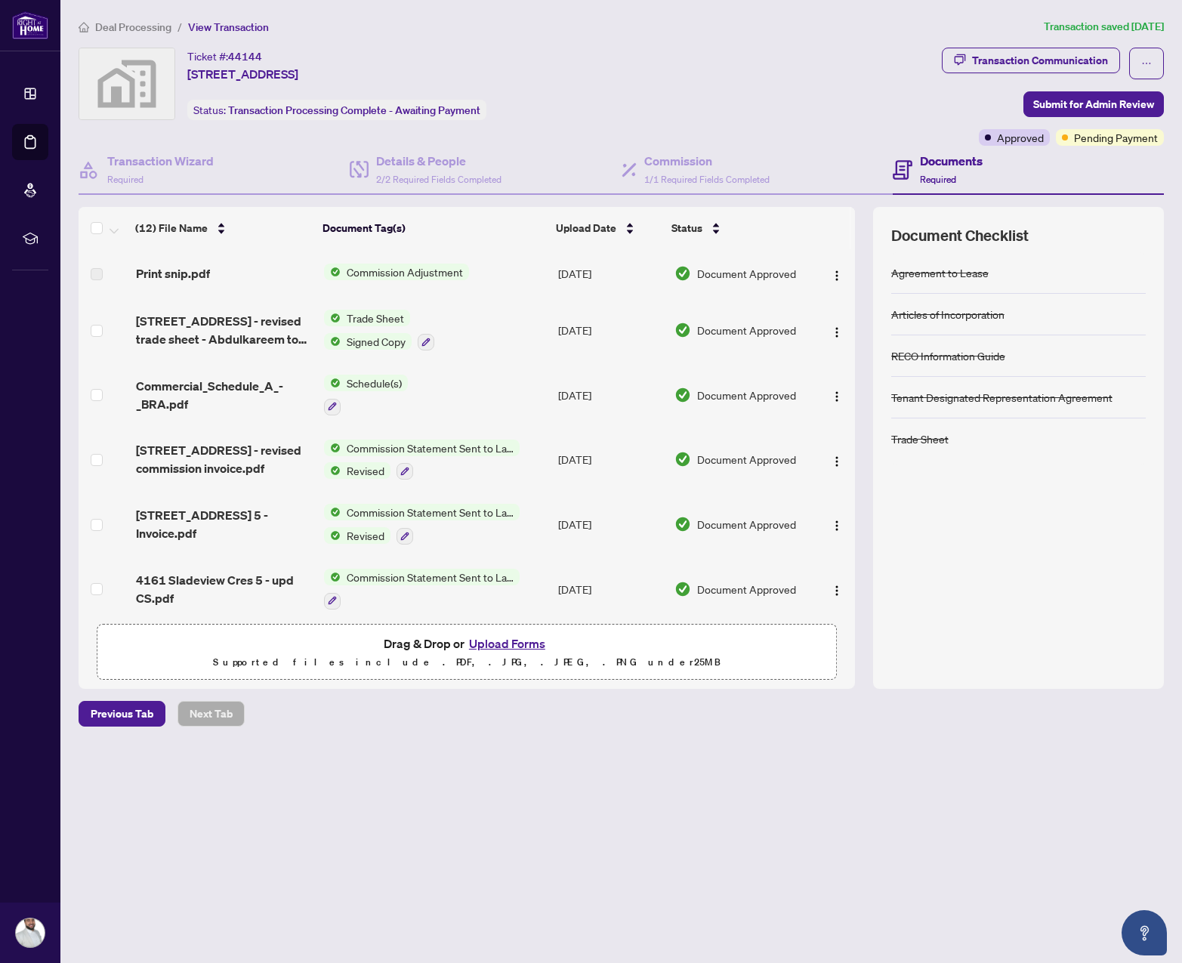
click at [948, 172] on div "Documents Required" at bounding box center [951, 169] width 63 height 35
click at [1009, 66] on div "Transaction Communication" at bounding box center [1040, 60] width 136 height 24
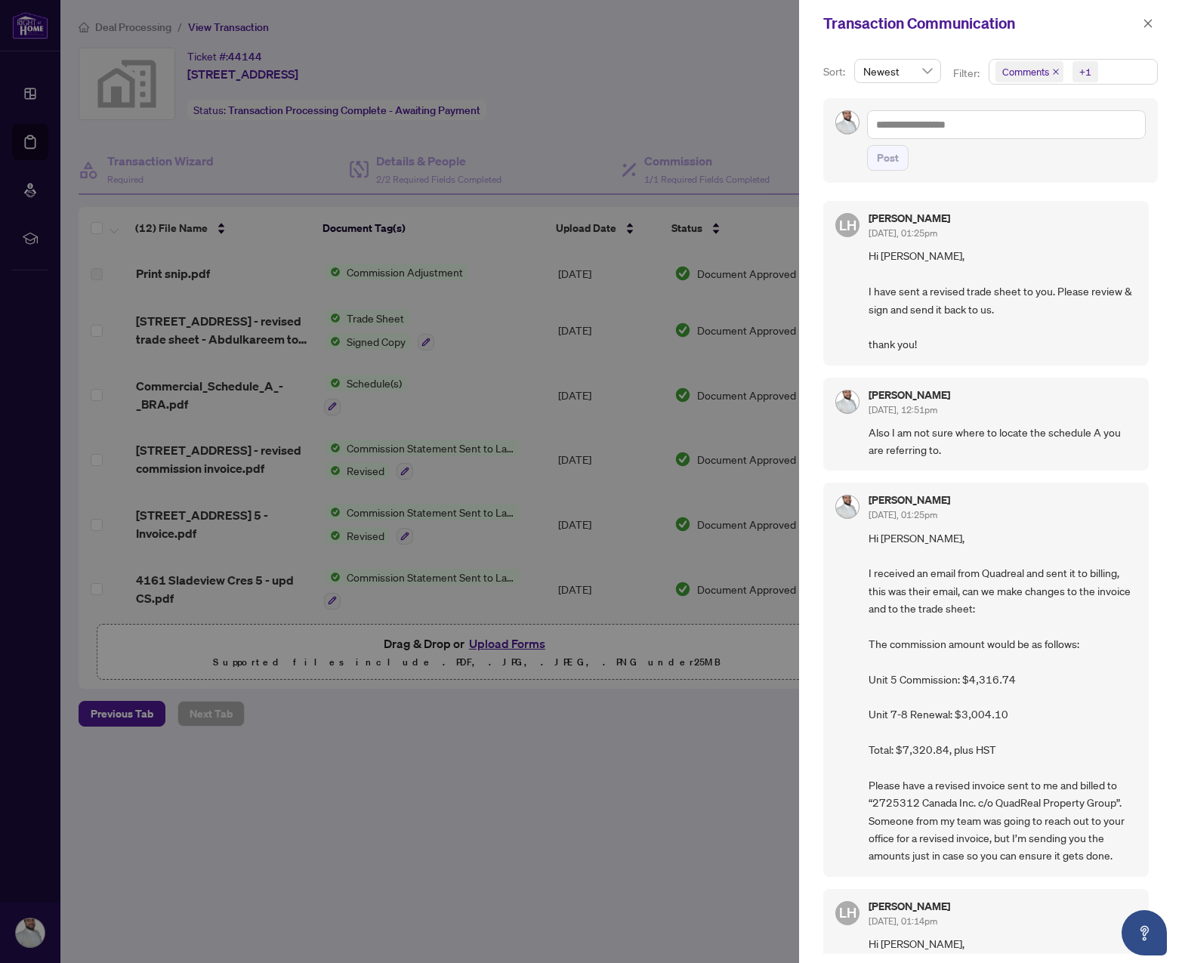
click at [614, 119] on div at bounding box center [591, 481] width 1182 height 963
click at [1147, 28] on icon "close" at bounding box center [1148, 23] width 11 height 11
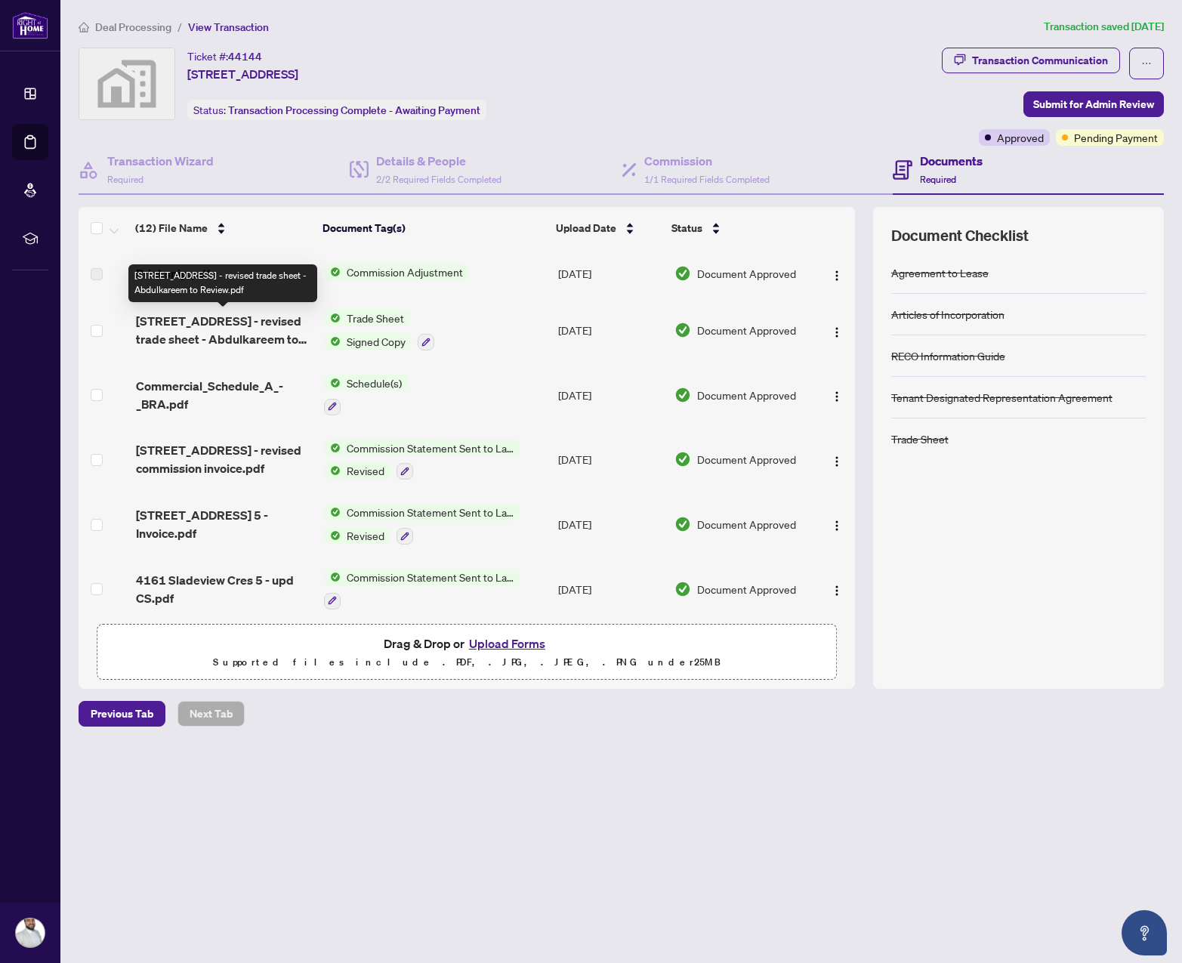
click at [229, 331] on span "[STREET_ADDRESS] - revised trade sheet - Abdulkareem to Review.pdf" at bounding box center [224, 330] width 176 height 36
